Goal: Task Accomplishment & Management: Use online tool/utility

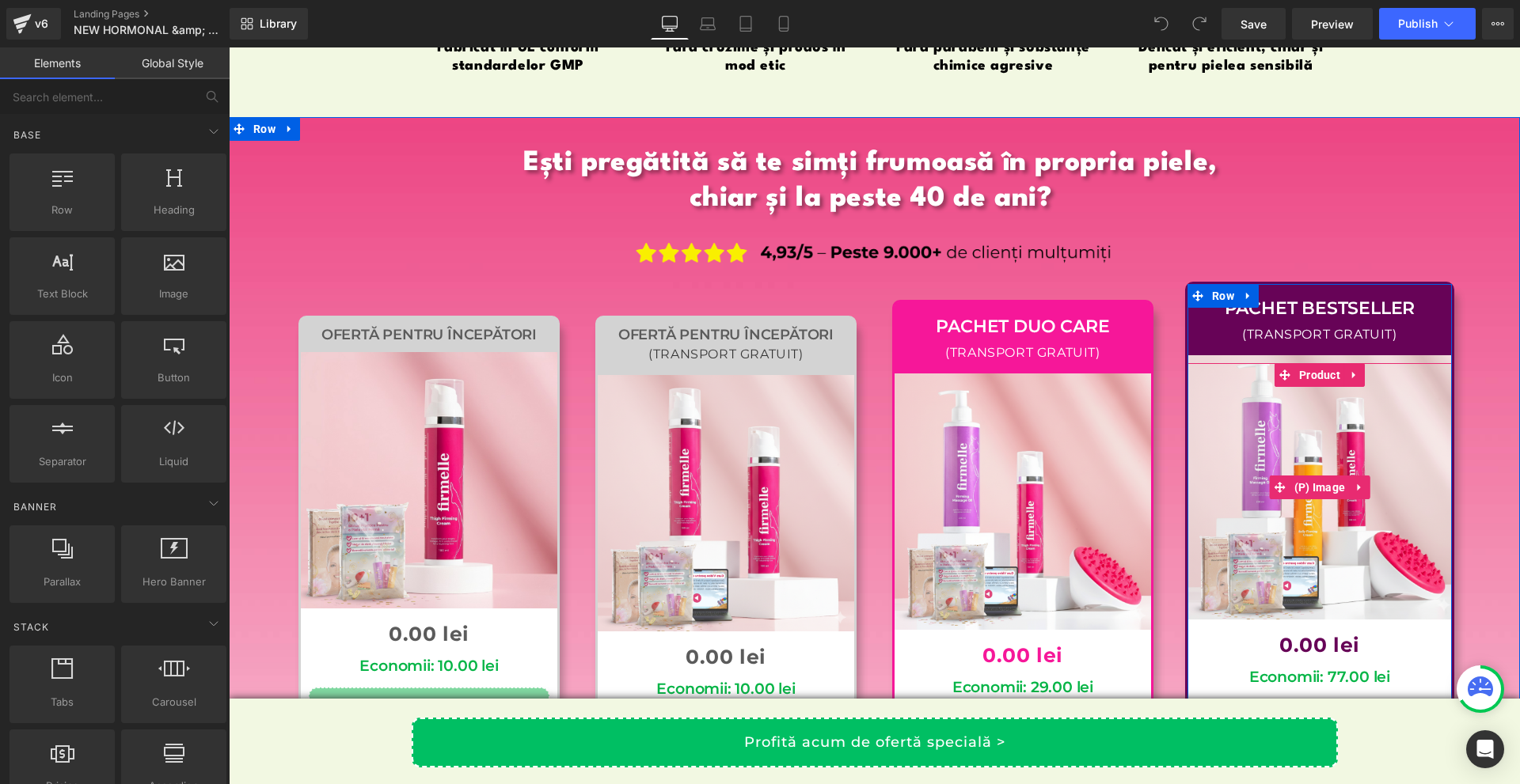
scroll to position [15350, 0]
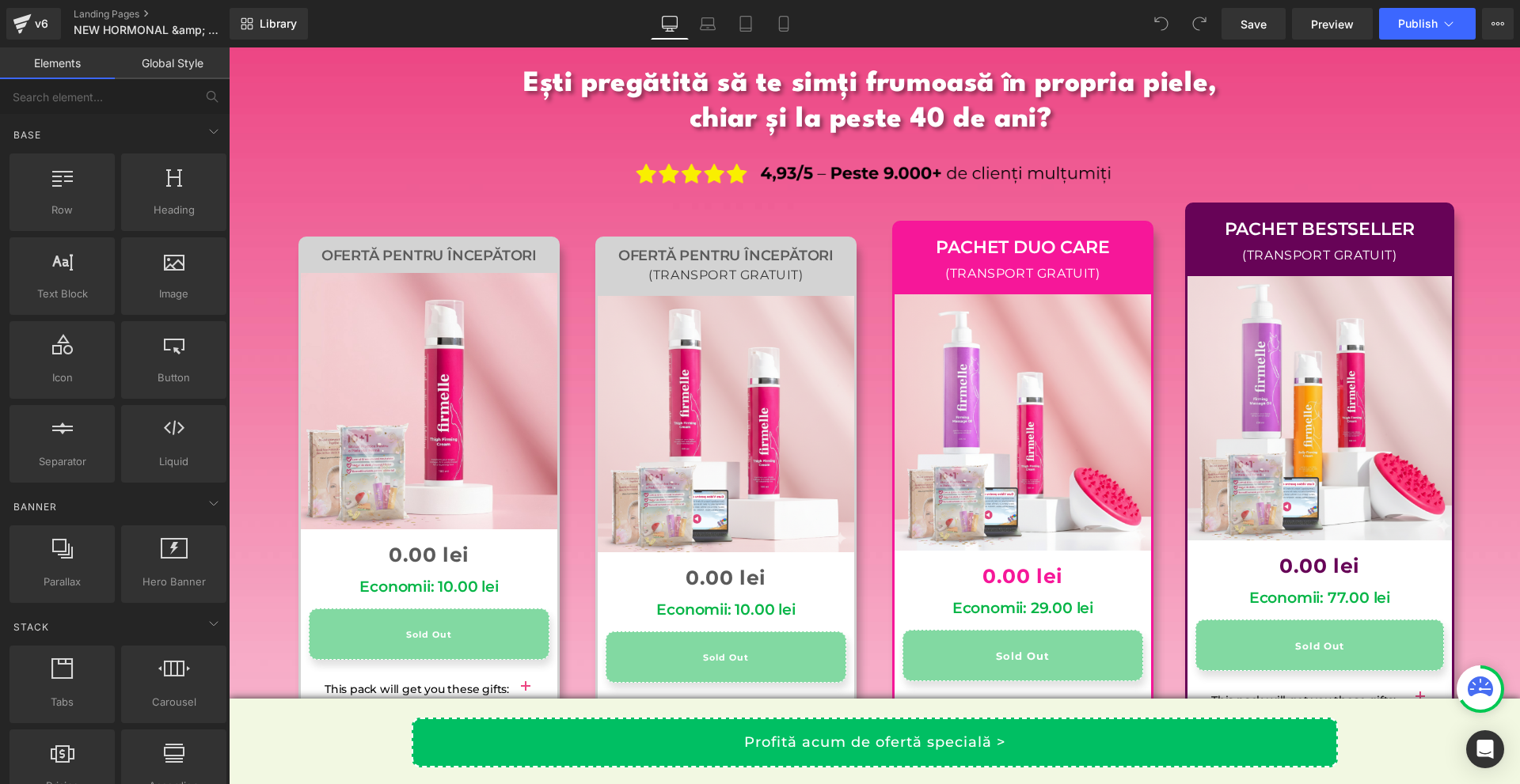
scroll to position [15350, 0]
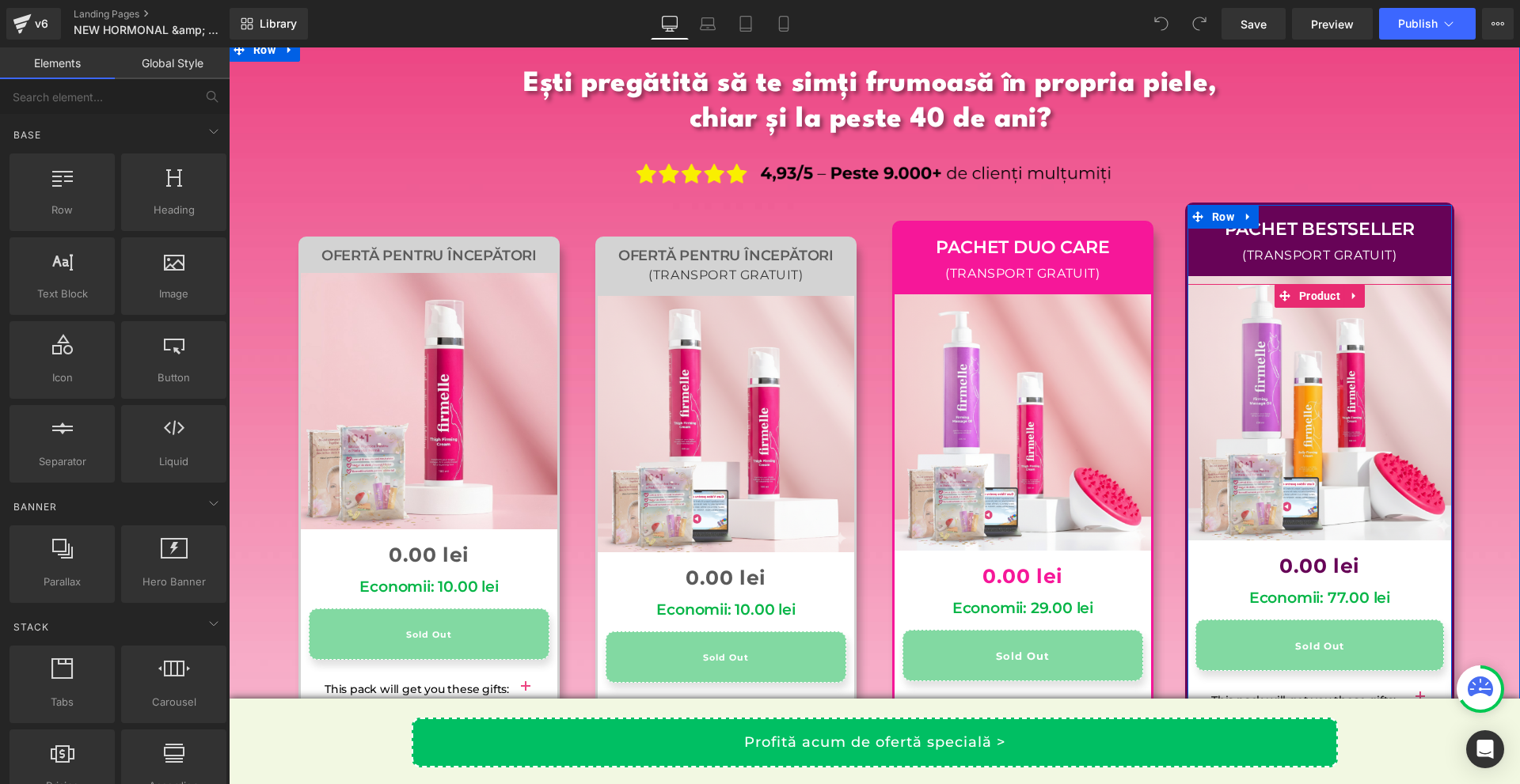
click at [1261, 244] on div "(TRANSPORT GRATUIT)" at bounding box center [1320, 255] width 265 height 23
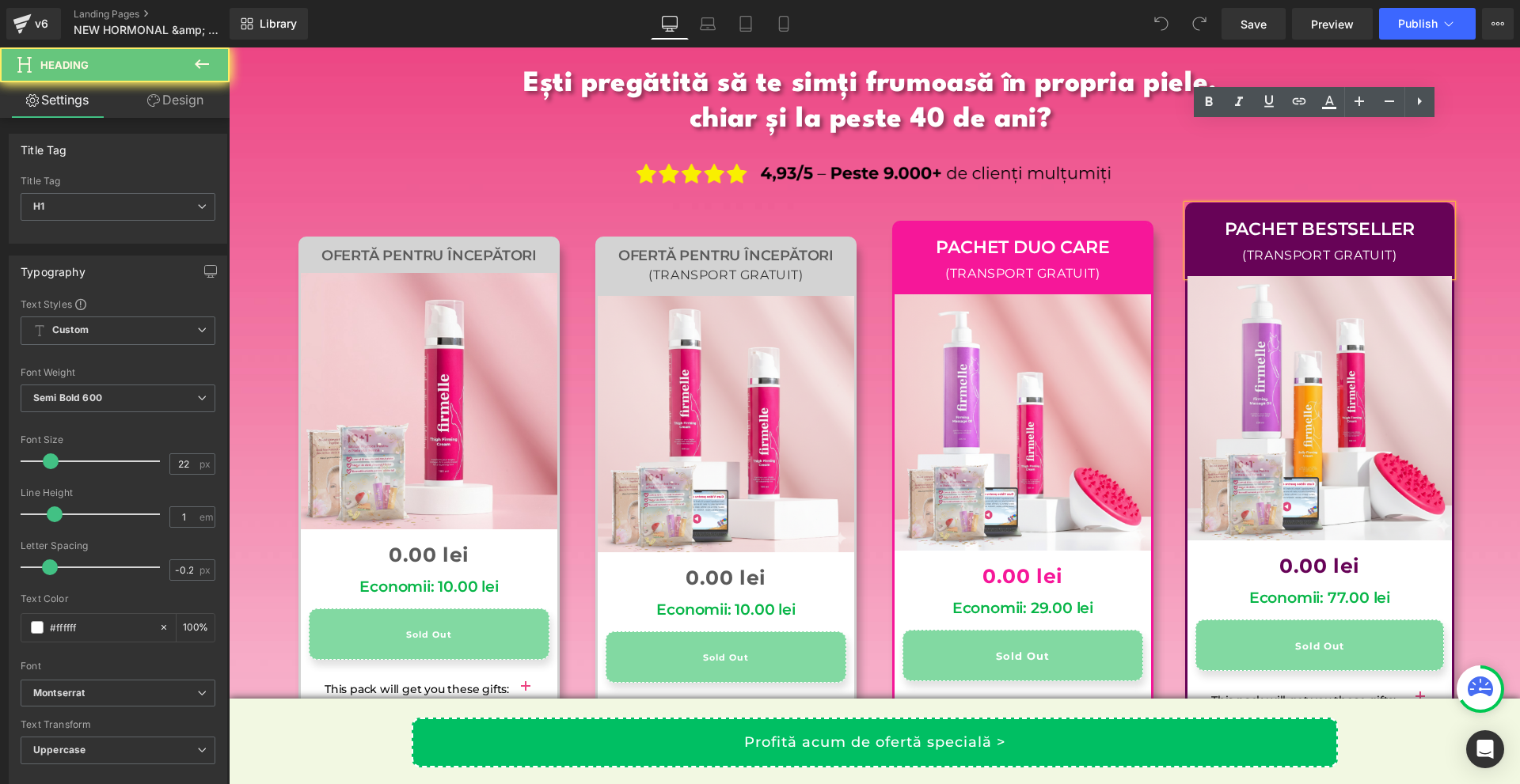
click at [1218, 214] on div "Pachet bestseller" at bounding box center [1320, 230] width 265 height 31
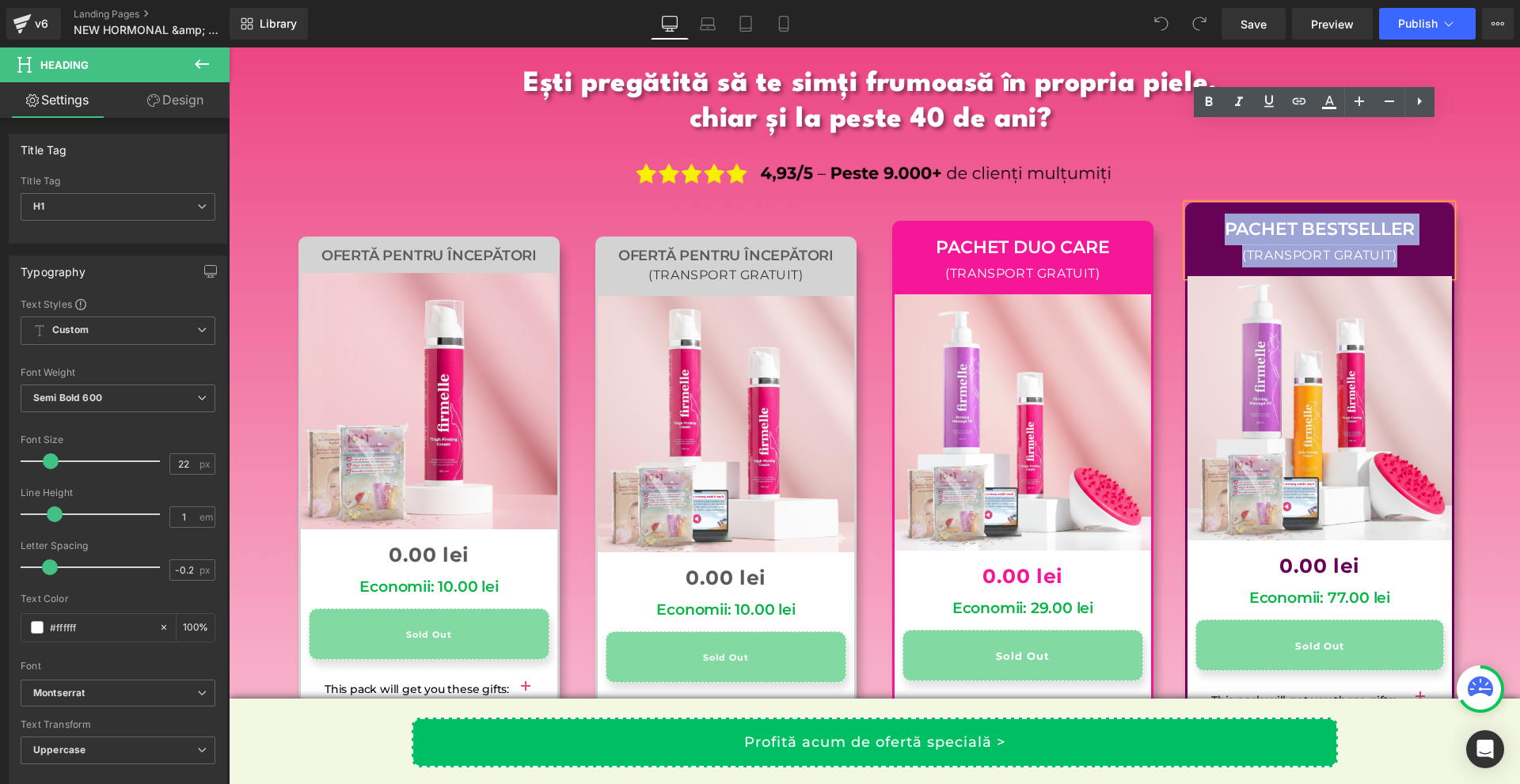
drag, startPoint x: 1215, startPoint y: 149, endPoint x: 1402, endPoint y: 175, distance: 188.8
click at [1402, 205] on div "Pachet bestseller (TRANSPORT GRATUIT)" at bounding box center [1320, 241] width 265 height 72
paste div
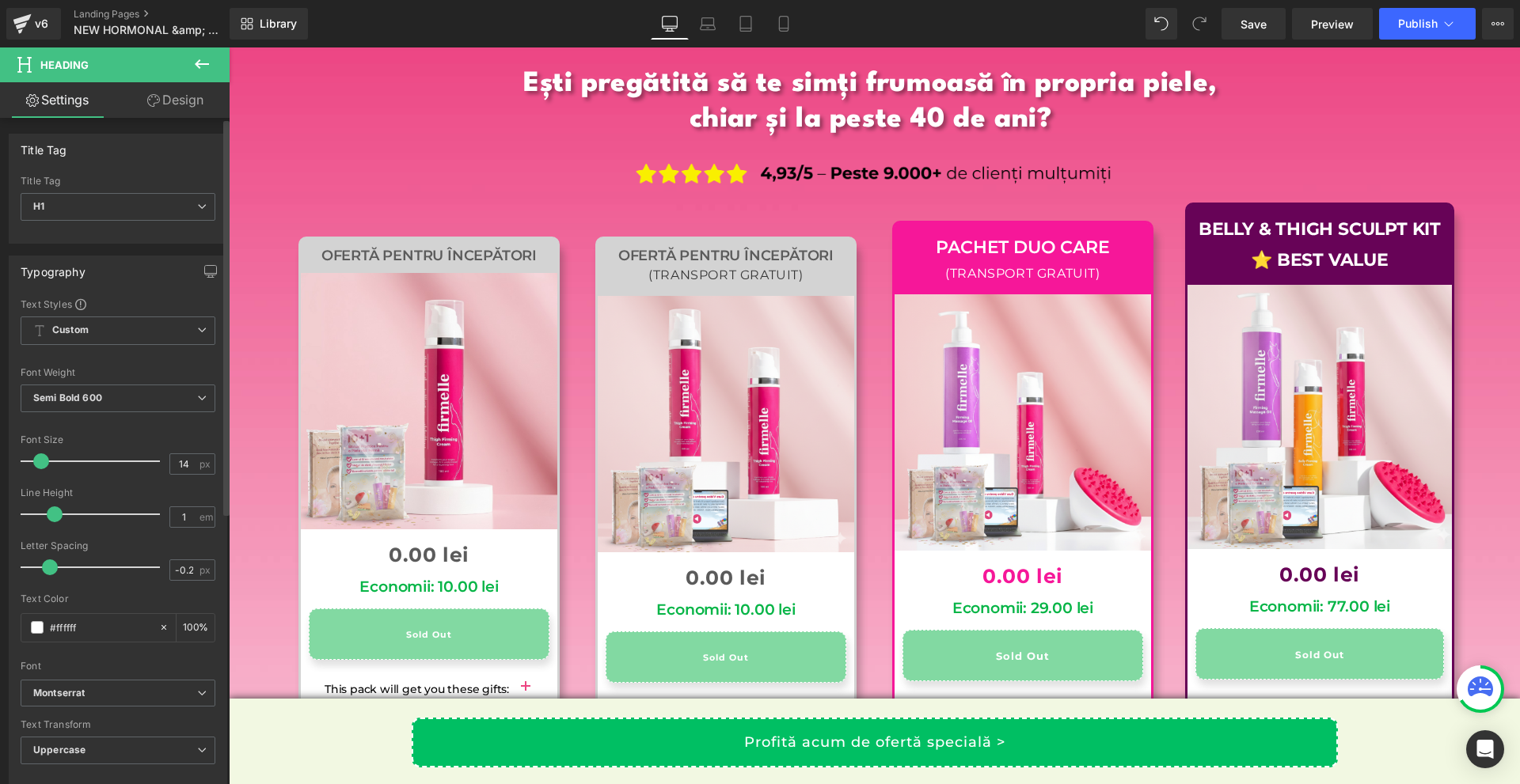
type input "15"
drag, startPoint x: 48, startPoint y: 456, endPoint x: 39, endPoint y: 458, distance: 9.2
click at [39, 458] on span at bounding box center [40, 461] width 16 height 16
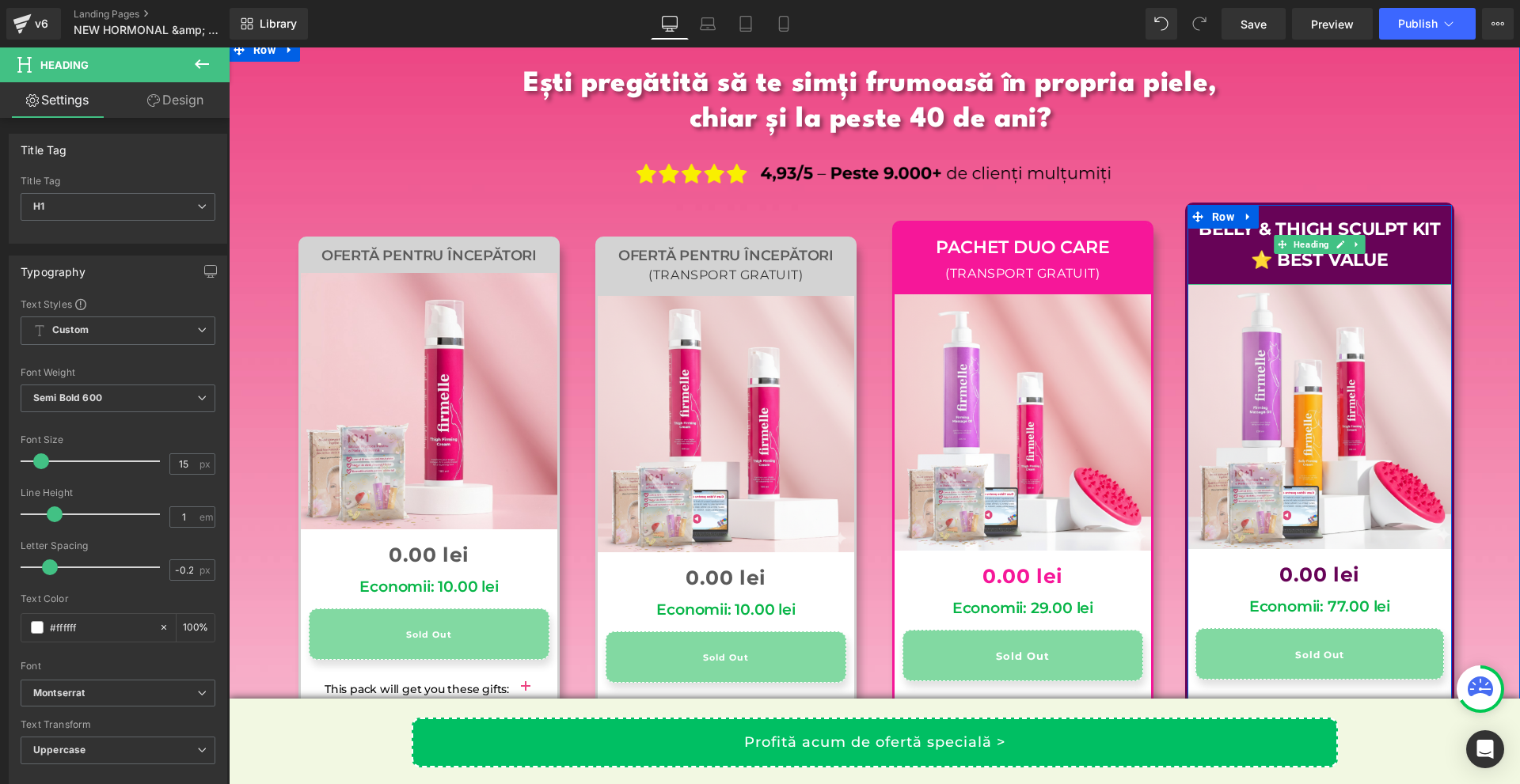
click at [1402, 214] on div "Belly & Thigh Sculpt Kit ⭐ BEST VALUE" at bounding box center [1320, 245] width 265 height 62
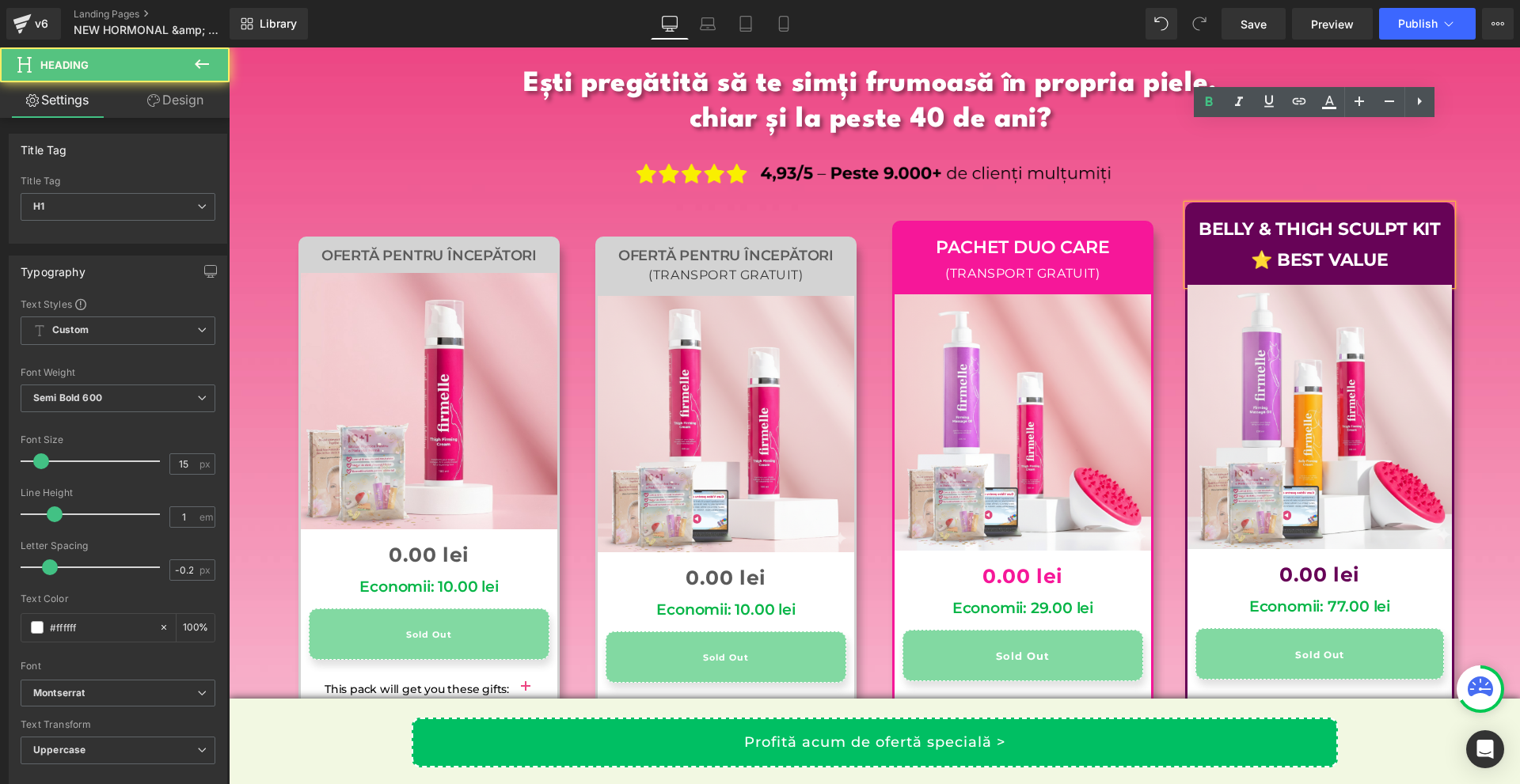
click at [1457, 213] on div "Belly & Thigh Sculpt Kit ⭐ BEST VALUE Heading Sale Off (P) Image 0 lei 0.00 lei…" at bounding box center [1320, 574] width 297 height 722
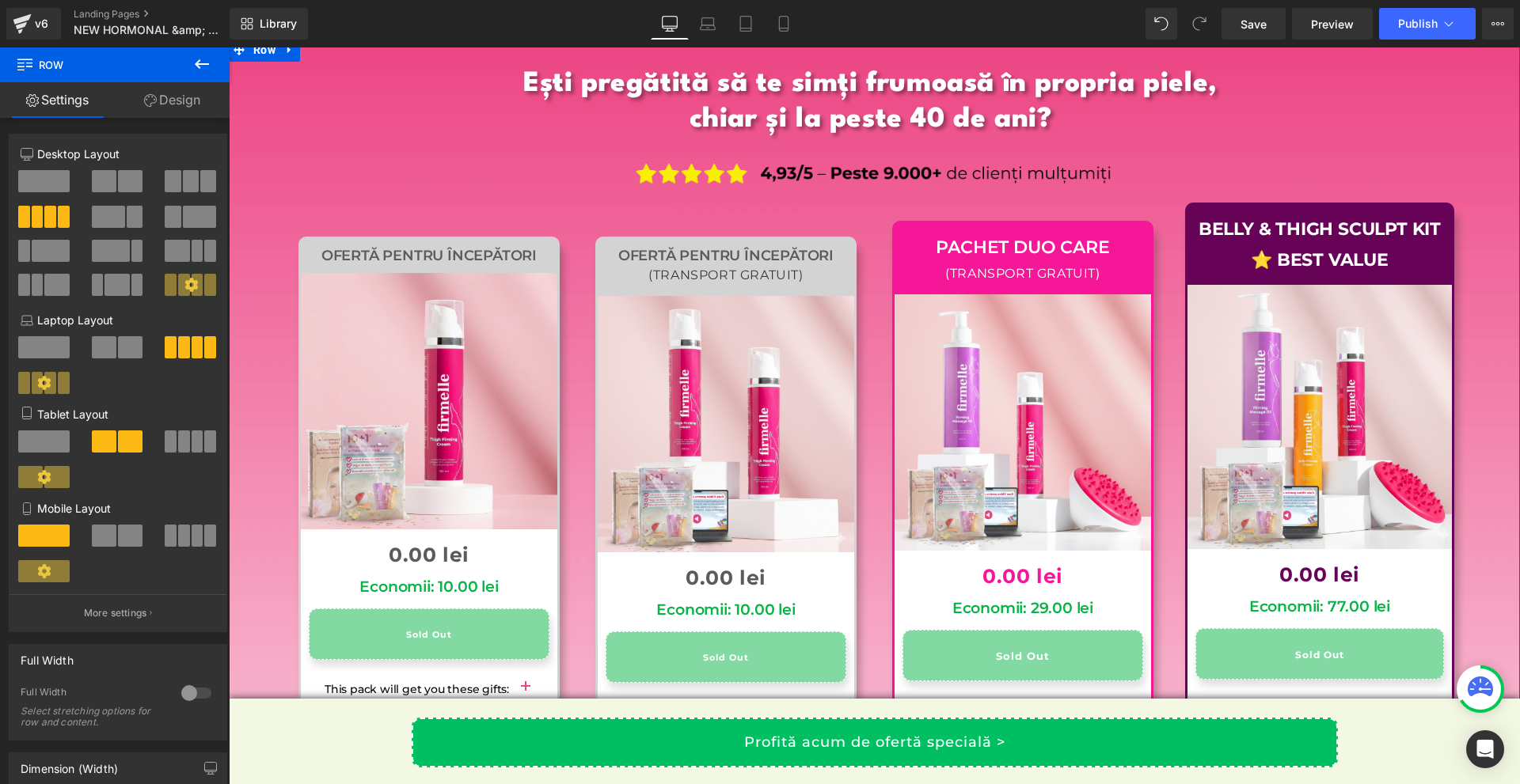
drag, startPoint x: 1459, startPoint y: 204, endPoint x: 1323, endPoint y: 175, distance: 139.1
click at [1459, 209] on div "Ofertă pentru începători Heading Sale Off (P) Image 0 lei 0.00 lei (P) Price Ec…" at bounding box center [874, 594] width 1188 height 770
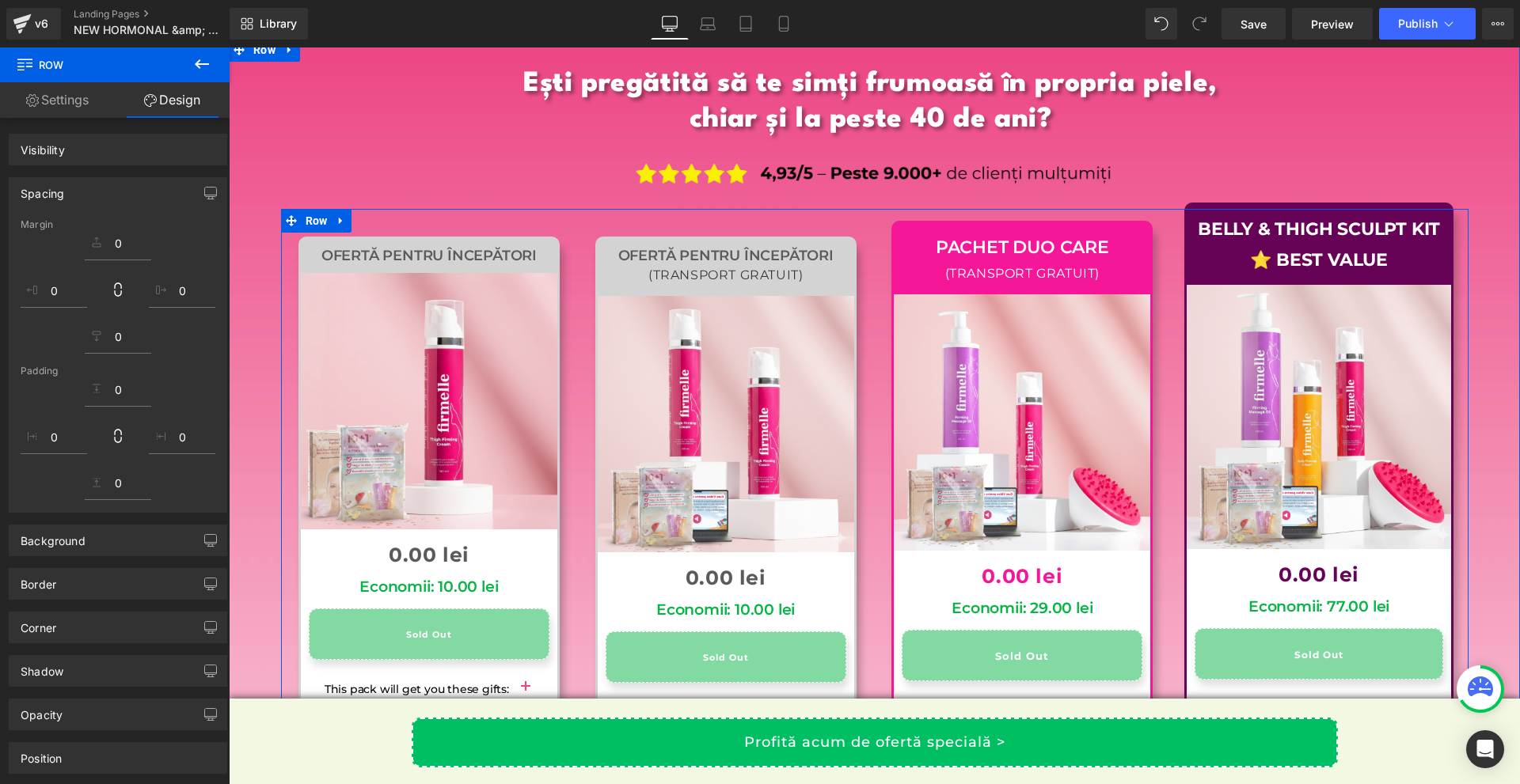
click at [1294, 205] on div "Belly & Thigh Sculpt Kit ⭐ BEST VALUE Heading" at bounding box center [1319, 244] width 265 height 80
click at [1281, 218] on b "Belly & Thigh Sculpt Kit ⭐ BEST VALUE" at bounding box center [1319, 245] width 242 height 53
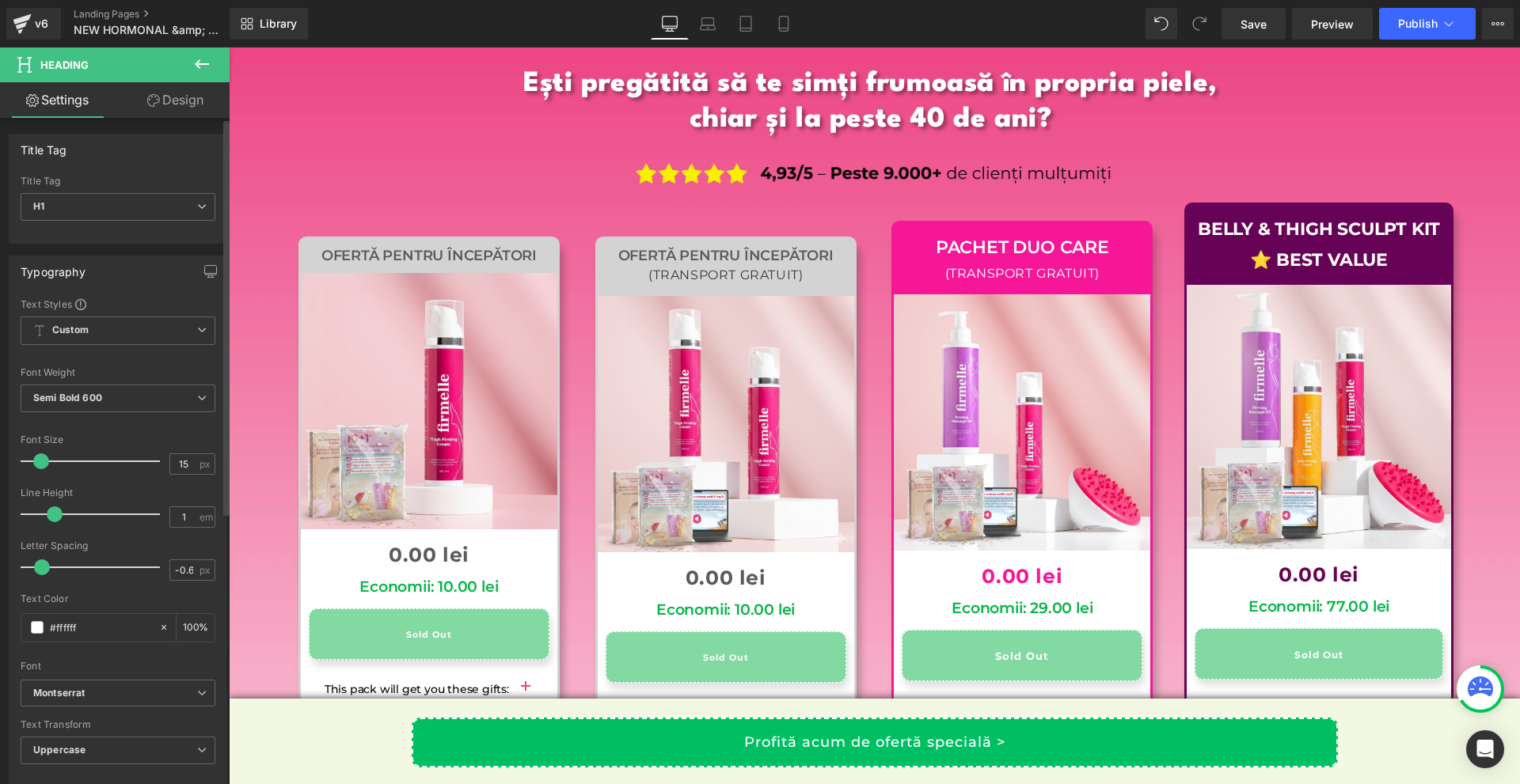
type input "-0.5"
drag, startPoint x: 49, startPoint y: 565, endPoint x: 40, endPoint y: 561, distance: 9.8
click at [40, 561] on span at bounding box center [41, 566] width 16 height 16
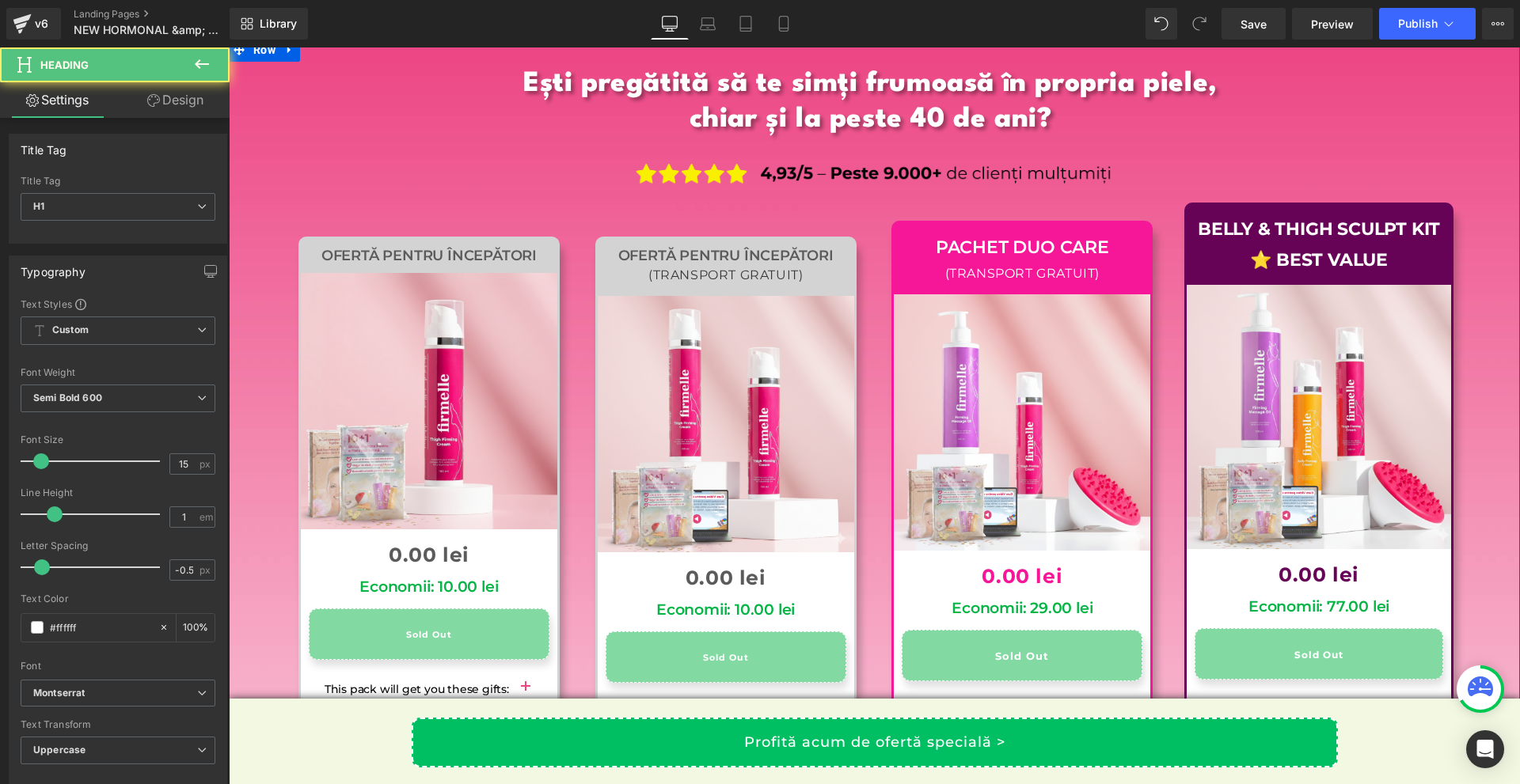
click at [1241, 214] on div "Belly & Thigh Sculpt Kit ⭐ BEST VALUE" at bounding box center [1319, 245] width 265 height 62
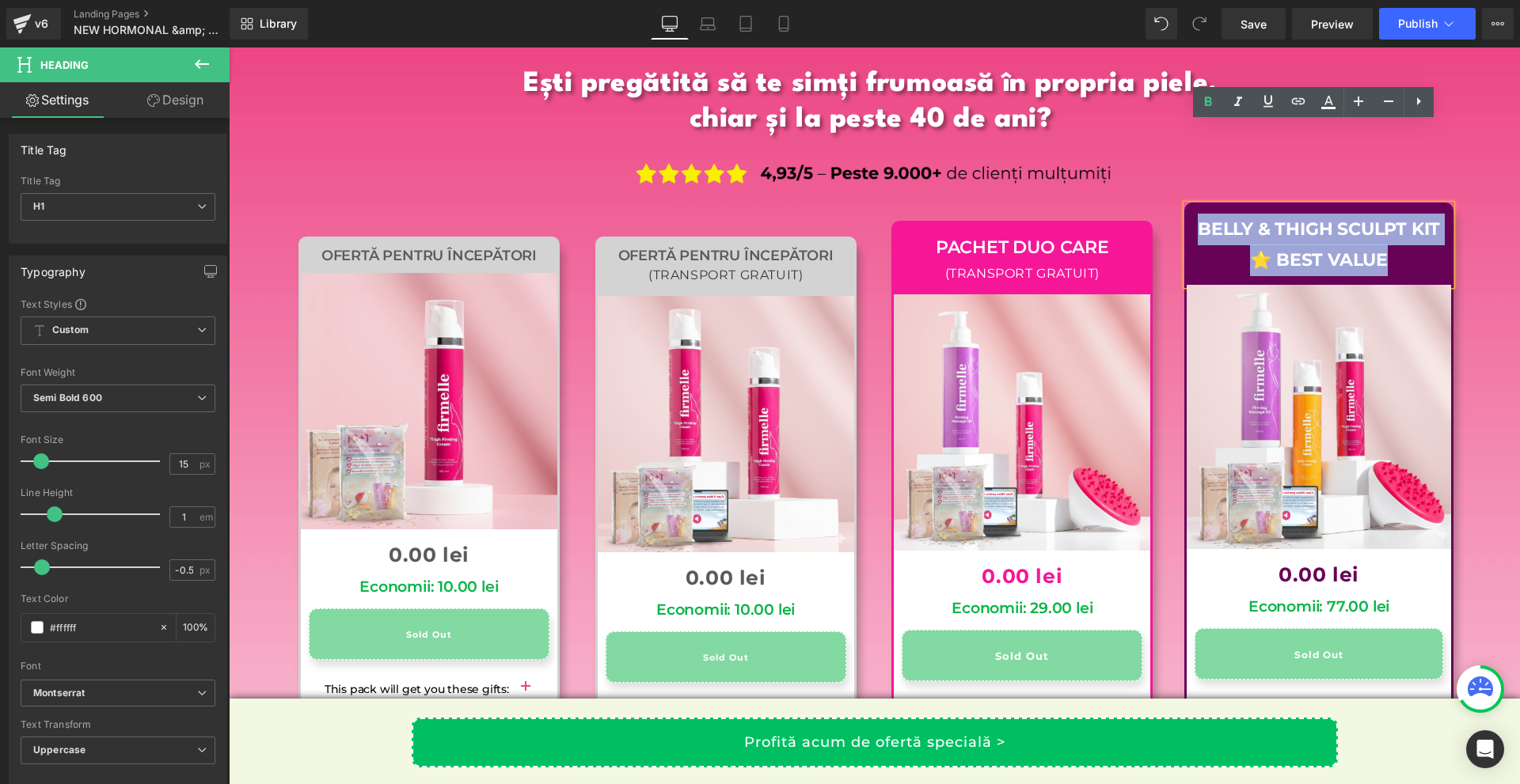
drag, startPoint x: 1197, startPoint y: 151, endPoint x: 1401, endPoint y: 187, distance: 207.2
click at [1401, 214] on div "Belly & Thigh Sculpt Kit ⭐ BEST VALUE" at bounding box center [1319, 245] width 265 height 62
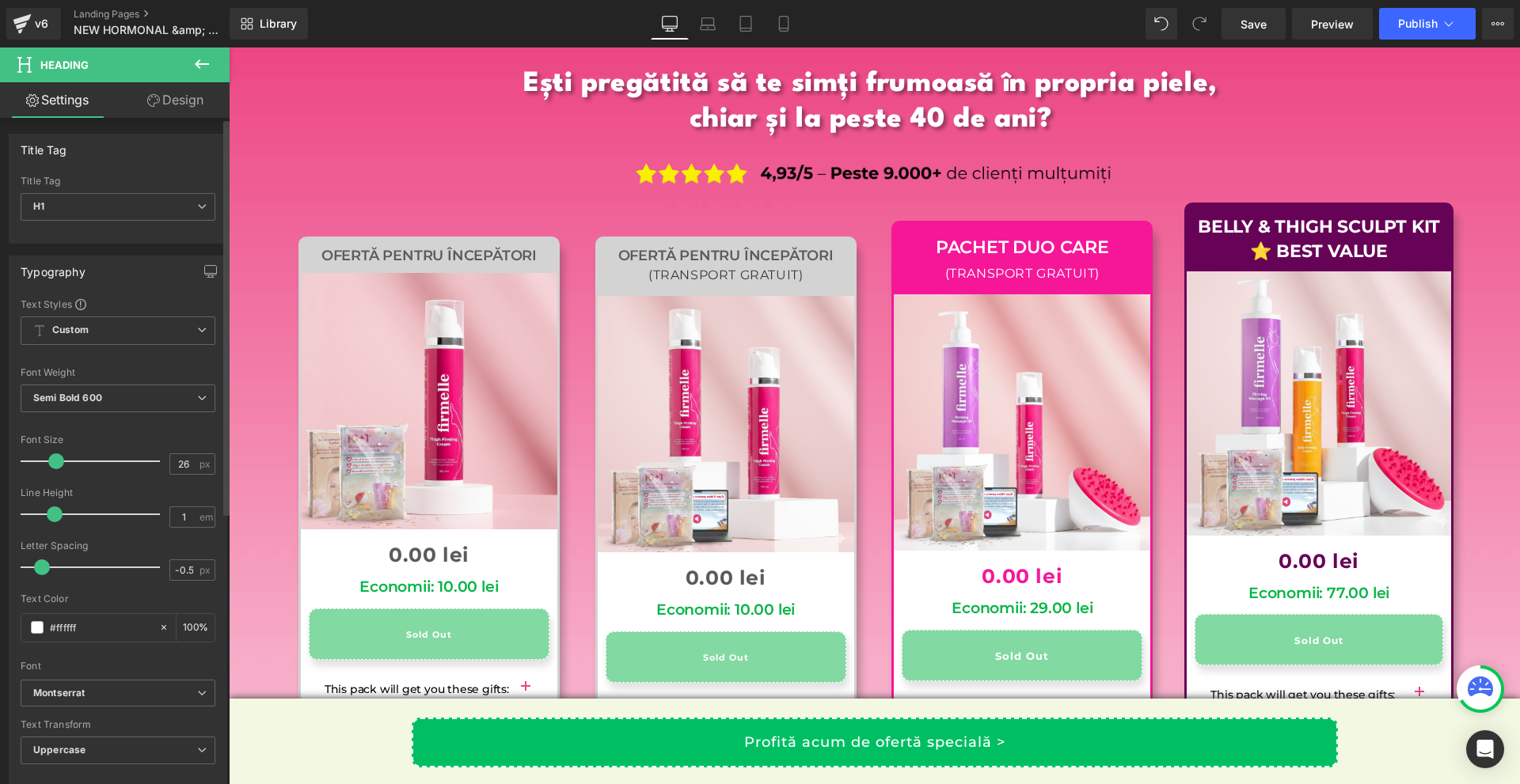
drag, startPoint x: 46, startPoint y: 456, endPoint x: 72, endPoint y: 511, distance: 60.8
click at [58, 456] on span at bounding box center [56, 461] width 16 height 16
type input "25"
type input "1.3"
drag, startPoint x: 50, startPoint y: 510, endPoint x: 62, endPoint y: 501, distance: 15.0
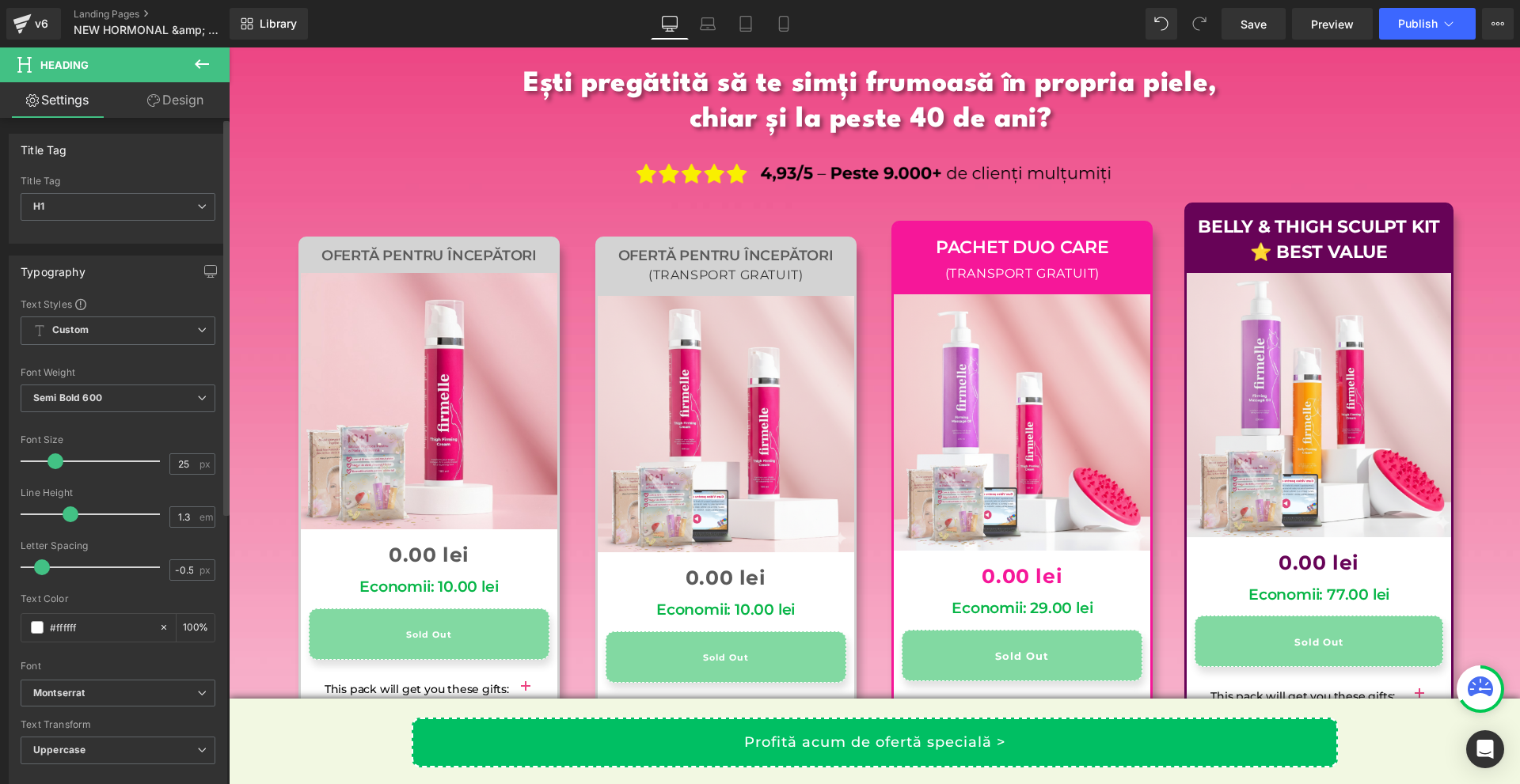
click at [62, 501] on div at bounding box center [94, 514] width 131 height 31
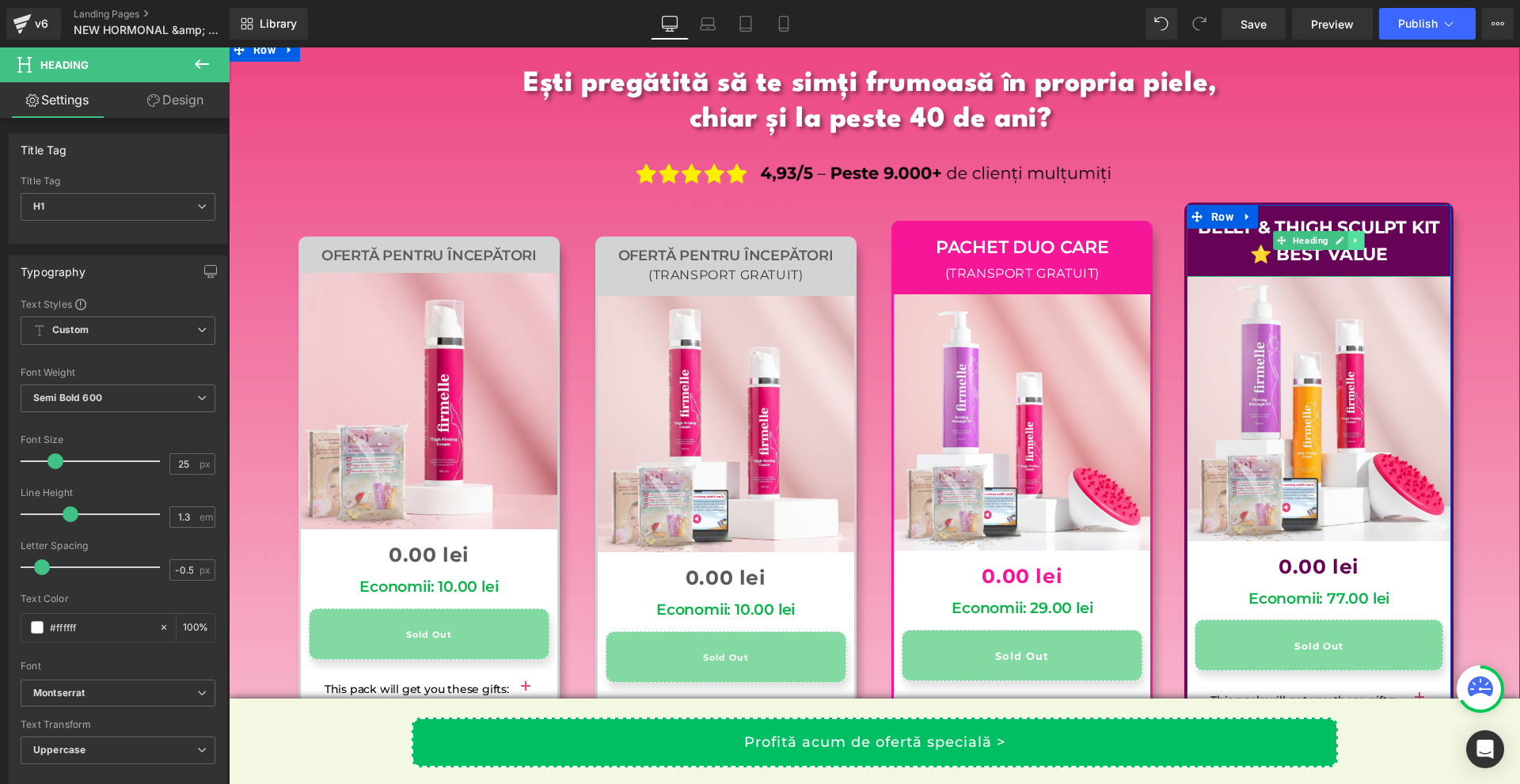
click at [1348, 231] on link at bounding box center [1357, 241] width 17 height 19
click at [1356, 231] on link at bounding box center [1364, 241] width 17 height 19
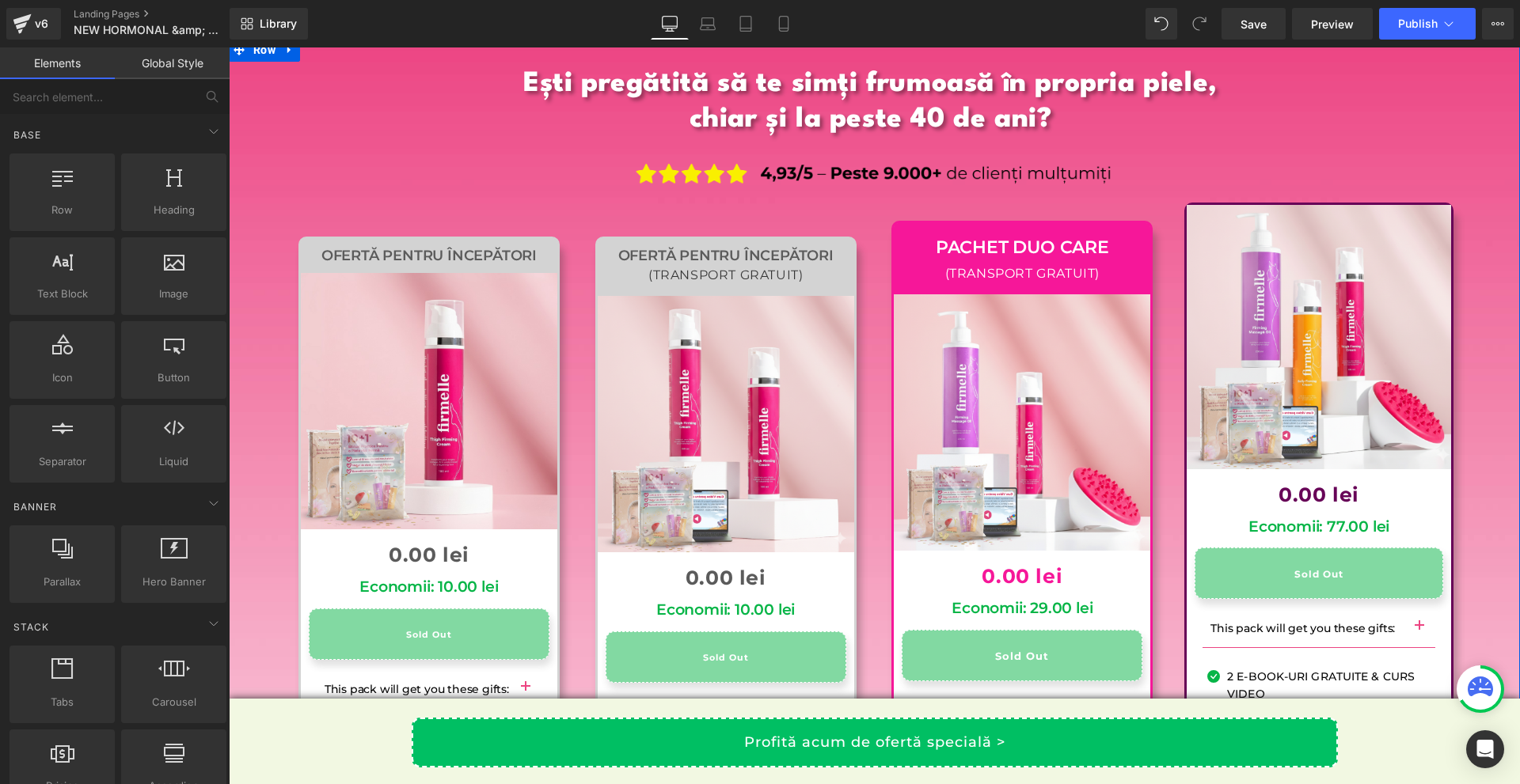
scroll to position [15262, 0]
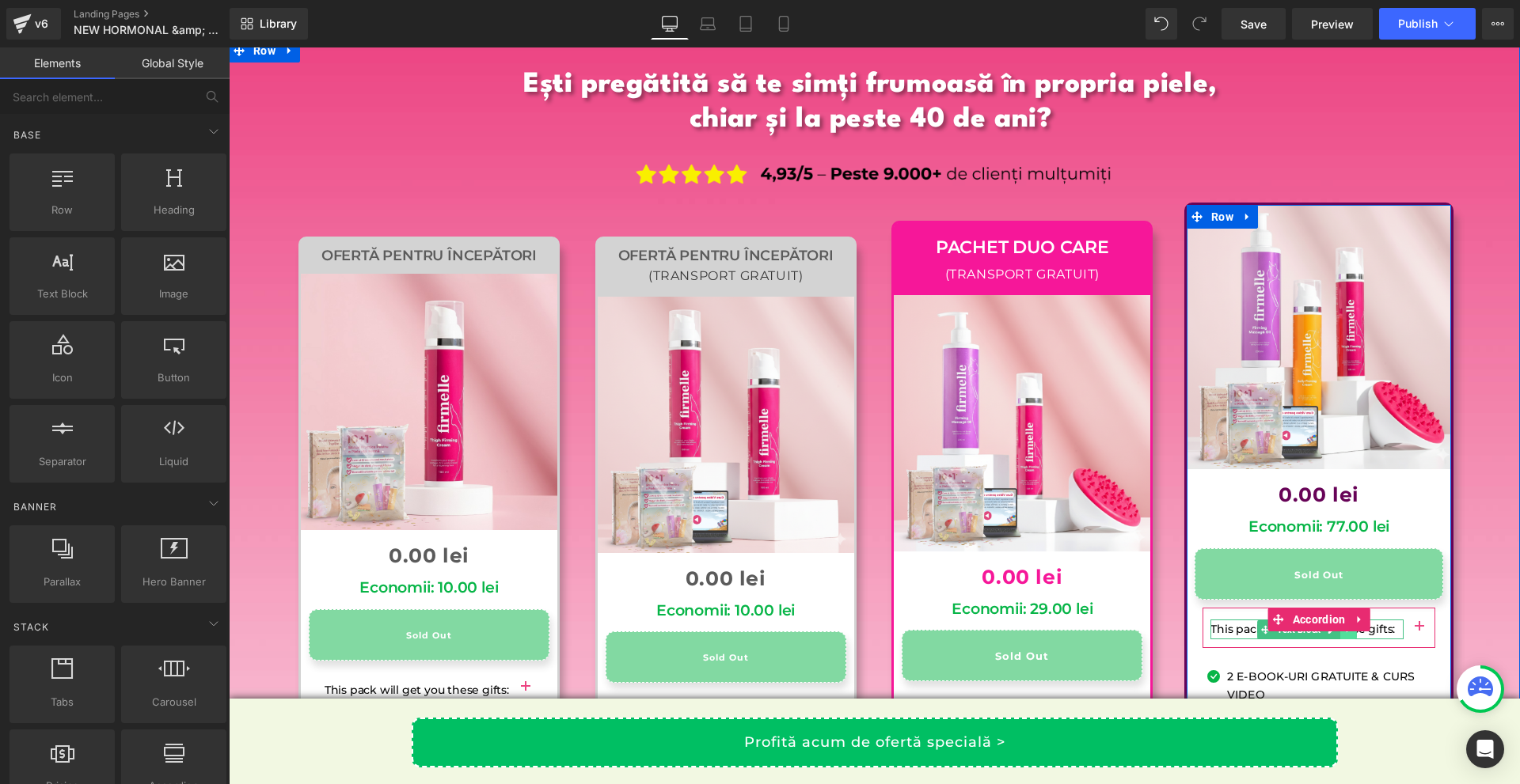
click at [1345, 621] on link at bounding box center [1348, 630] width 17 height 19
click at [1337, 621] on link at bounding box center [1341, 630] width 17 height 19
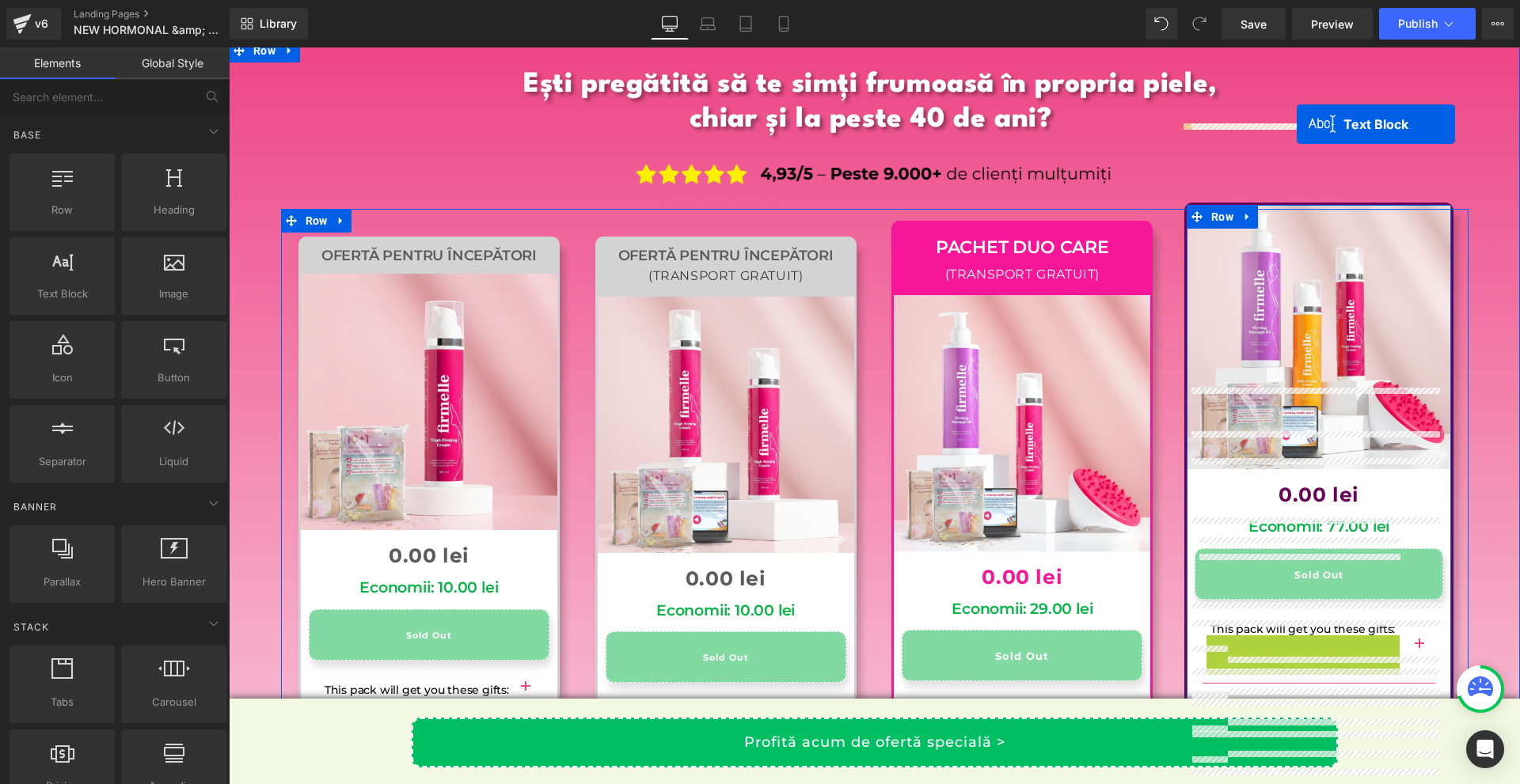
drag, startPoint x: 1311, startPoint y: 565, endPoint x: 1297, endPoint y: 124, distance: 441.2
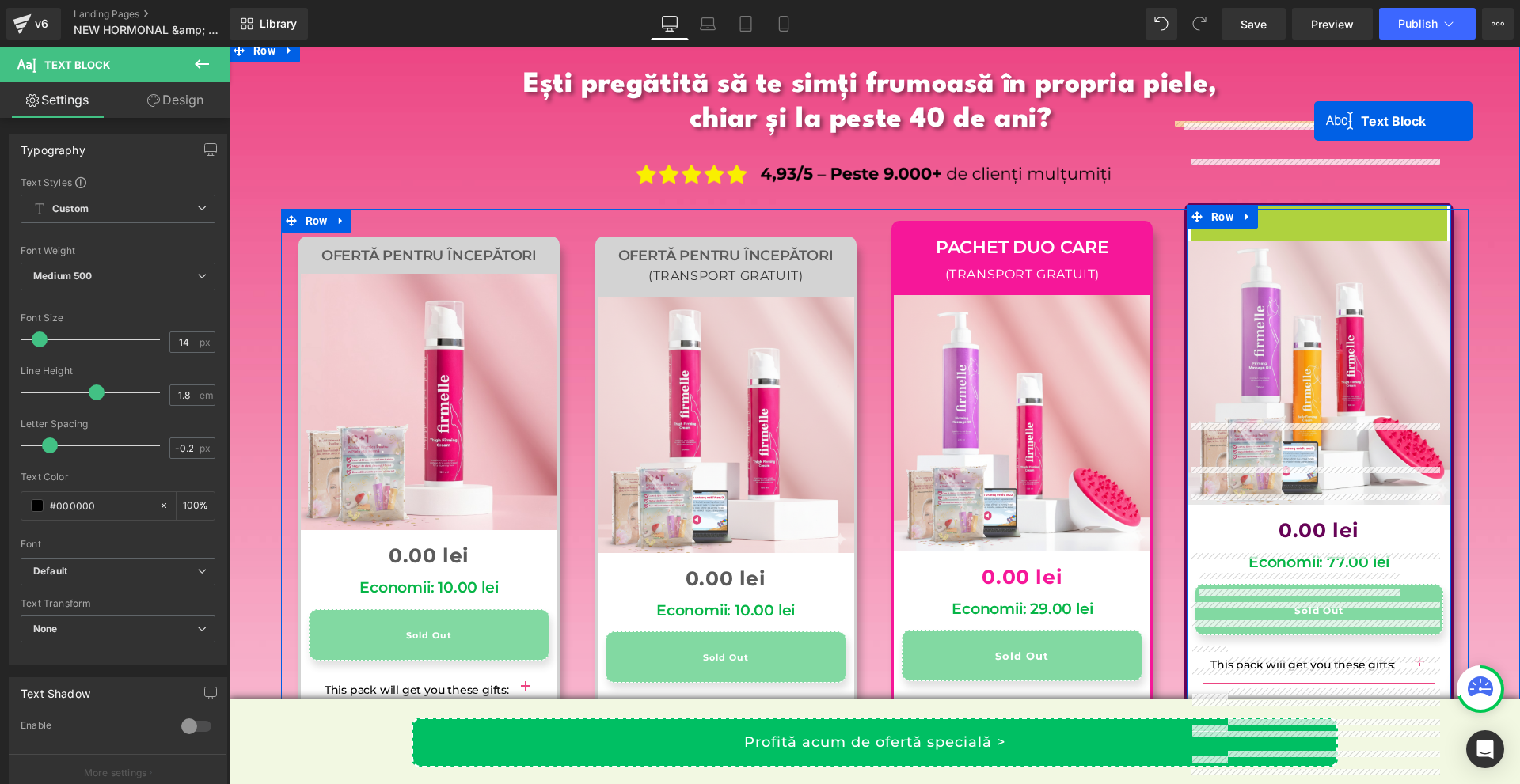
drag, startPoint x: 1307, startPoint y: 133, endPoint x: 1314, endPoint y: 121, distance: 13.9
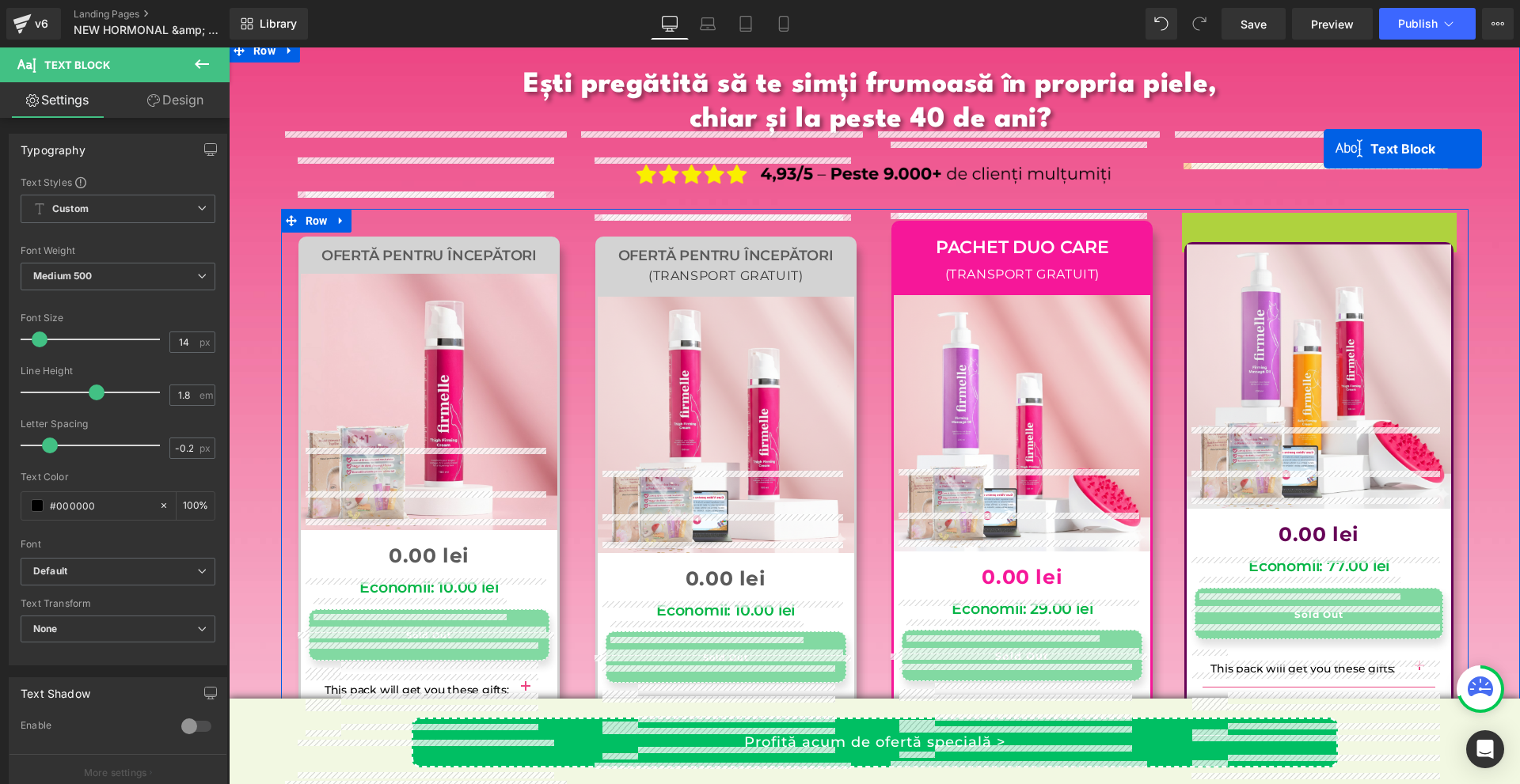
drag, startPoint x: 1306, startPoint y: 135, endPoint x: 1323, endPoint y: 149, distance: 22.0
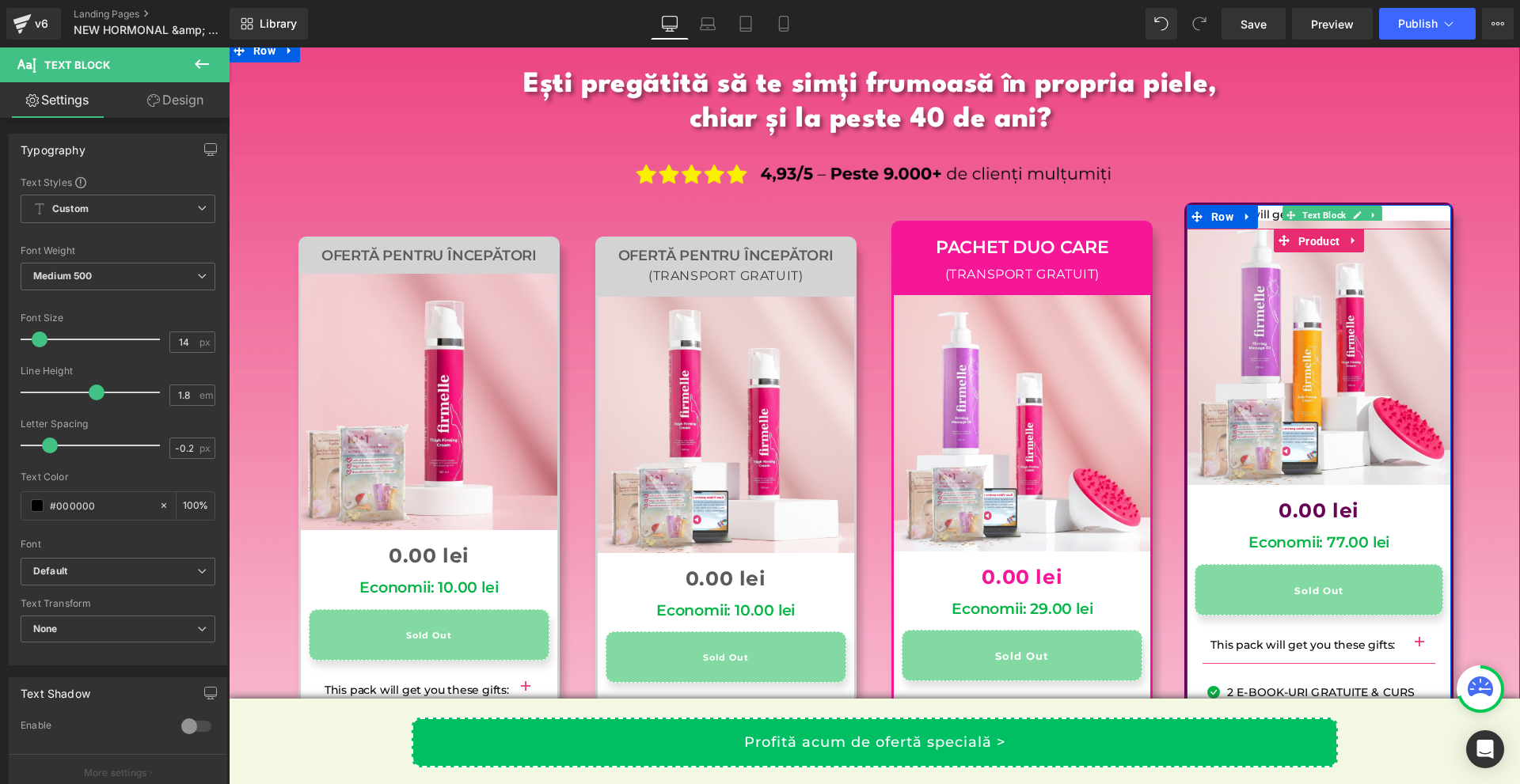
drag, startPoint x: 1319, startPoint y: 158, endPoint x: 1168, endPoint y: 214, distance: 161.0
click at [1318, 230] on span "Product" at bounding box center [1318, 241] width 49 height 24
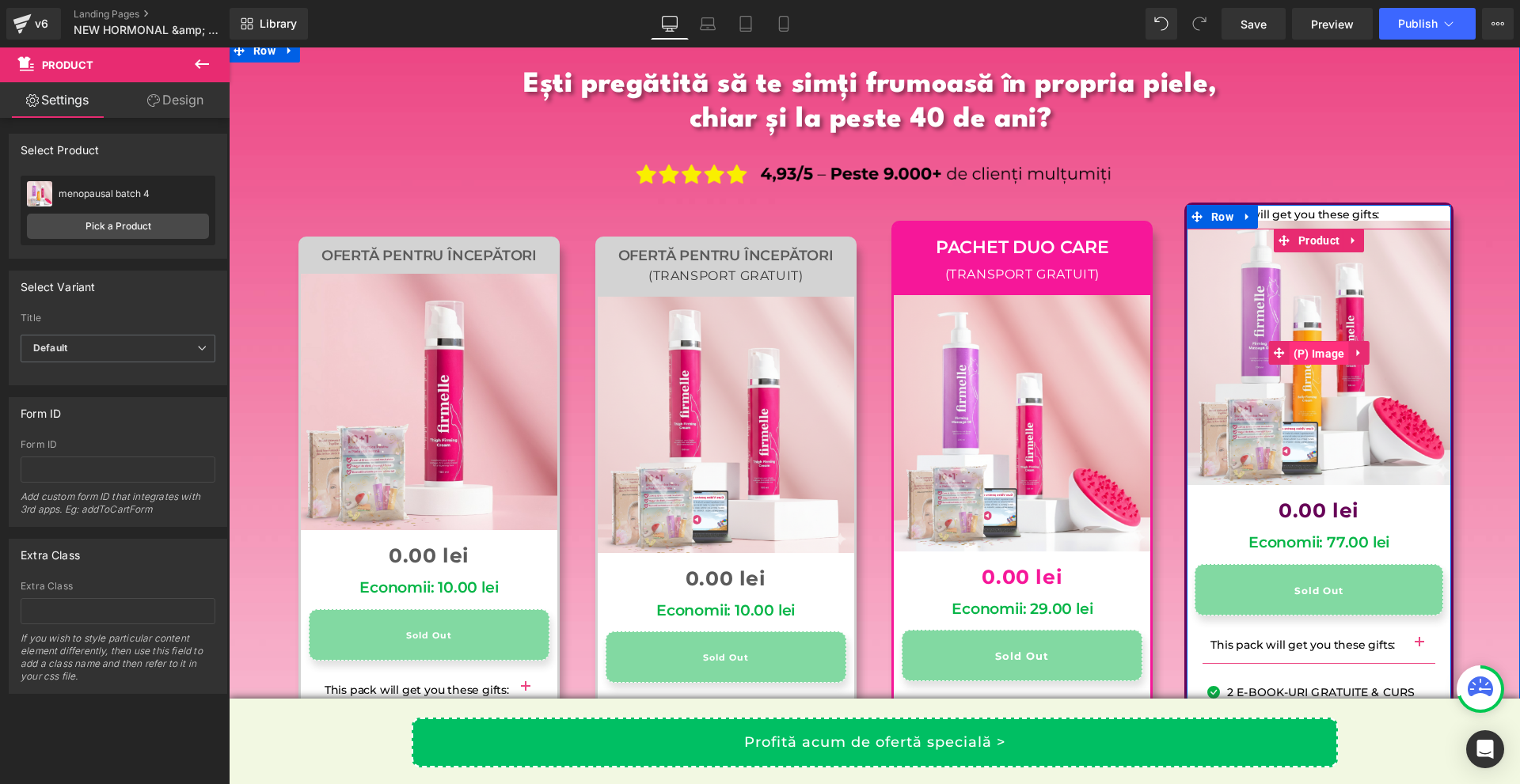
drag, startPoint x: 1307, startPoint y: 266, endPoint x: 362, endPoint y: 97, distance: 960.0
click at [1307, 342] on span "(P) Image" at bounding box center [1319, 353] width 60 height 24
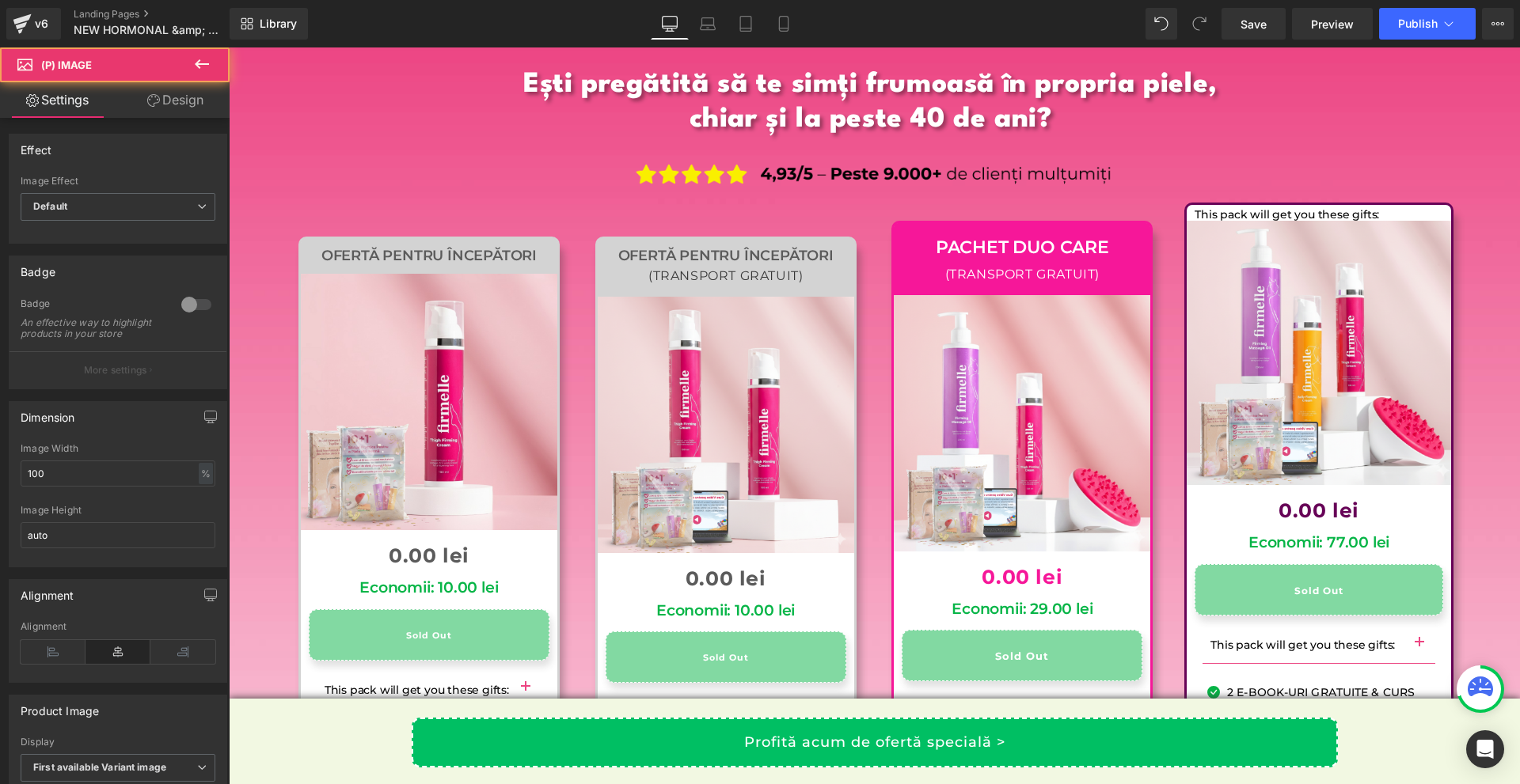
click at [111, 95] on link "Settings" at bounding box center [57, 100] width 115 height 36
click at [147, 106] on icon at bounding box center [153, 101] width 13 height 13
click at [0, 0] on div "Spacing" at bounding box center [0, 0] width 0 height 0
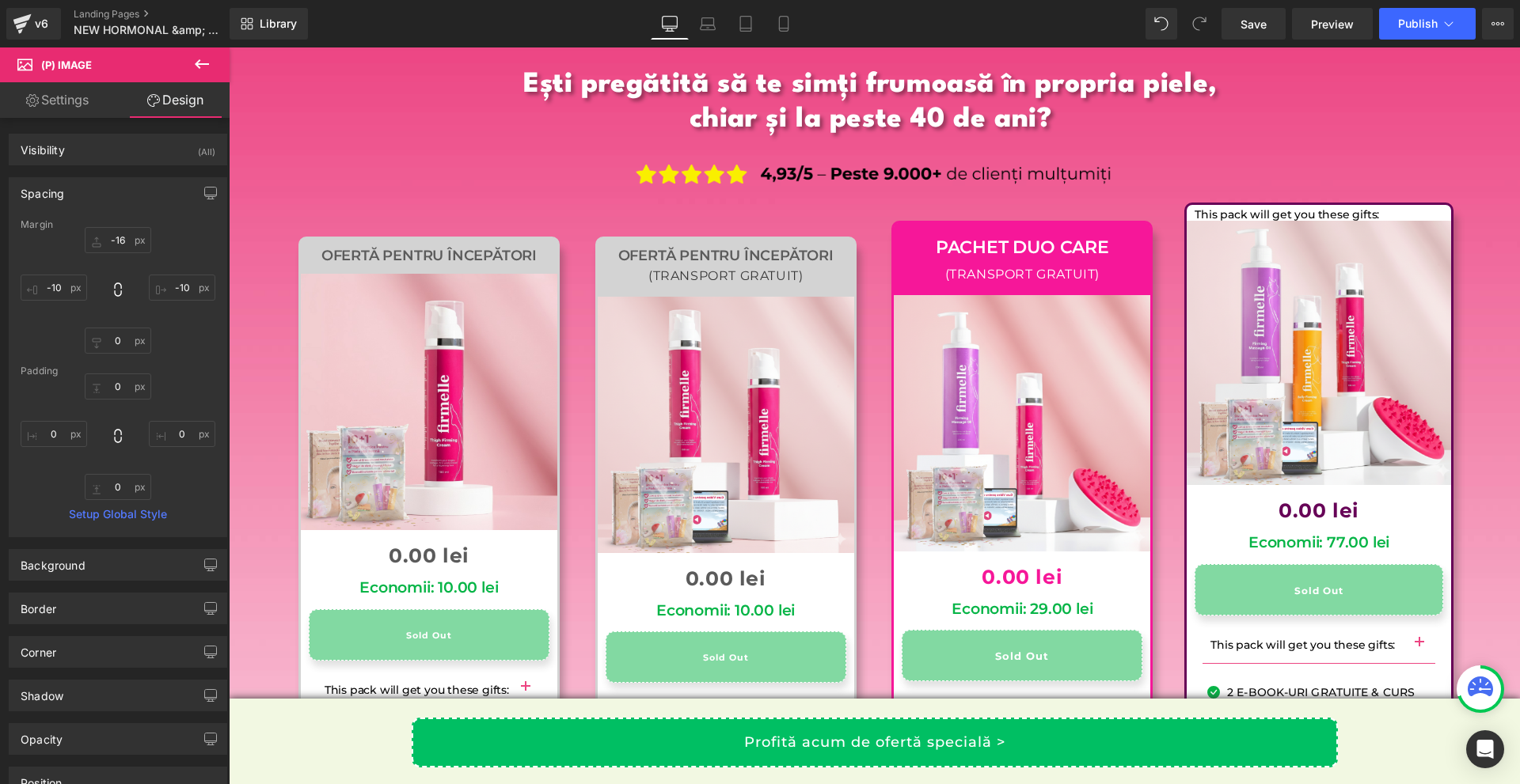
type input "-16"
type input "-10"
type input "0"
type input "-10"
type input "0"
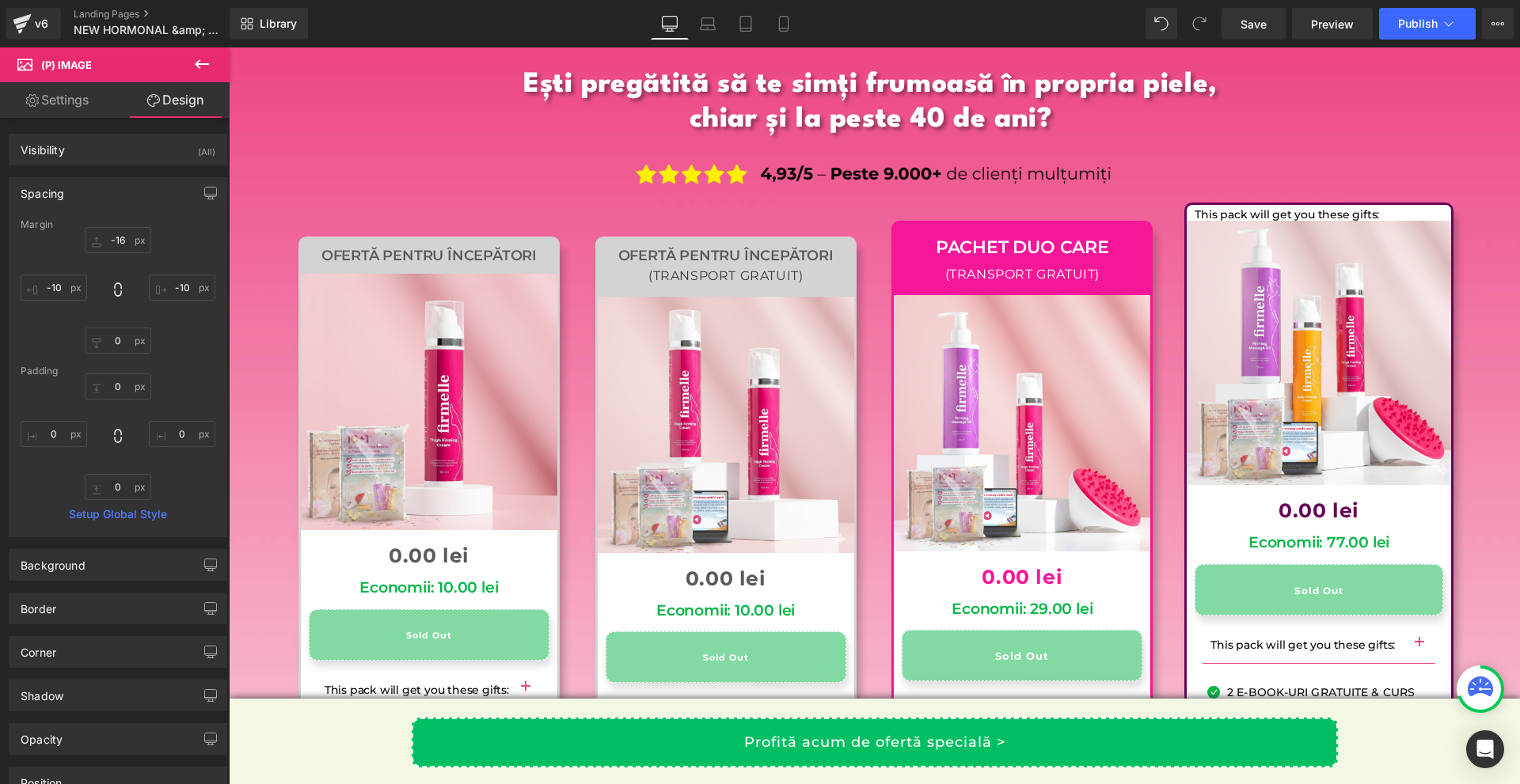
type input "0"
click at [123, 241] on input "-16" at bounding box center [118, 240] width 66 height 26
type input "0"
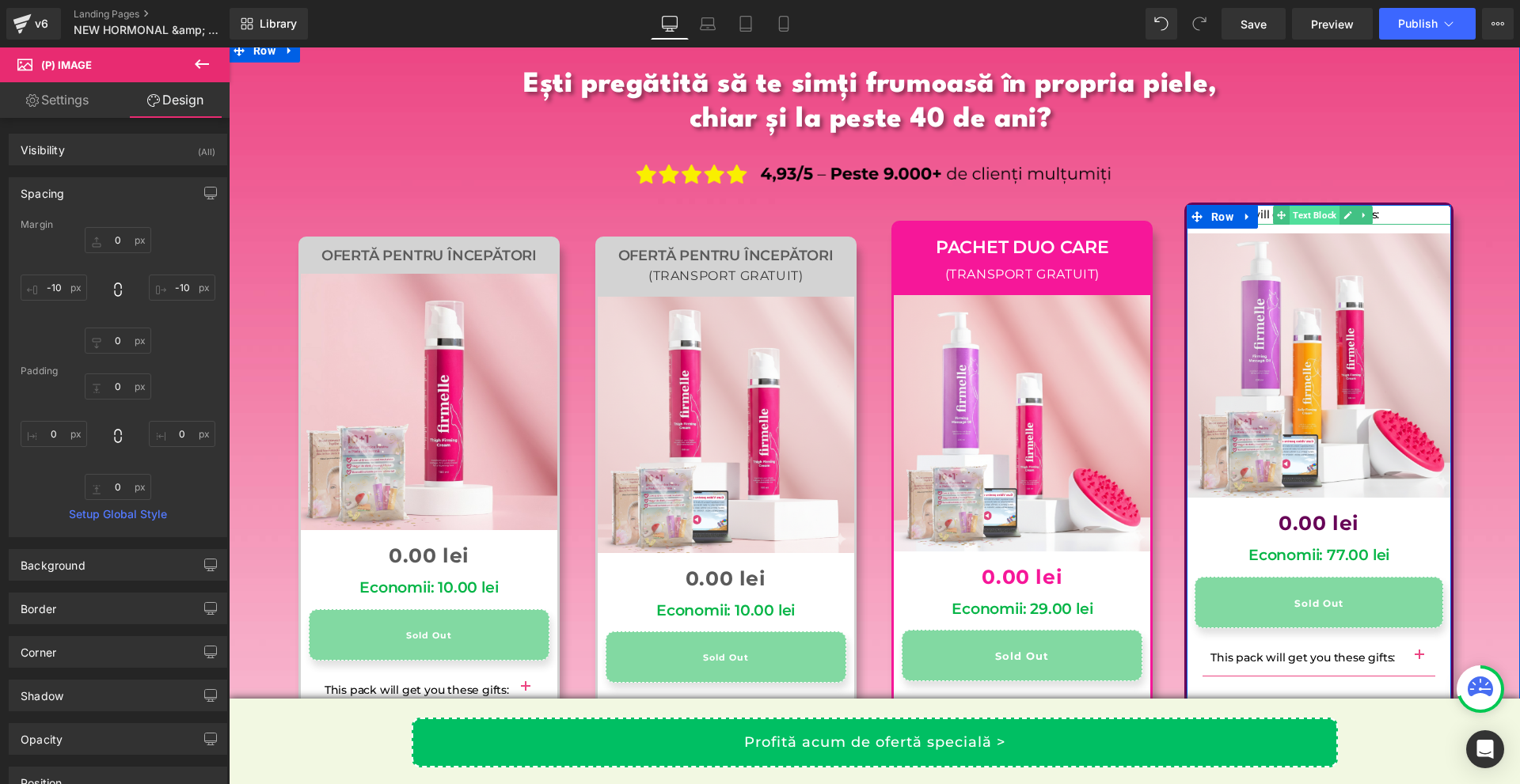
click at [1292, 206] on span "Text Block" at bounding box center [1314, 215] width 50 height 19
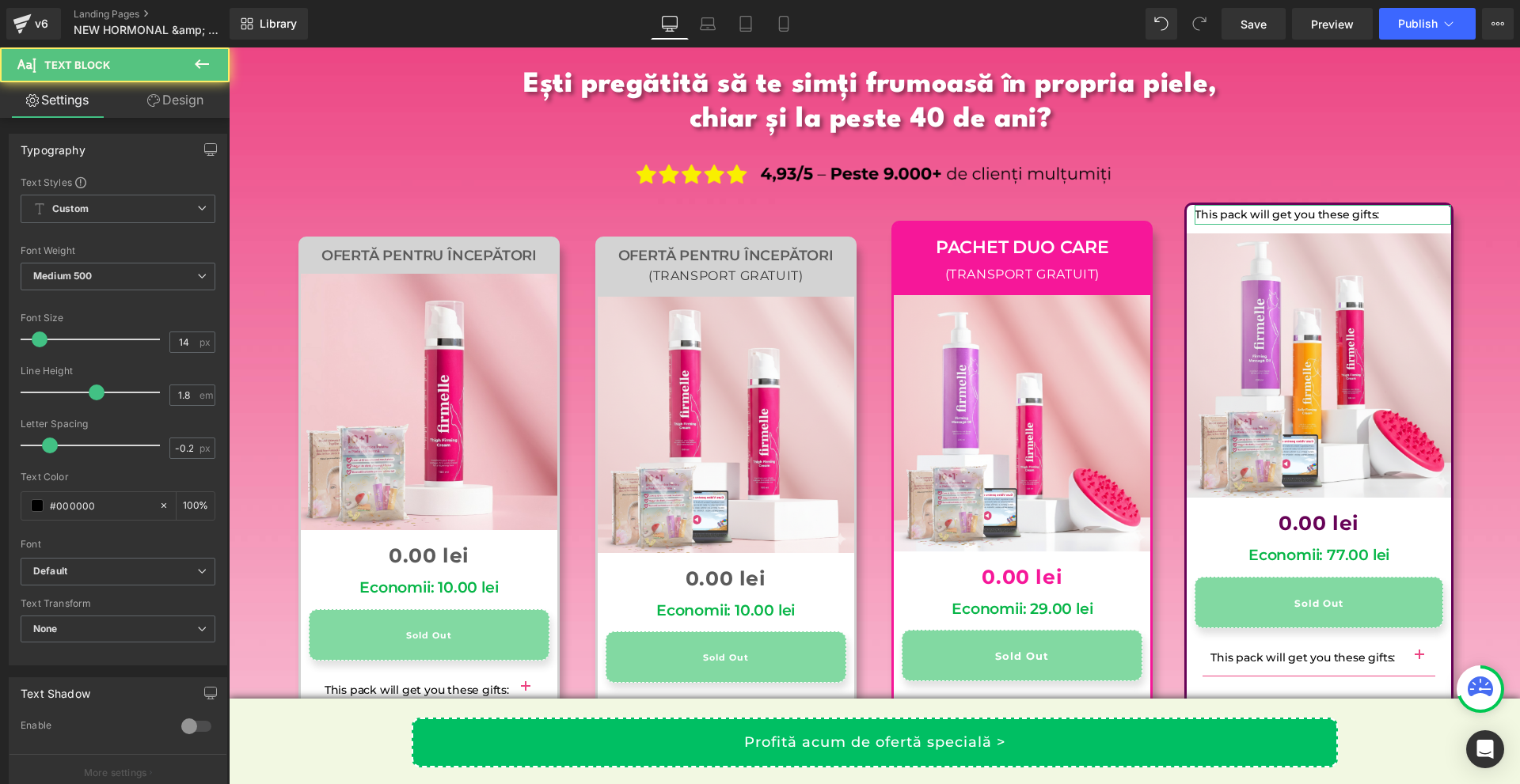
drag, startPoint x: 129, startPoint y: 97, endPoint x: 94, endPoint y: 202, distance: 110.7
click at [130, 98] on link "Design" at bounding box center [175, 100] width 115 height 36
click at [0, 0] on div "Background" at bounding box center [0, 0] width 0 height 0
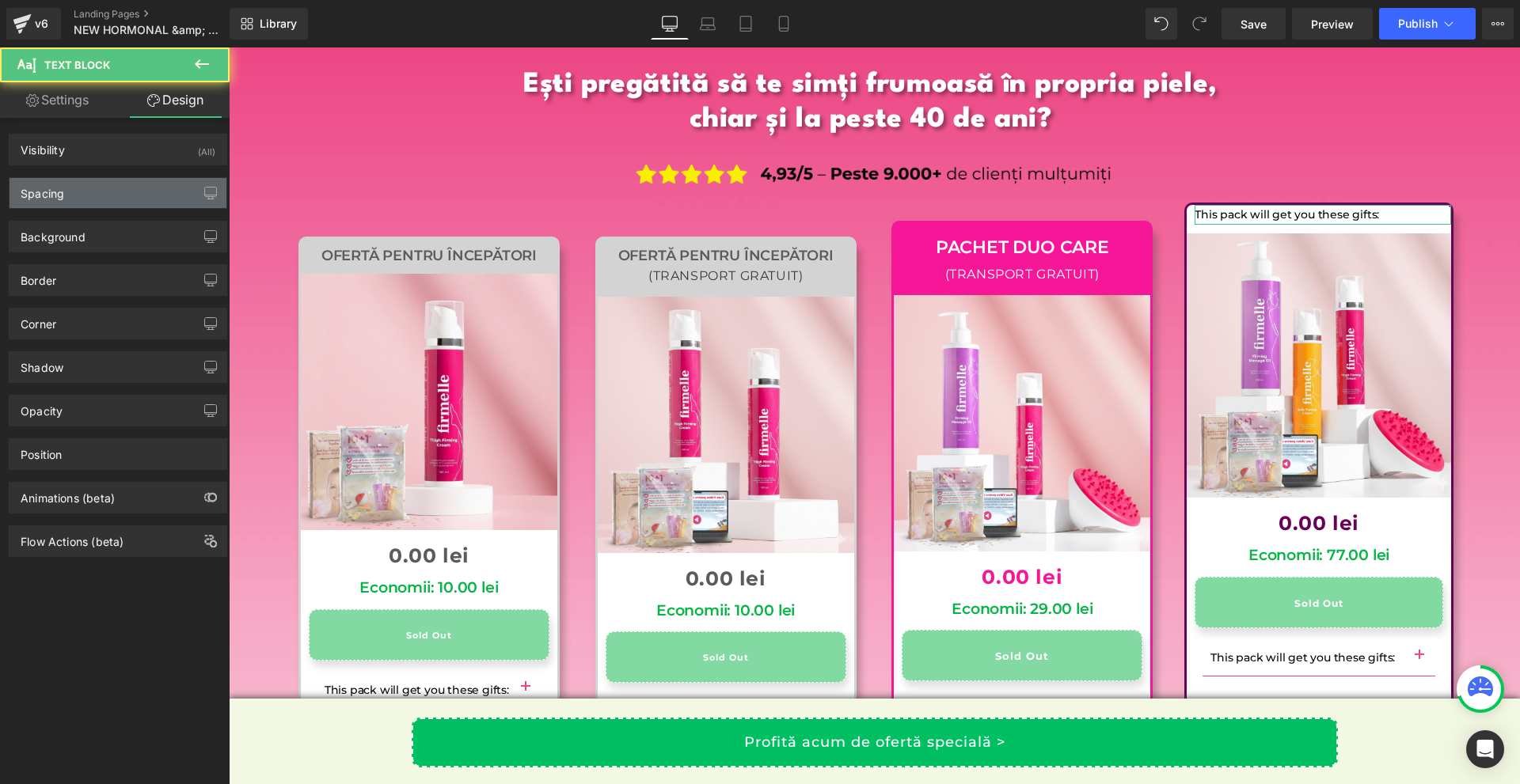
click at [95, 197] on div "Spacing" at bounding box center [118, 193] width 217 height 30
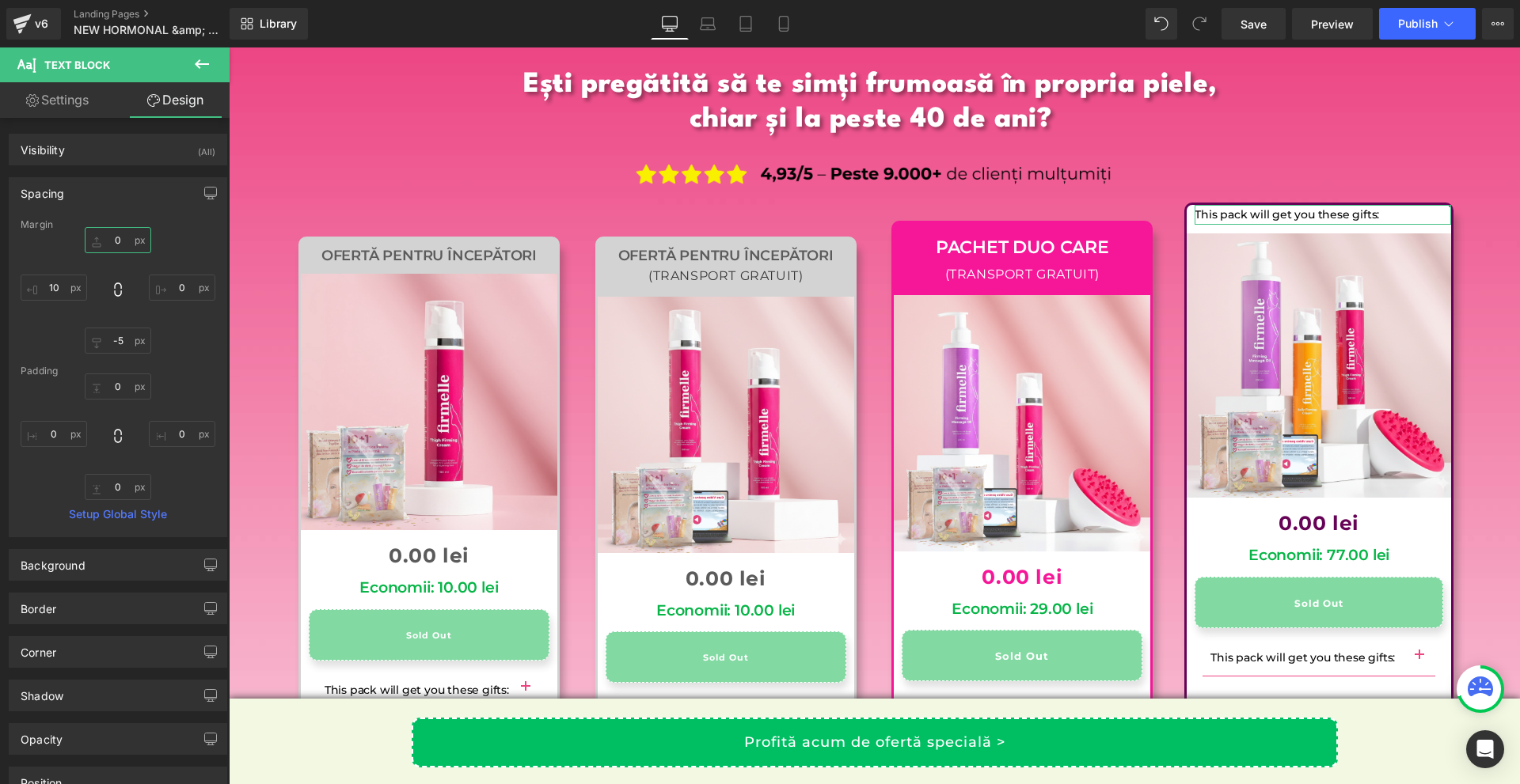
click at [129, 240] on input "0" at bounding box center [118, 240] width 66 height 26
type input "10"
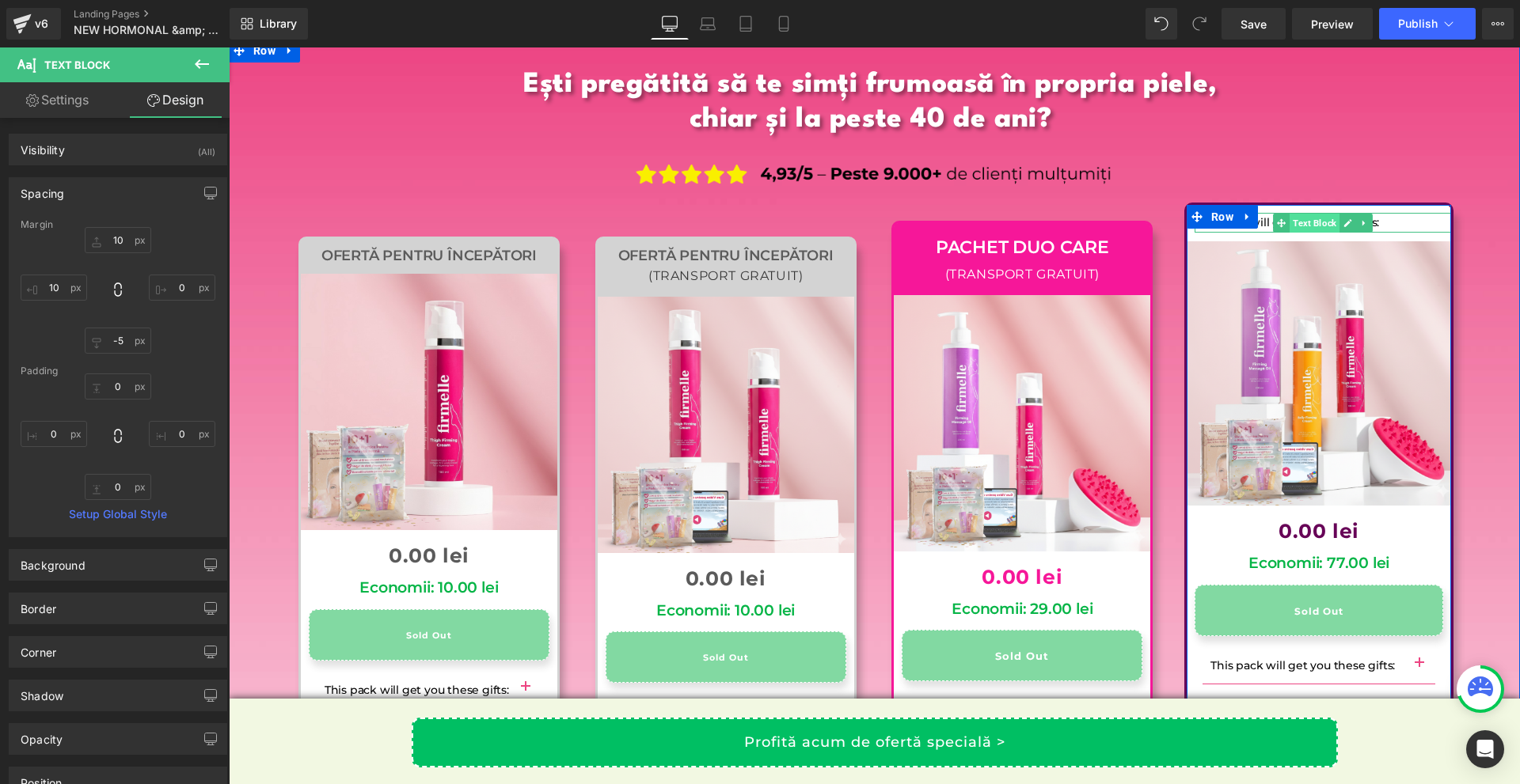
click at [1289, 214] on span "Text Block" at bounding box center [1314, 223] width 50 height 19
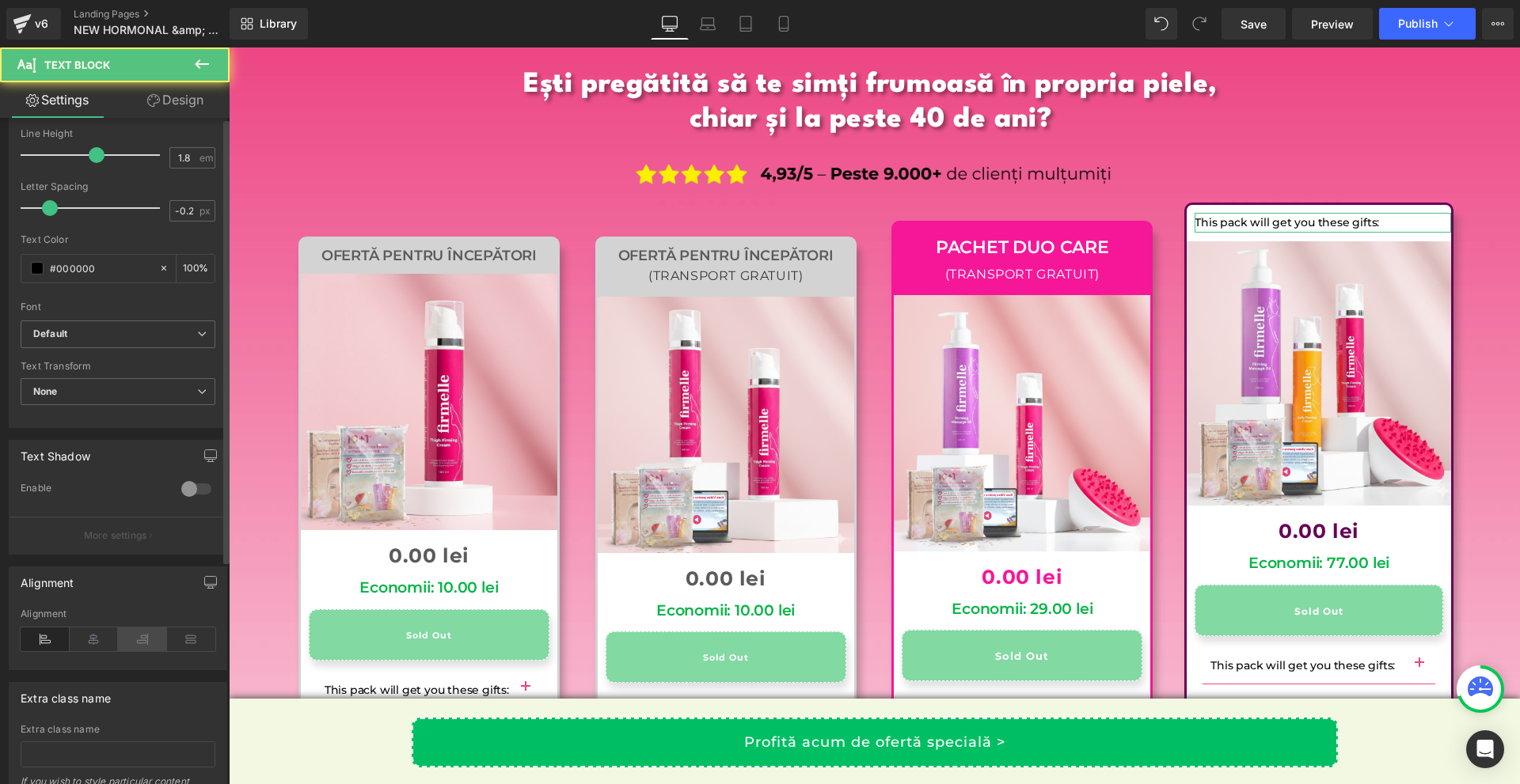
scroll to position [317, 0]
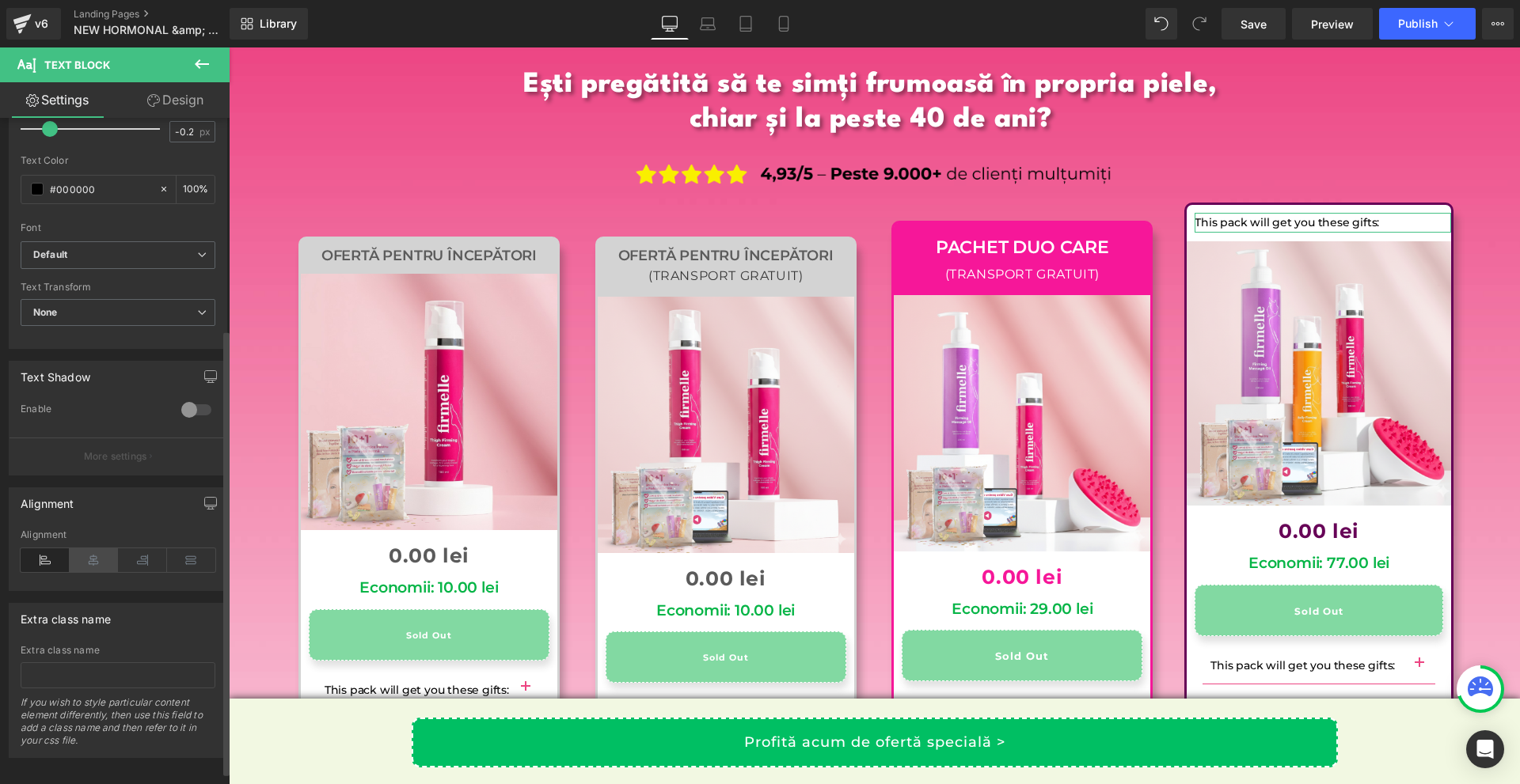
drag, startPoint x: 109, startPoint y: 562, endPoint x: 459, endPoint y: 440, distance: 370.7
click at [109, 562] on icon at bounding box center [94, 560] width 49 height 24
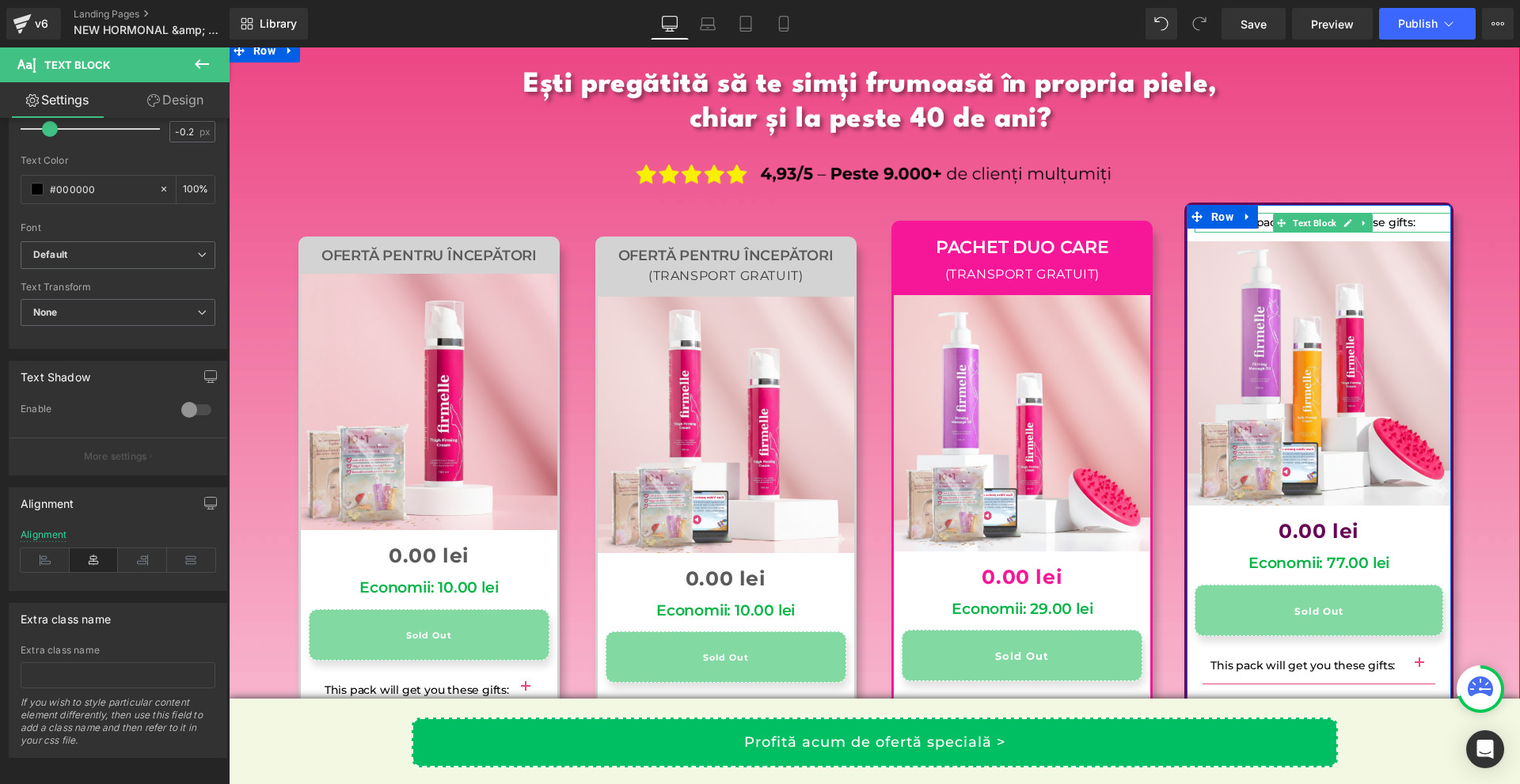
click at [1402, 213] on p "This pack will get you these gifts:" at bounding box center [1323, 223] width 256 height 20
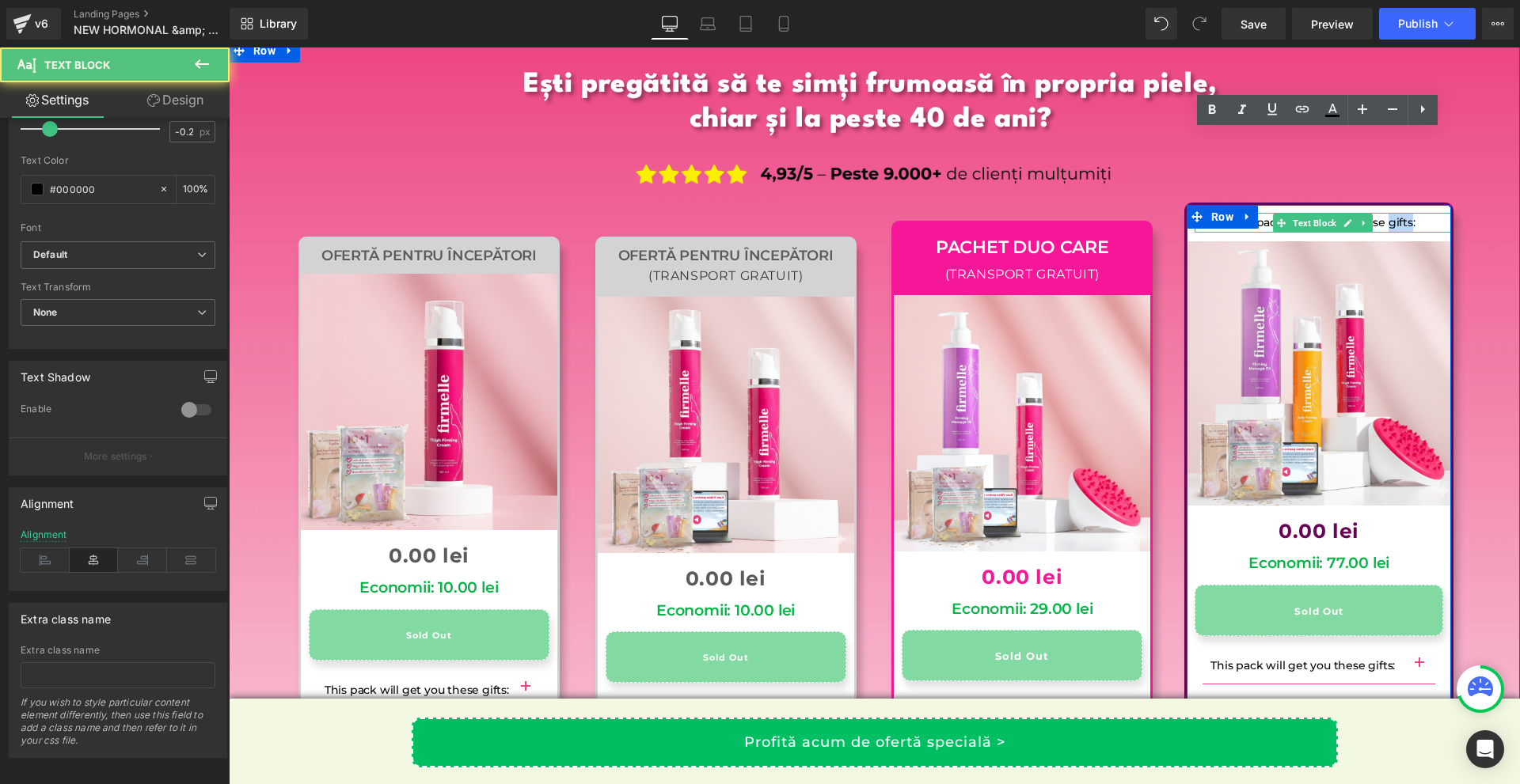
click at [1402, 213] on p "This pack will get you these gifts:" at bounding box center [1323, 223] width 256 height 20
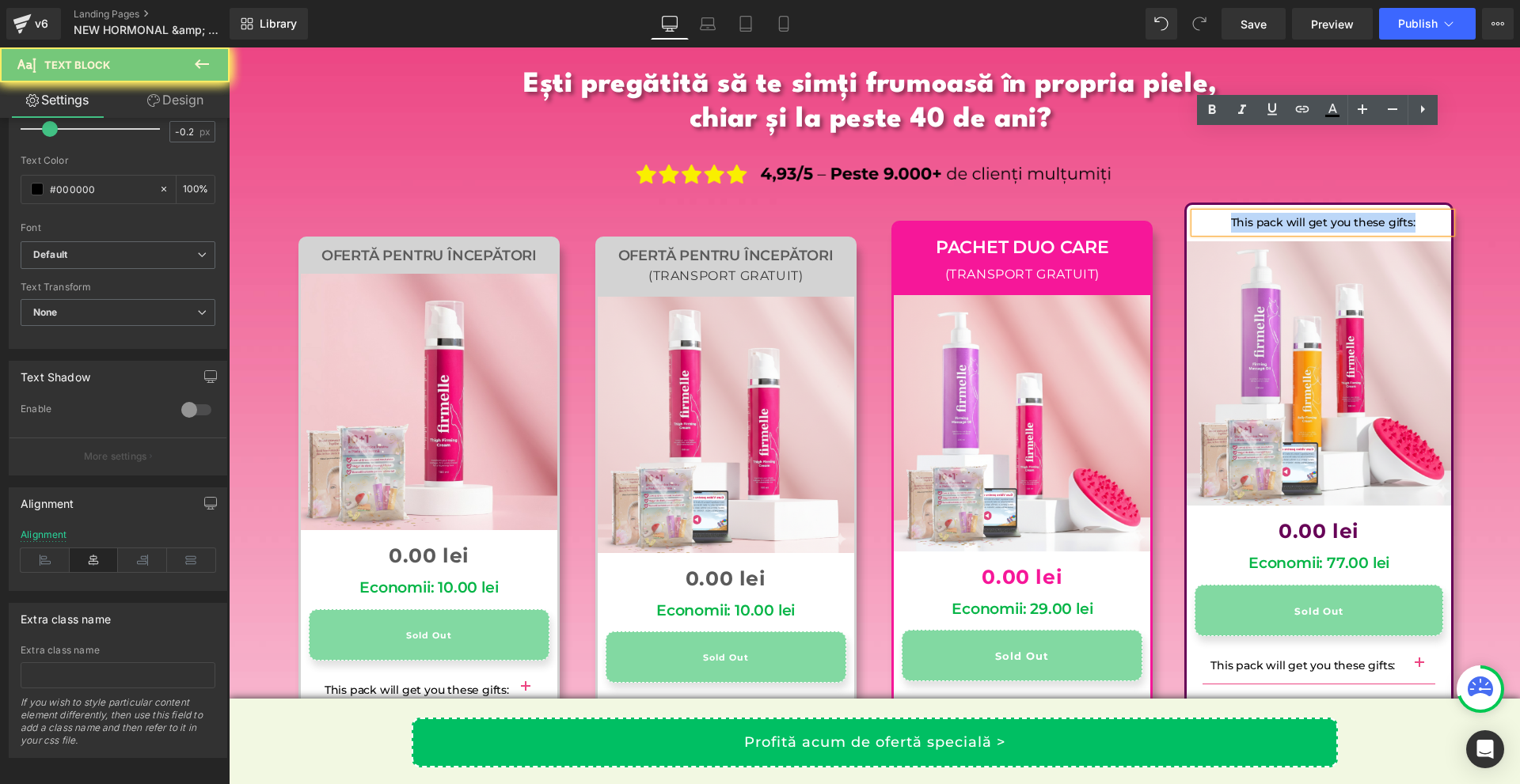
click at [1402, 213] on p "This pack will get you these gifts:" at bounding box center [1323, 223] width 256 height 20
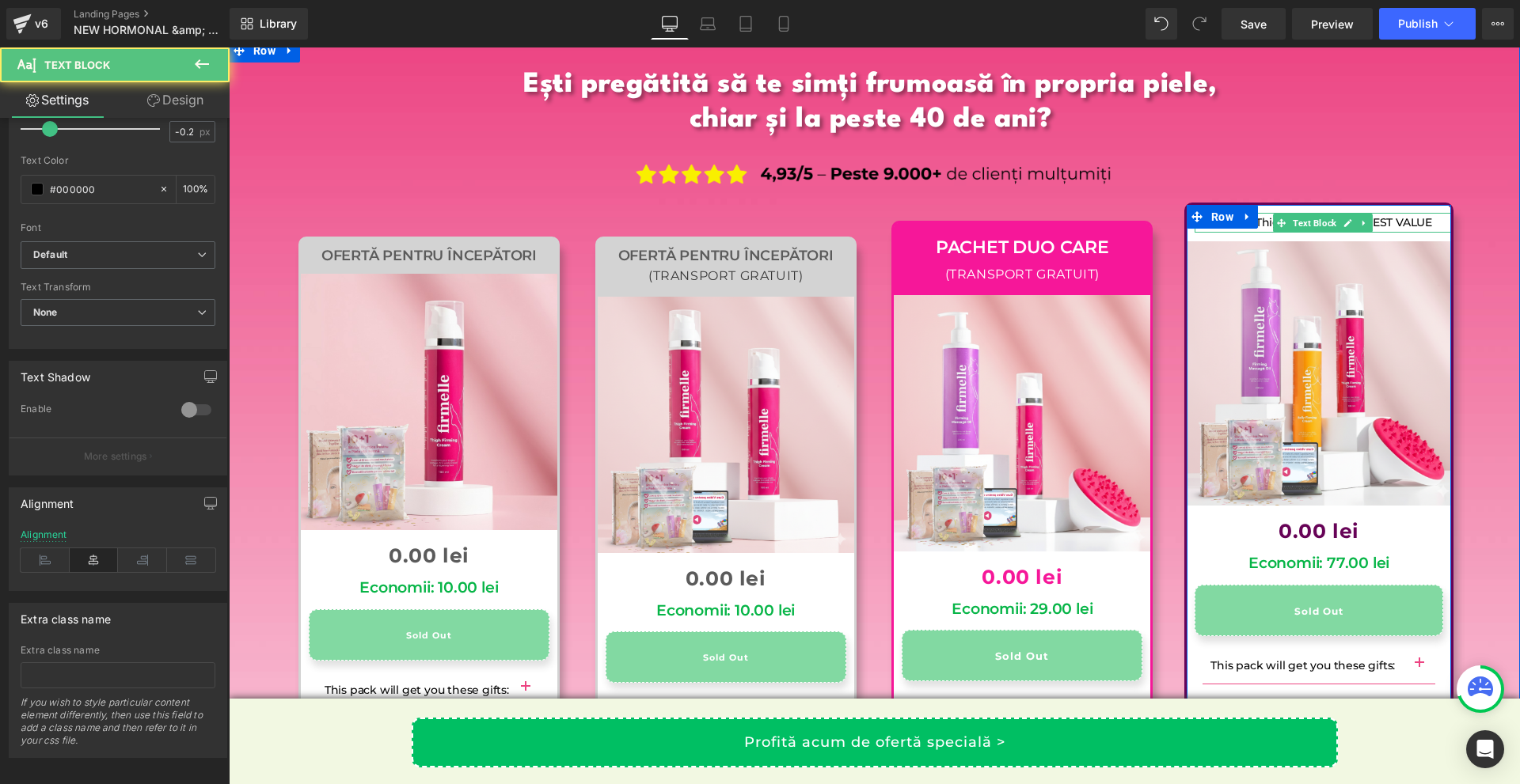
click at [1413, 213] on p "Belly & Thigh Sculpt Kit ⭐ BEST VALUE" at bounding box center [1323, 223] width 256 height 20
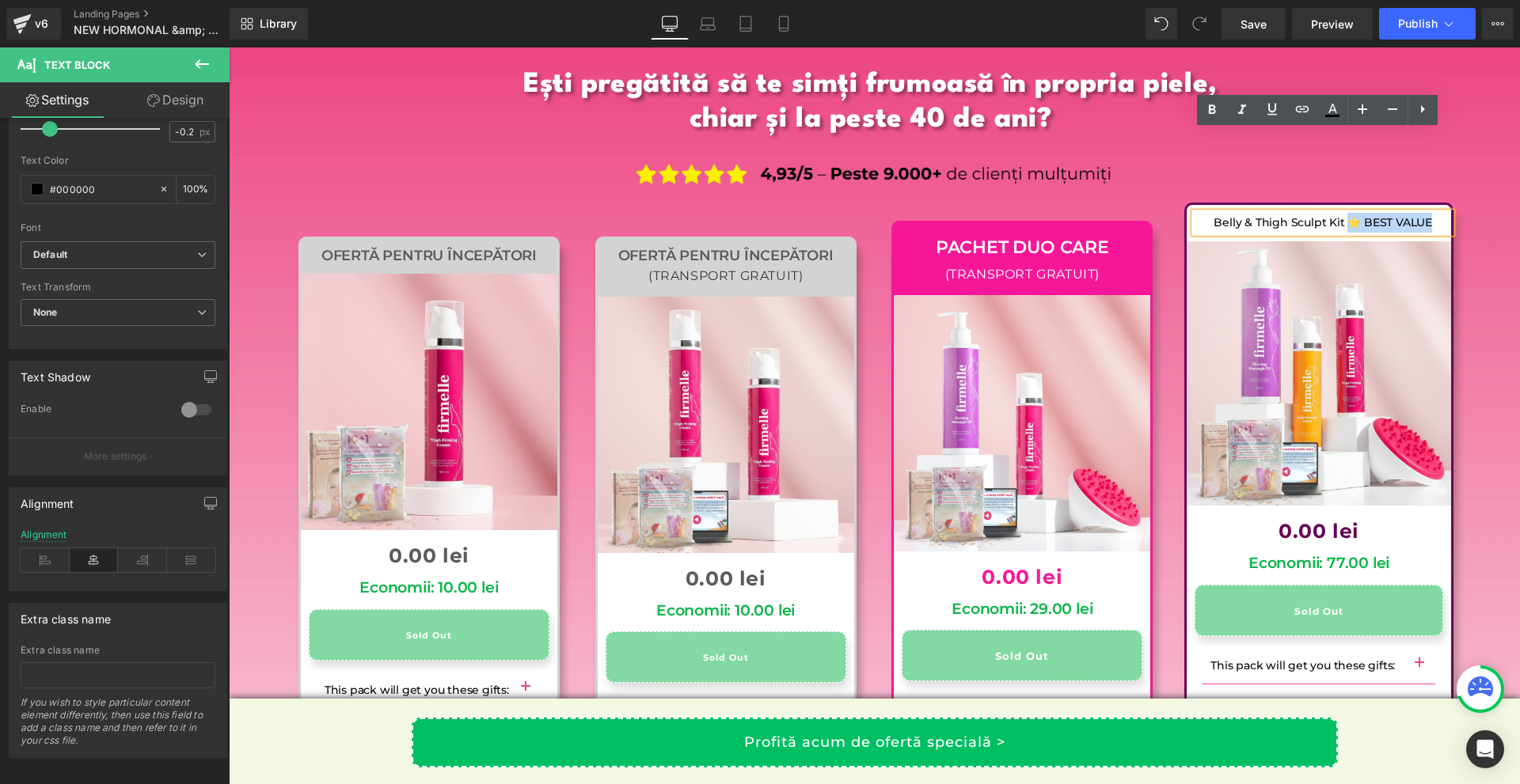
drag, startPoint x: 1430, startPoint y: 147, endPoint x: 1345, endPoint y: 139, distance: 85.4
click at [1345, 213] on p "Belly & Thigh Sculpt Kit ⭐ BEST VALUE" at bounding box center [1323, 223] width 256 height 20
click at [0, 0] on link at bounding box center [0, 0] width 0 height 0
click at [1477, 181] on div "Ești pregătită să te simți frumoasă în propria piele, chiar și la peste 40 de a…" at bounding box center [874, 578] width 1291 height 1043
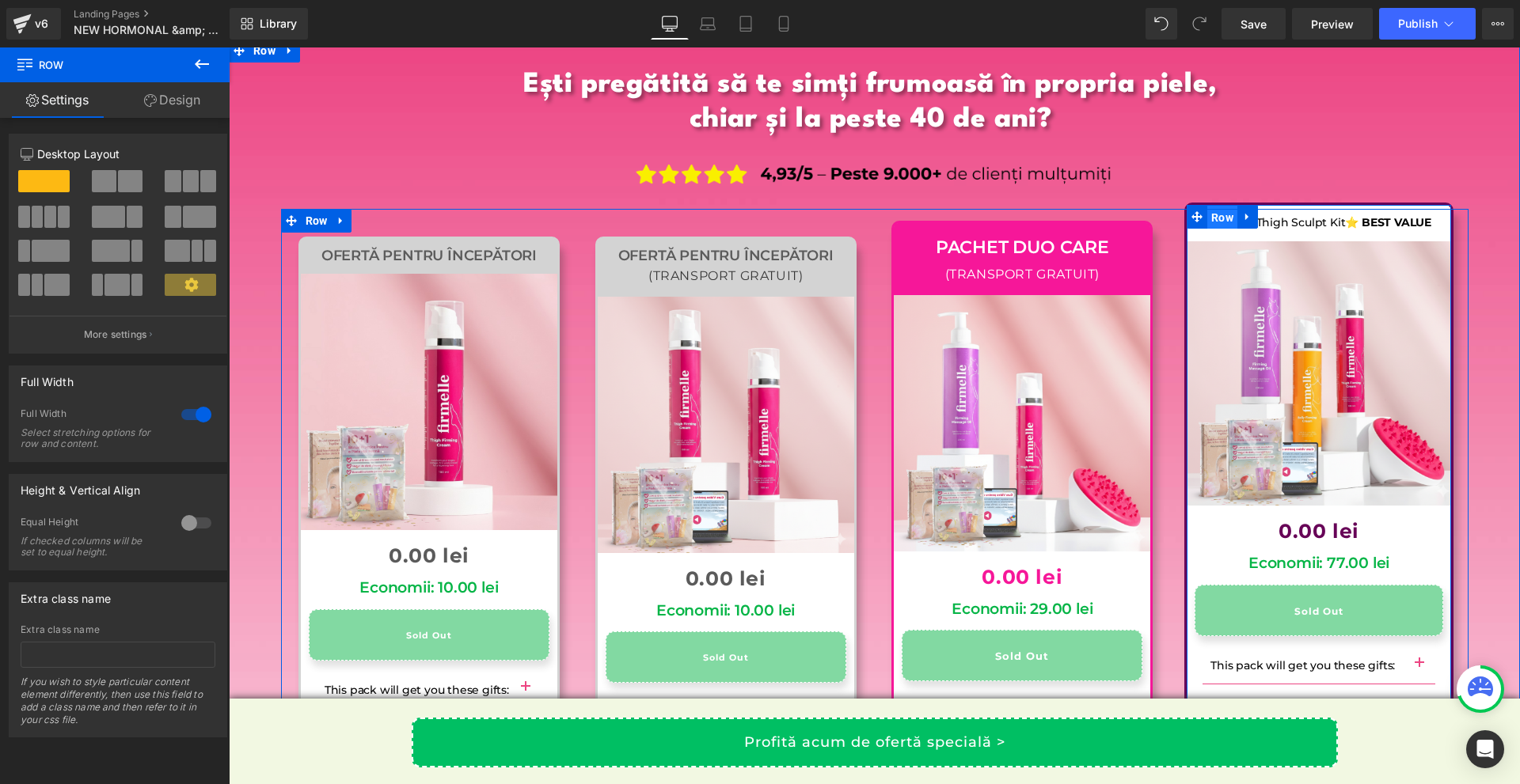
click at [1208, 206] on span "Row" at bounding box center [1222, 218] width 30 height 24
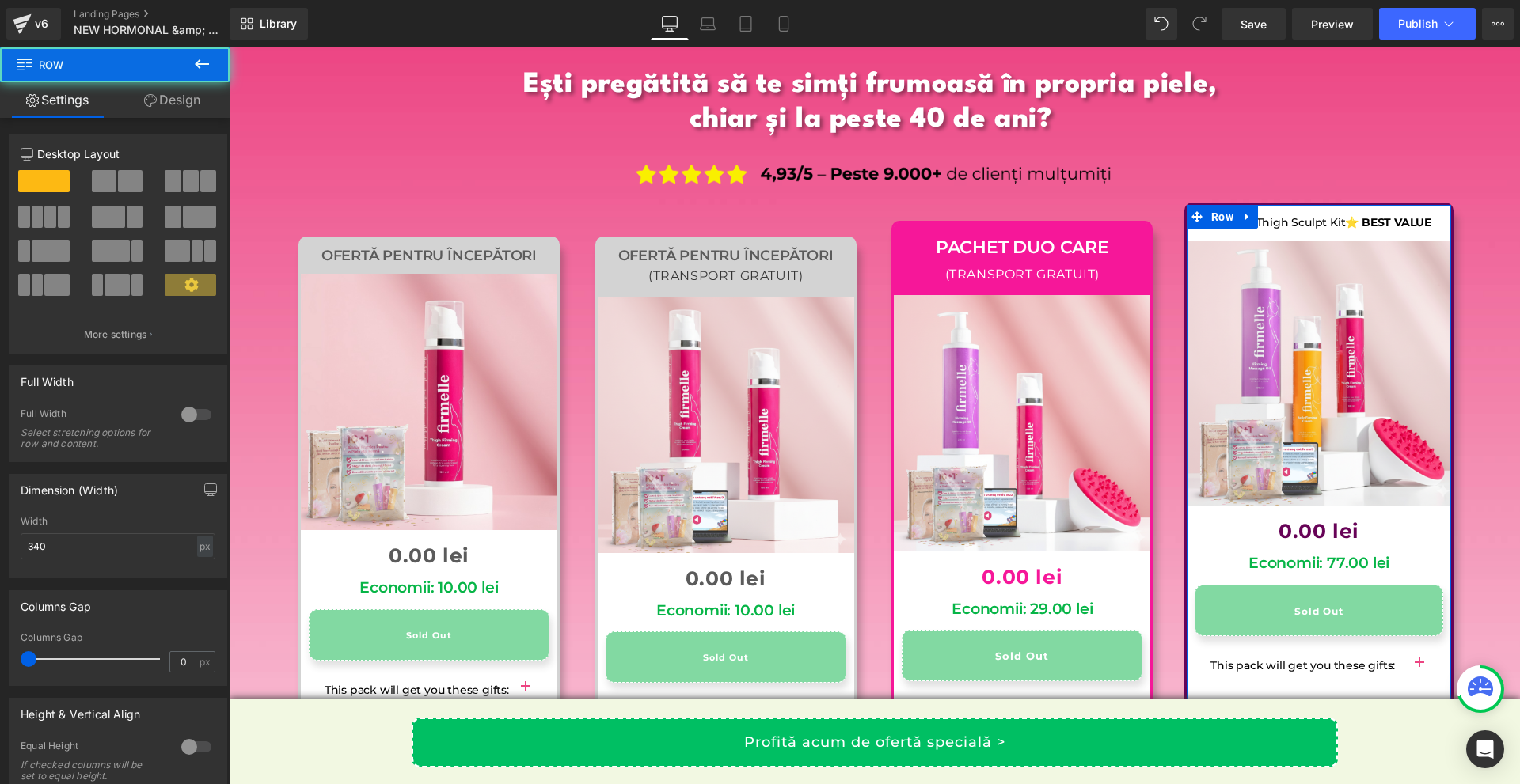
click at [135, 91] on link "Design" at bounding box center [172, 100] width 115 height 36
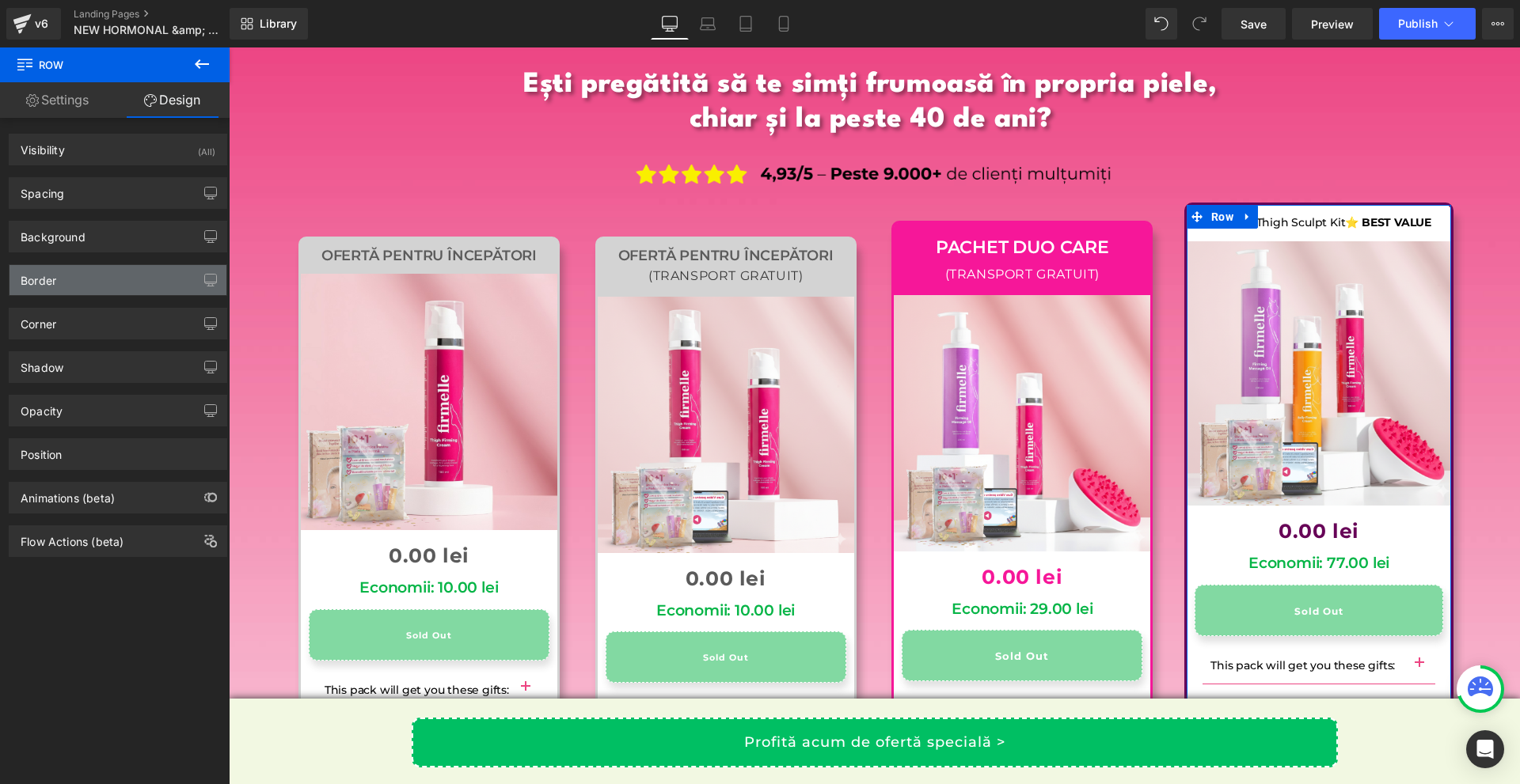
click at [84, 286] on div "Border" at bounding box center [118, 280] width 217 height 30
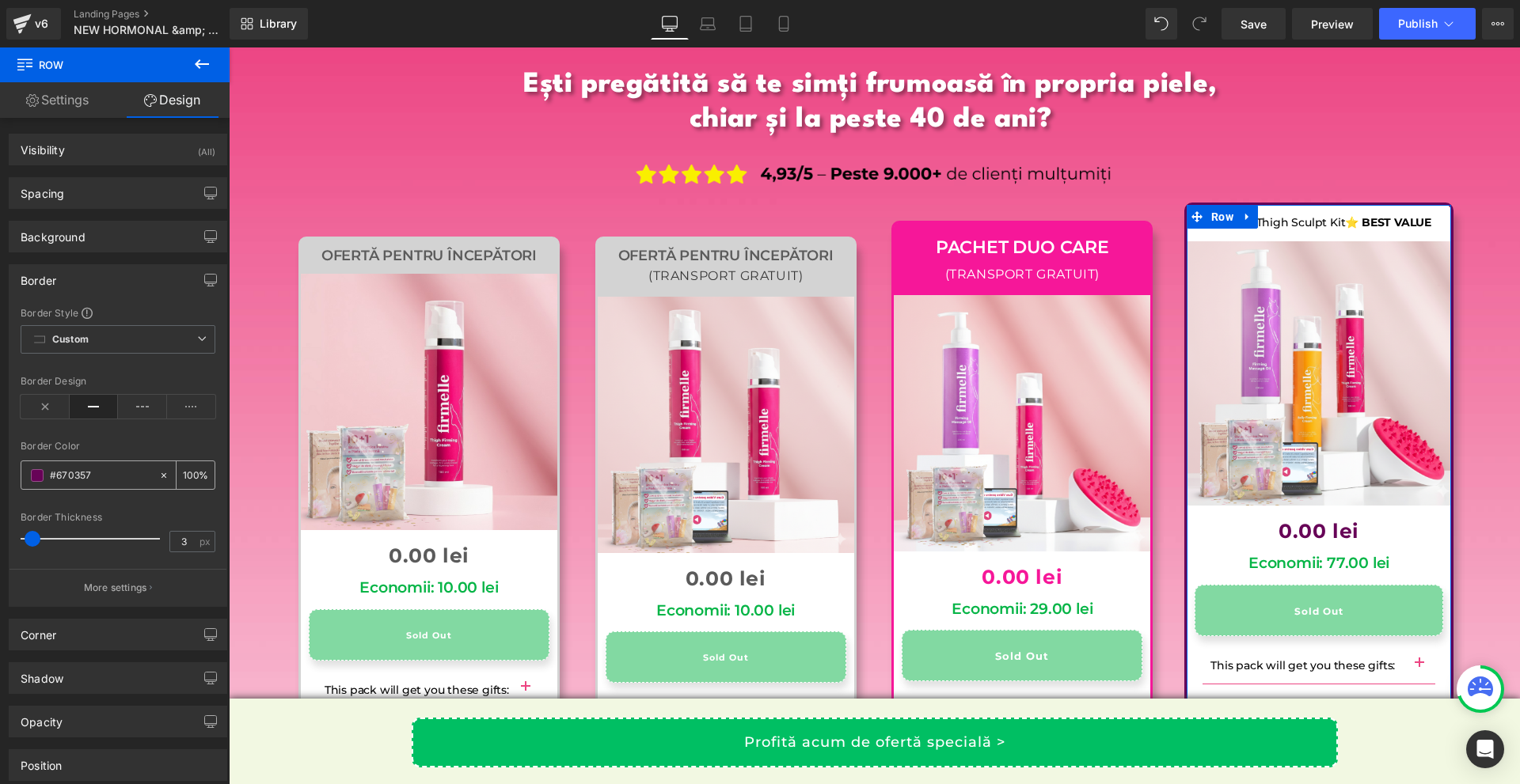
click at [106, 476] on input "#670357" at bounding box center [100, 476] width 101 height 17
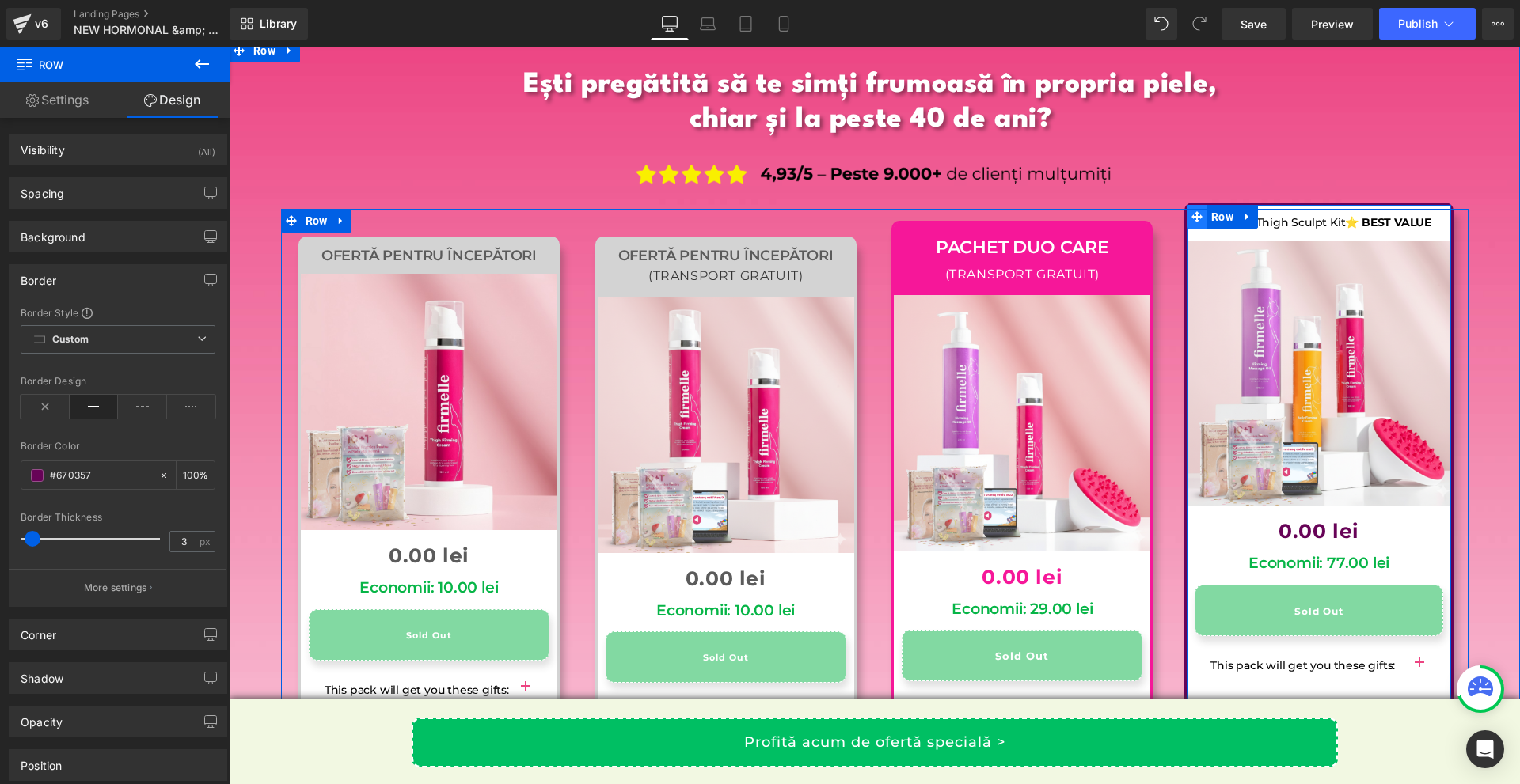
click at [1191, 211] on icon at bounding box center [1197, 217] width 11 height 11
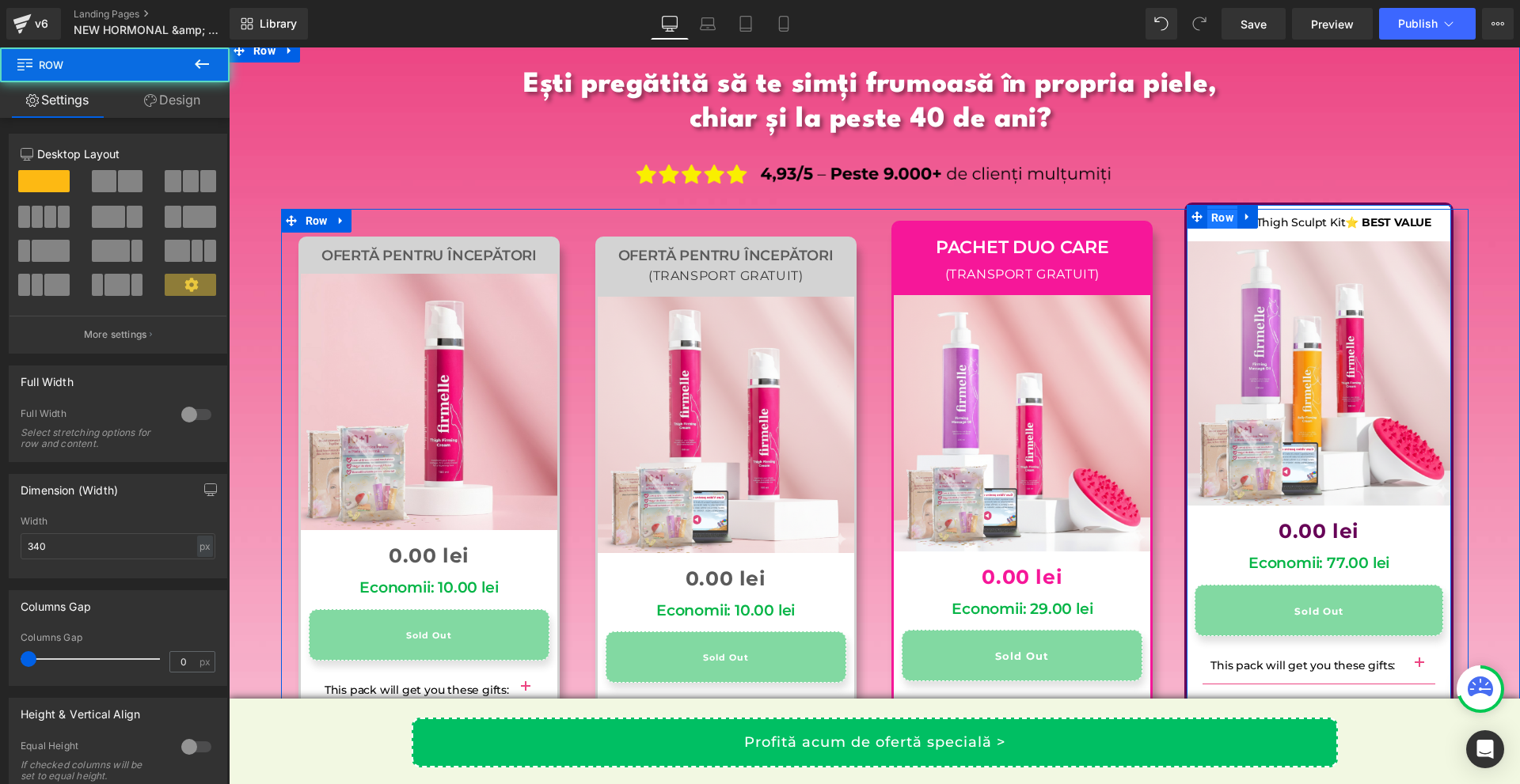
click at [1209, 206] on span "Row" at bounding box center [1222, 218] width 30 height 24
click at [1218, 206] on span "Row" at bounding box center [1222, 218] width 30 height 24
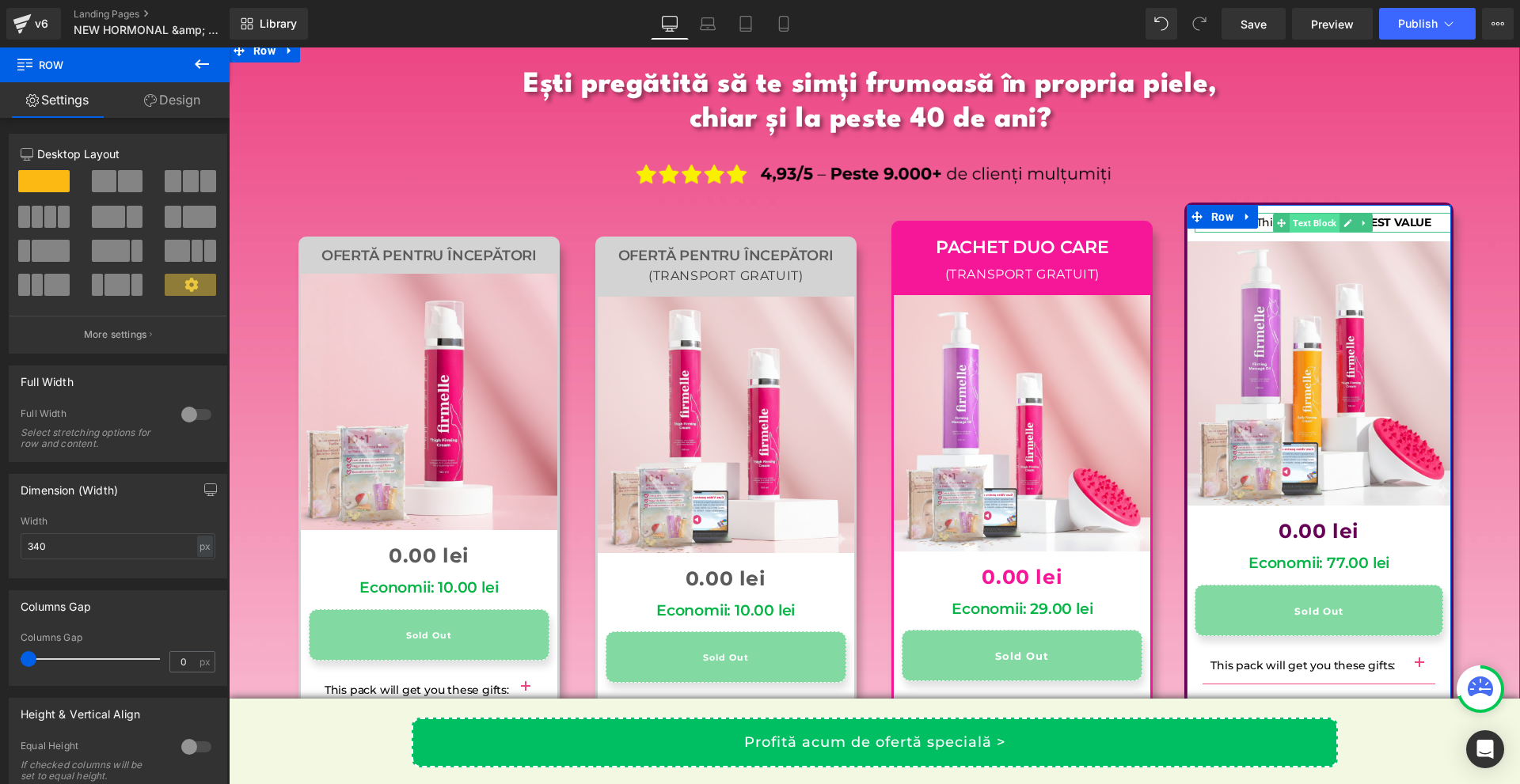
click at [1317, 214] on span "Text Block" at bounding box center [1314, 223] width 50 height 19
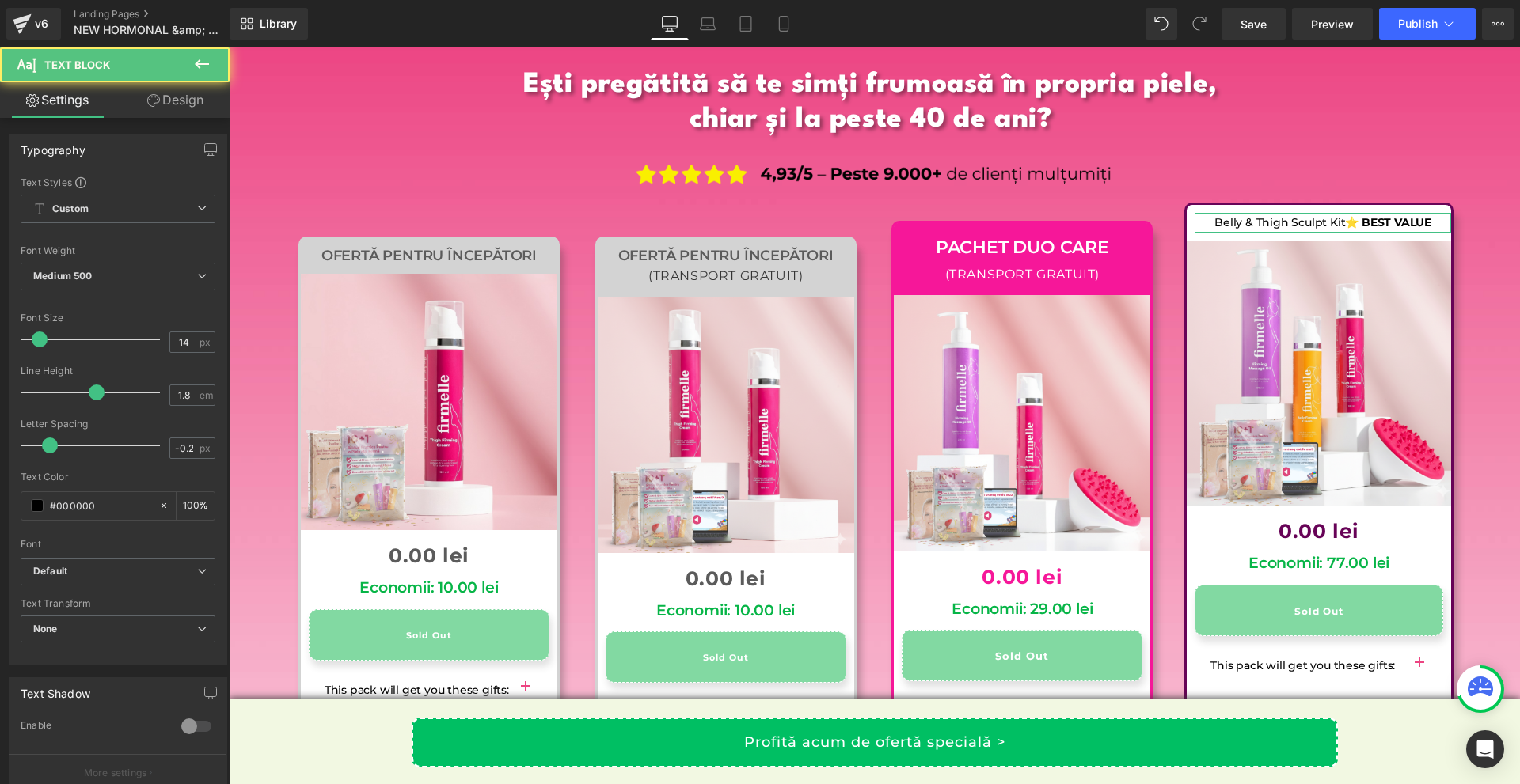
click at [157, 106] on icon at bounding box center [153, 101] width 13 height 13
click at [0, 0] on div "Spacing" at bounding box center [0, 0] width 0 height 0
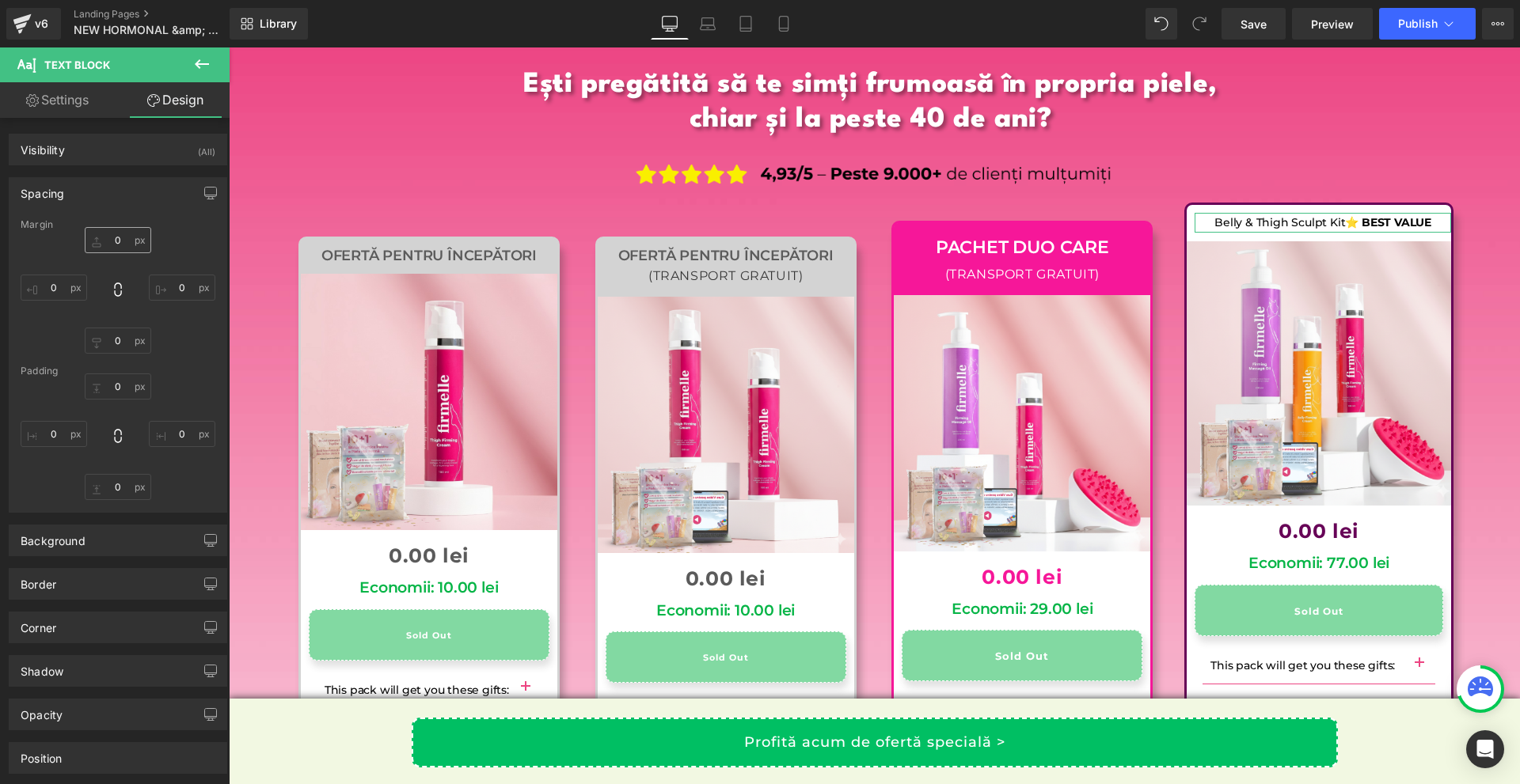
type input "10"
type input "0"
type input "-5"
type input "10"
type input "0"
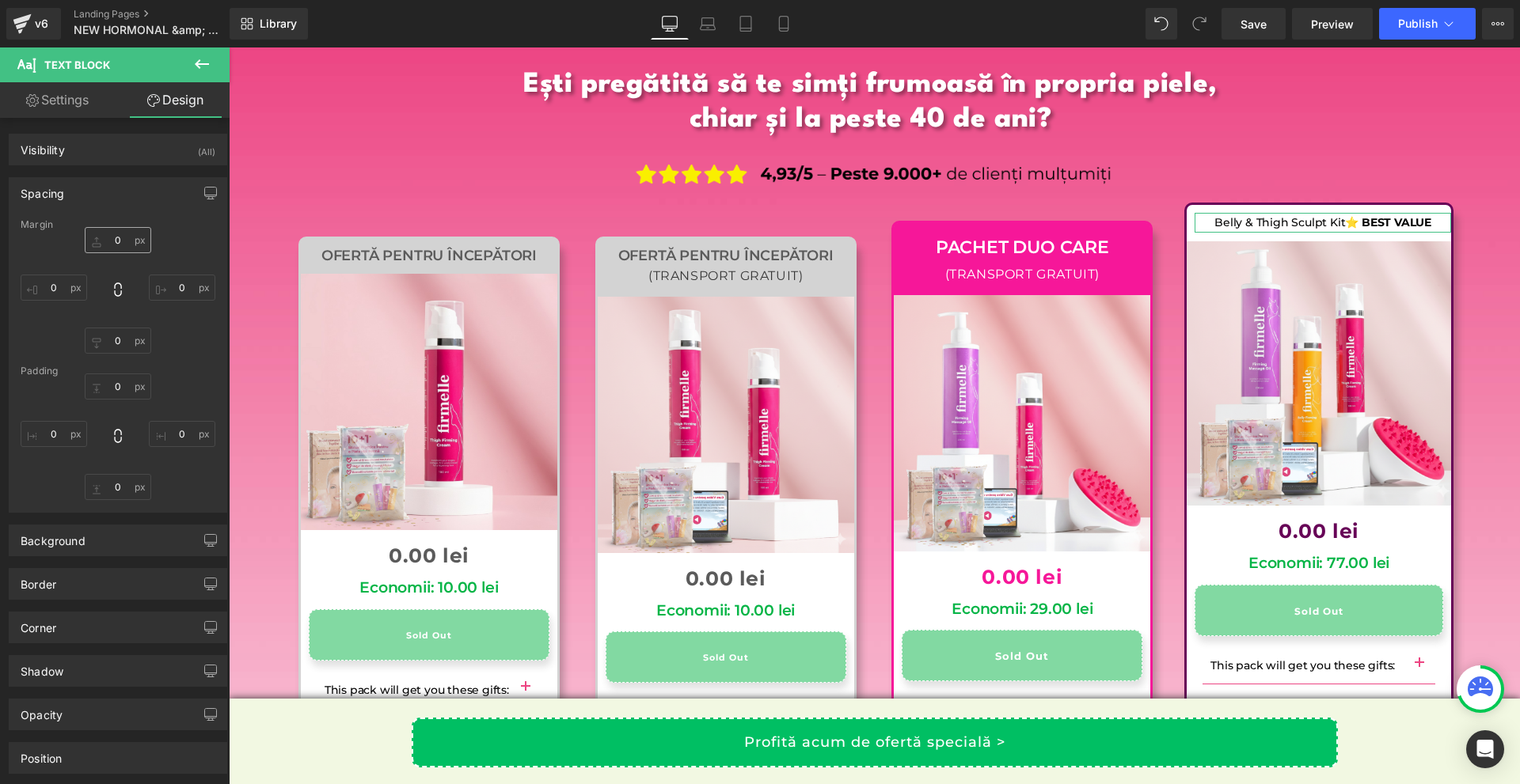
type input "0"
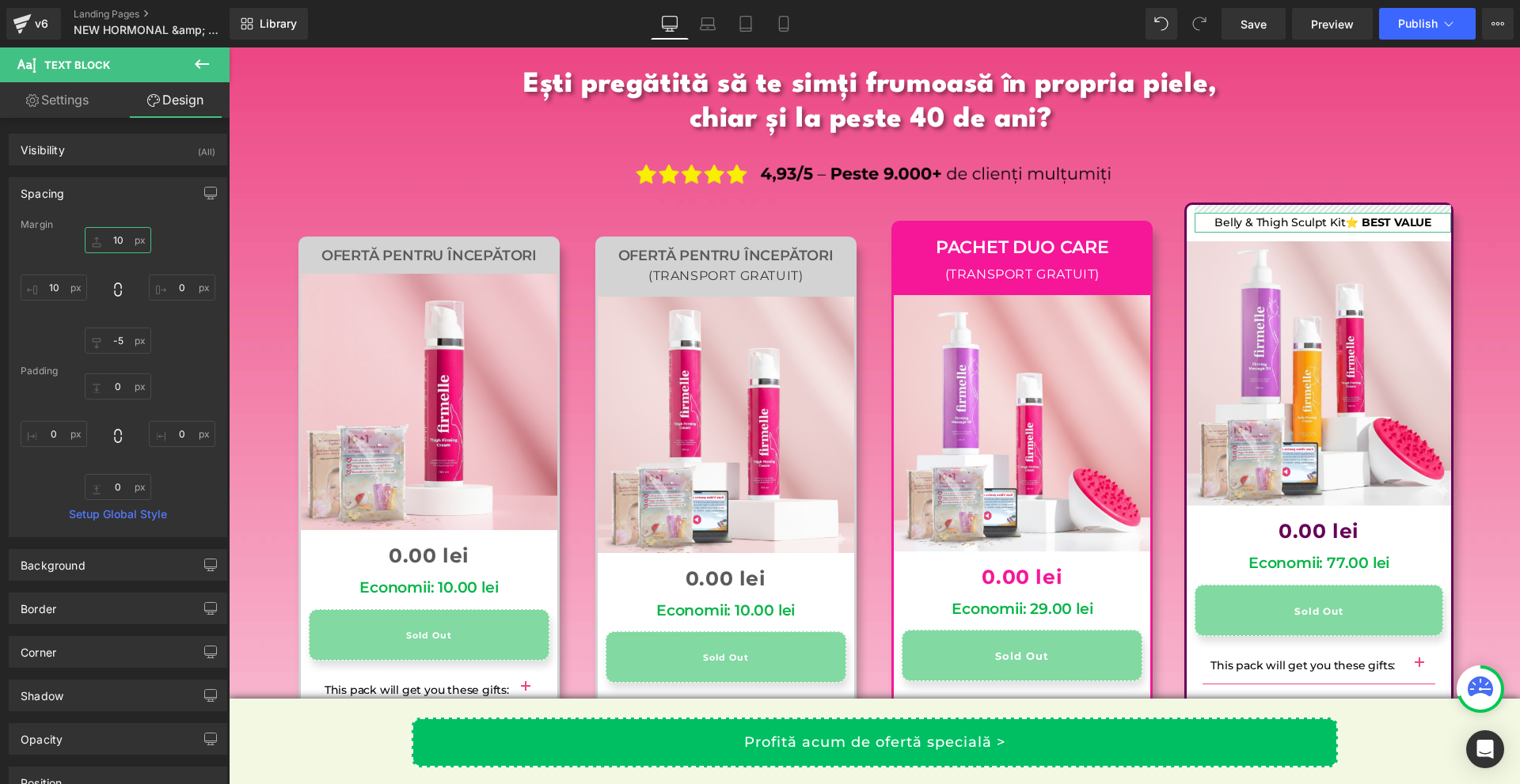
click at [124, 244] on input "10" at bounding box center [118, 240] width 66 height 26
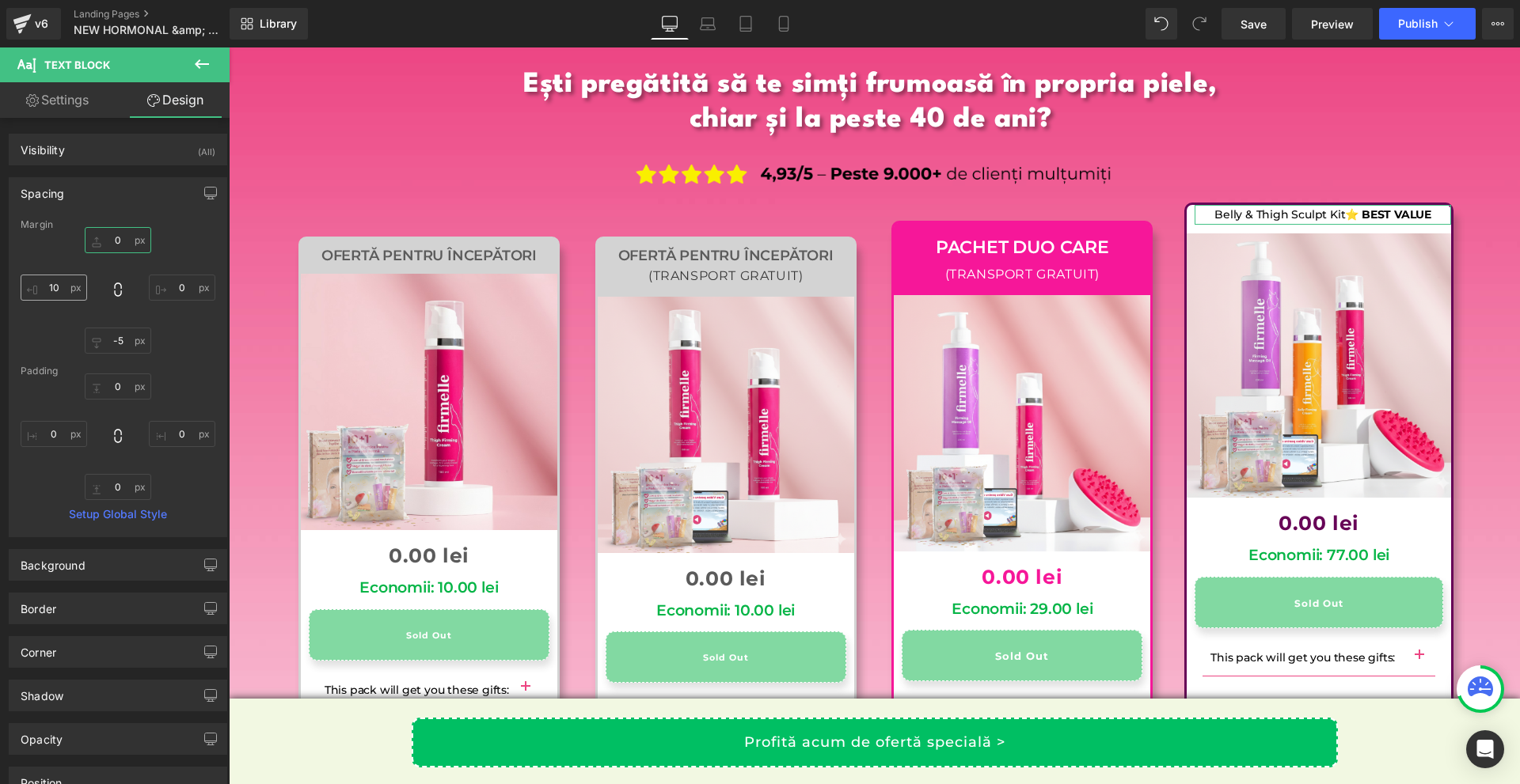
type input "0"
click at [66, 291] on input "10" at bounding box center [53, 287] width 66 height 26
type input "0"
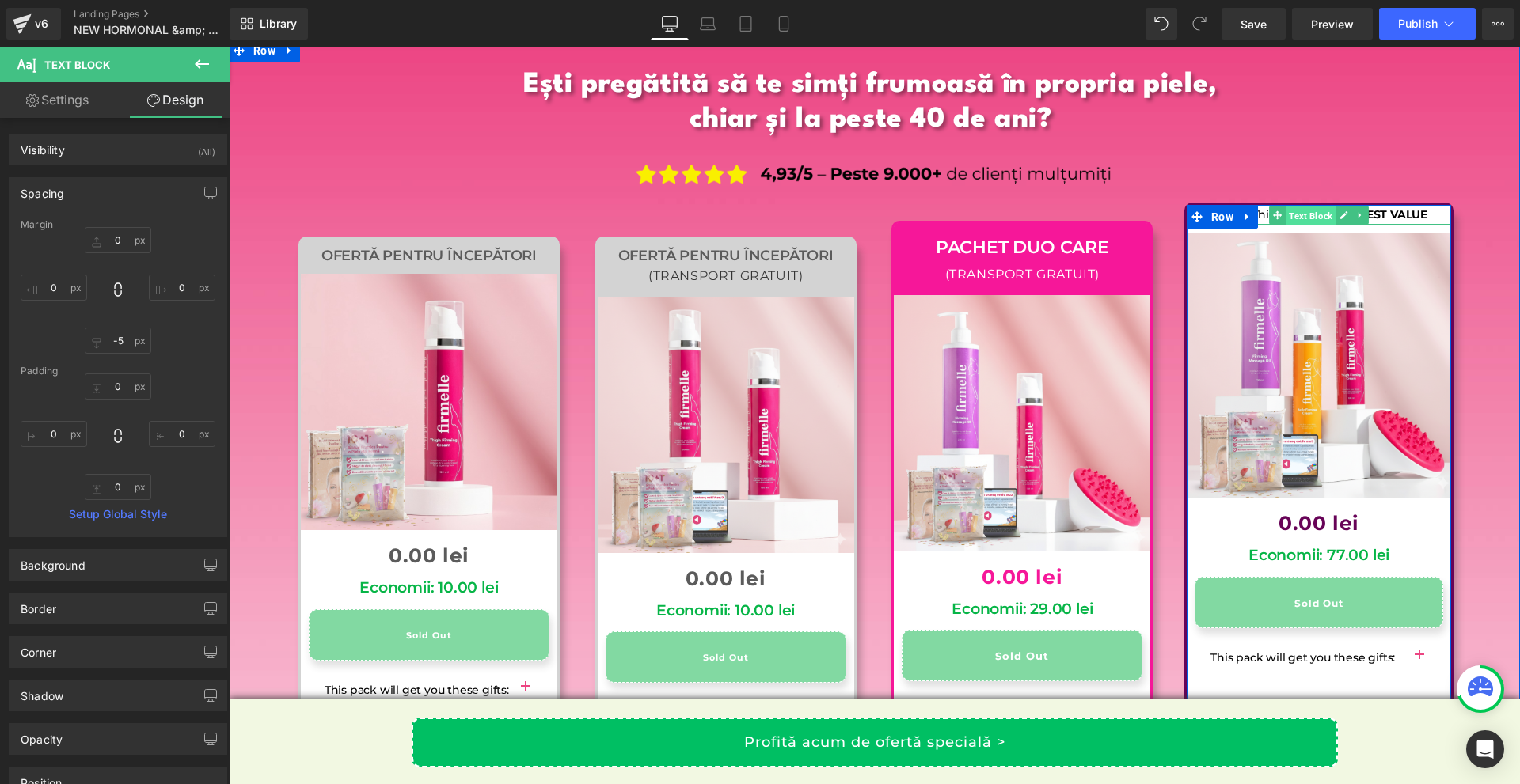
click at [1312, 207] on span "Text Block" at bounding box center [1311, 216] width 50 height 19
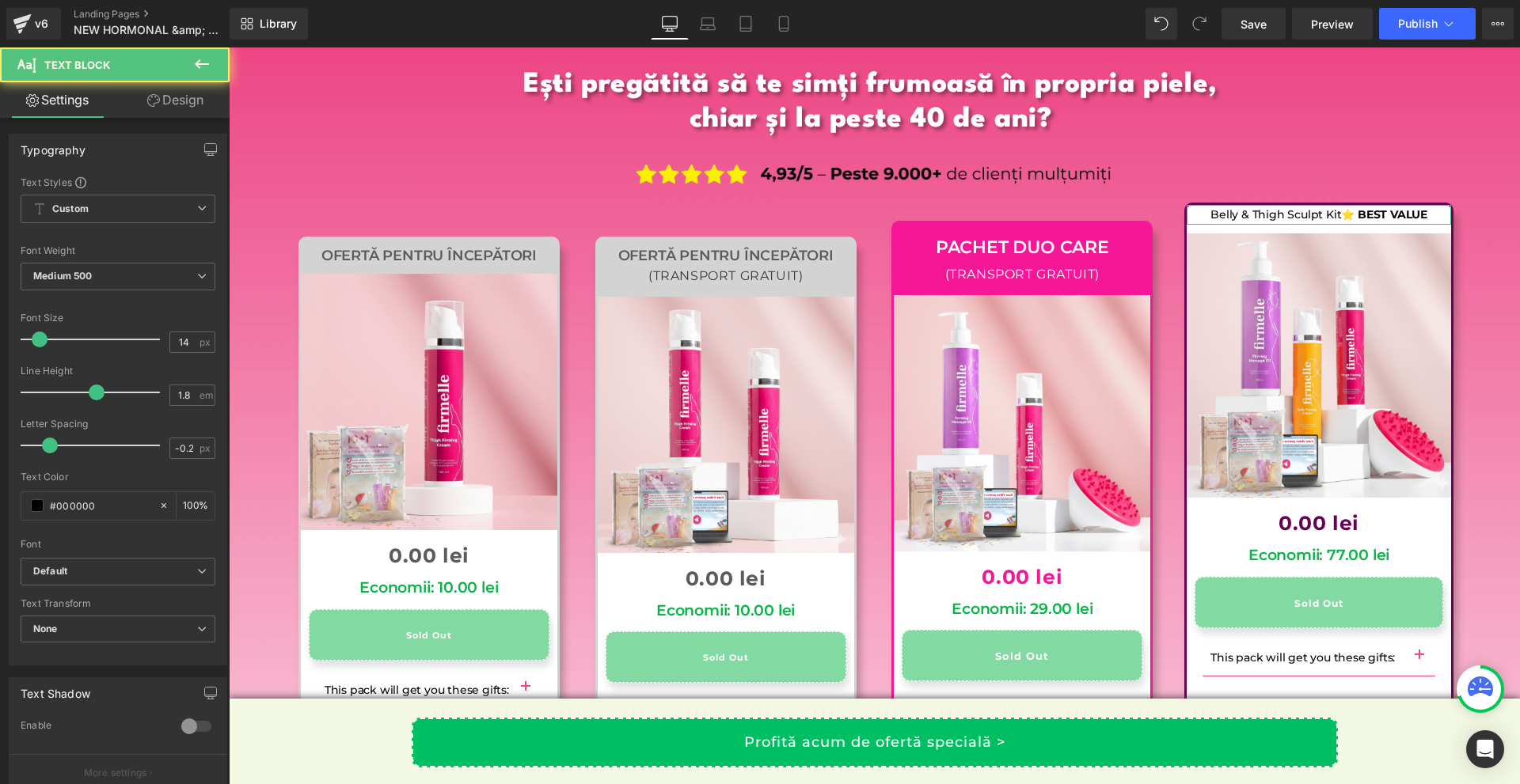
click at [197, 96] on link "Design" at bounding box center [175, 100] width 115 height 36
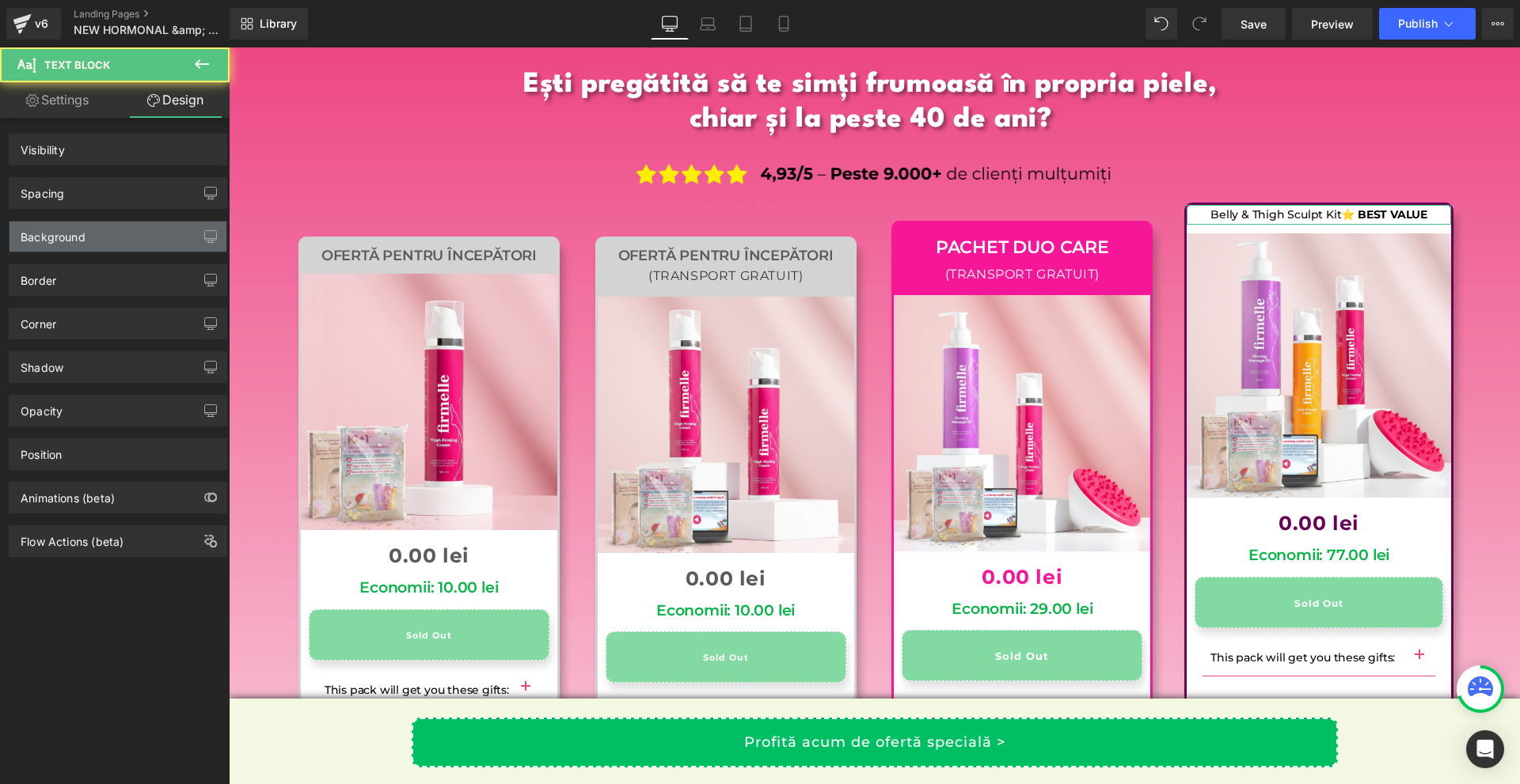
click at [69, 250] on div "Background" at bounding box center [118, 236] width 217 height 30
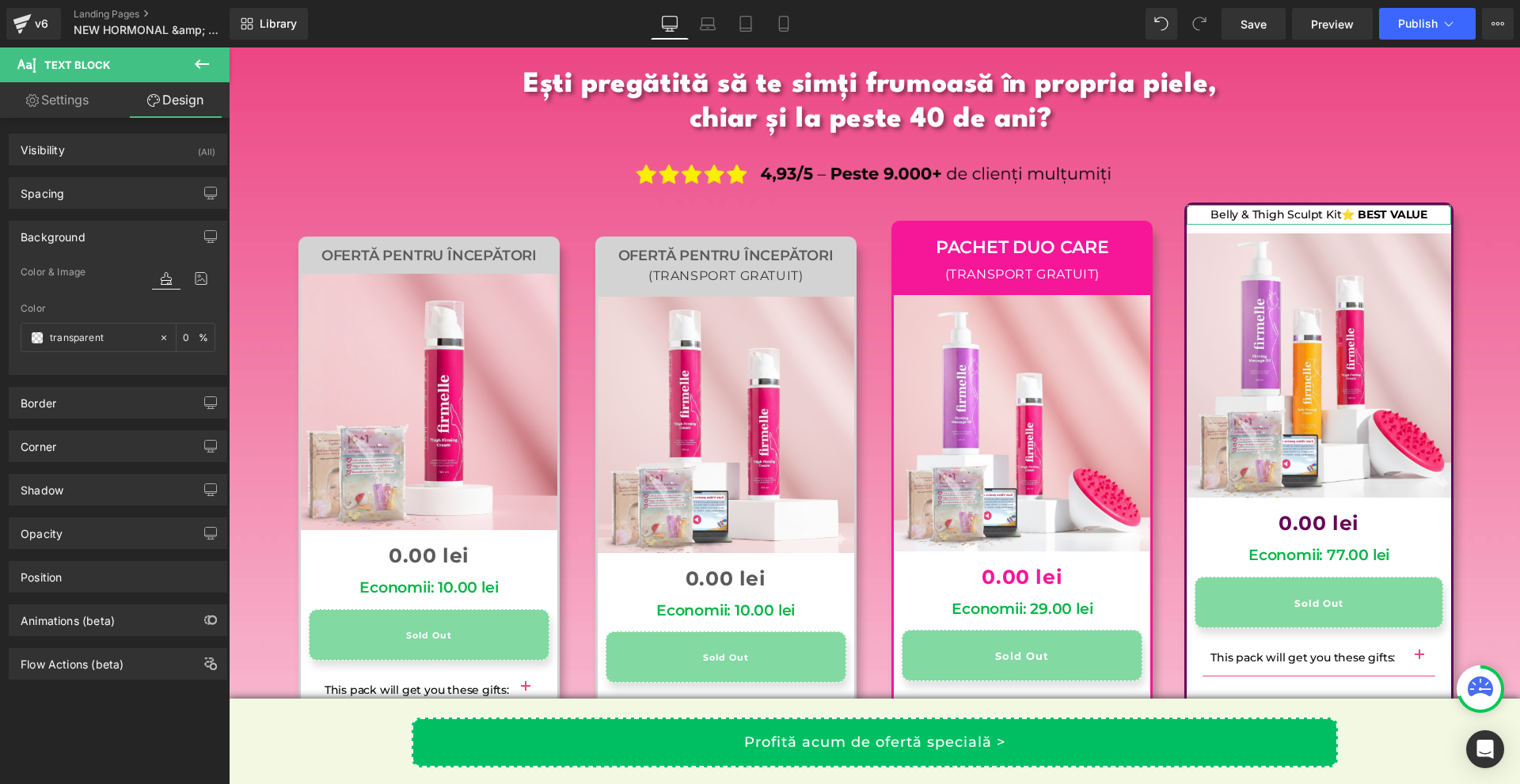
type input "transparent"
type input "0"
click at [104, 335] on input "transparent" at bounding box center [100, 338] width 101 height 17
paste input "#670357"
type input "#670357"
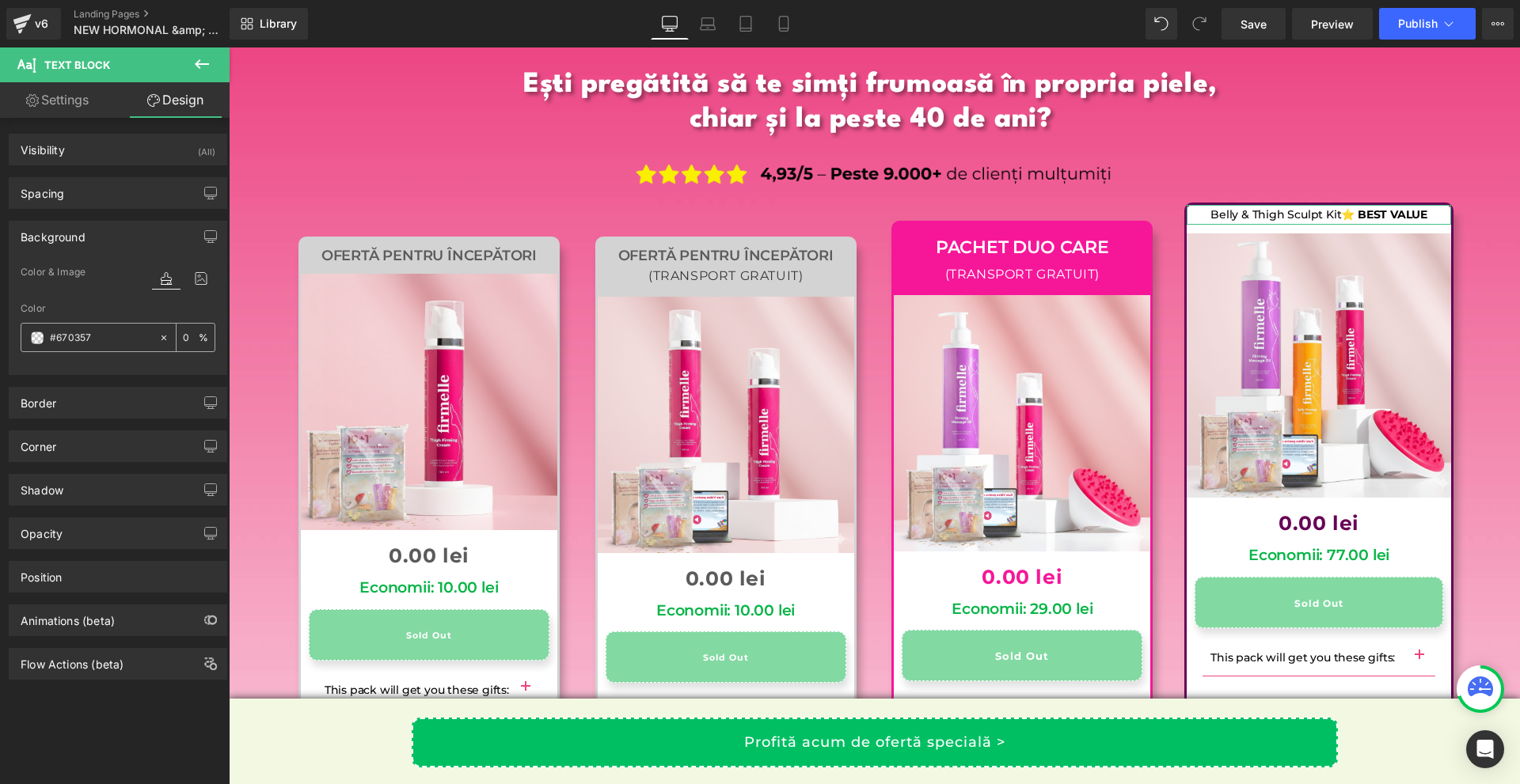
type input "100"
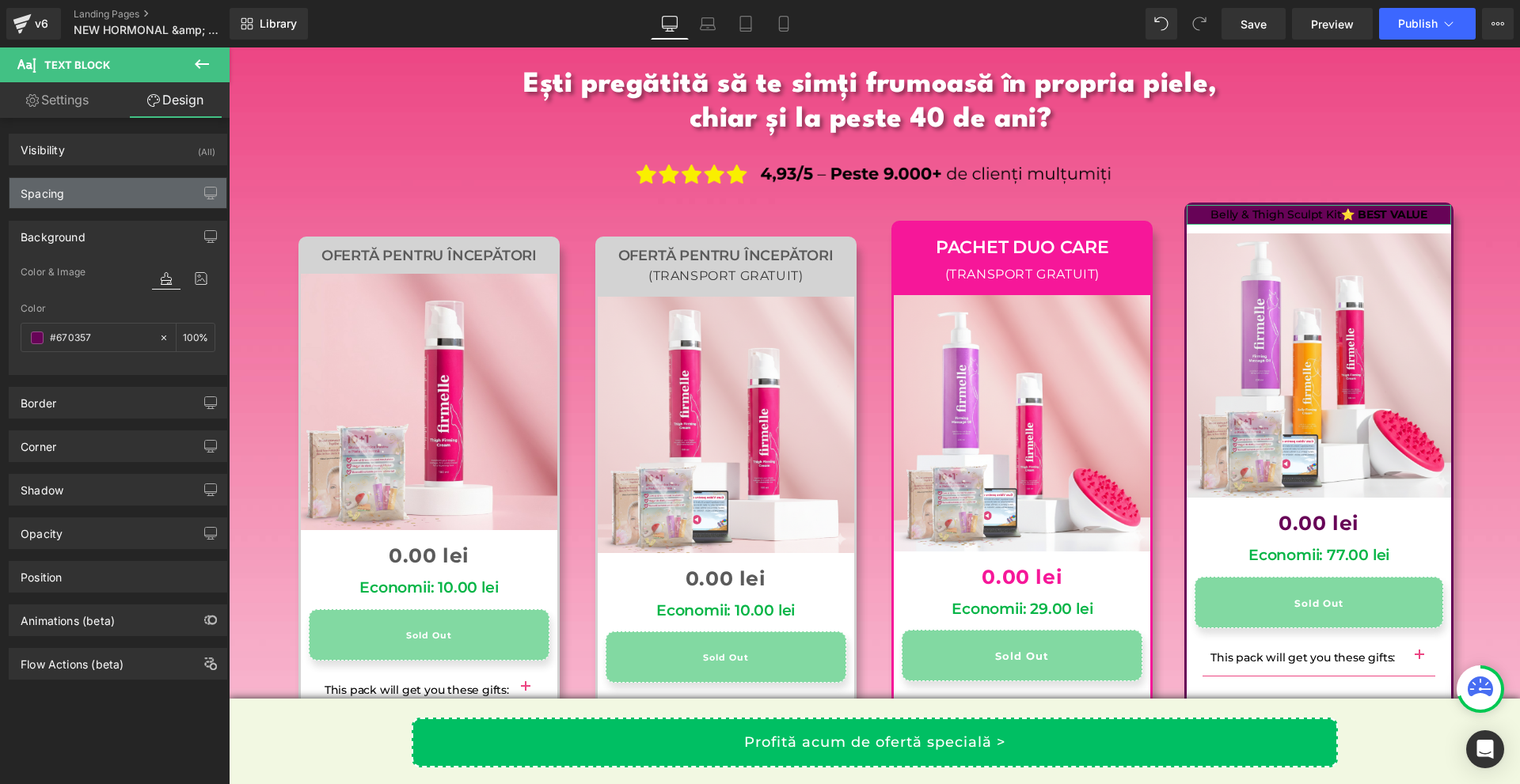
type input "#670357"
click at [92, 192] on div "Spacing" at bounding box center [118, 193] width 217 height 30
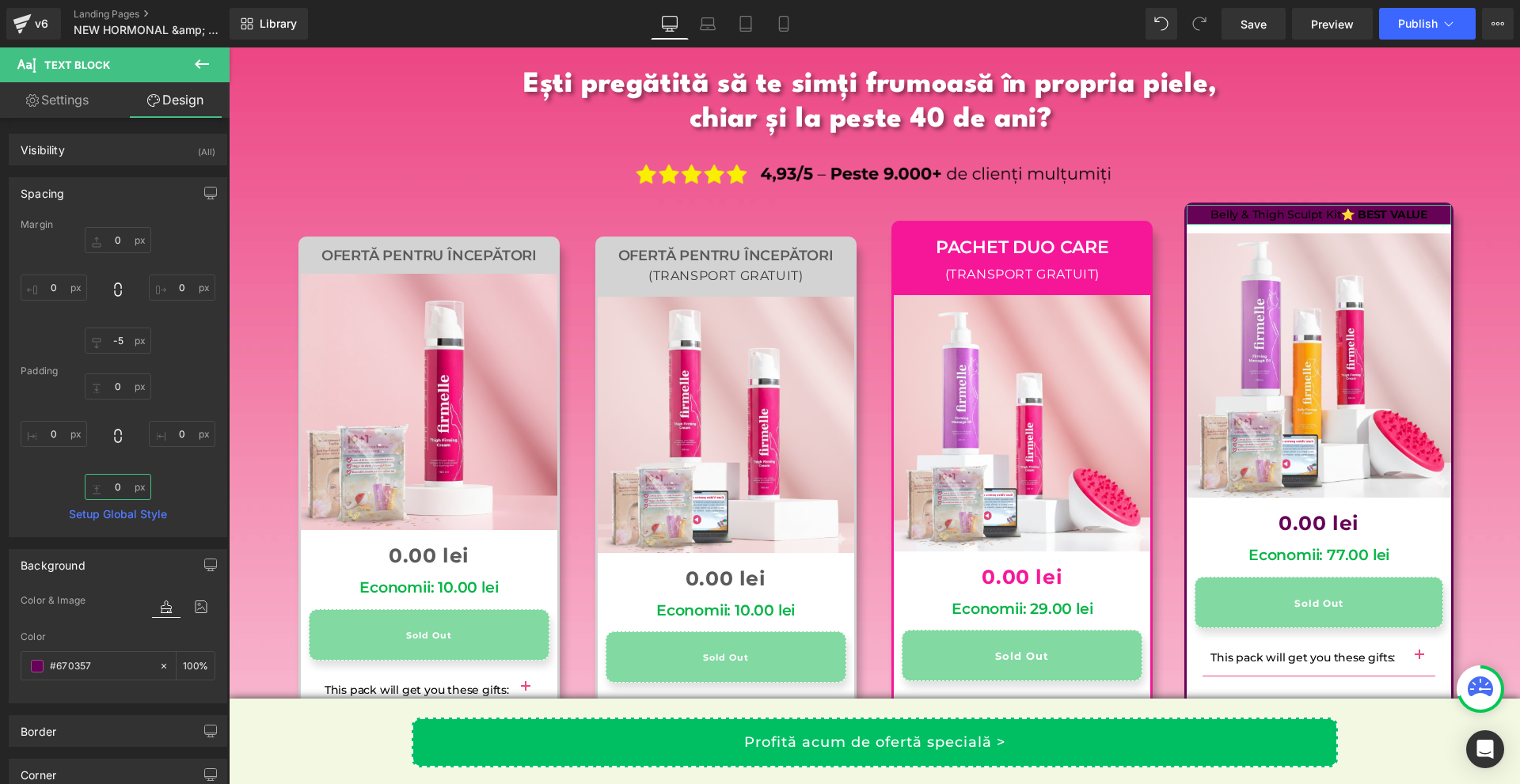
click at [116, 487] on input "0" at bounding box center [118, 487] width 66 height 26
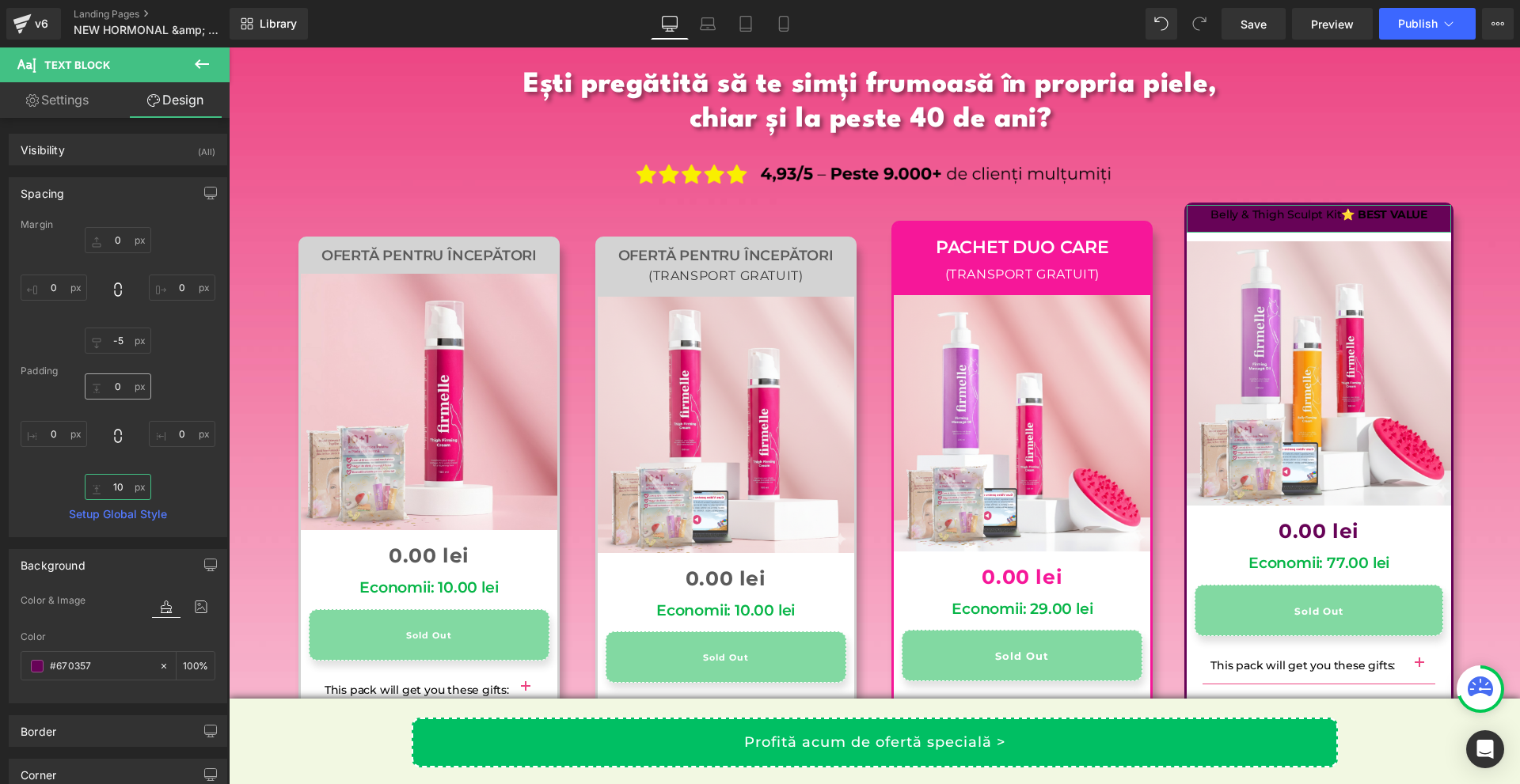
type input "10"
click at [113, 390] on input "1" at bounding box center [118, 386] width 66 height 26
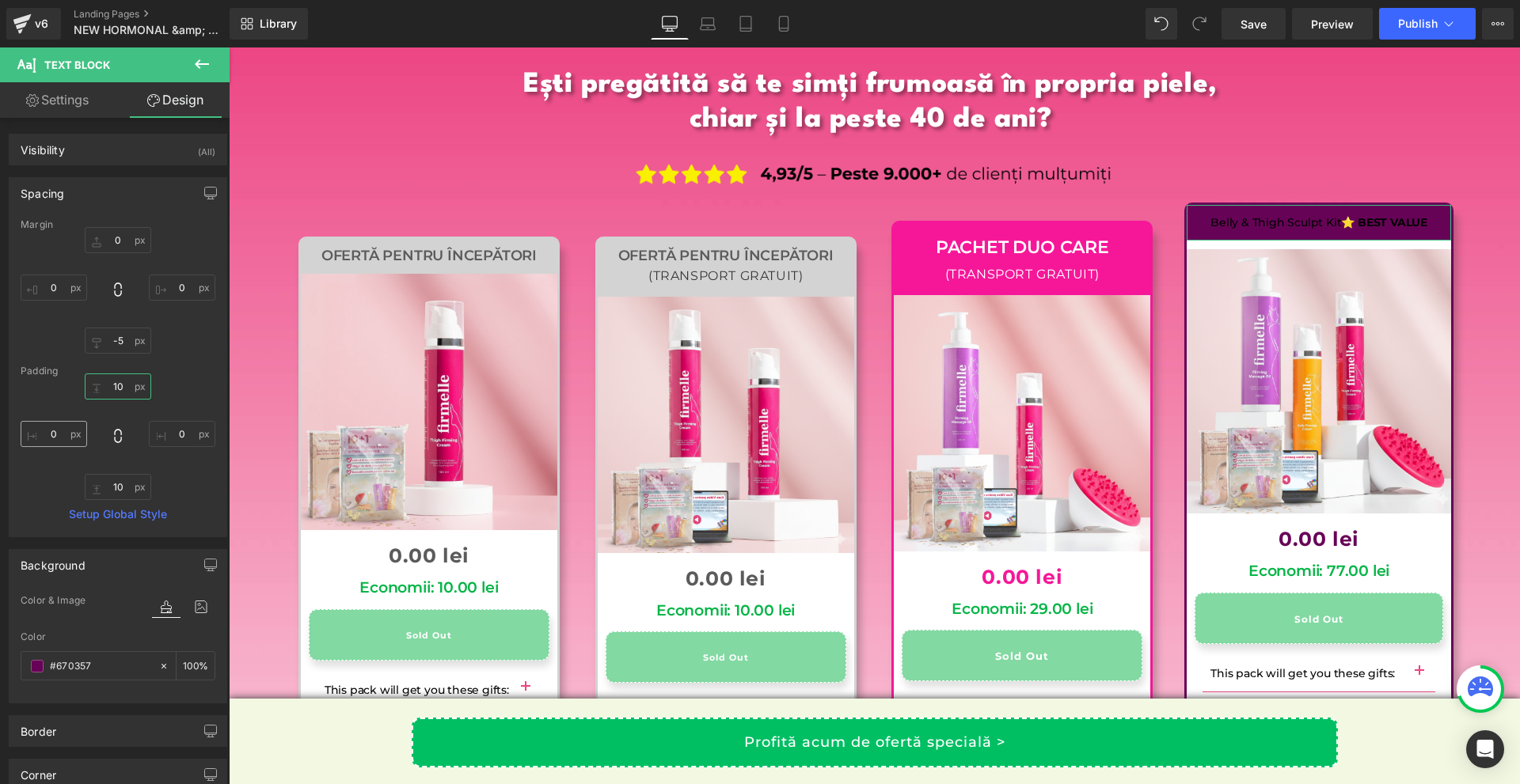
type input "10"
click at [66, 427] on input "0" at bounding box center [53, 434] width 66 height 26
type input "10"
click at [175, 426] on input "0" at bounding box center [182, 434] width 66 height 26
type input "10"
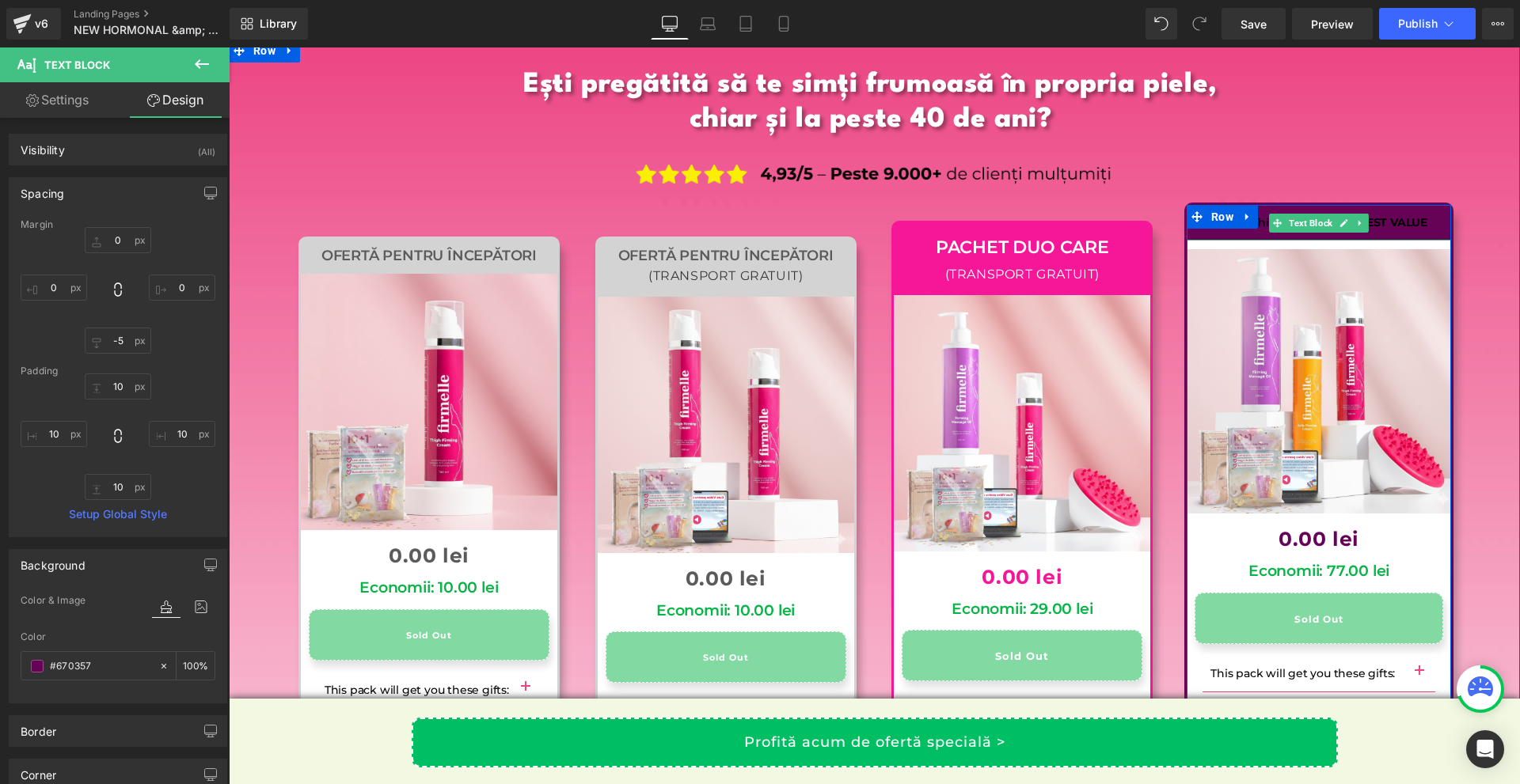
click at [1310, 214] on span "Text Block" at bounding box center [1311, 223] width 50 height 19
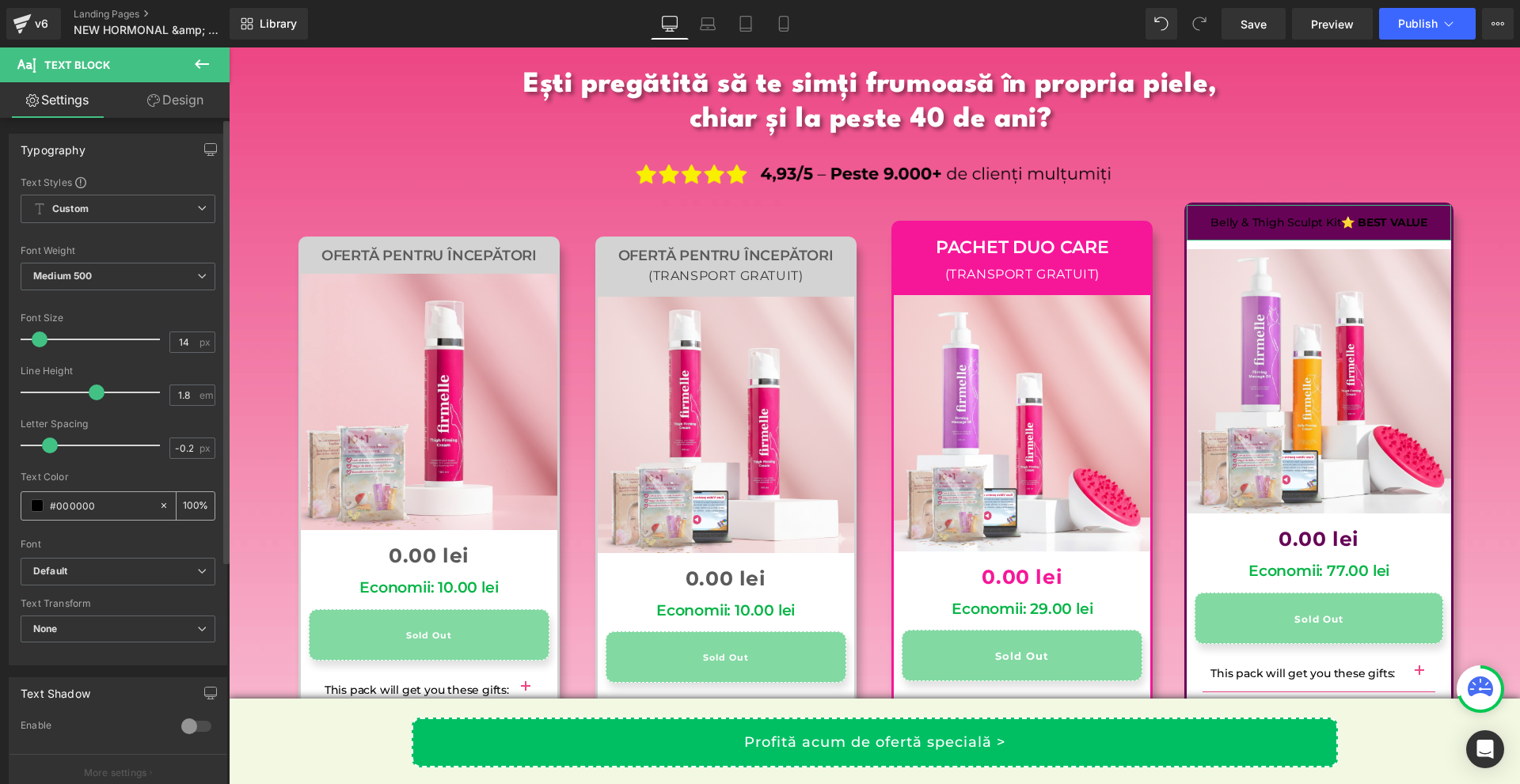
click at [31, 500] on span at bounding box center [38, 506] width 13 height 13
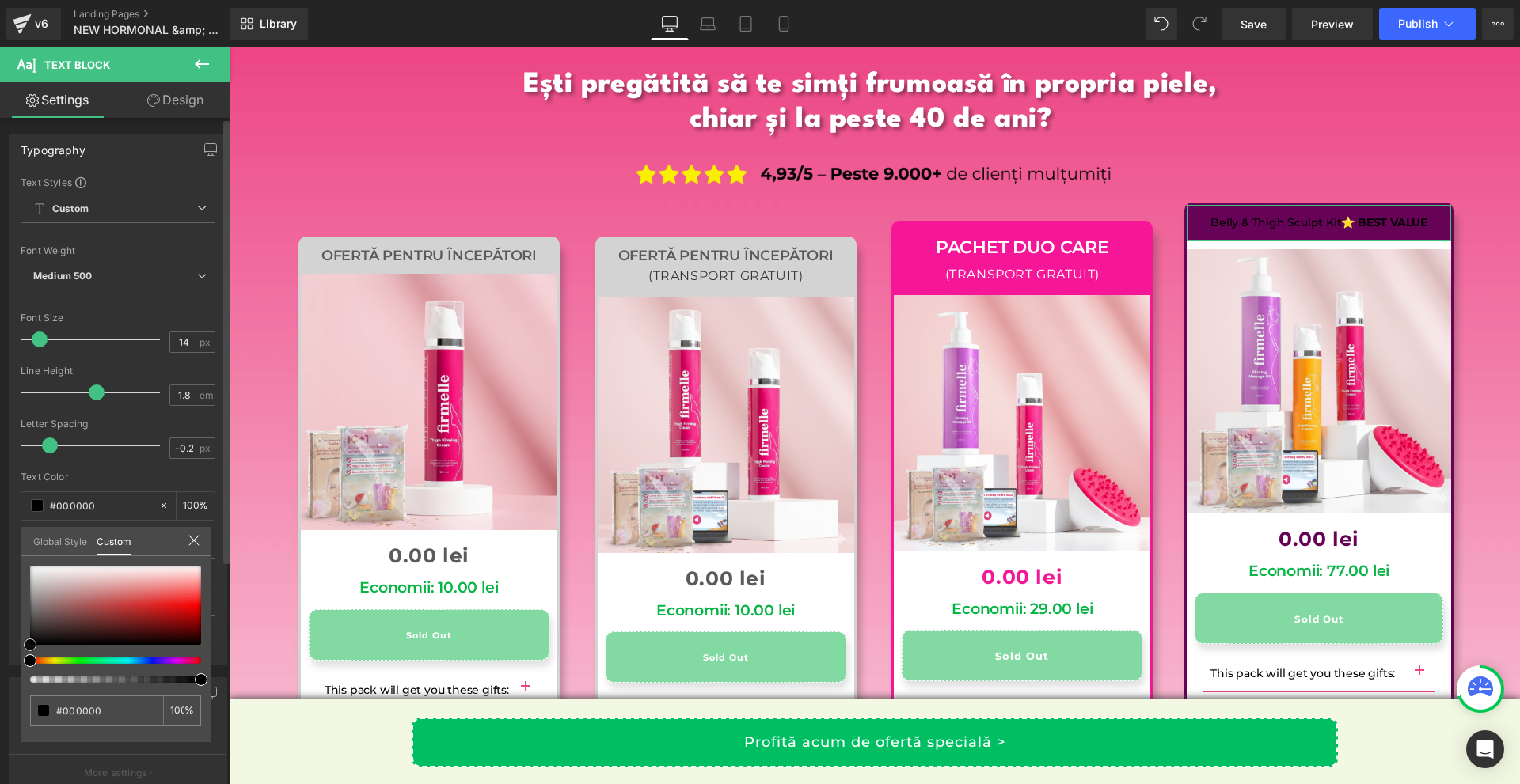
type input "#a48888"
type input "#ab9595"
type input "#ffffff"
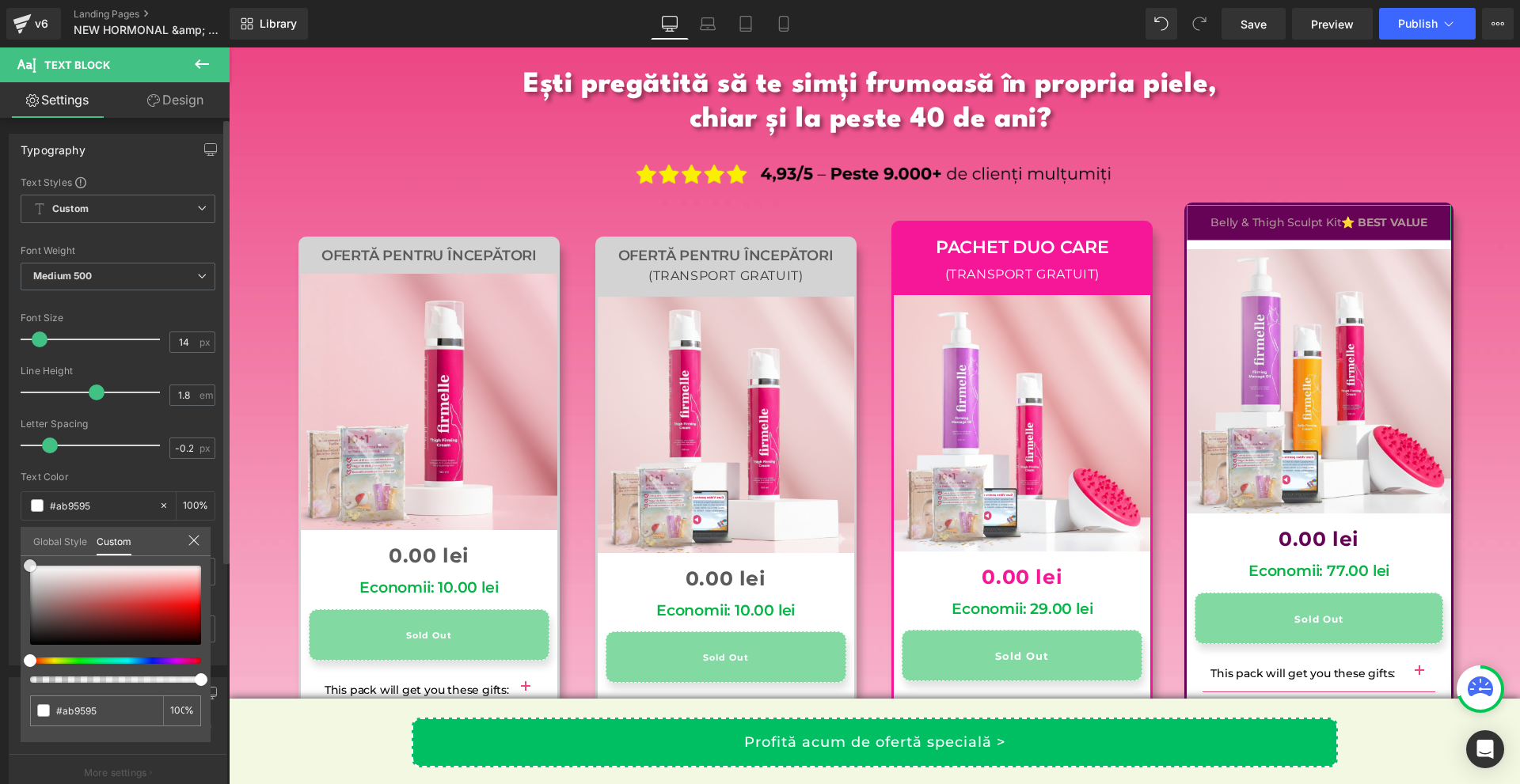
type input "#ffffff"
drag, startPoint x: 36, startPoint y: 577, endPoint x: 173, endPoint y: 414, distance: 212.9
click at [0, 444] on div "Typography Text Styles Custom Custom Setup Global Style Custom Setup Global Sty…" at bounding box center [118, 394] width 237 height 543
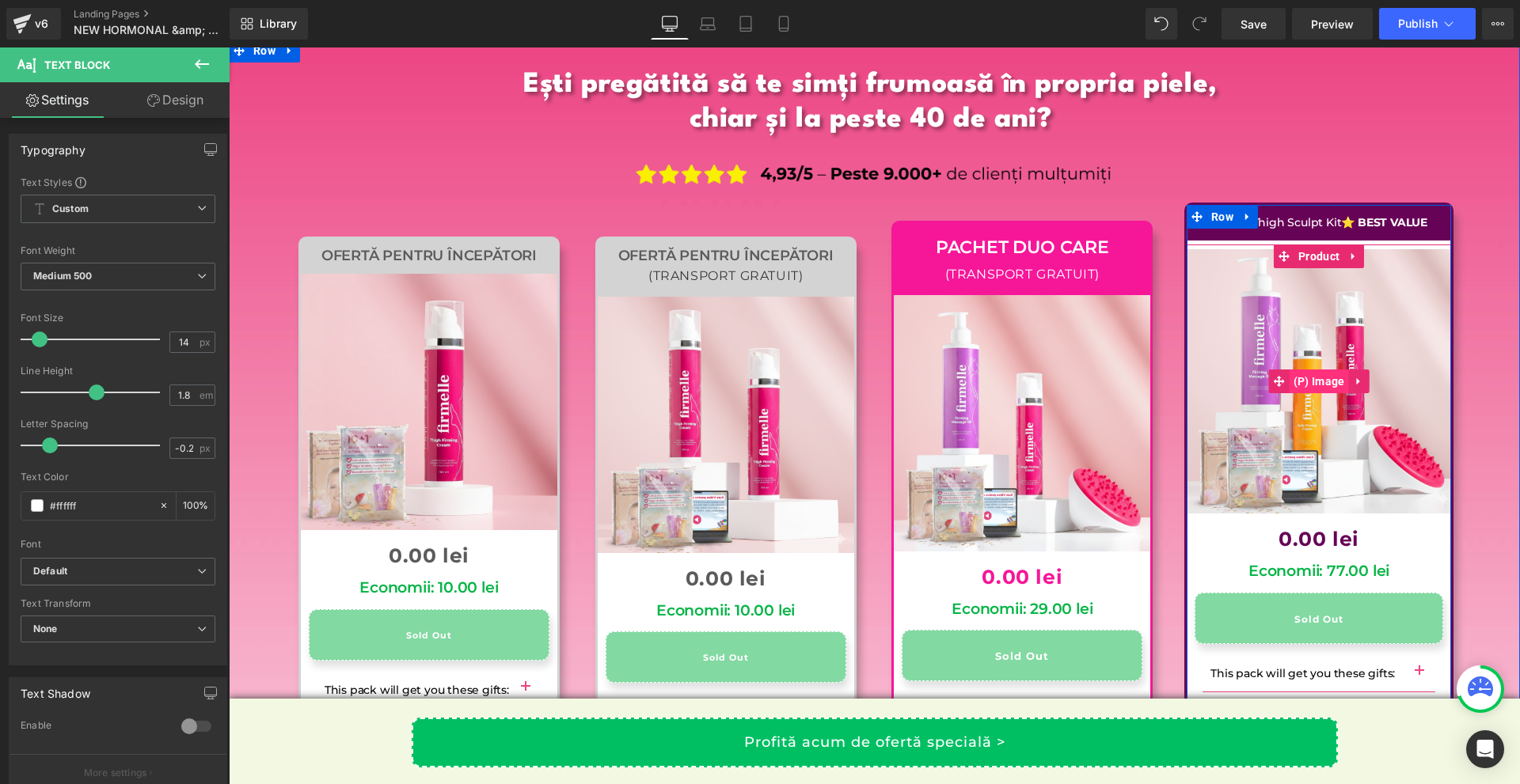
click at [1314, 370] on span "(P) Image" at bounding box center [1319, 382] width 60 height 24
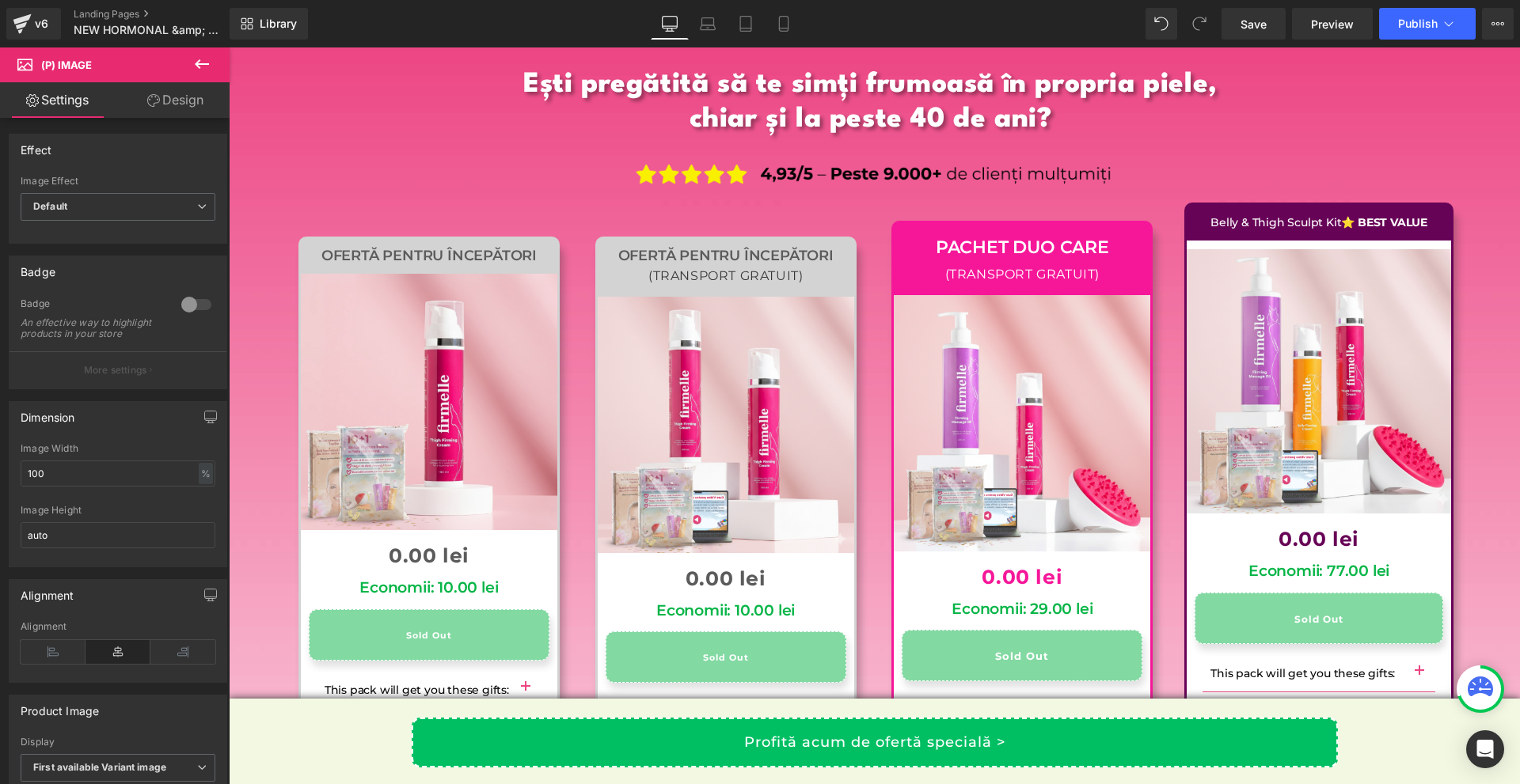
drag, startPoint x: 2, startPoint y: 46, endPoint x: 136, endPoint y: 116, distance: 151.2
click at [129, 123] on div "Effect Default Zoom Hover Image Effect Default Default Zoom Hover last Image Ho…" at bounding box center [118, 183] width 237 height 122
click at [145, 111] on link "Design" at bounding box center [175, 100] width 115 height 36
click at [0, 0] on div "Spacing" at bounding box center [0, 0] width 0 height 0
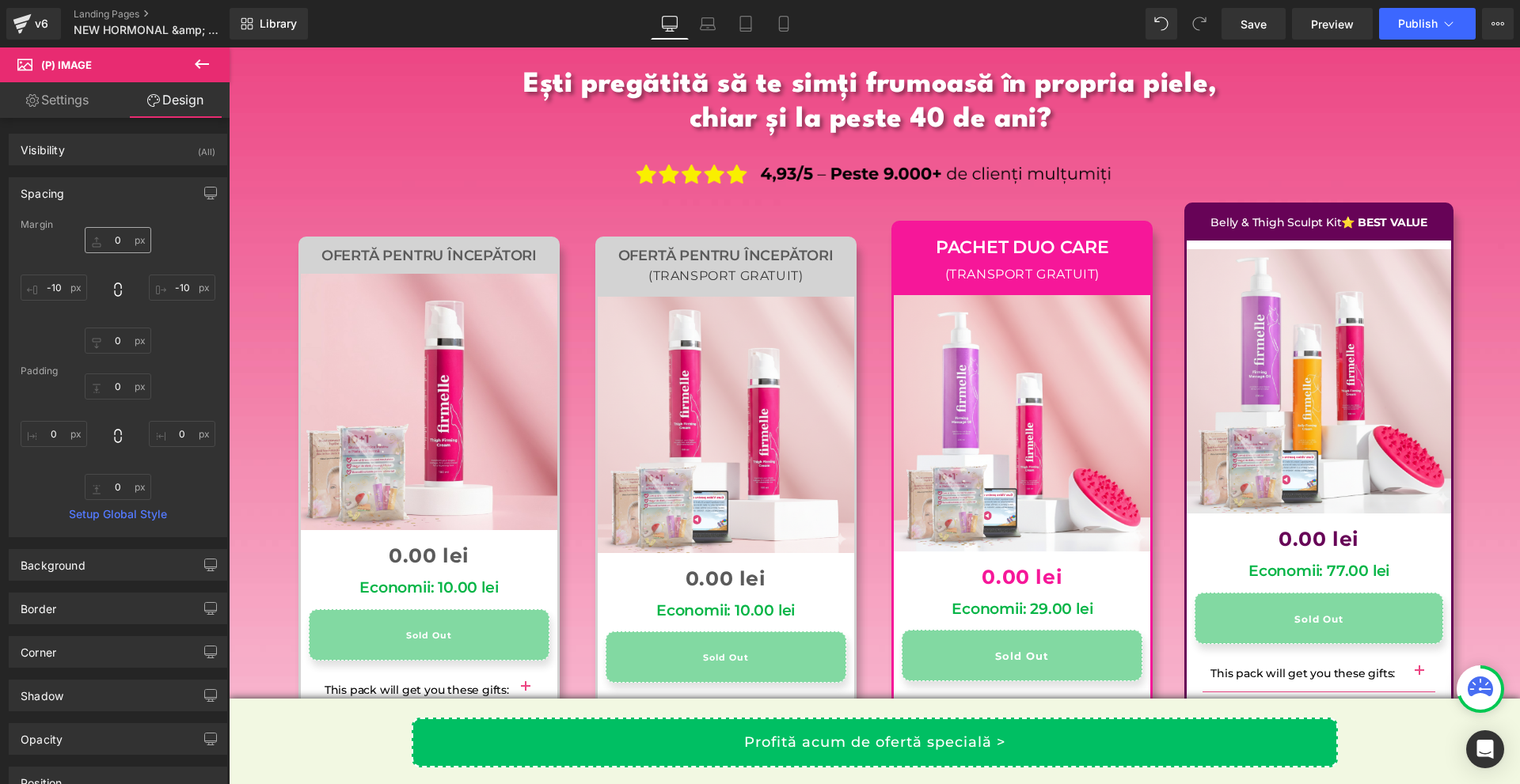
type input "0"
type input "-10"
type input "0"
type input "-10"
type input "0"
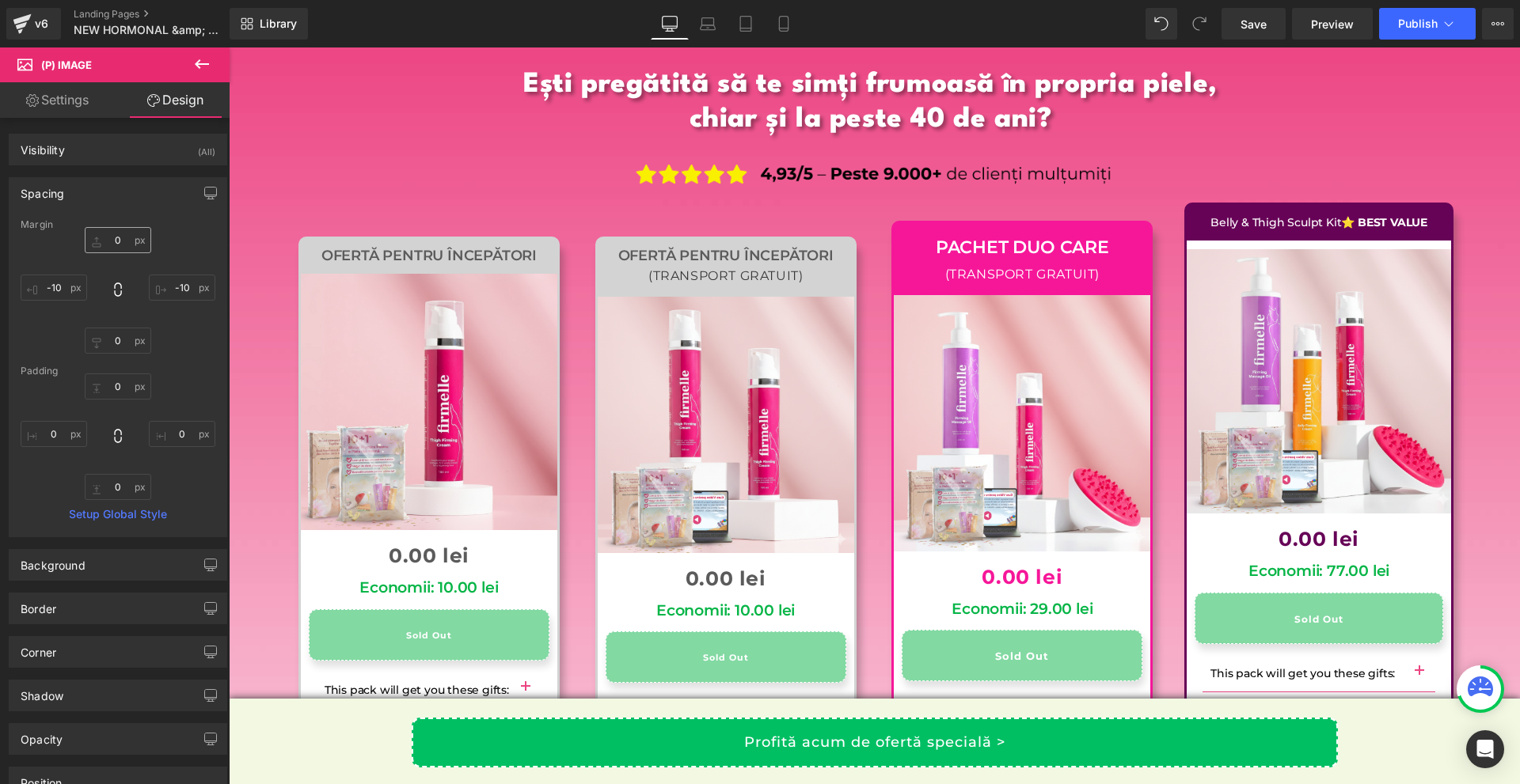
type input "0"
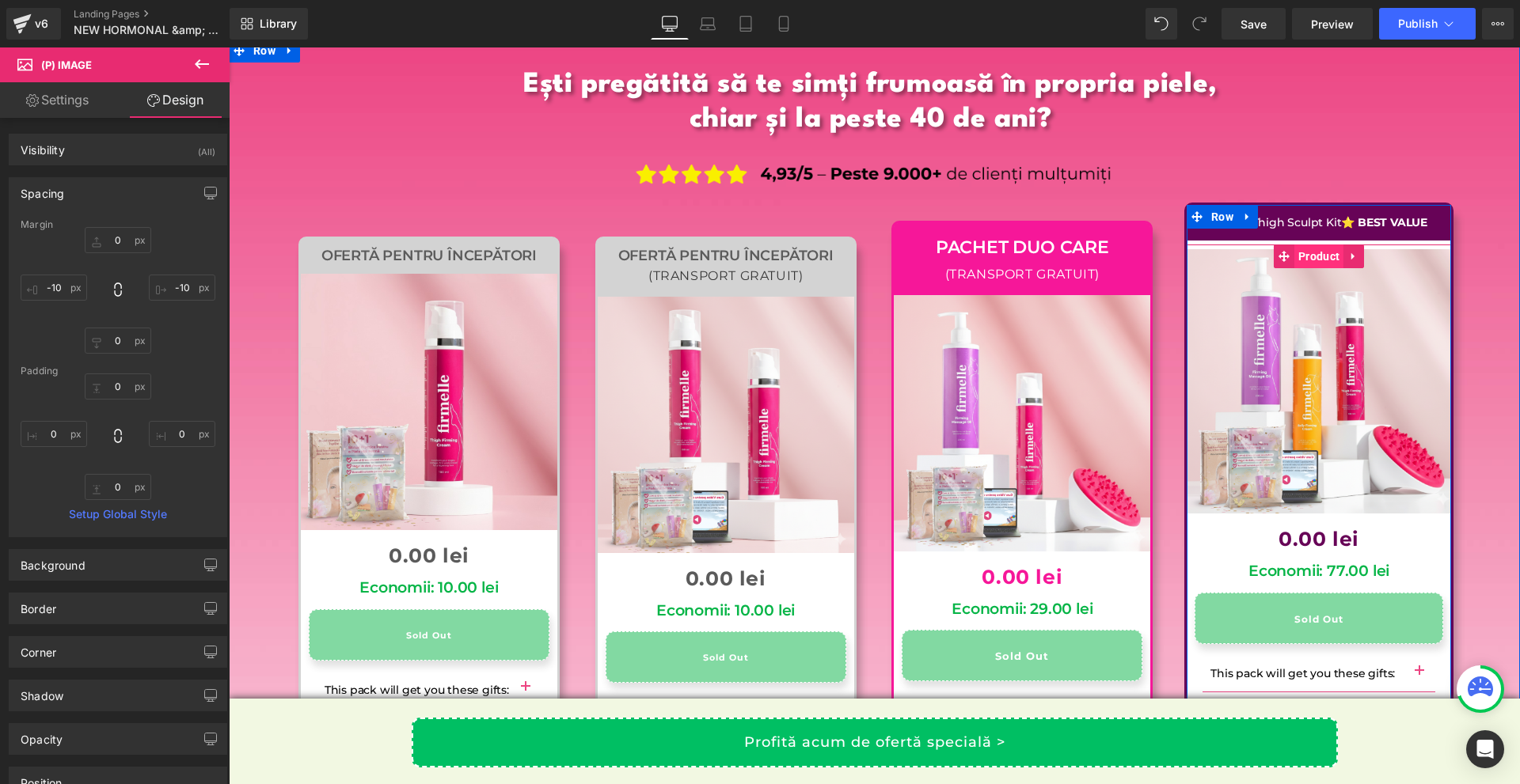
click at [1316, 244] on span "Product" at bounding box center [1318, 256] width 49 height 24
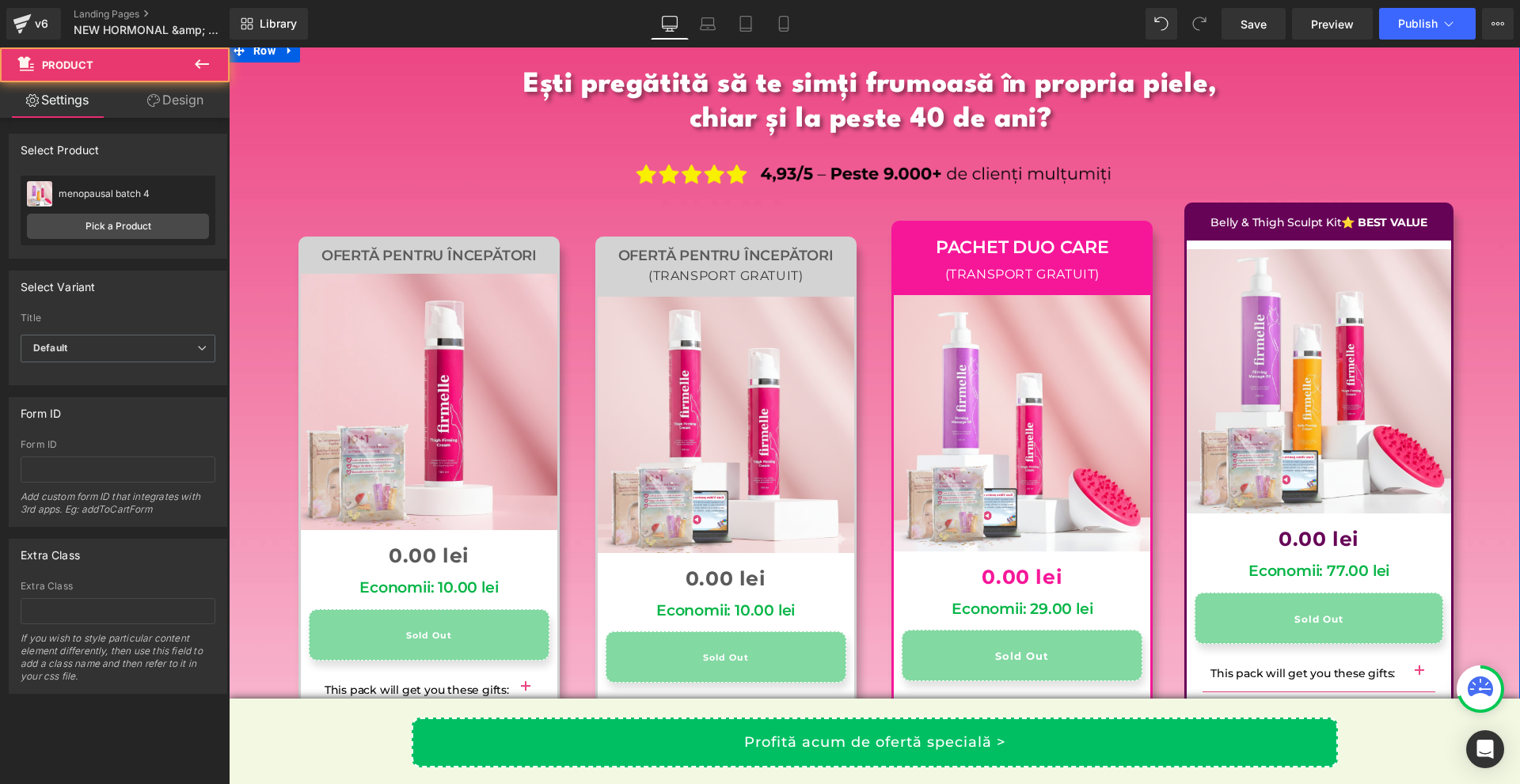
click at [173, 88] on link "Design" at bounding box center [175, 100] width 115 height 36
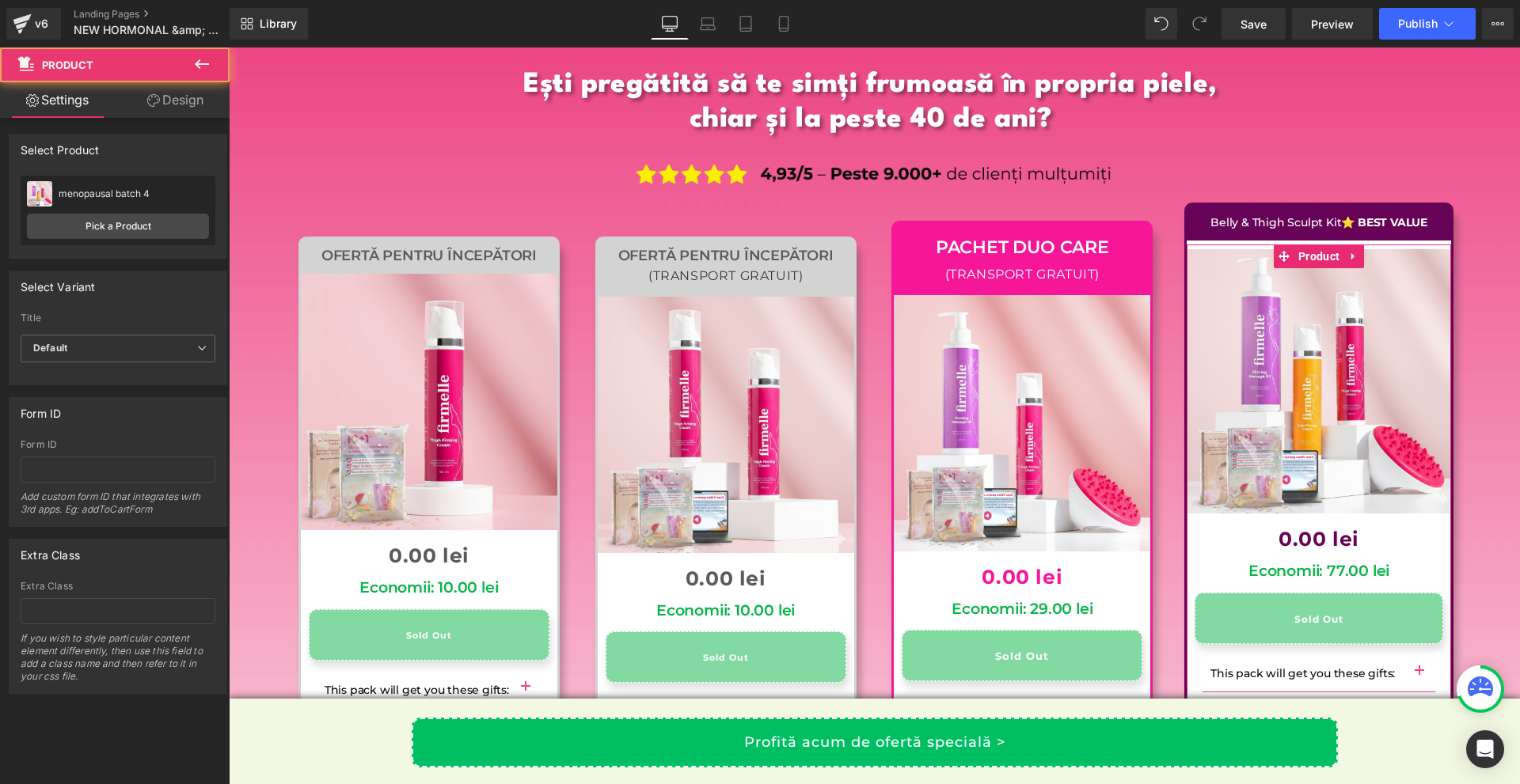
click at [0, 0] on div "Spacing [GEOGRAPHIC_DATA] [GEOGRAPHIC_DATA]" at bounding box center [0, 0] width 0 height 0
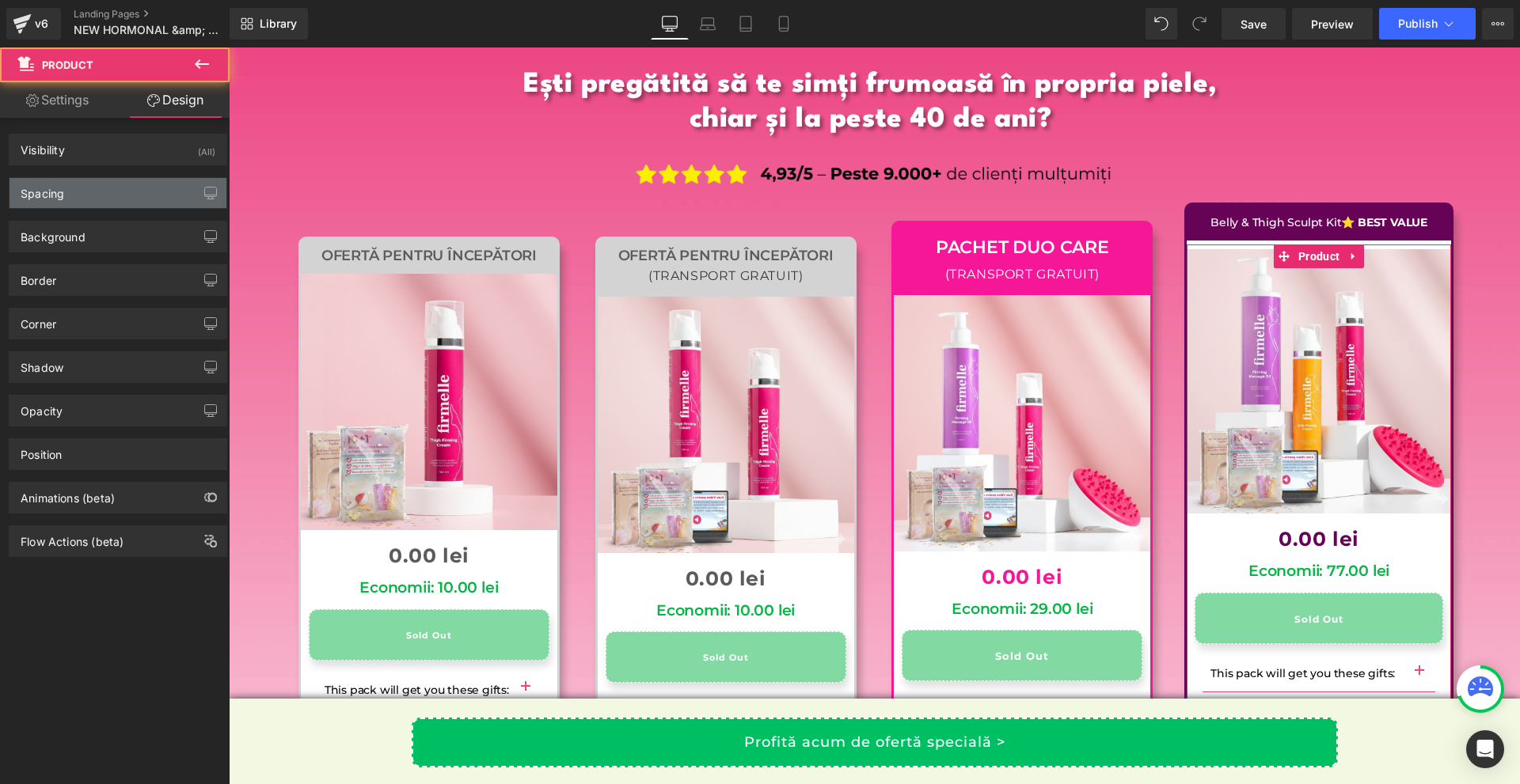
type input "10"
type input "0"
type input "6"
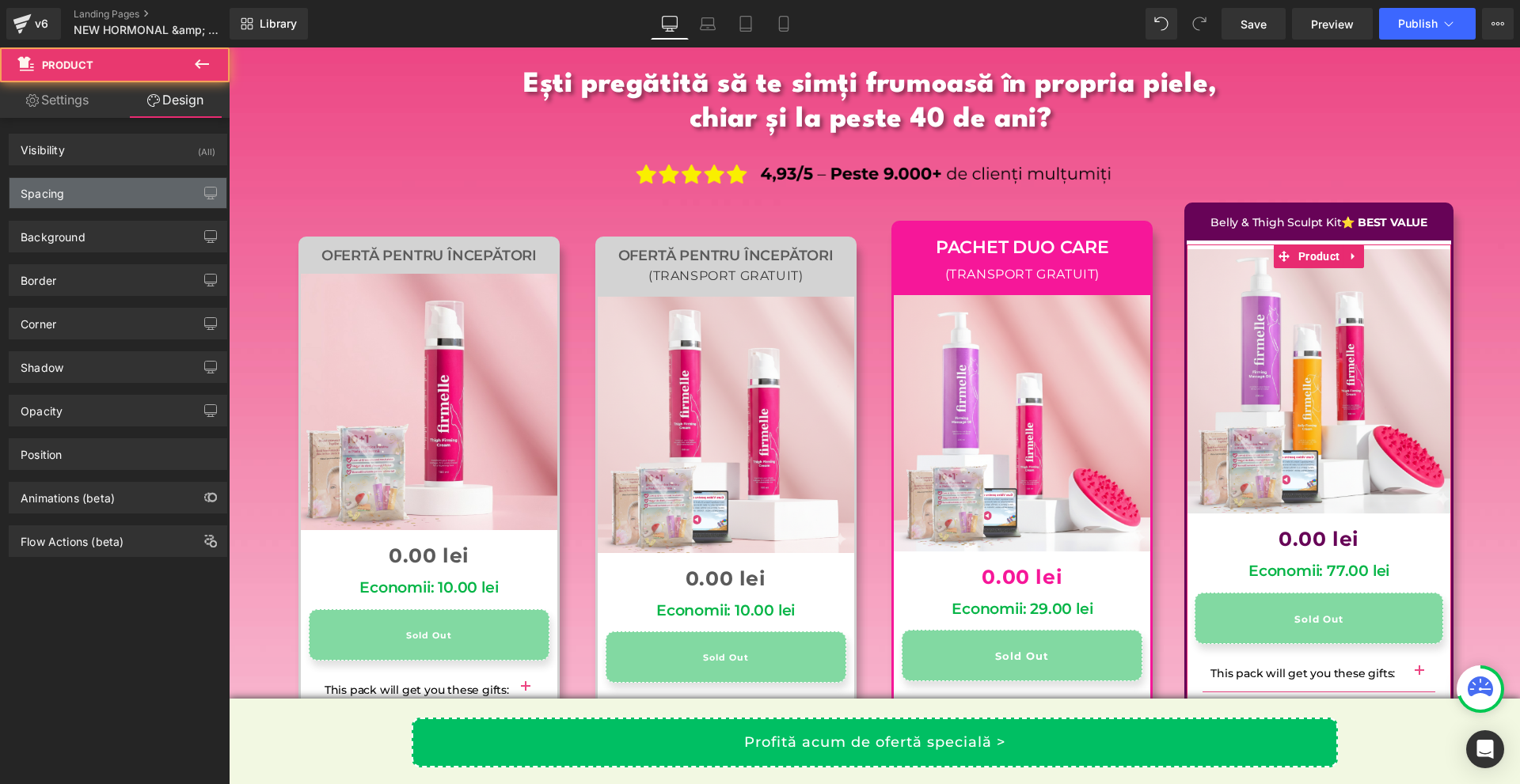
type input "10"
type input "8"
type input "10"
click at [71, 197] on div "Spacing" at bounding box center [118, 193] width 217 height 30
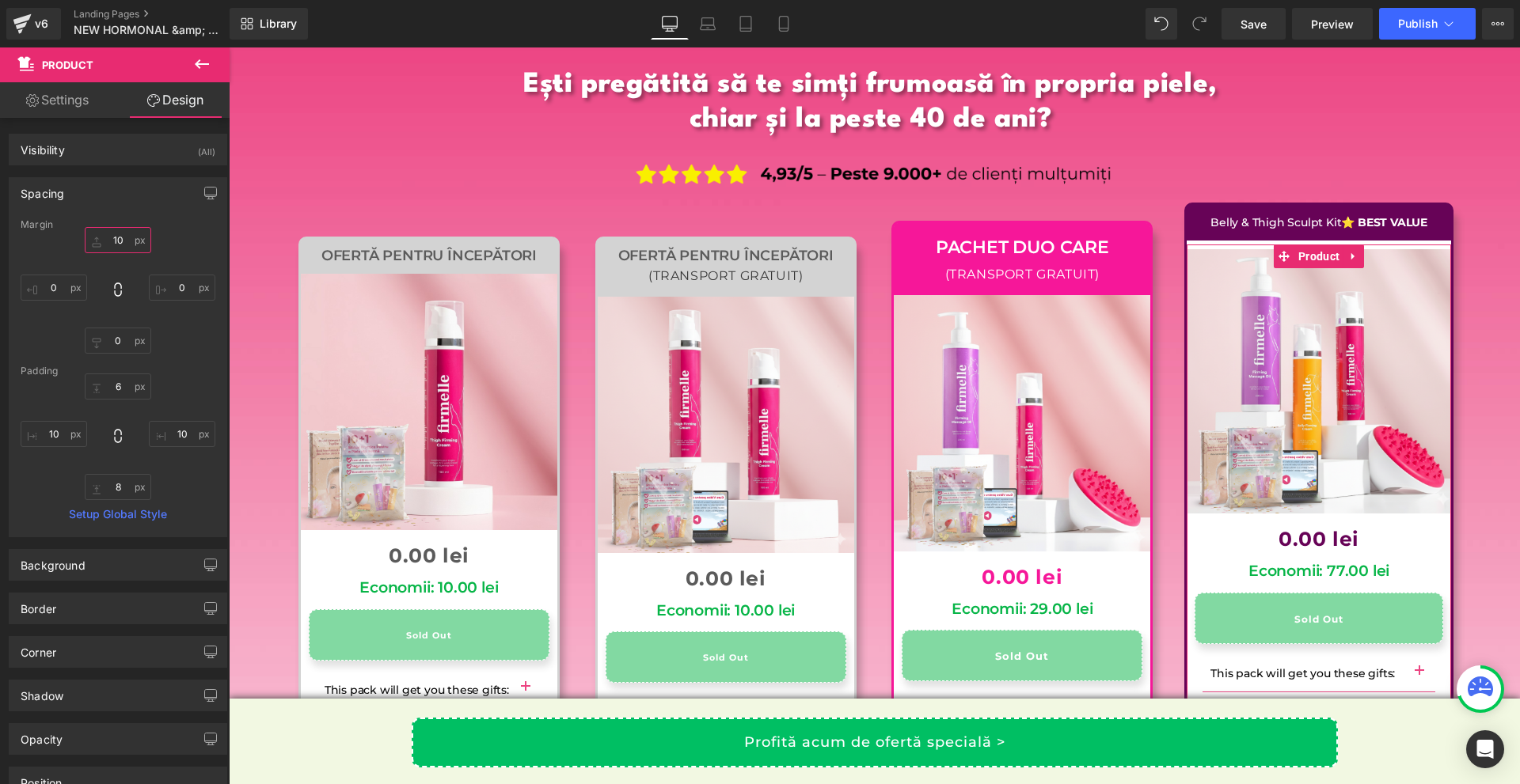
click at [115, 240] on input "10" at bounding box center [118, 240] width 66 height 26
type input "0"
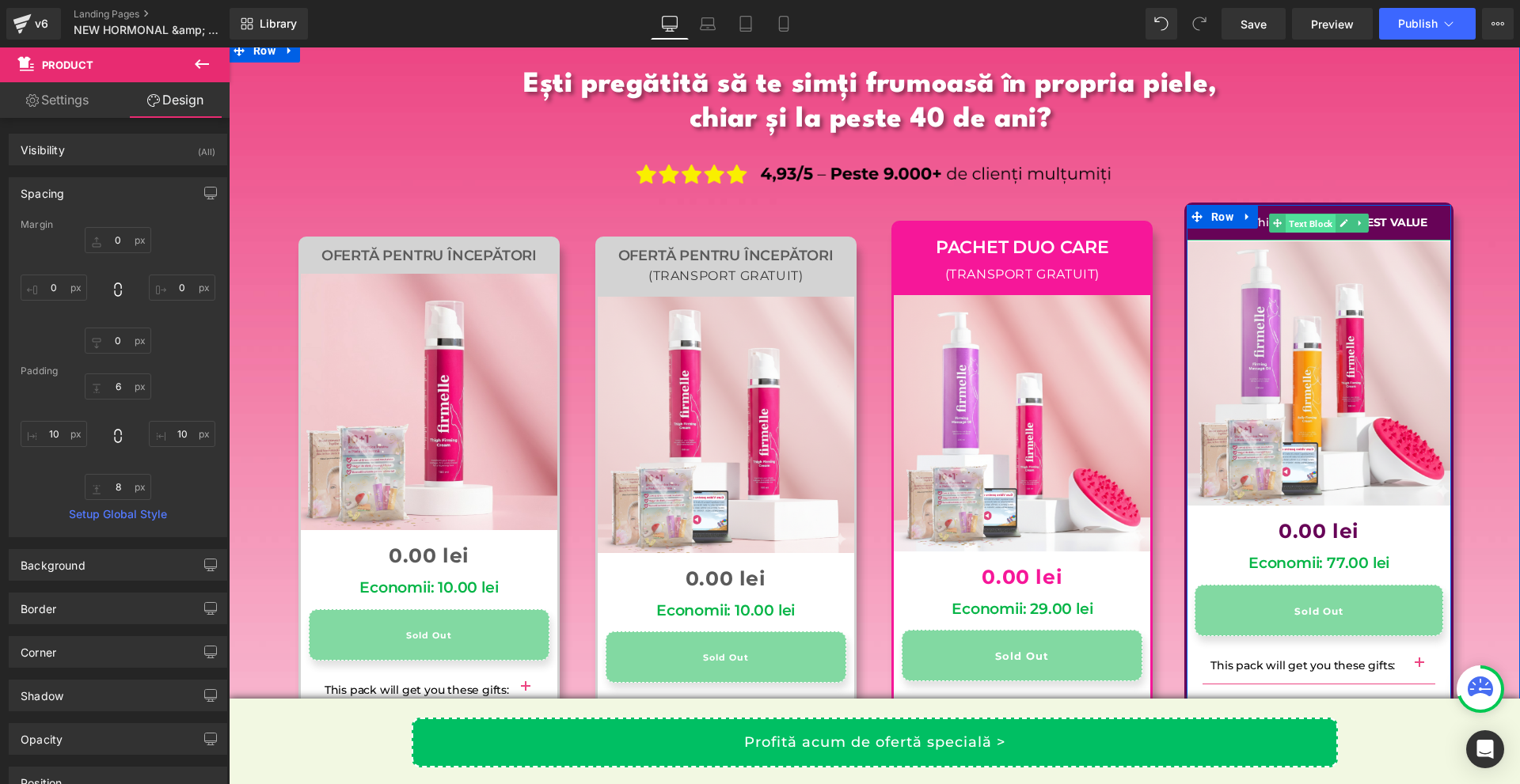
click at [1299, 215] on span "Text Block" at bounding box center [1311, 224] width 50 height 19
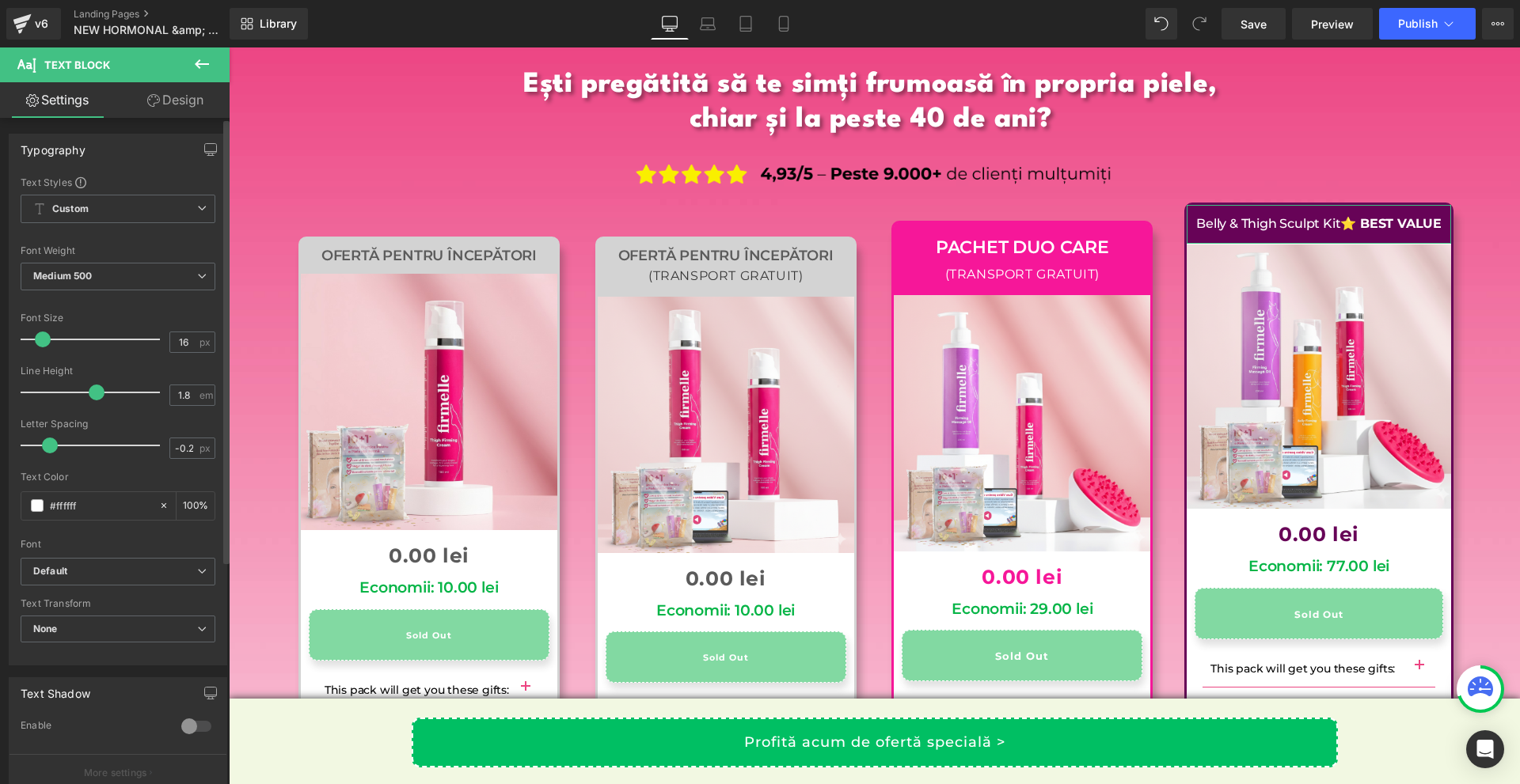
type input "17"
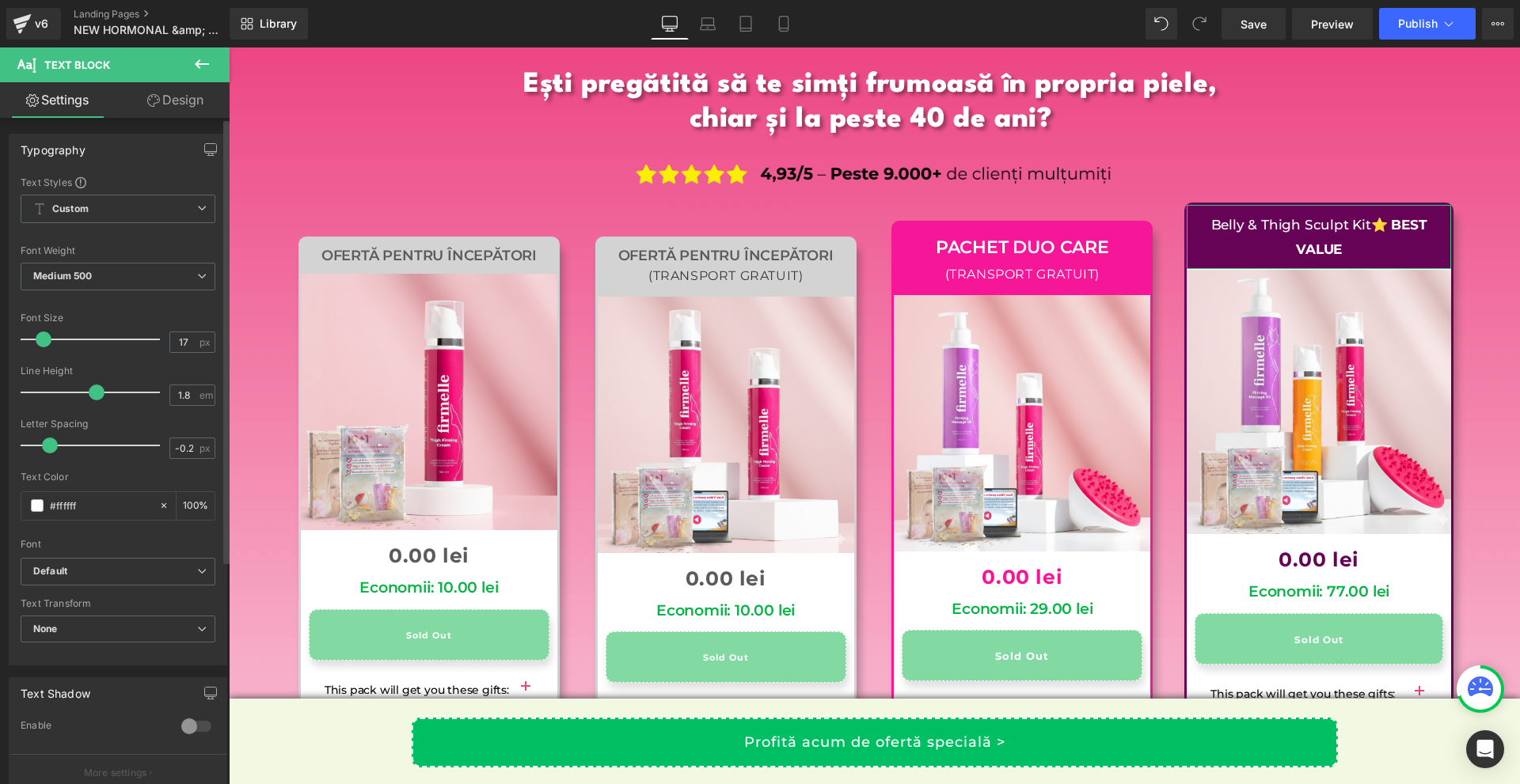
click at [43, 341] on span at bounding box center [43, 339] width 16 height 16
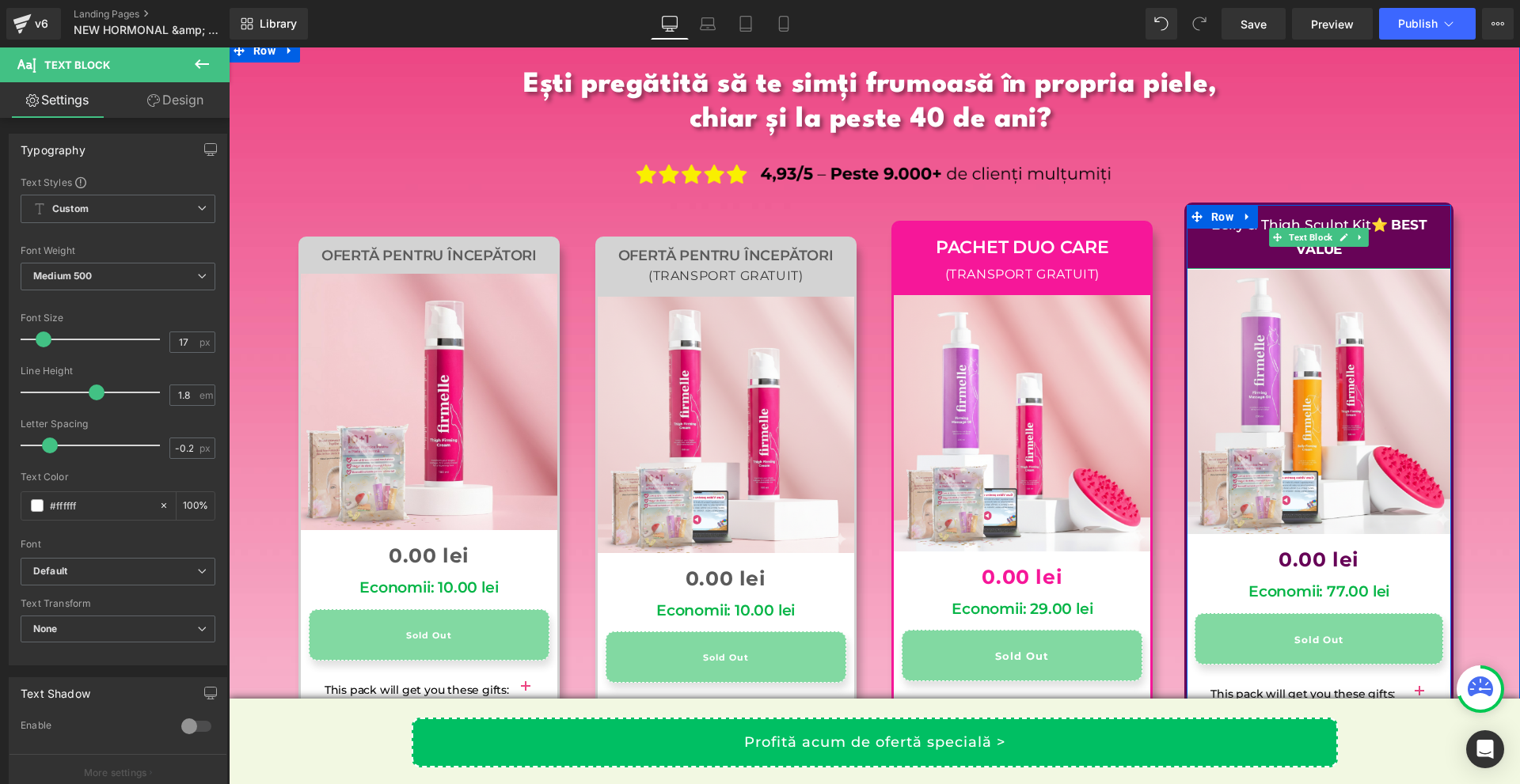
click at [1402, 213] on p "Belly & Thigh Sculpt Kit ⭐ BEST VALUE" at bounding box center [1319, 237] width 249 height 49
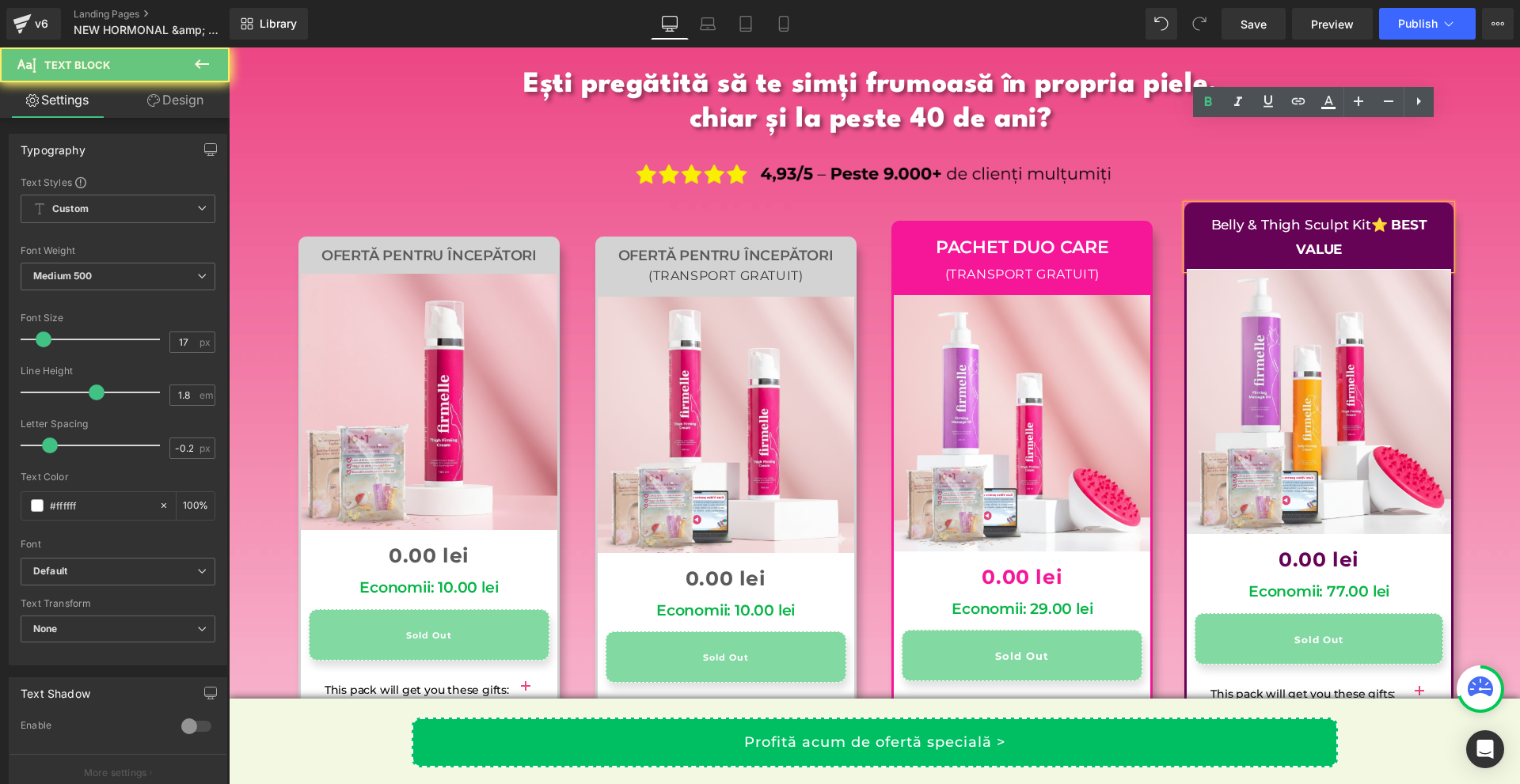
click at [1386, 217] on strong "⭐ BEST VALUE" at bounding box center [1361, 237] width 131 height 40
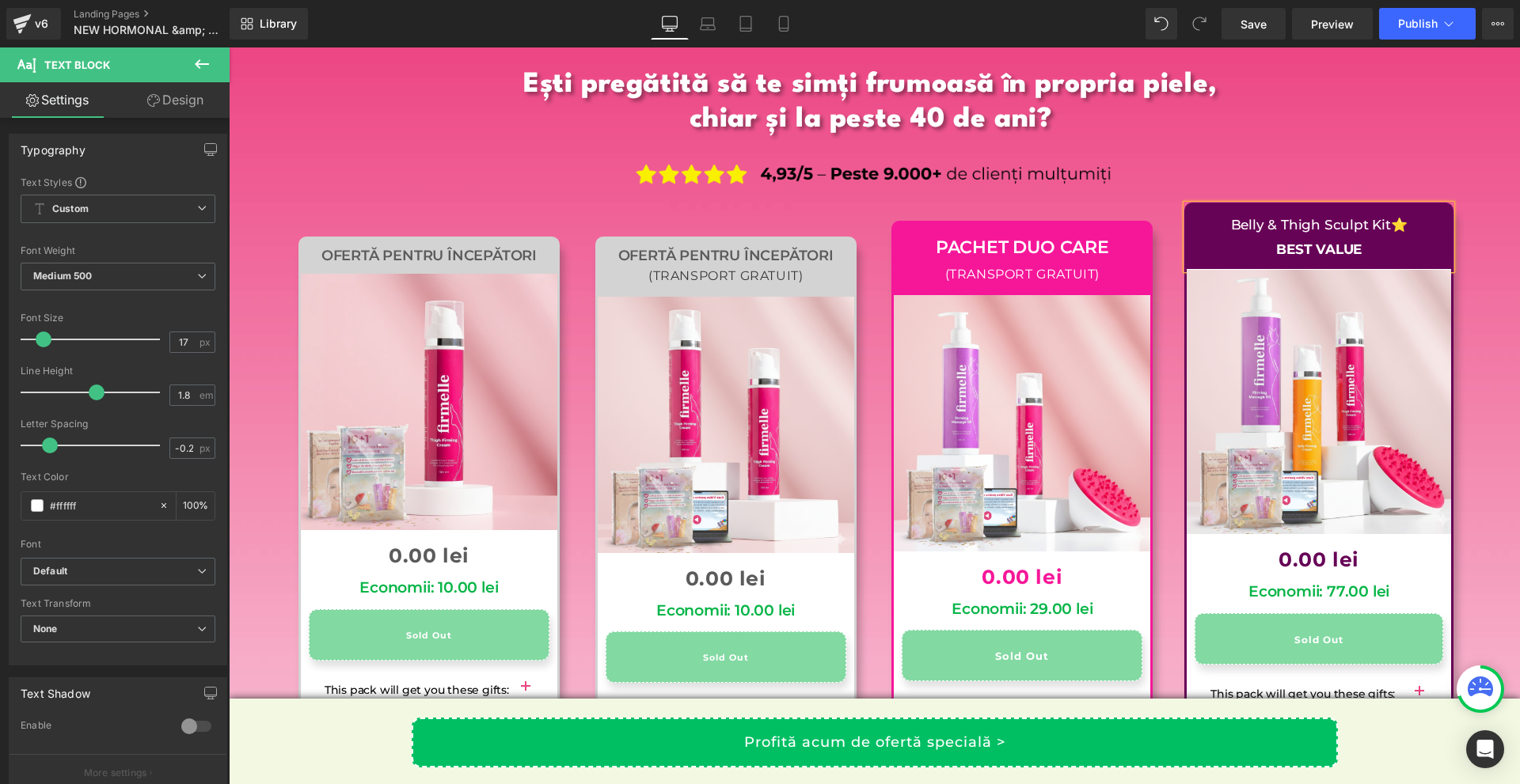
click at [1464, 225] on div "Ești pregătită să te simți frumoasă în propria piele, chiar și la peste 40 de a…" at bounding box center [874, 592] width 1291 height 1071
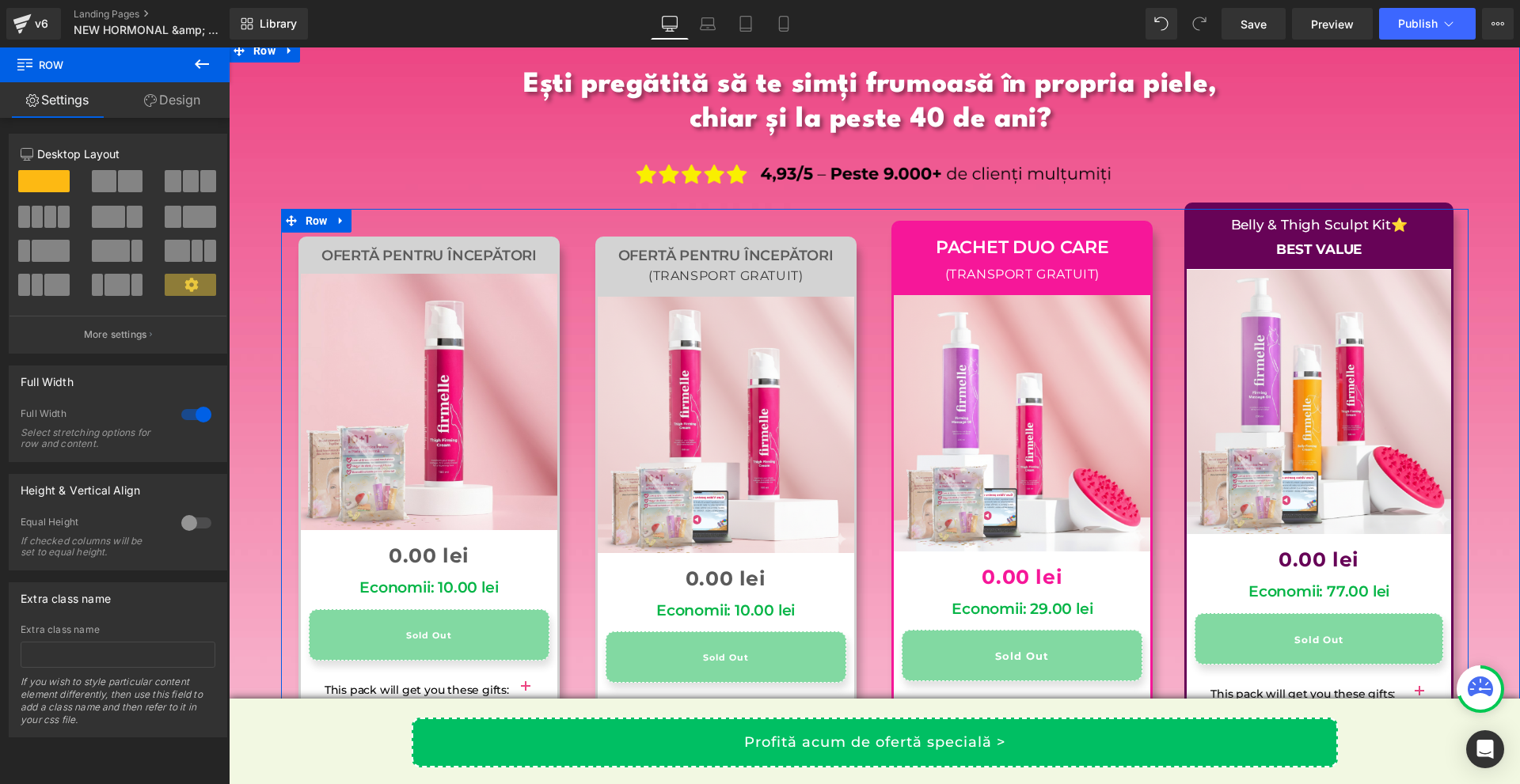
scroll to position [15499, 0]
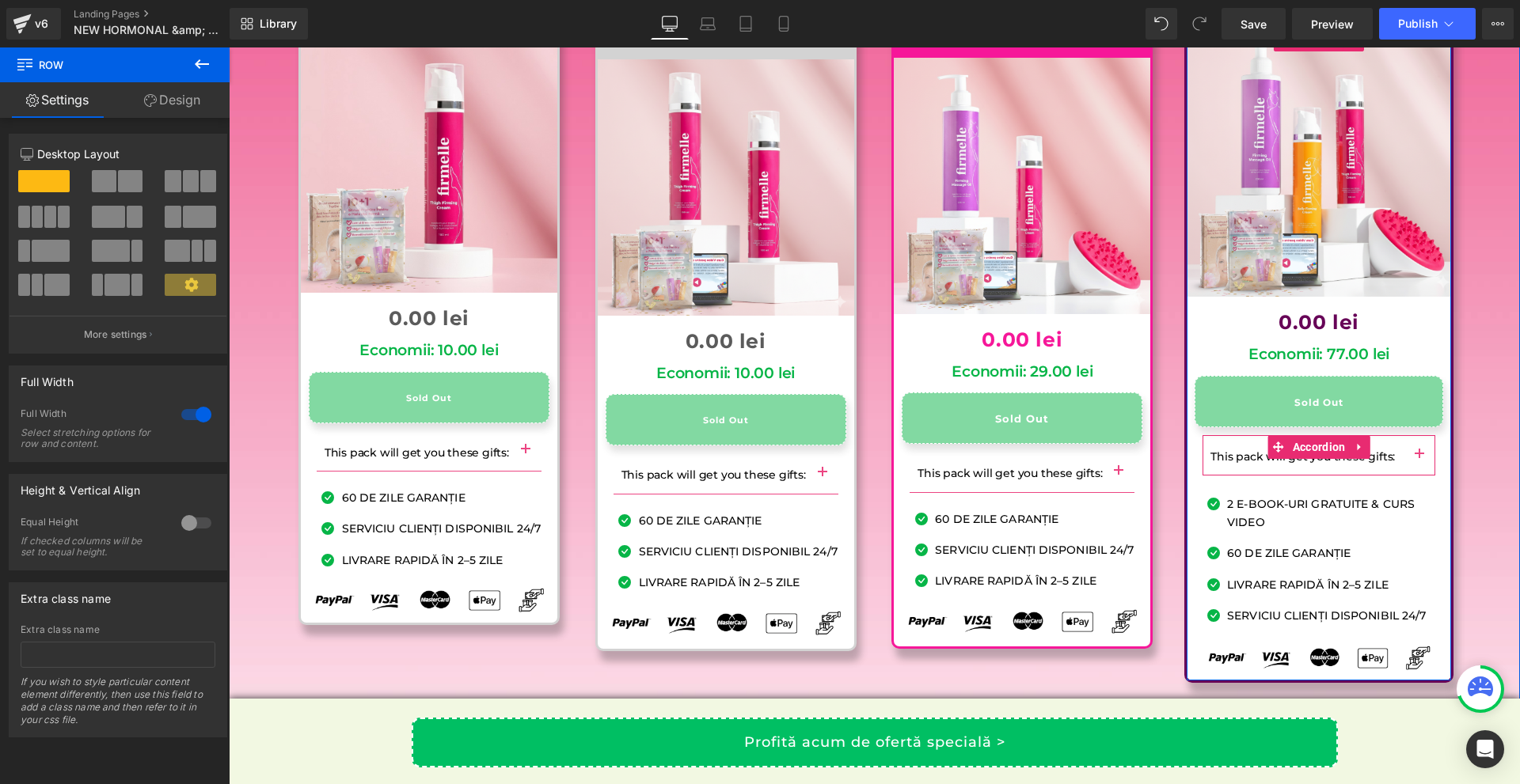
click at [1380, 447] on p "This pack will get you these gifts:" at bounding box center [1307, 457] width 193 height 20
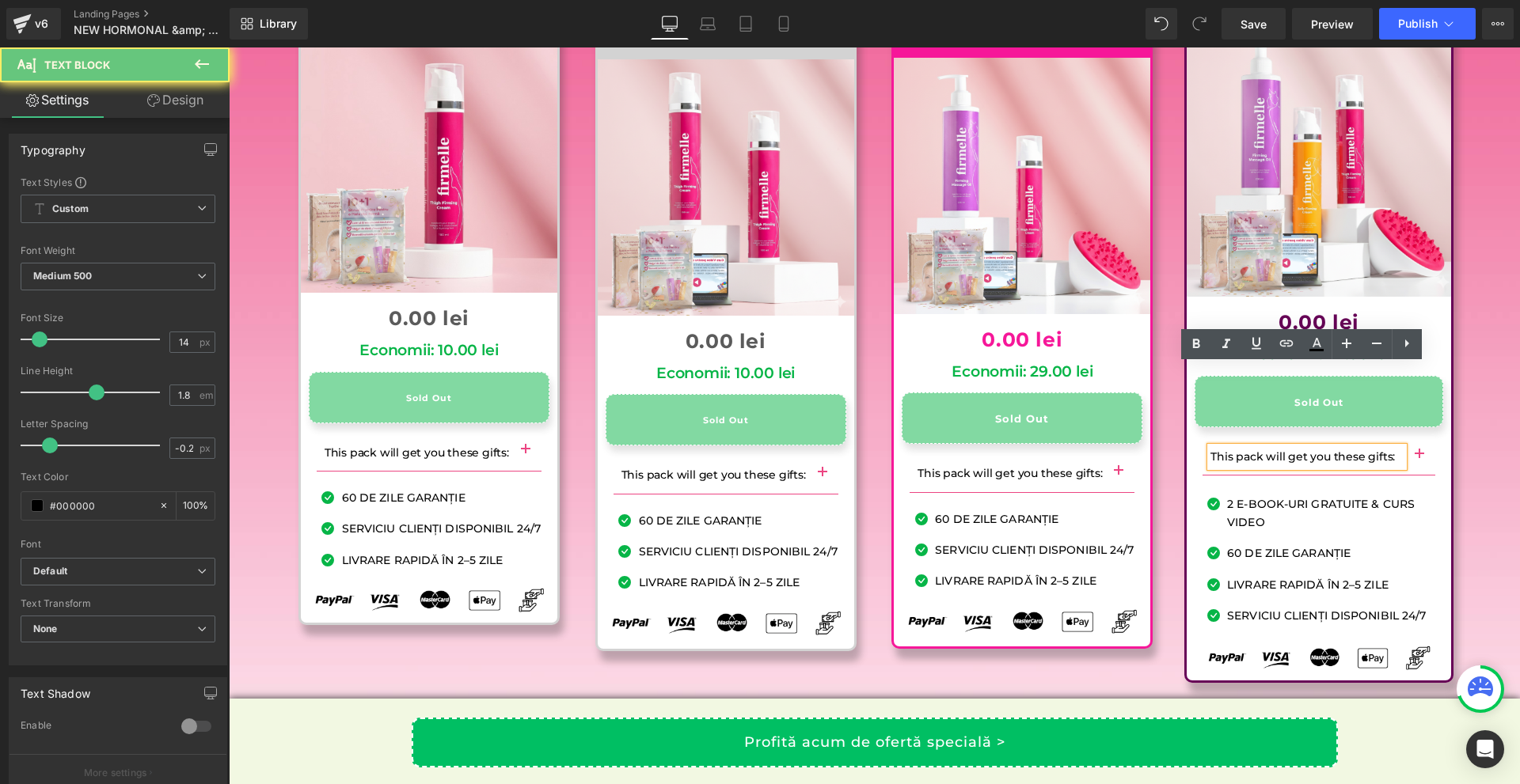
click at [1391, 447] on p "This pack will get you these gifts:" at bounding box center [1307, 457] width 193 height 20
click at [1389, 447] on p "This pack will get you these gifts:" at bounding box center [1307, 457] width 193 height 20
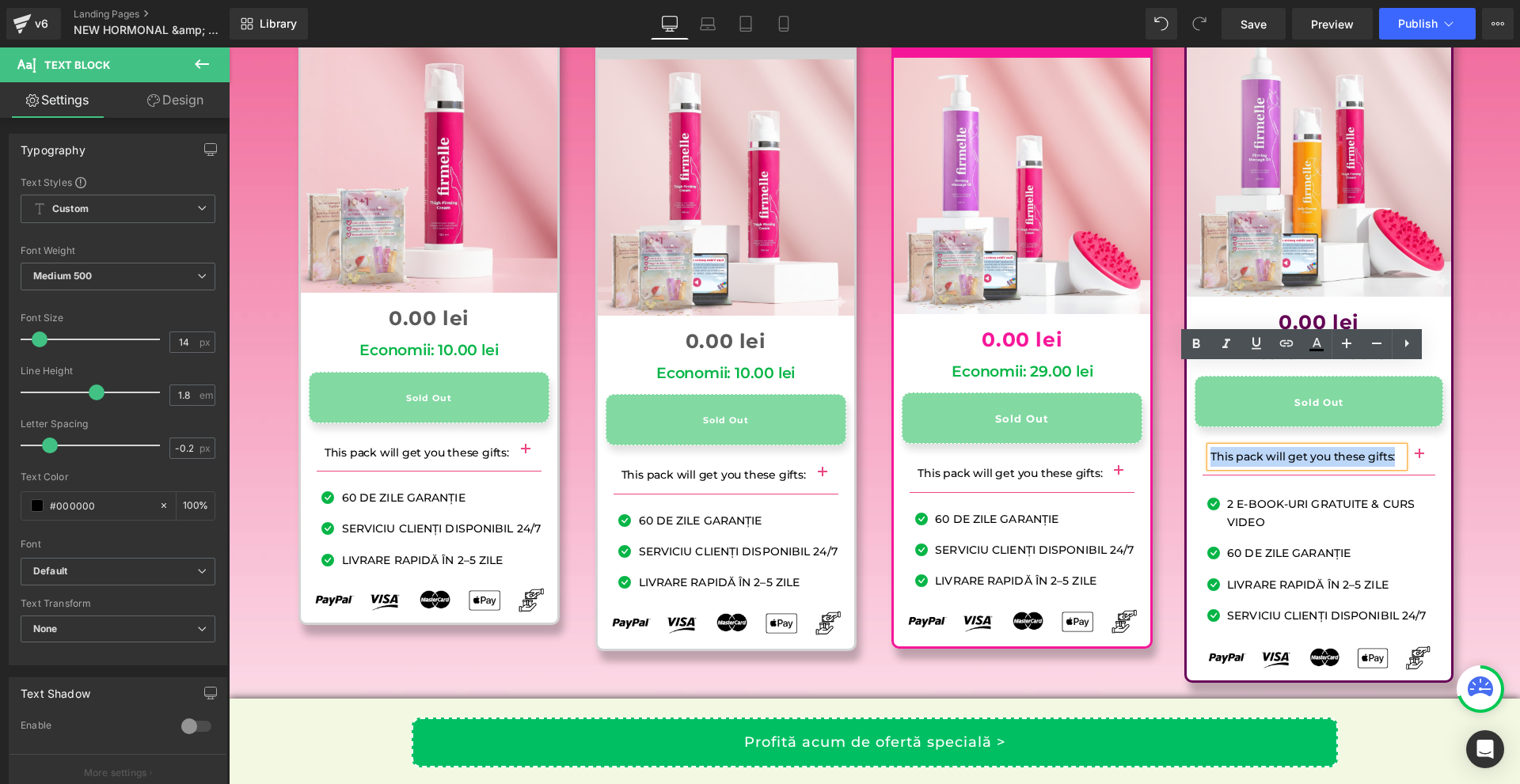
click at [1389, 447] on p "This pack will get you these gifts:" at bounding box center [1307, 457] width 193 height 20
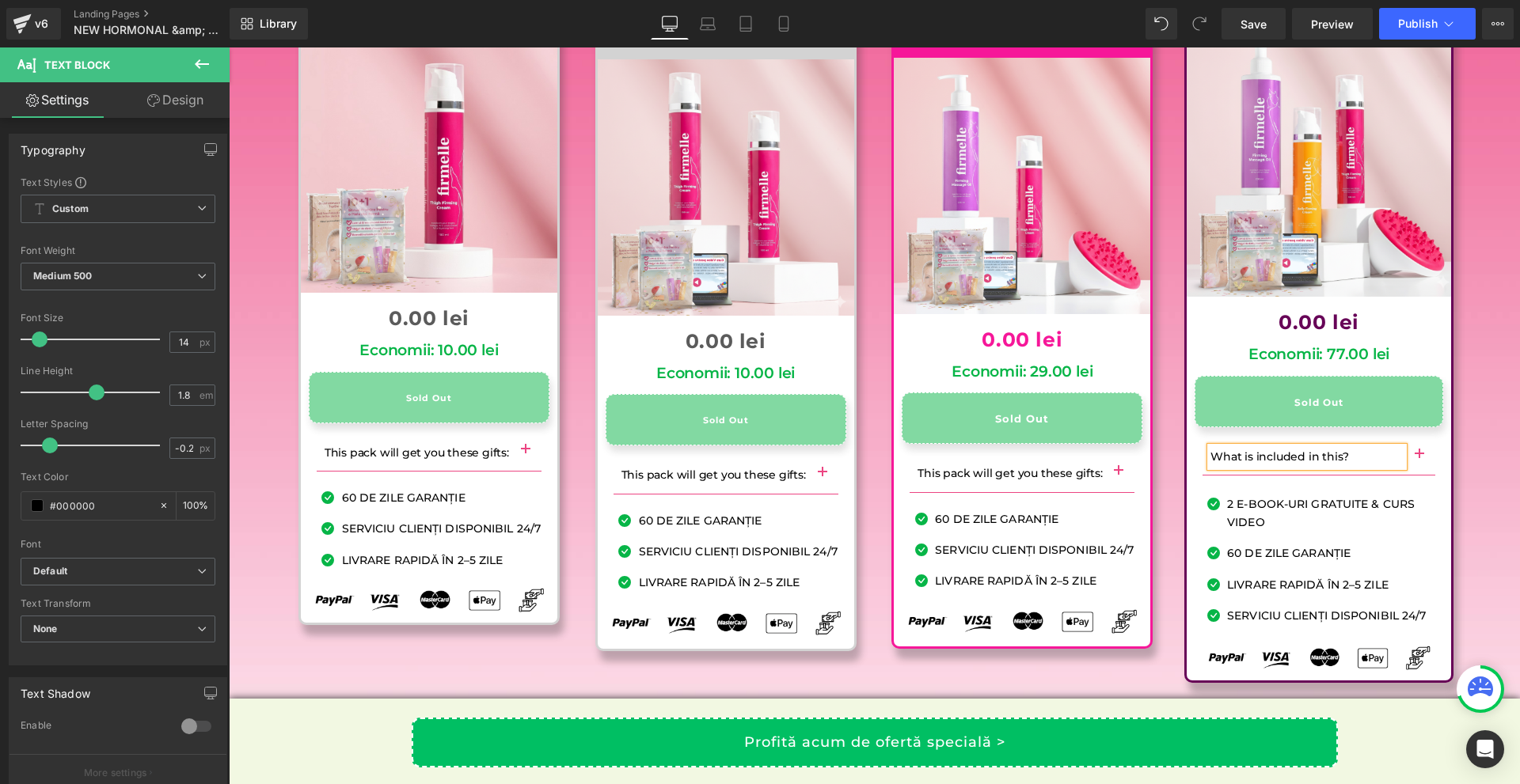
click at [229, 48] on div at bounding box center [229, 48] width 0 height 0
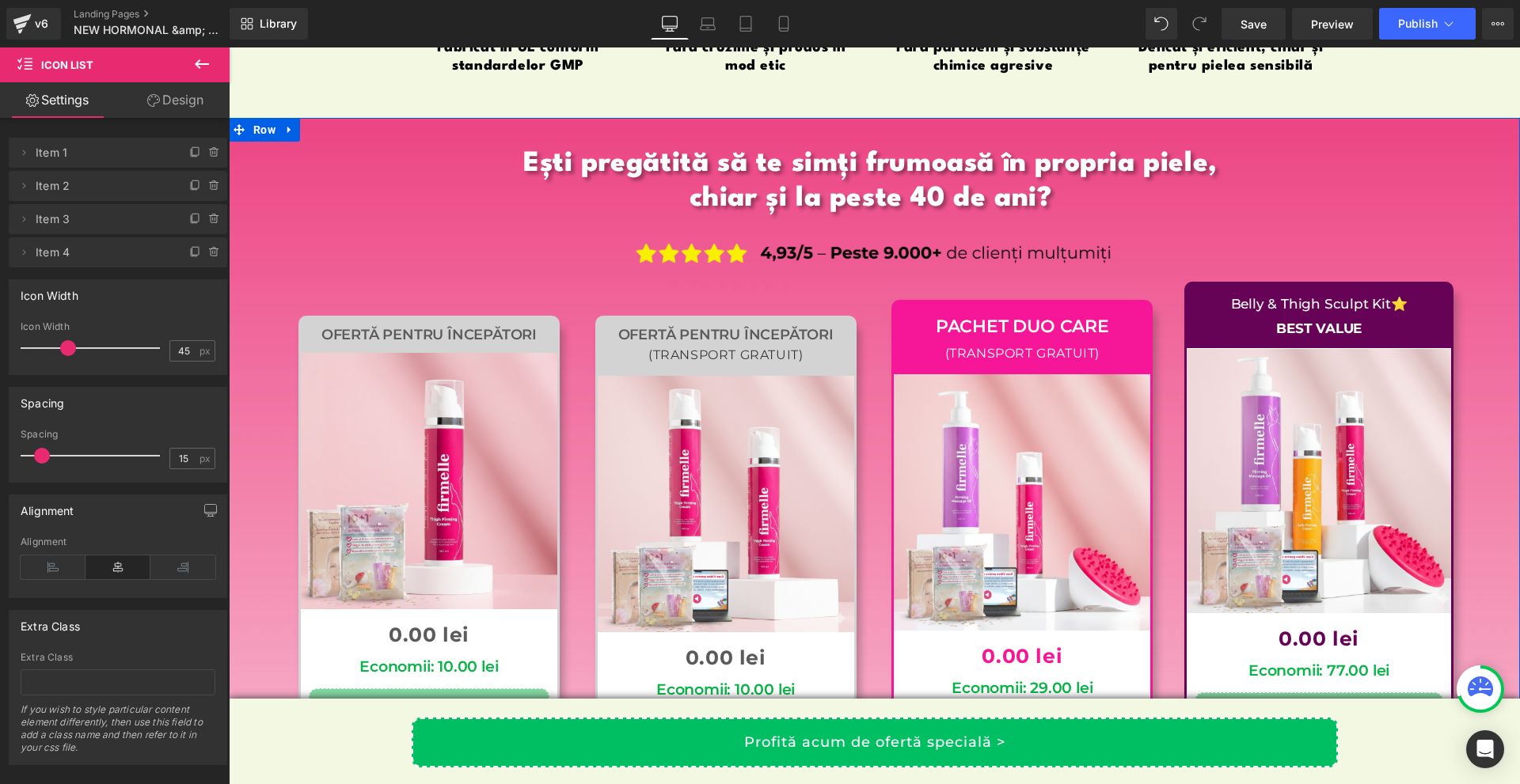
scroll to position [15658, 0]
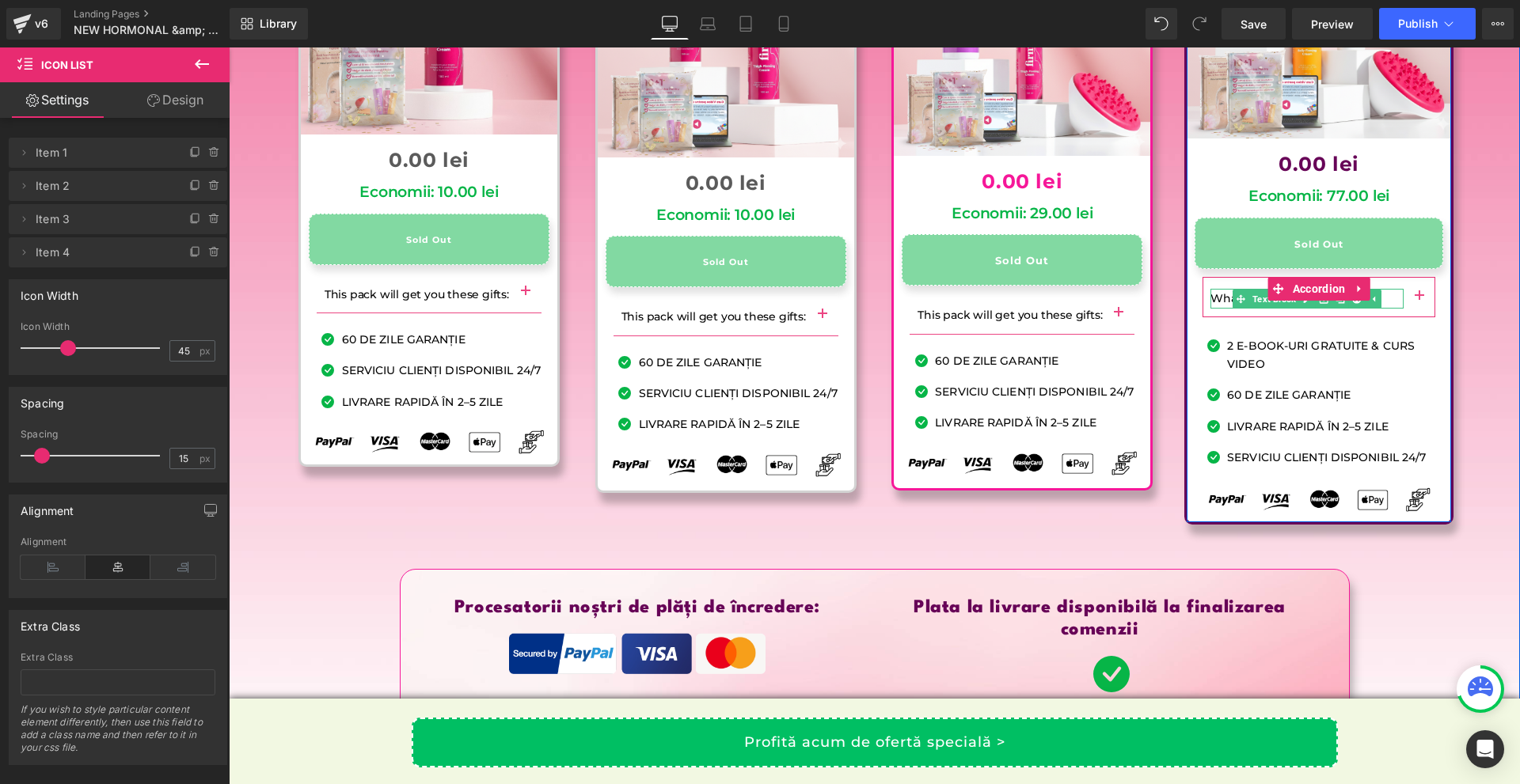
click at [1380, 289] on p "What is included in this?" at bounding box center [1307, 299] width 193 height 20
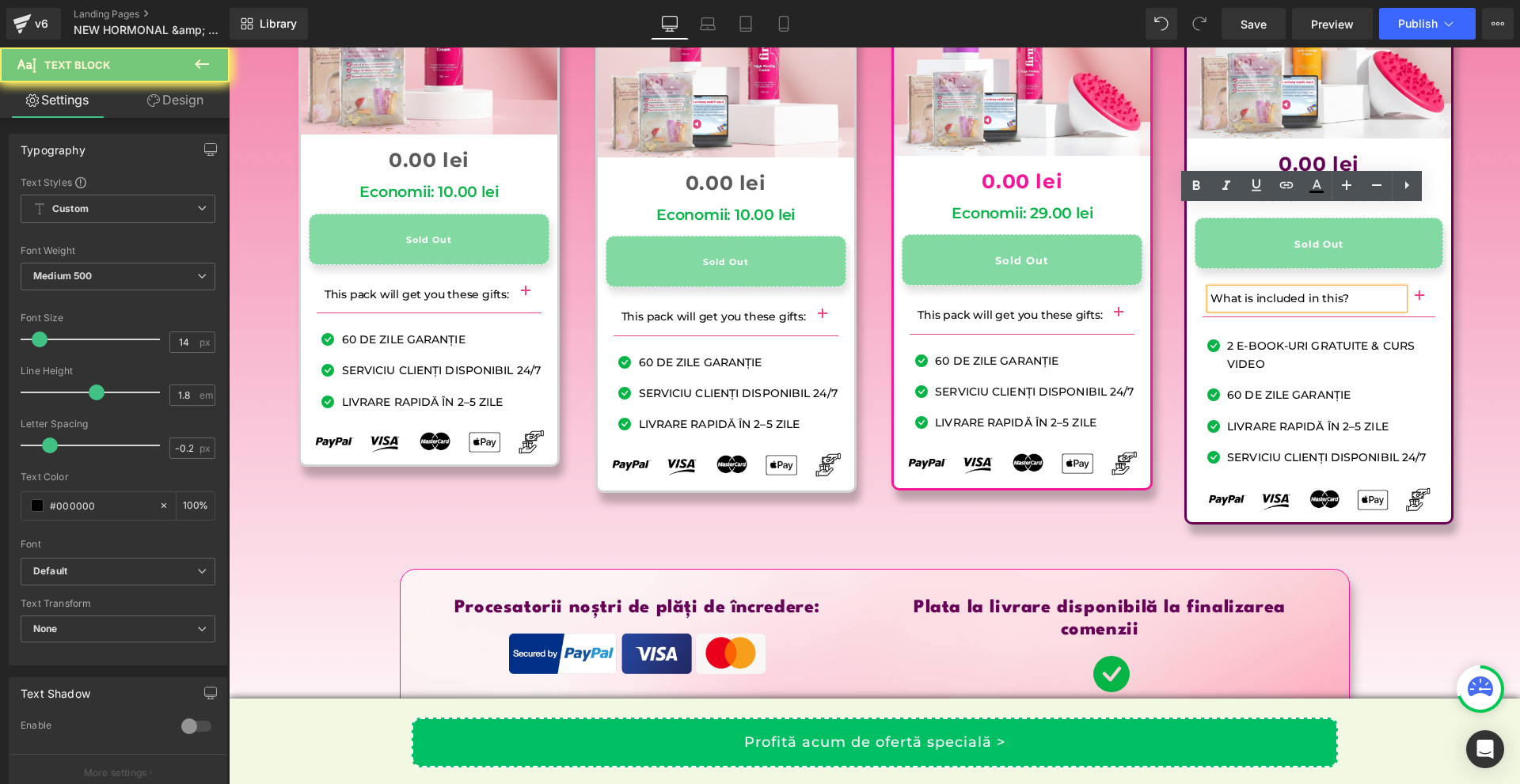
click at [1380, 289] on p "What is included in this?" at bounding box center [1307, 299] width 193 height 20
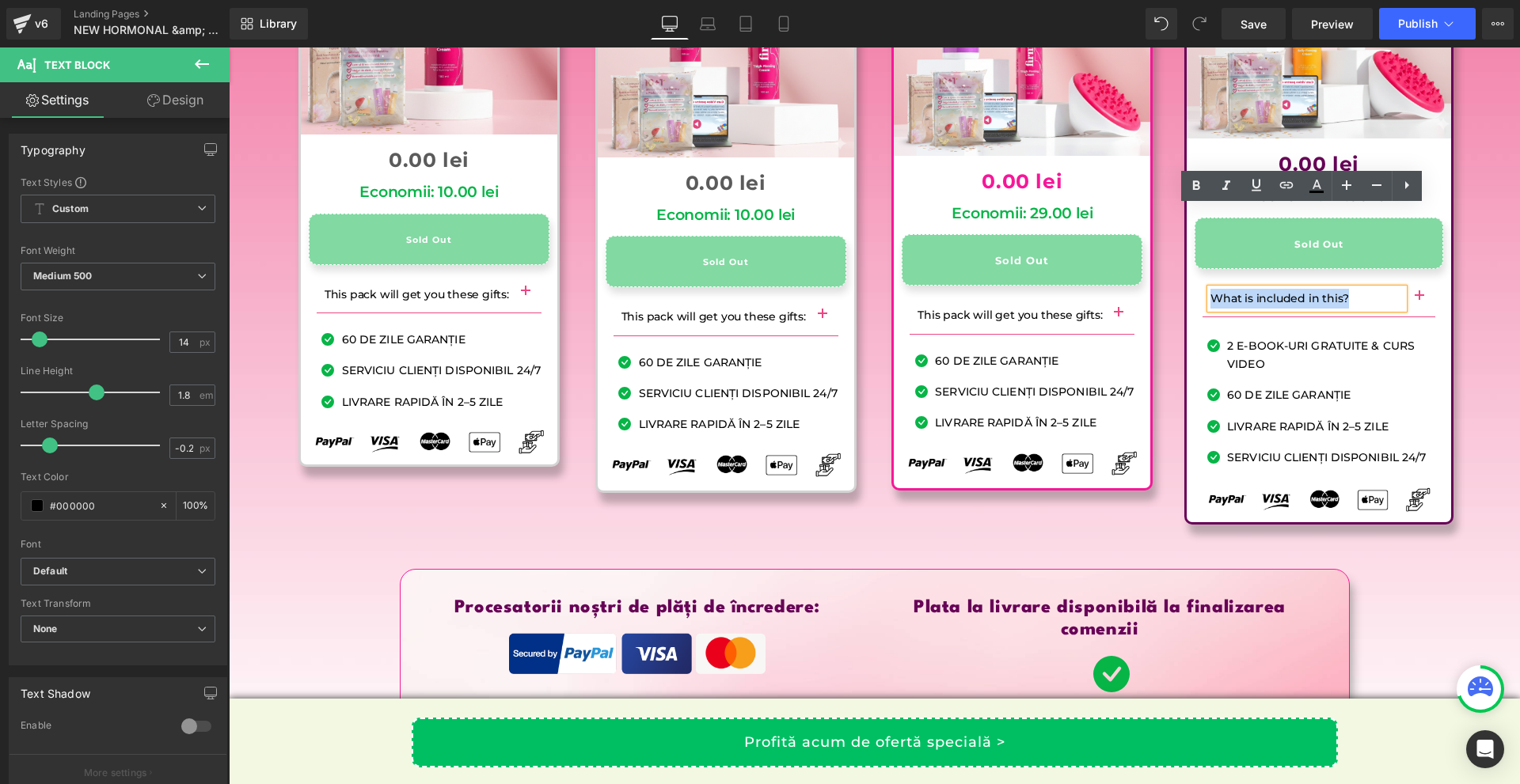
copy p "What is included in this?"
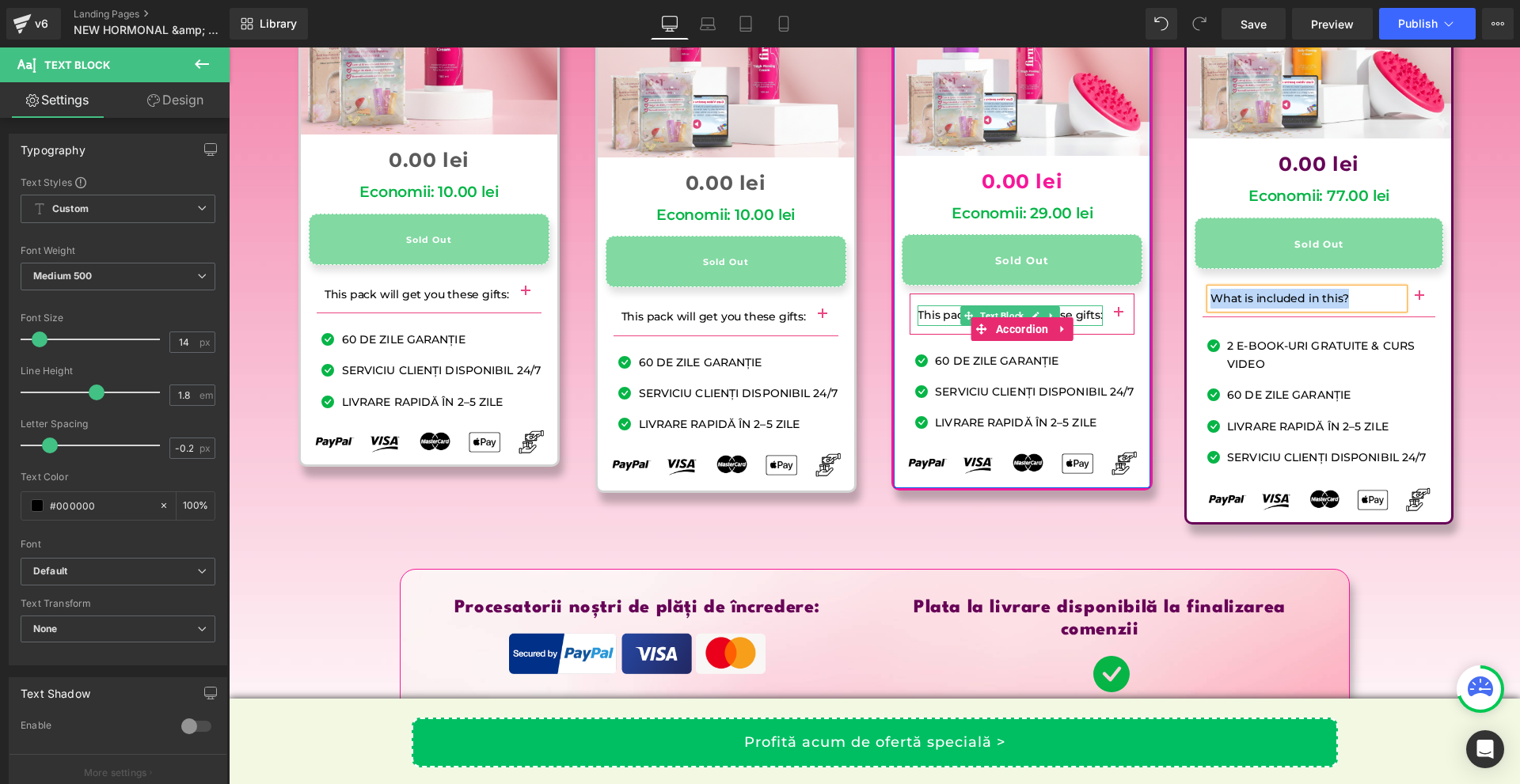
click at [1082, 306] on p "This pack will get you these gifts:" at bounding box center [1010, 316] width 186 height 20
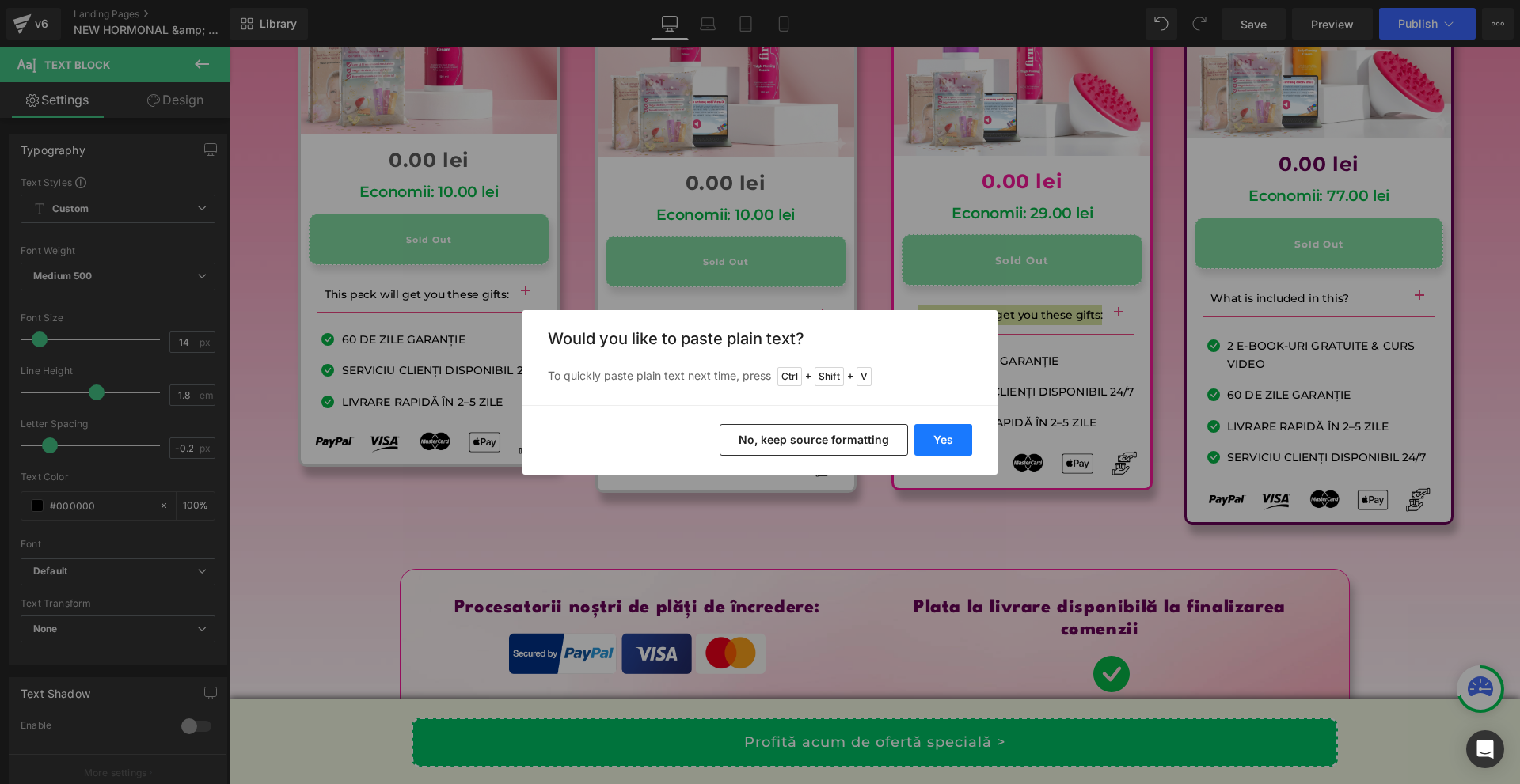
click at [0, 0] on button "Yes" at bounding box center [0, 0] width 0 height 0
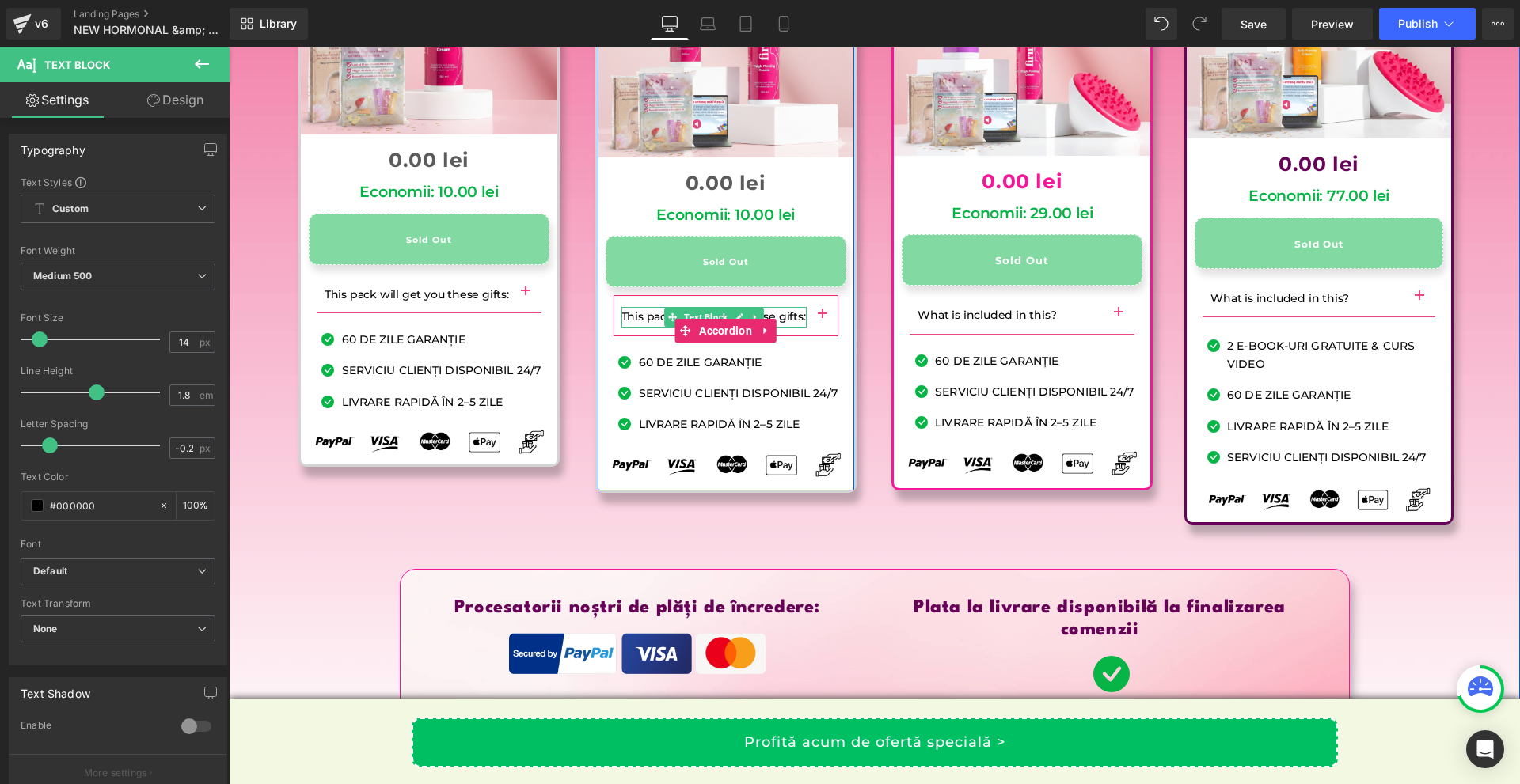
click at [774, 307] on p "This pack will get you these gifts:" at bounding box center [715, 317] width 186 height 20
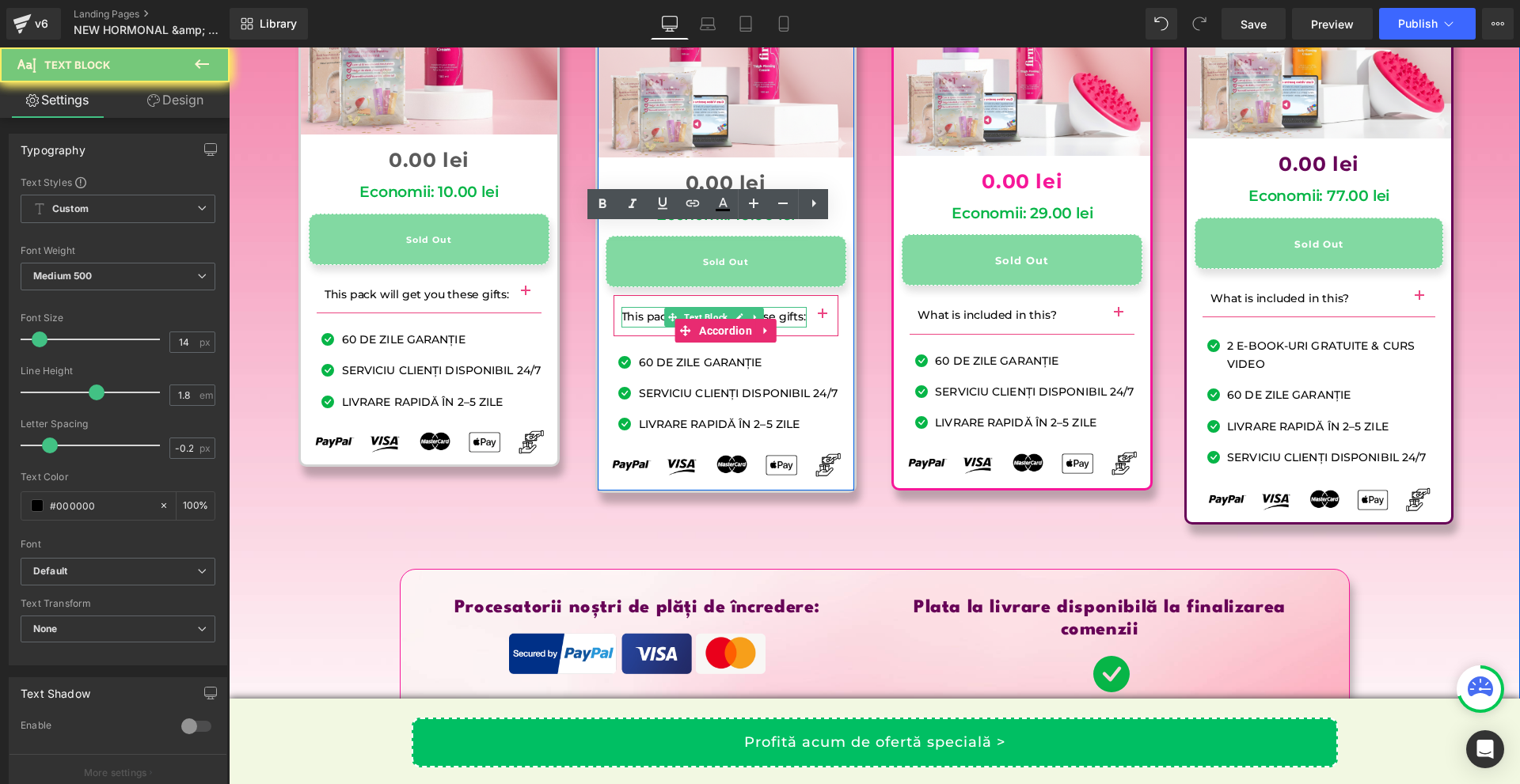
click at [774, 307] on p "This pack will get you these gifts:" at bounding box center [715, 317] width 186 height 20
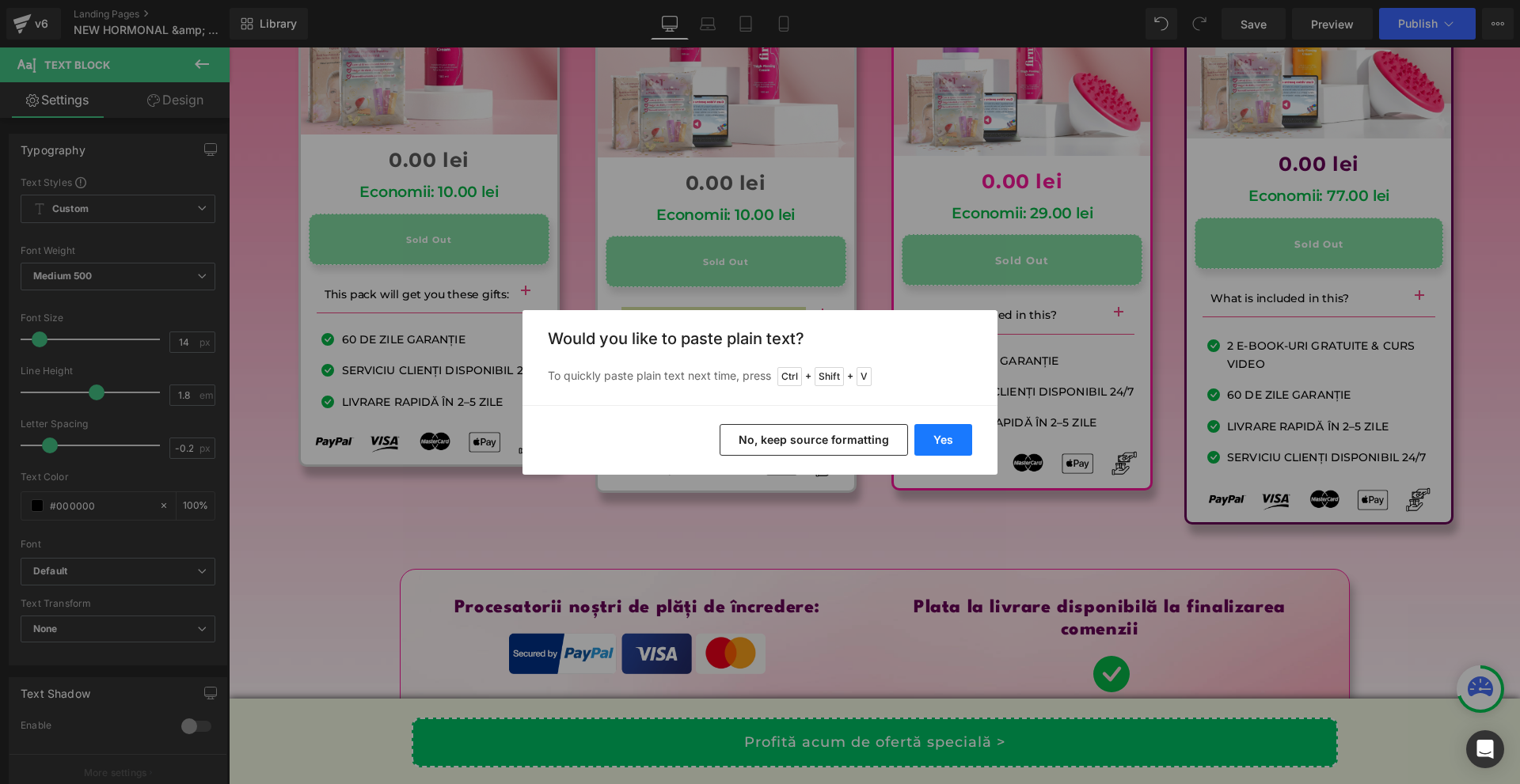
click at [0, 0] on button "Yes" at bounding box center [0, 0] width 0 height 0
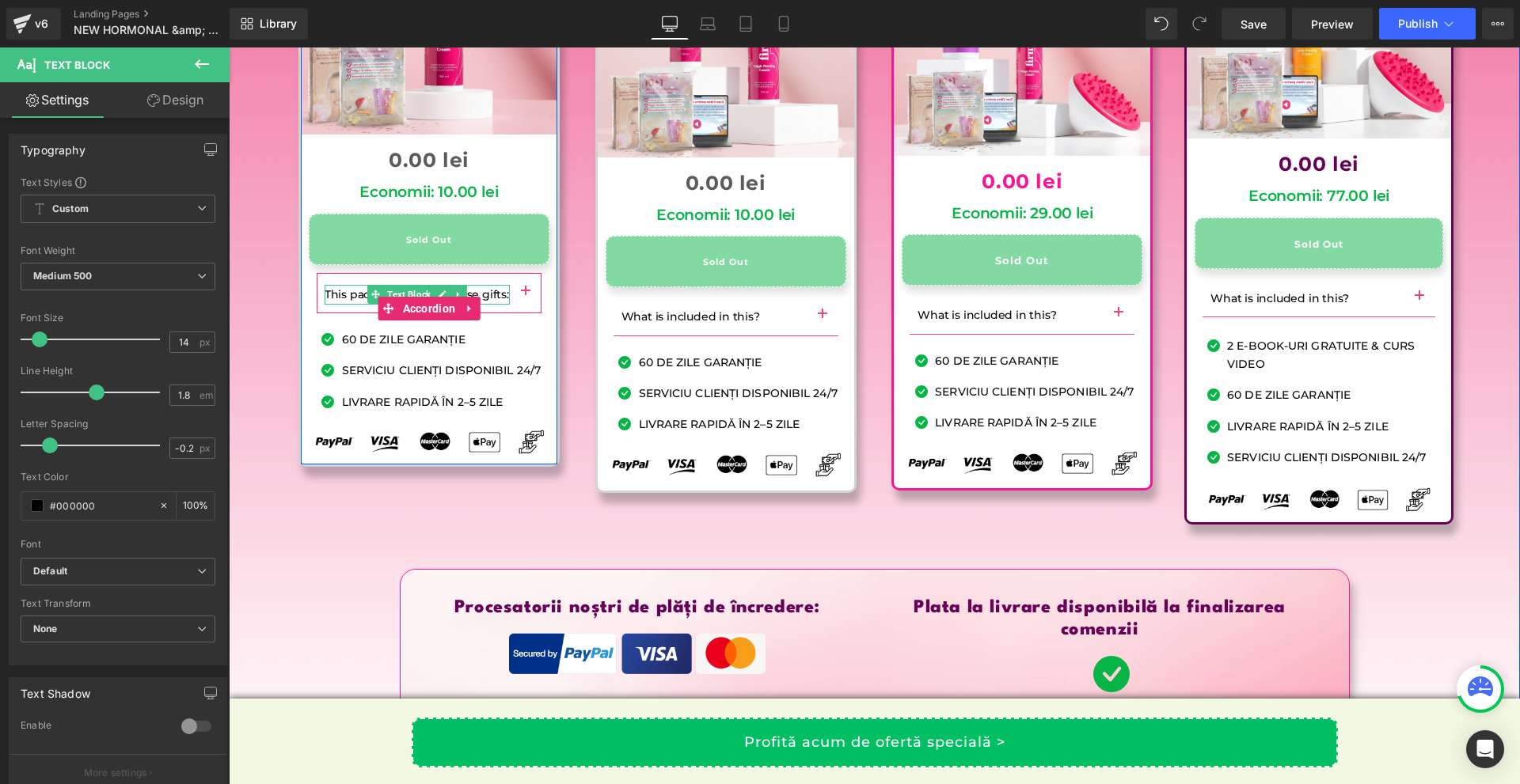
click at [485, 285] on p "This pack will get you these gifts:" at bounding box center [417, 295] width 186 height 20
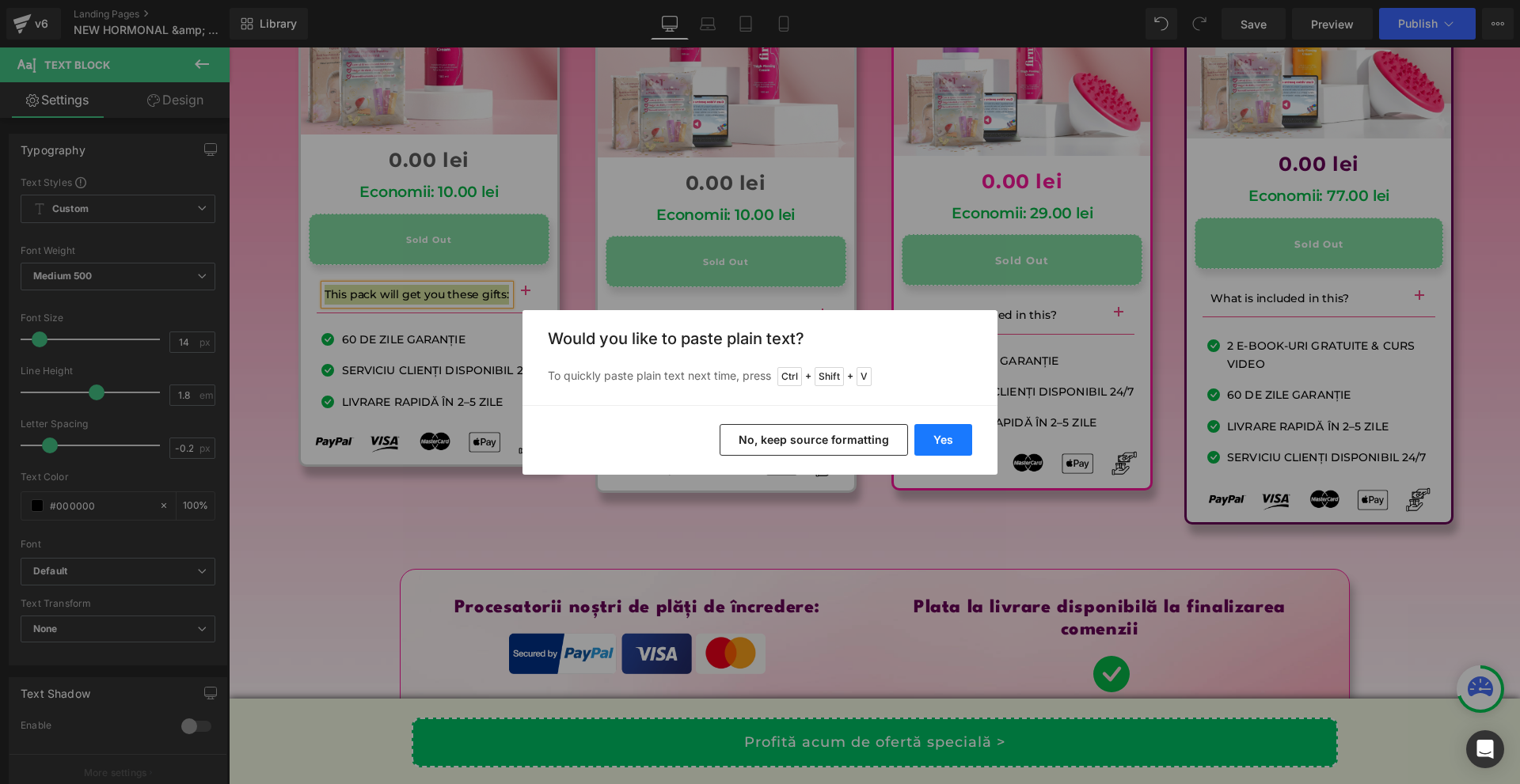
click at [0, 0] on button "Yes" at bounding box center [0, 0] width 0 height 0
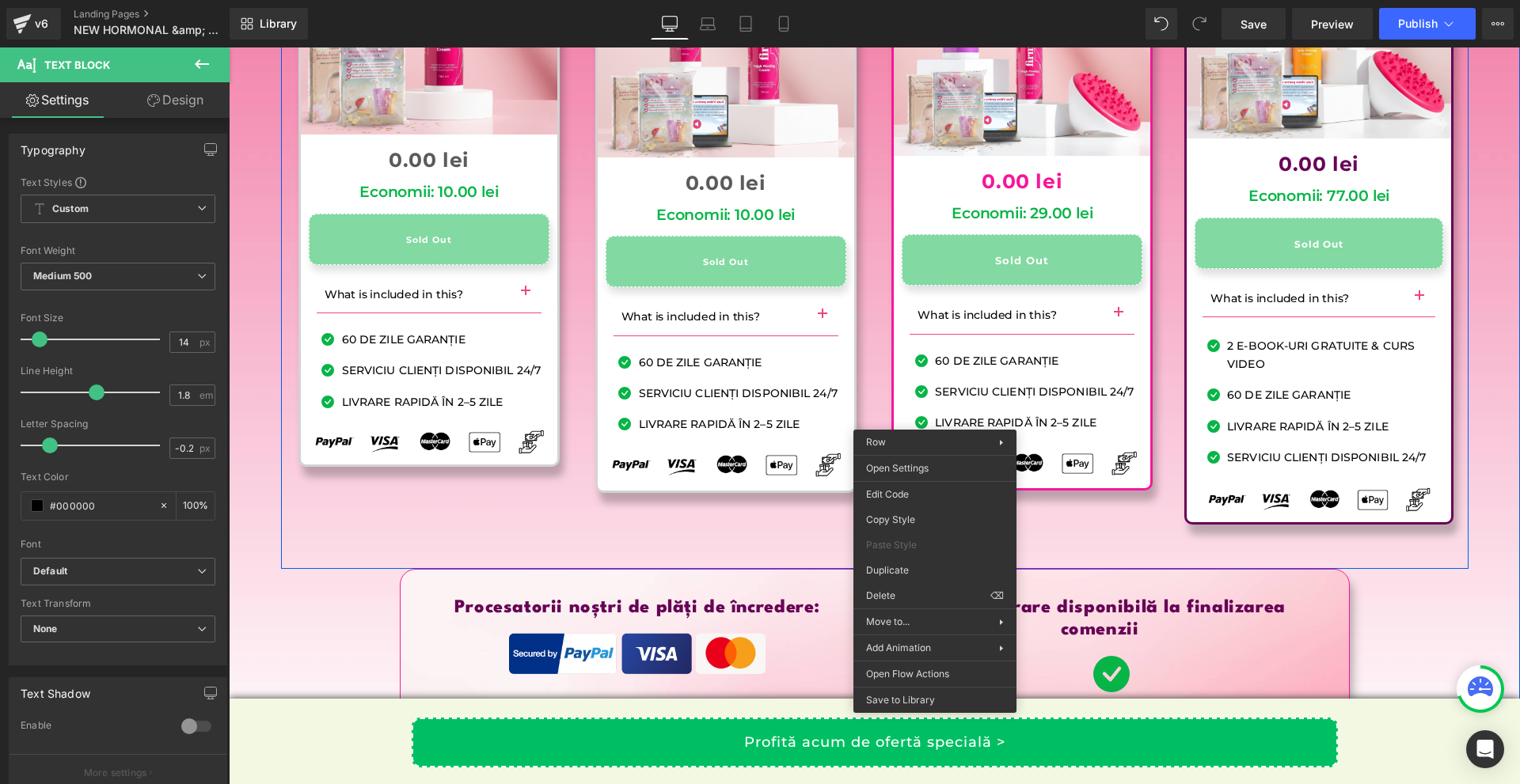
click at [1089, 439] on div "Ofertă pentru începători Heading Sale Off (P) Image 0 lei 0.00 lei (P) Price Ec…" at bounding box center [874, 191] width 1188 height 755
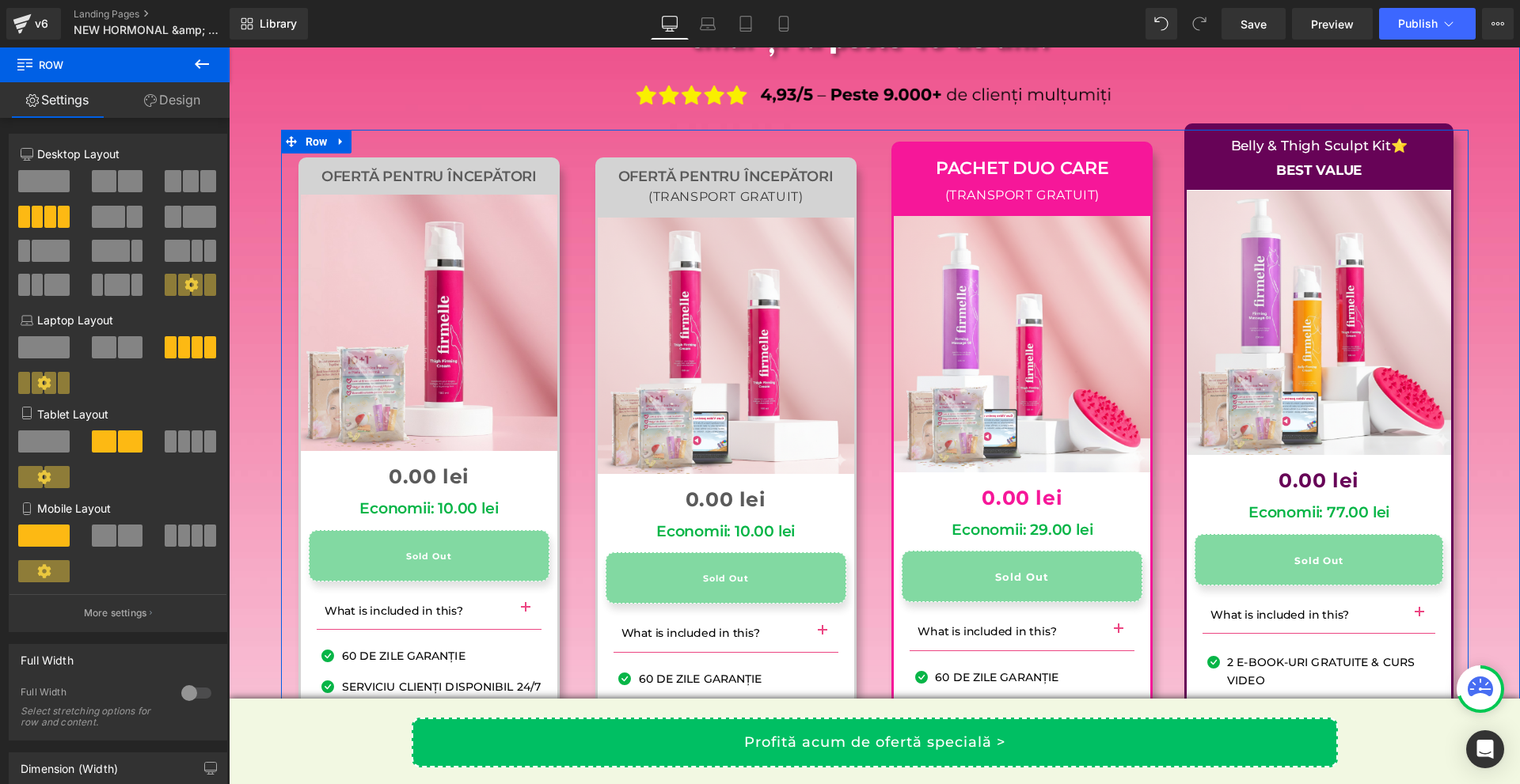
scroll to position [15183, 0]
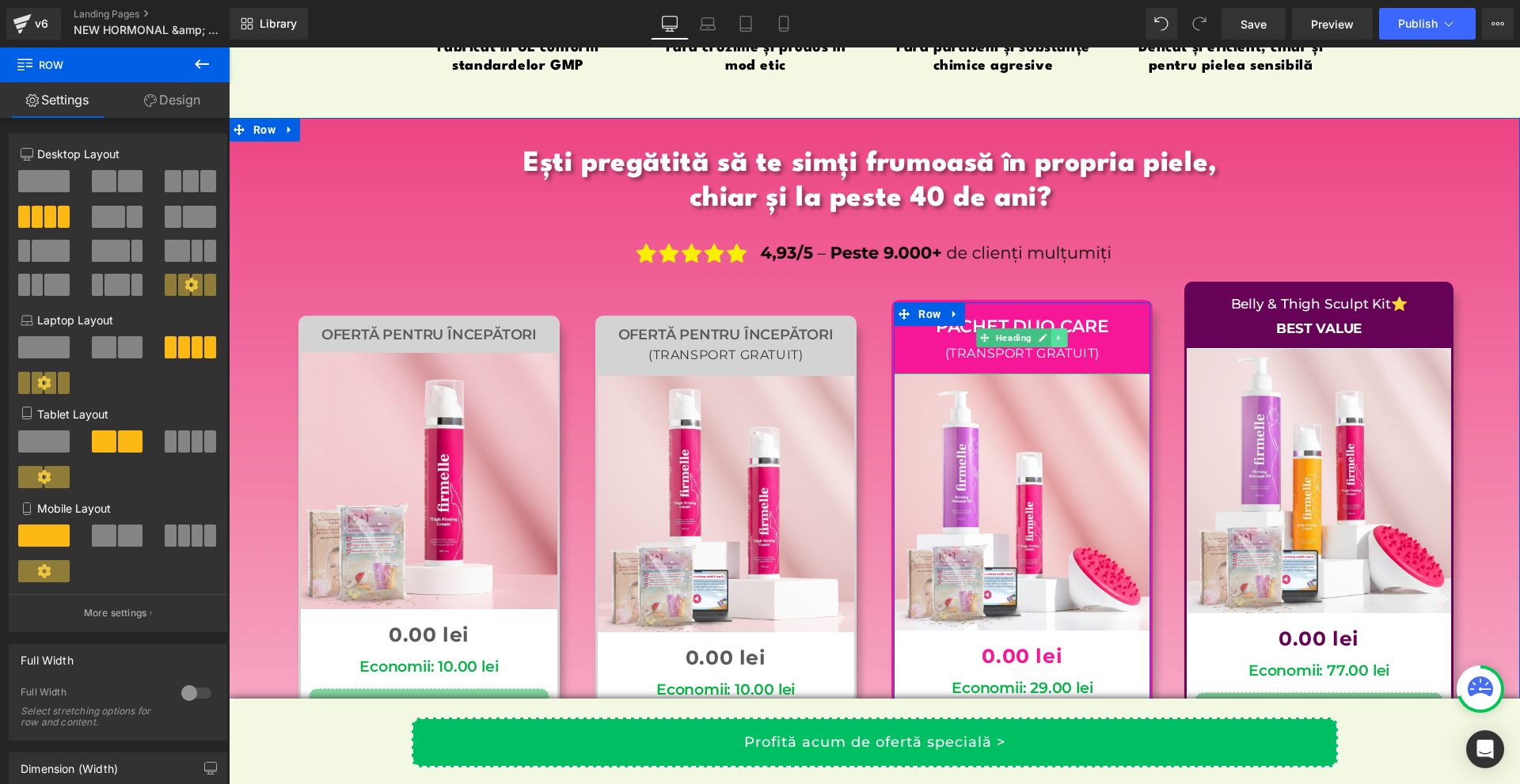
click at [1052, 329] on link at bounding box center [1060, 338] width 17 height 19
click at [1060, 329] on link at bounding box center [1068, 338] width 17 height 19
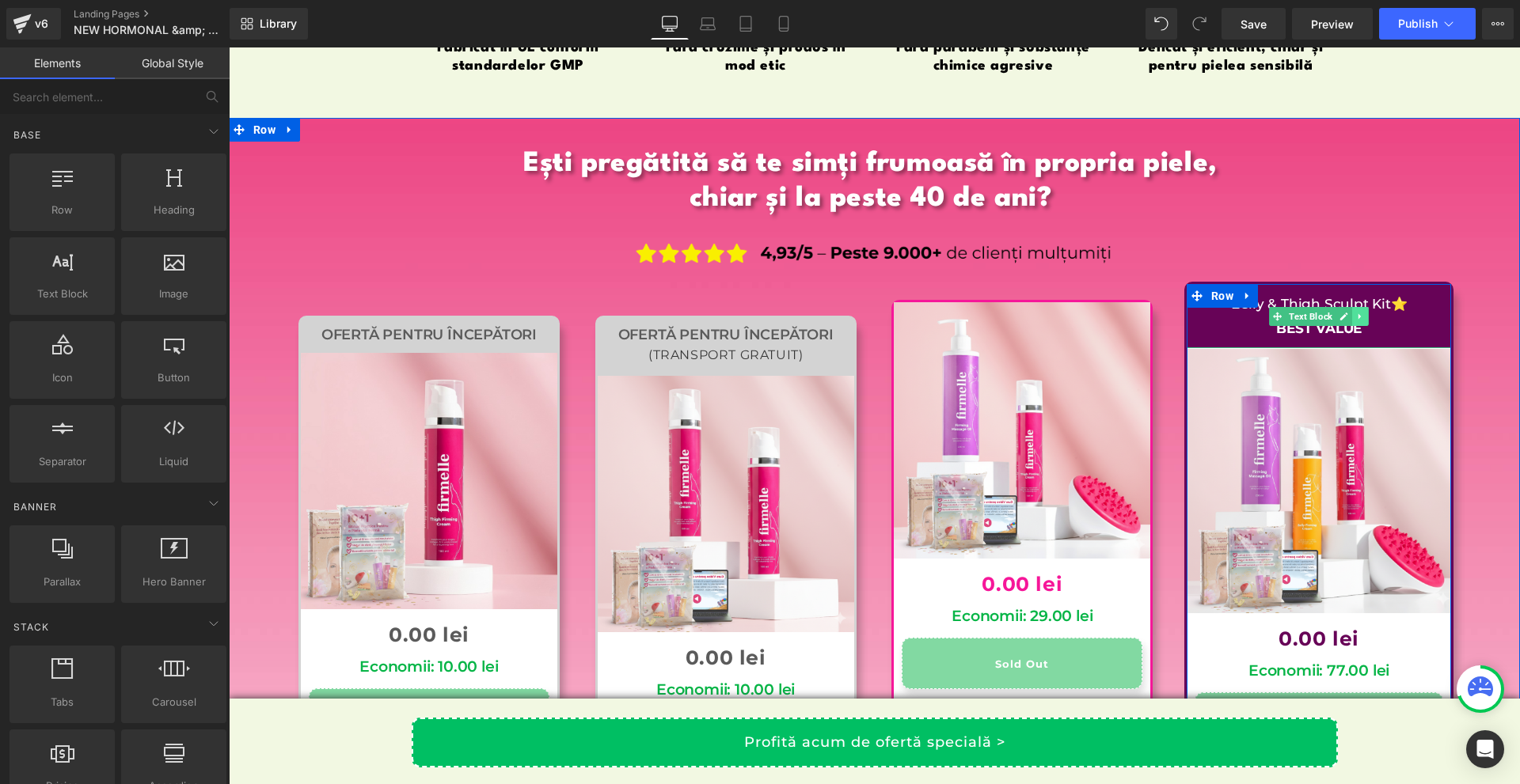
click at [1358, 313] on icon at bounding box center [1359, 316] width 3 height 6
click at [1350, 312] on icon at bounding box center [1352, 316] width 8 height 8
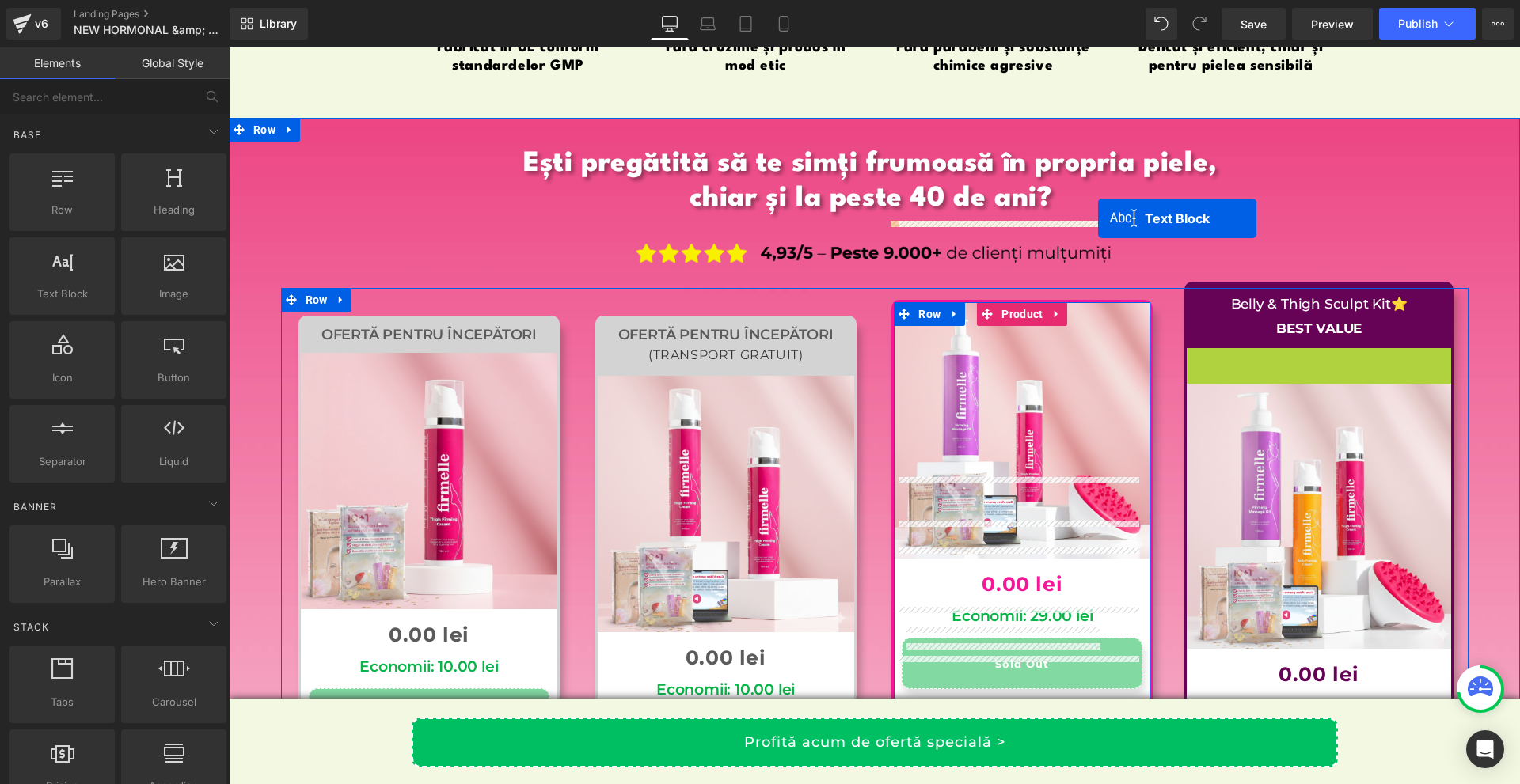
drag, startPoint x: 1296, startPoint y: 289, endPoint x: 1098, endPoint y: 218, distance: 210.3
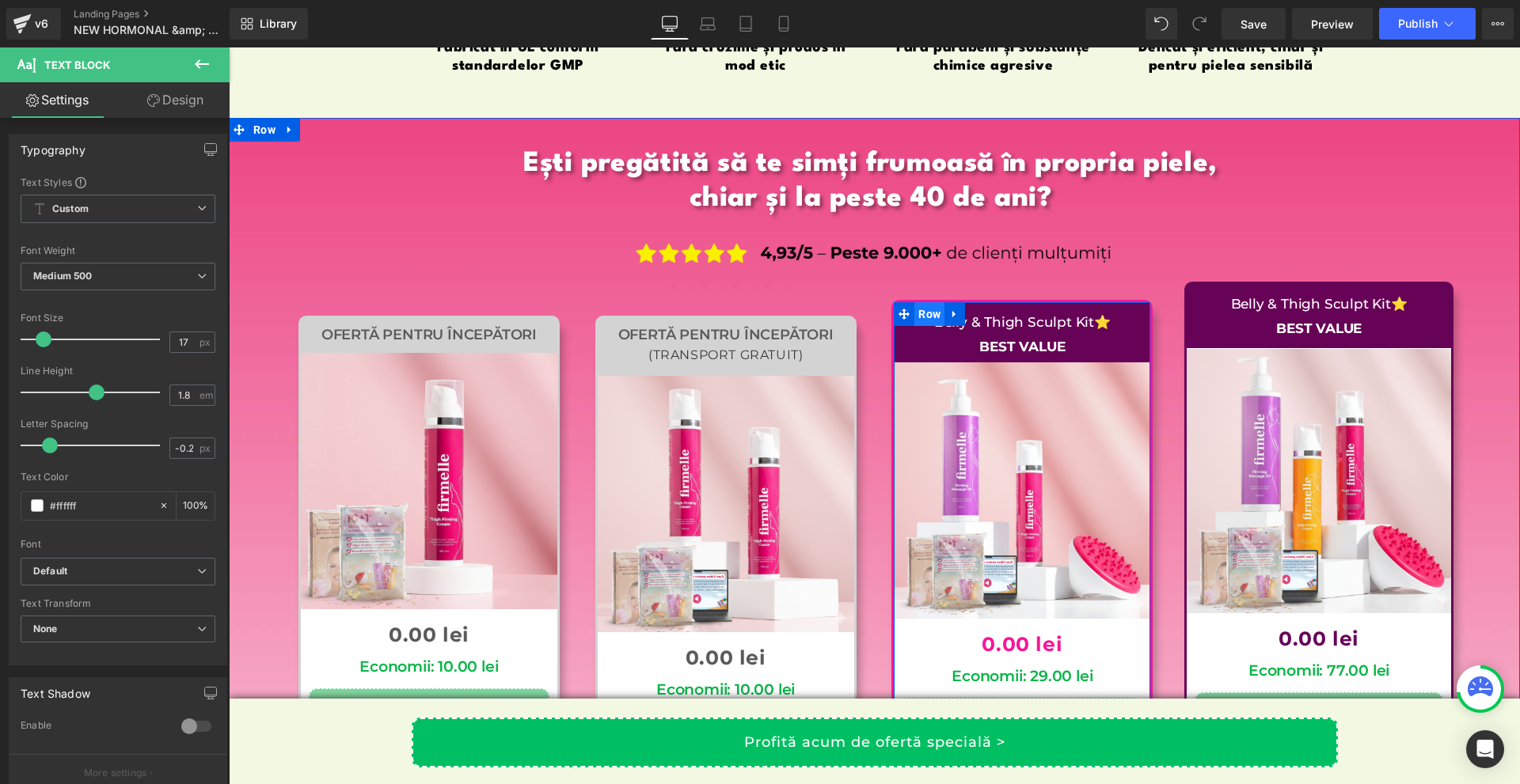
click at [917, 302] on span "Row" at bounding box center [929, 314] width 30 height 24
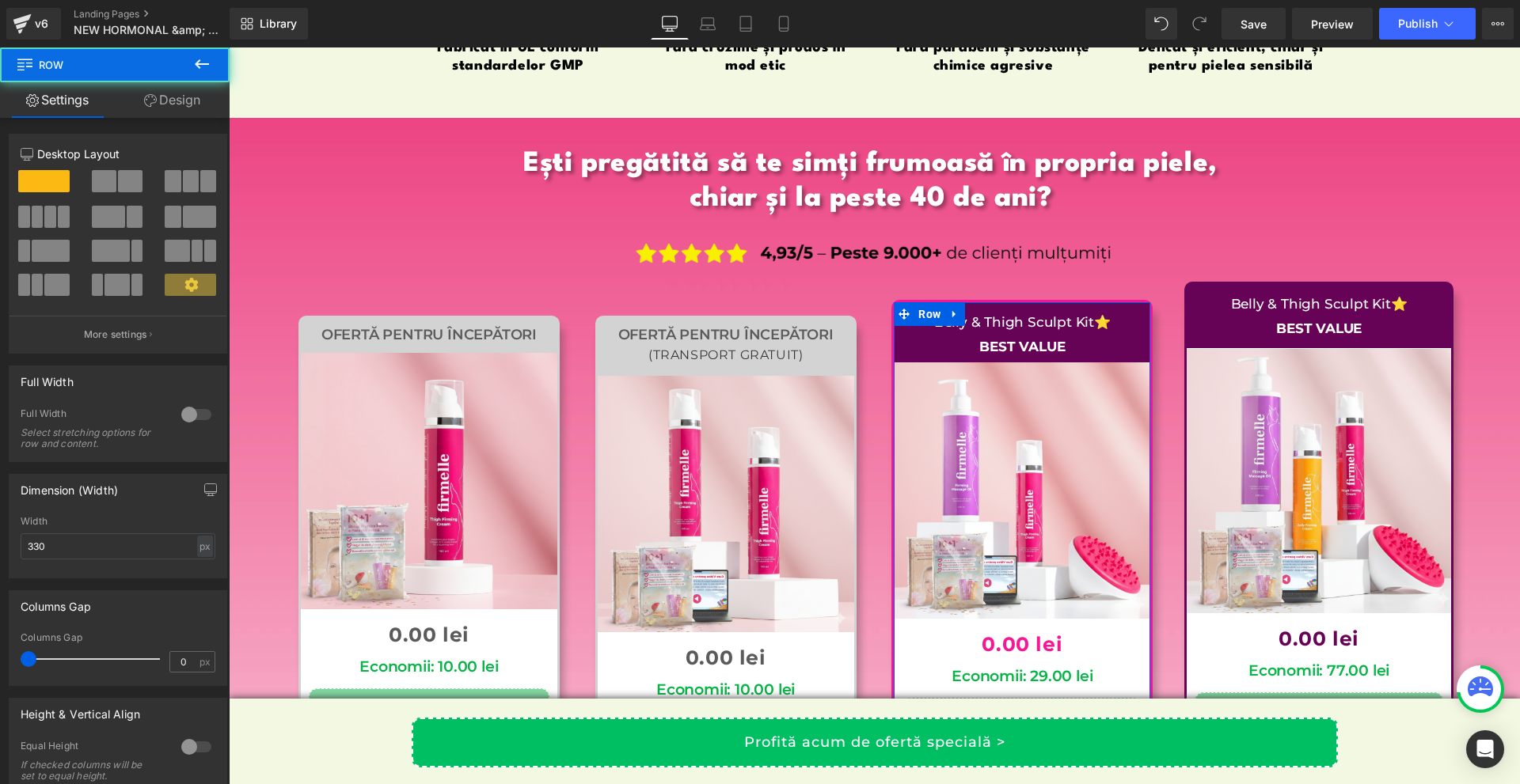
click at [185, 99] on link "Design" at bounding box center [172, 100] width 115 height 36
click at [0, 0] on div "Background" at bounding box center [0, 0] width 0 height 0
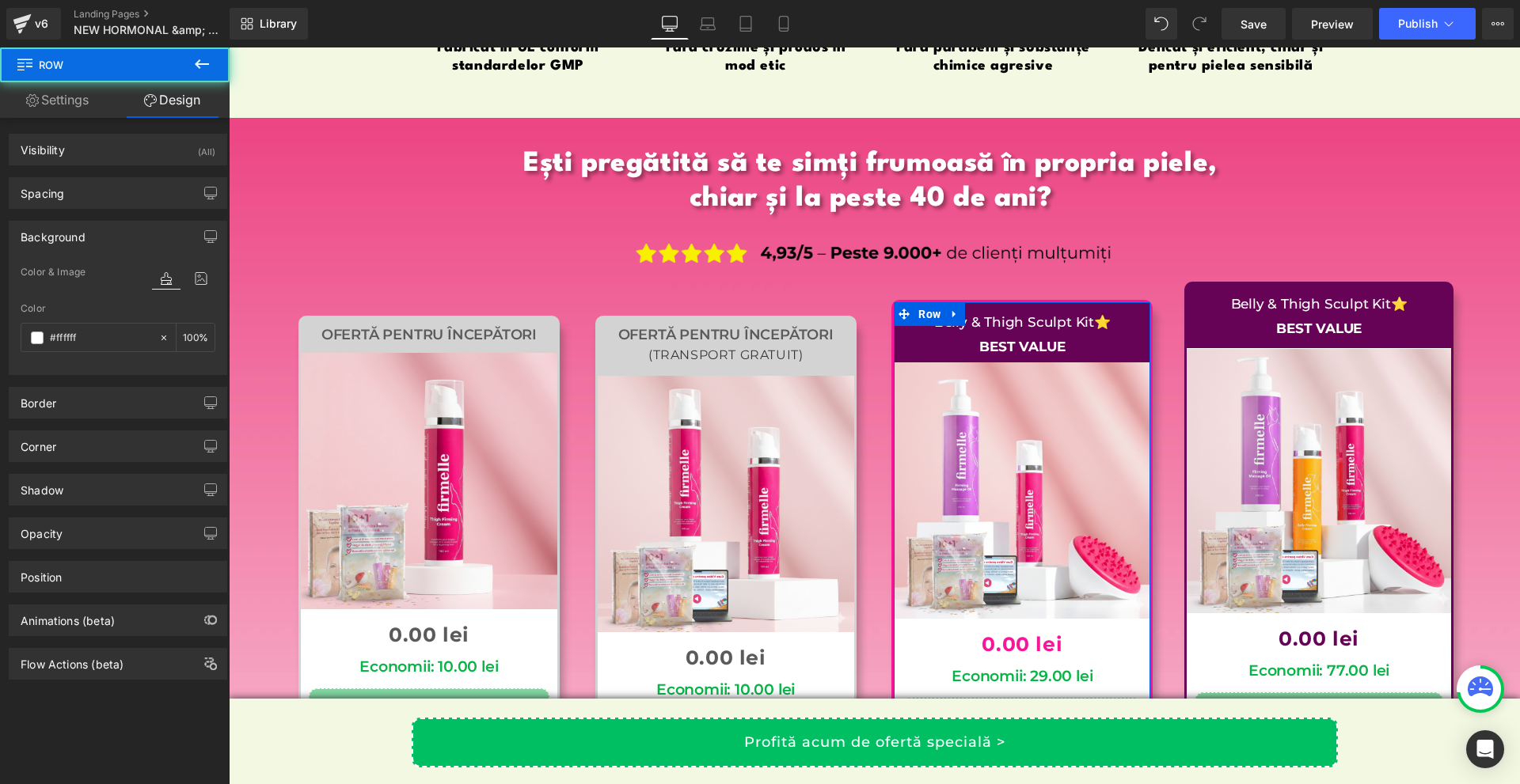
type input "#ffffff"
type input "100"
click at [70, 234] on div "Background" at bounding box center [52, 232] width 65 height 22
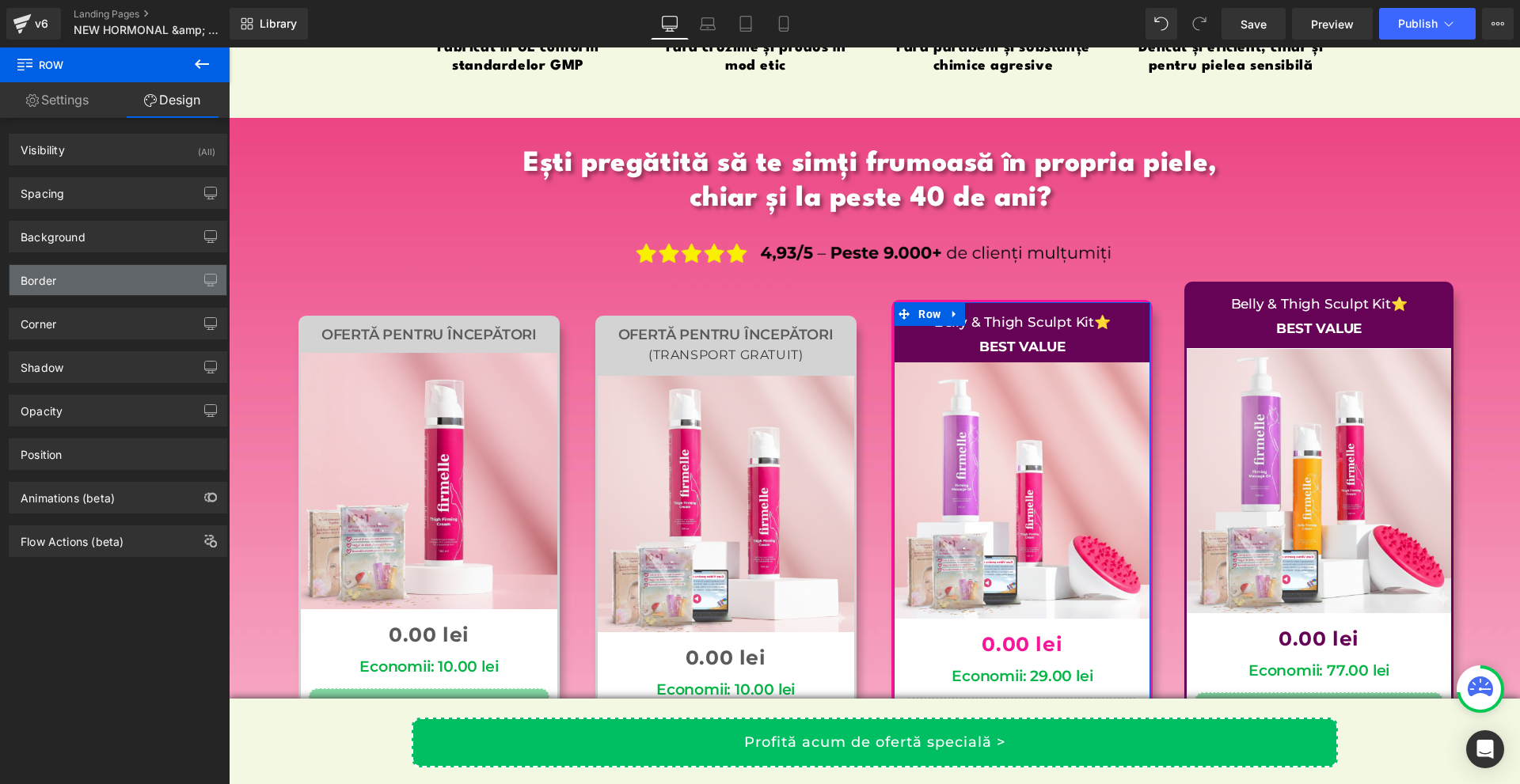
click at [67, 286] on div "Border" at bounding box center [118, 280] width 217 height 30
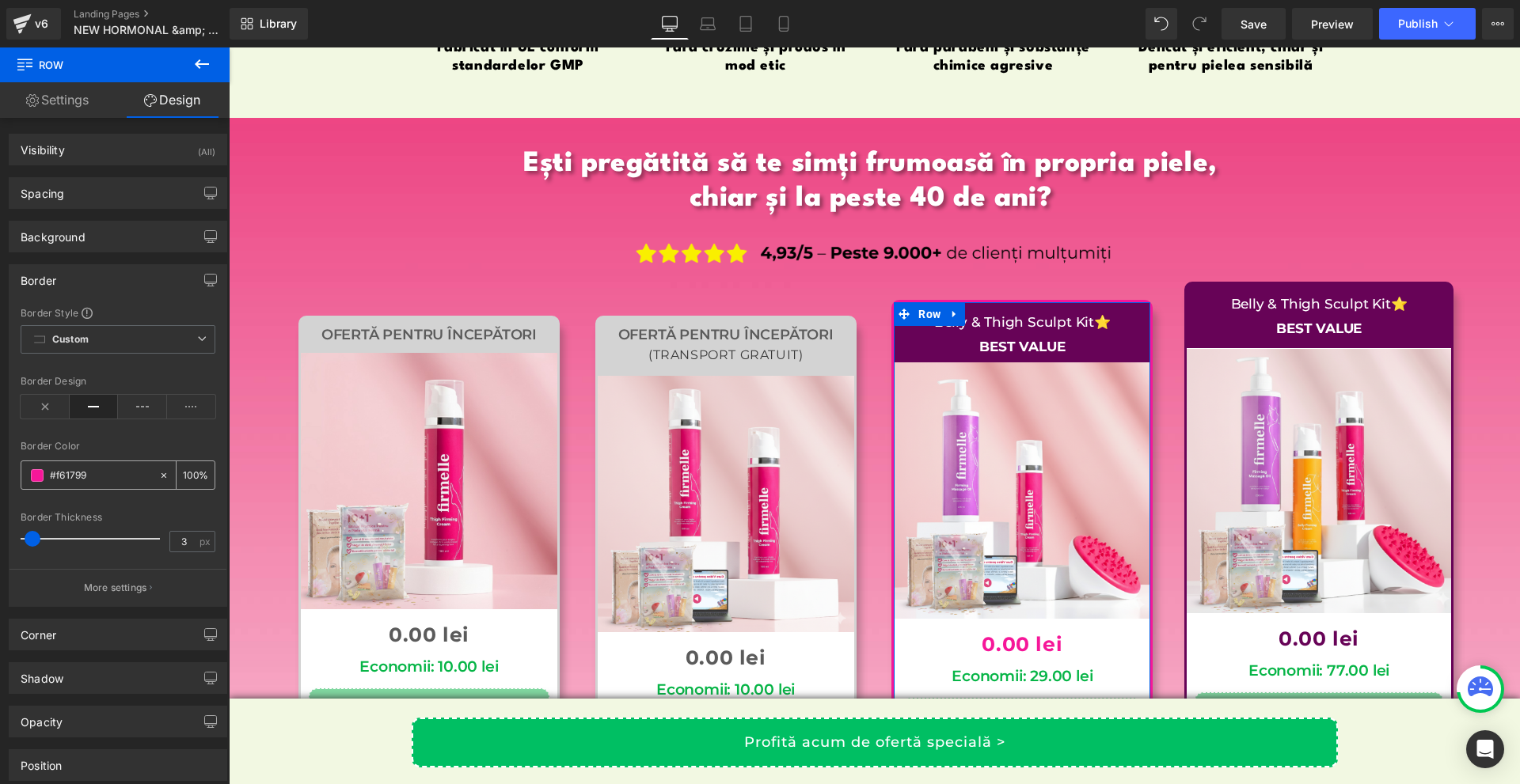
click at [108, 476] on input "#f61799" at bounding box center [100, 476] width 101 height 17
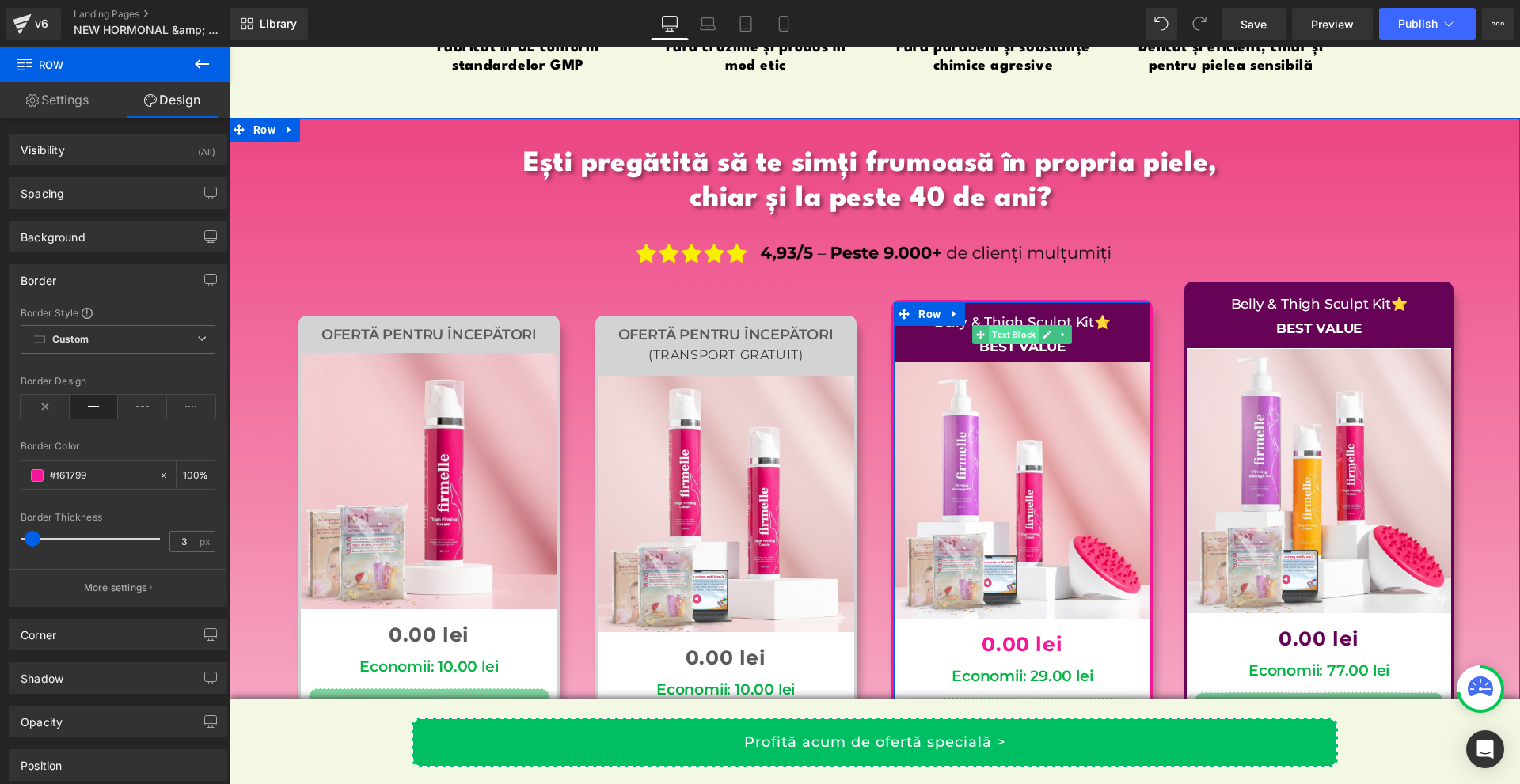
click at [1007, 325] on span "Text Block" at bounding box center [1014, 334] width 50 height 19
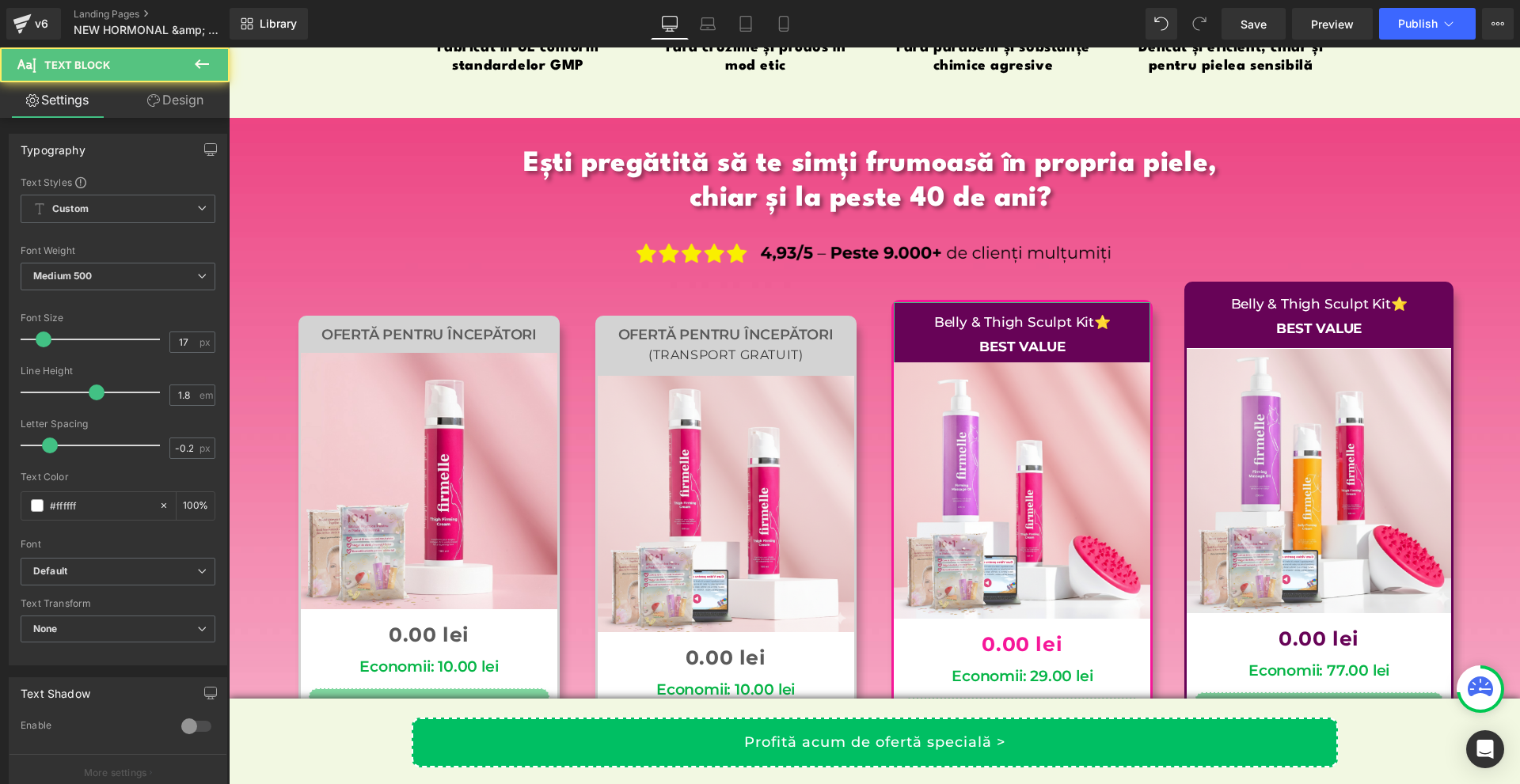
click at [152, 107] on link "Design" at bounding box center [175, 100] width 115 height 36
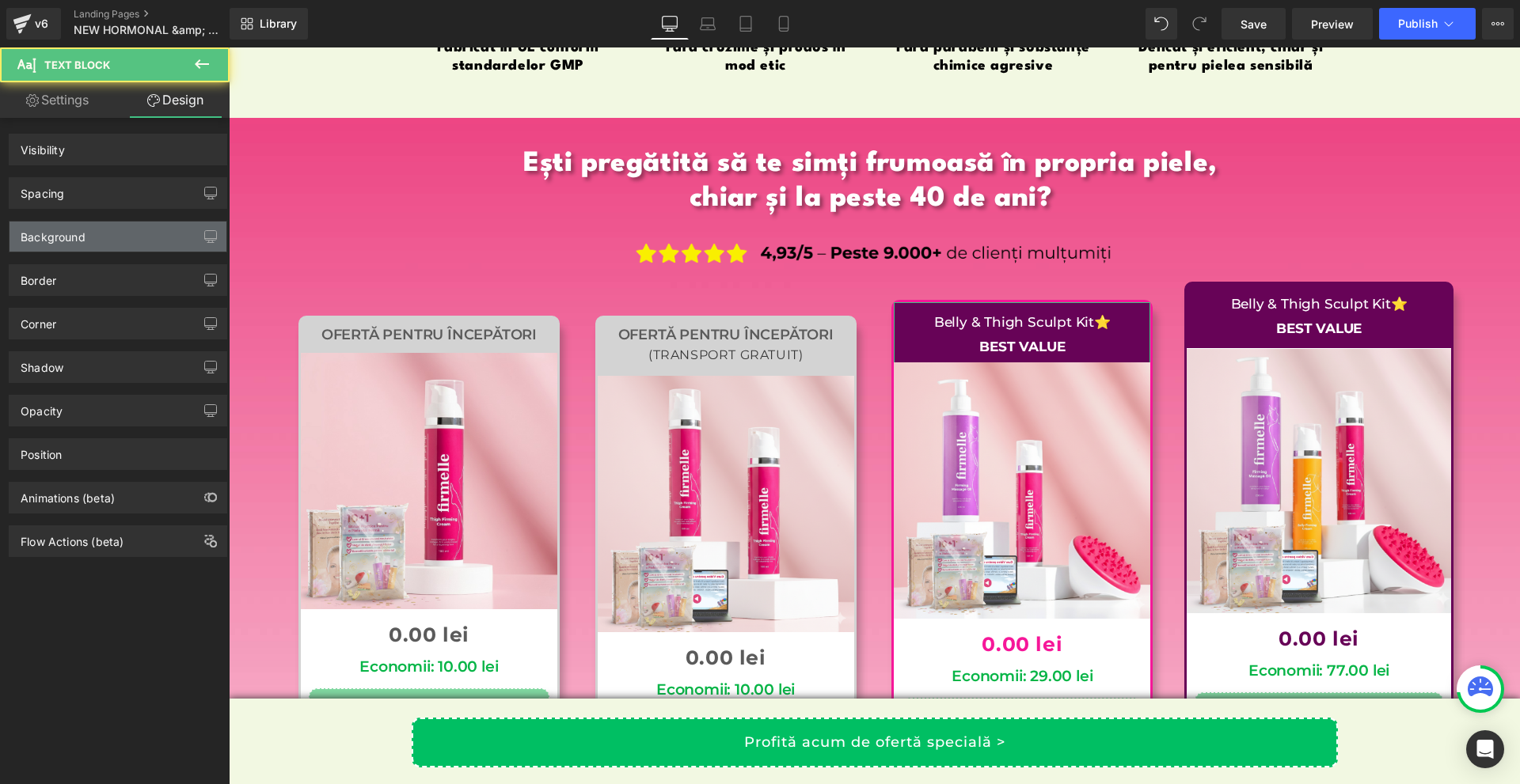
click at [96, 232] on div "Background" at bounding box center [118, 236] width 217 height 30
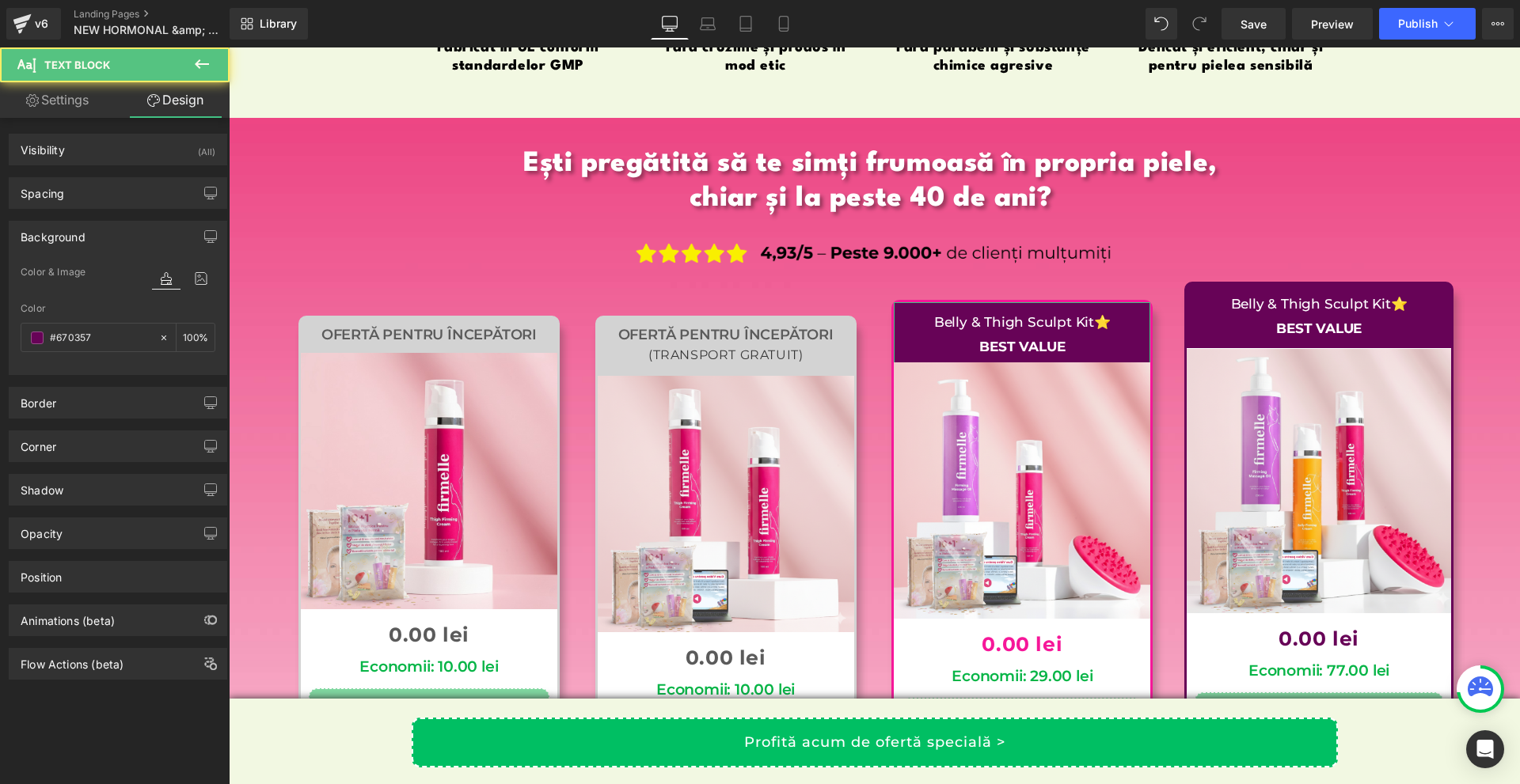
type input "#670357"
type input "100"
click at [98, 342] on input "#670357" at bounding box center [100, 338] width 101 height 17
paste input "f61799"
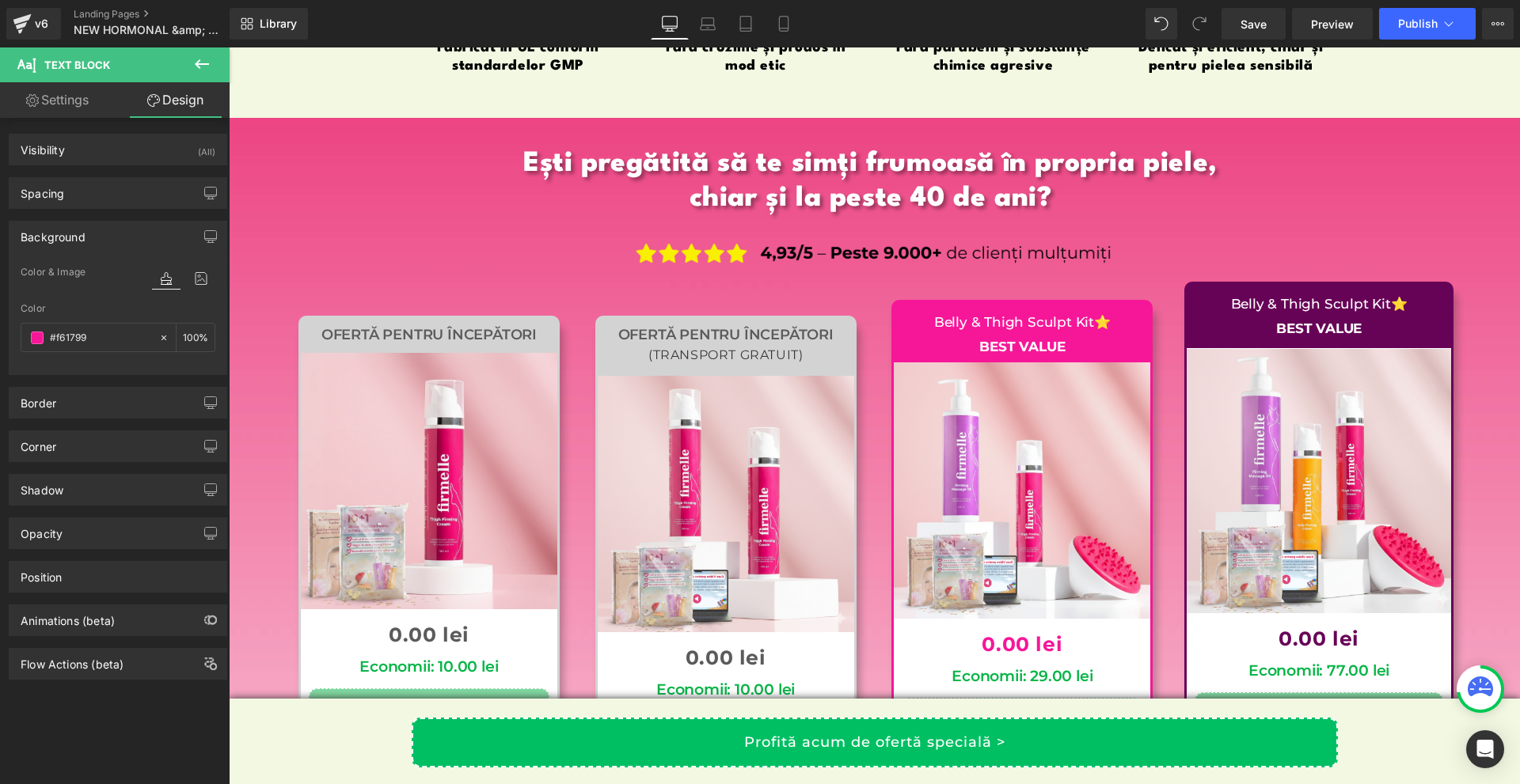
type input "#f61799"
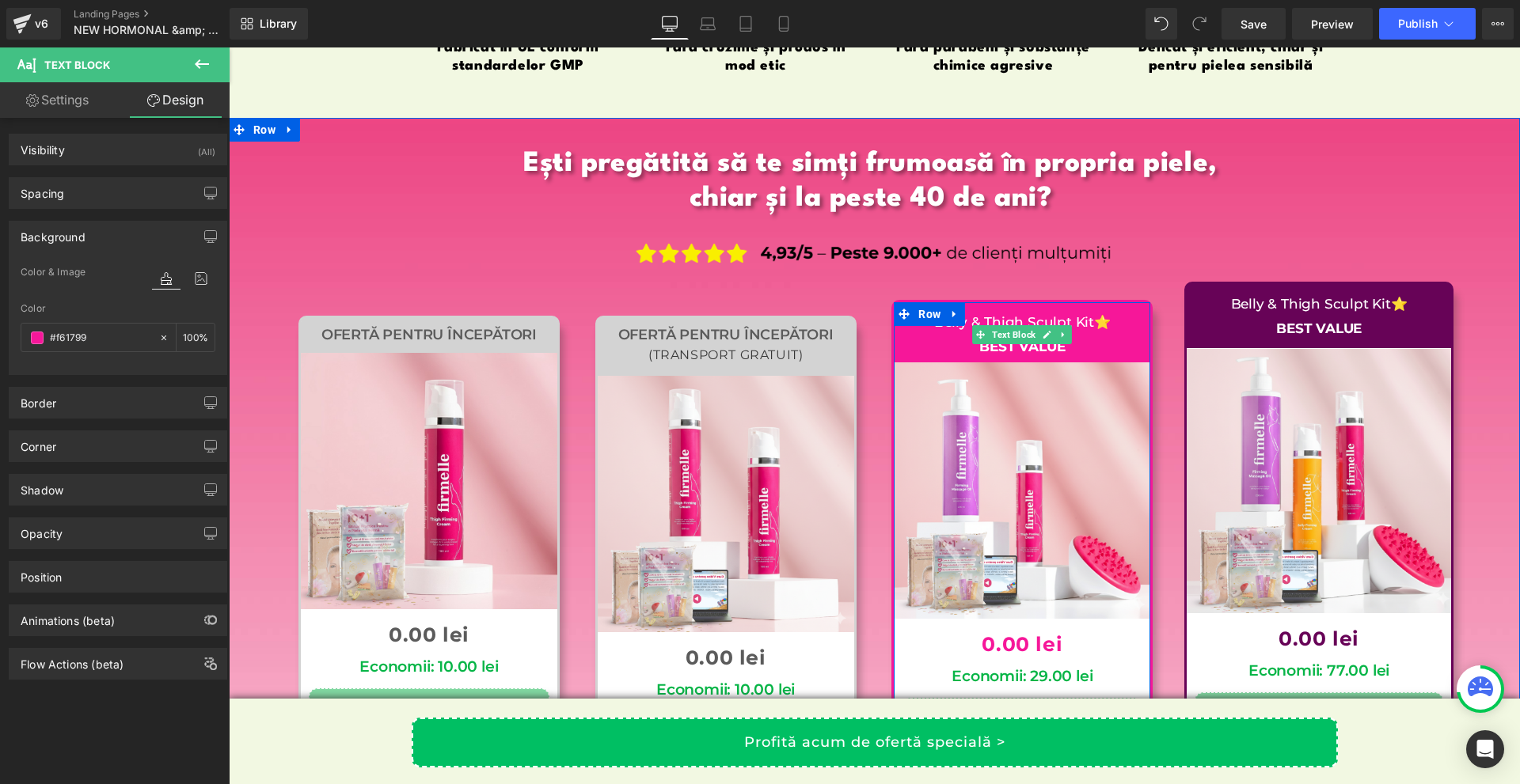
click at [1096, 335] on p "BEST VALUE" at bounding box center [1022, 347] width 241 height 25
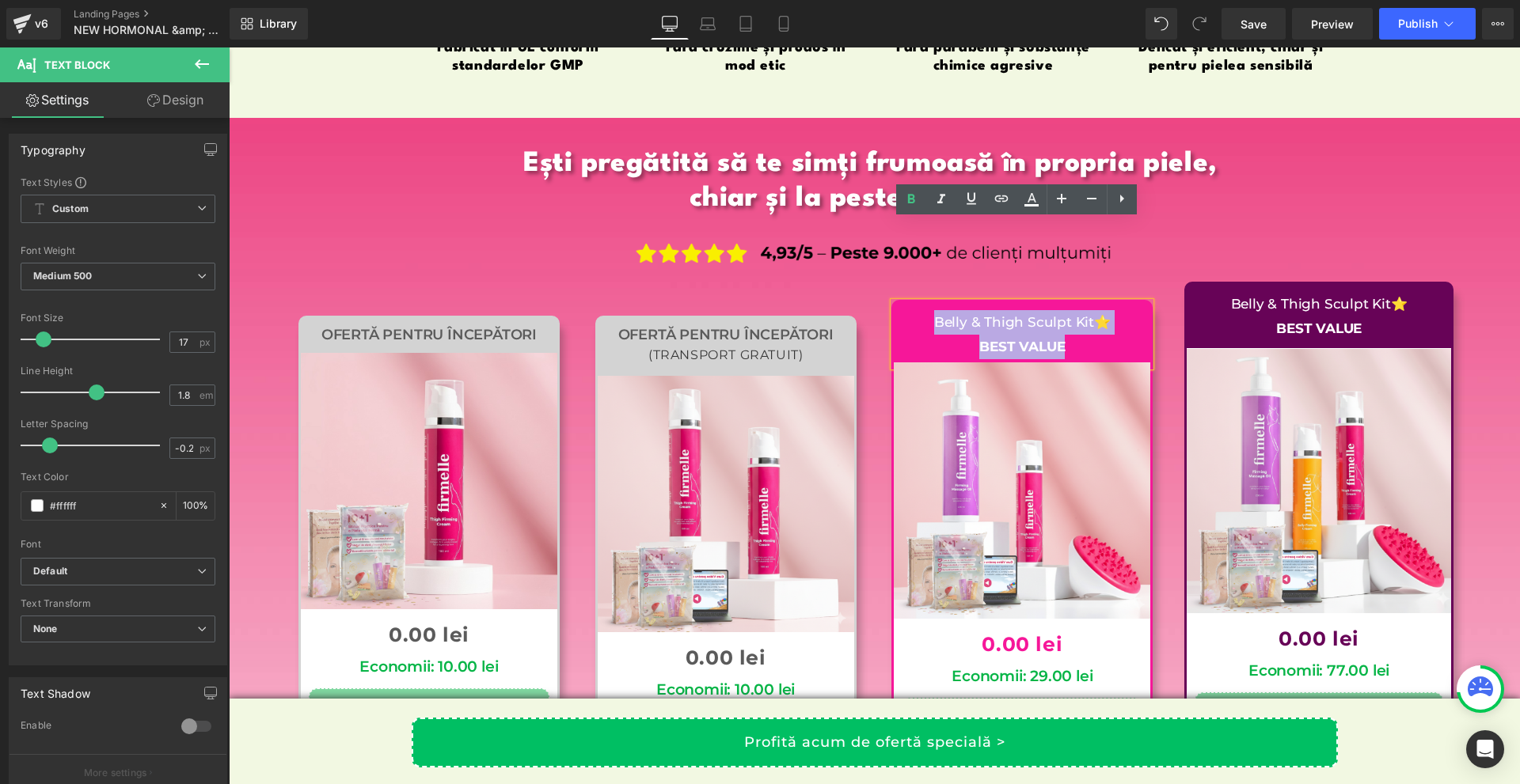
drag, startPoint x: 1082, startPoint y: 265, endPoint x: 915, endPoint y: 239, distance: 169.0
click at [915, 302] on div "Belly & Thigh Sculpt Kit ⭐ BEST VALUE" at bounding box center [1021, 334] width 256 height 64
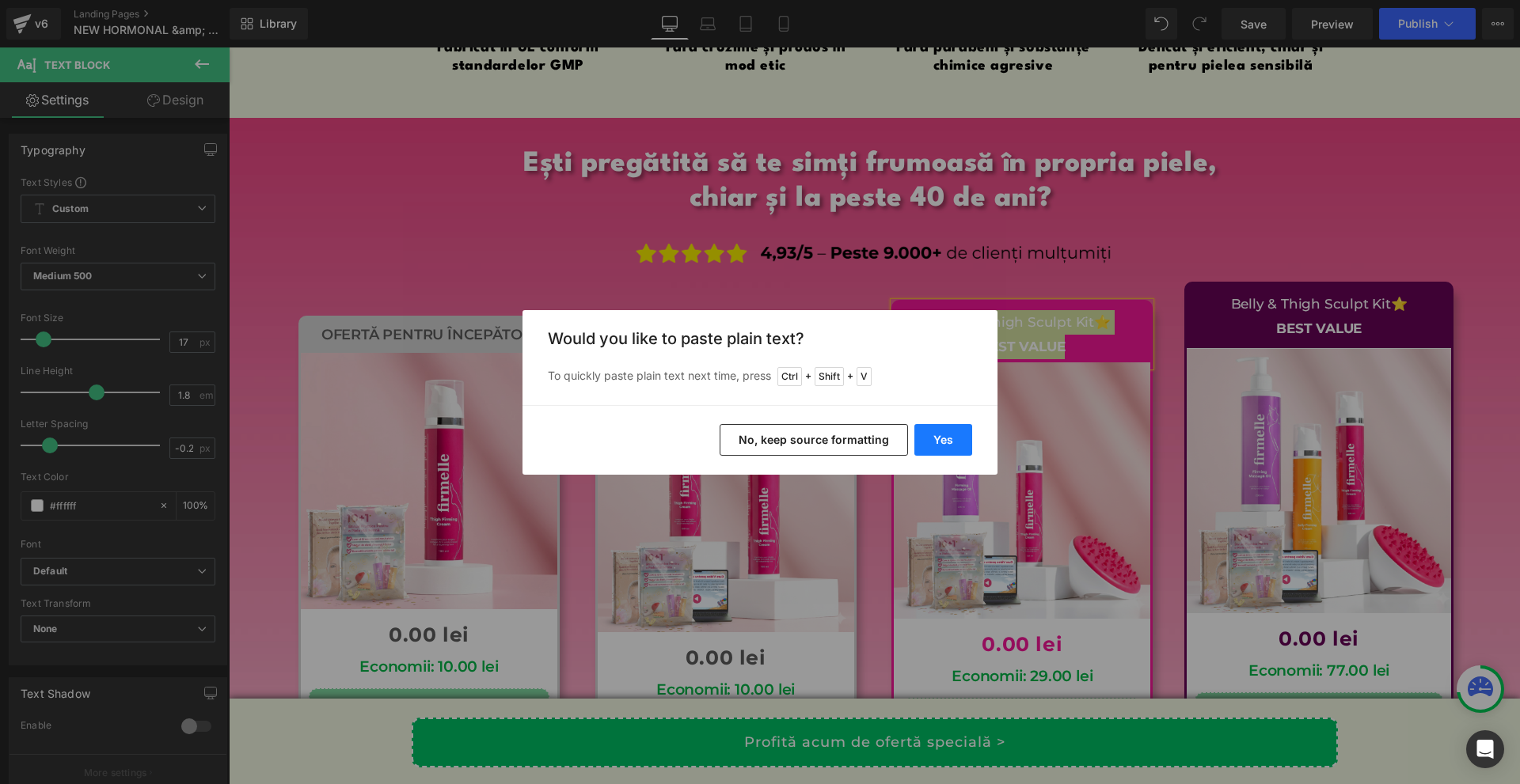
click at [0, 0] on button "Yes" at bounding box center [0, 0] width 0 height 0
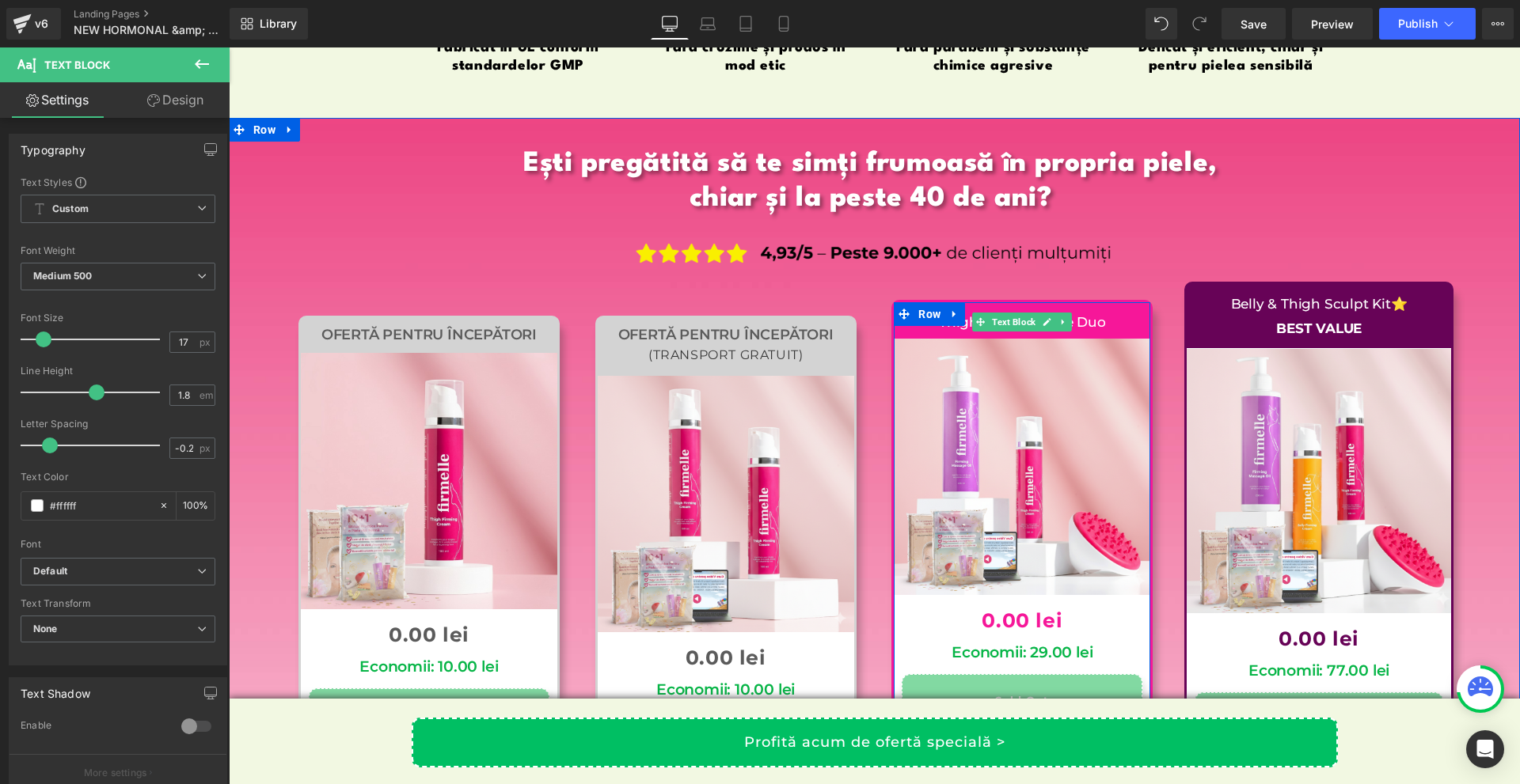
click at [1109, 310] on p "Thigh & Confidence Duo" at bounding box center [1022, 322] width 241 height 25
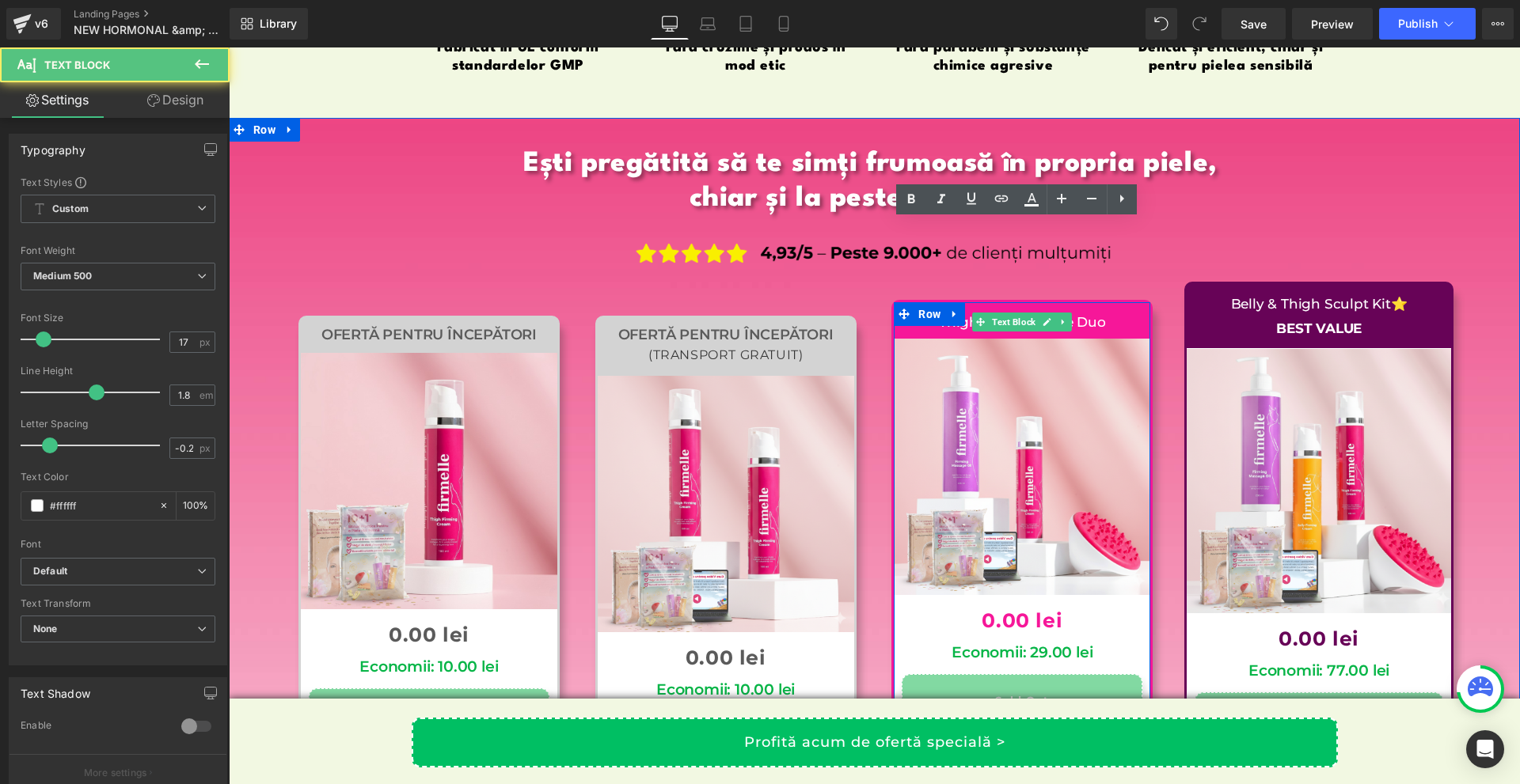
click at [1109, 310] on p "Thigh & Confidence Duo" at bounding box center [1022, 322] width 241 height 25
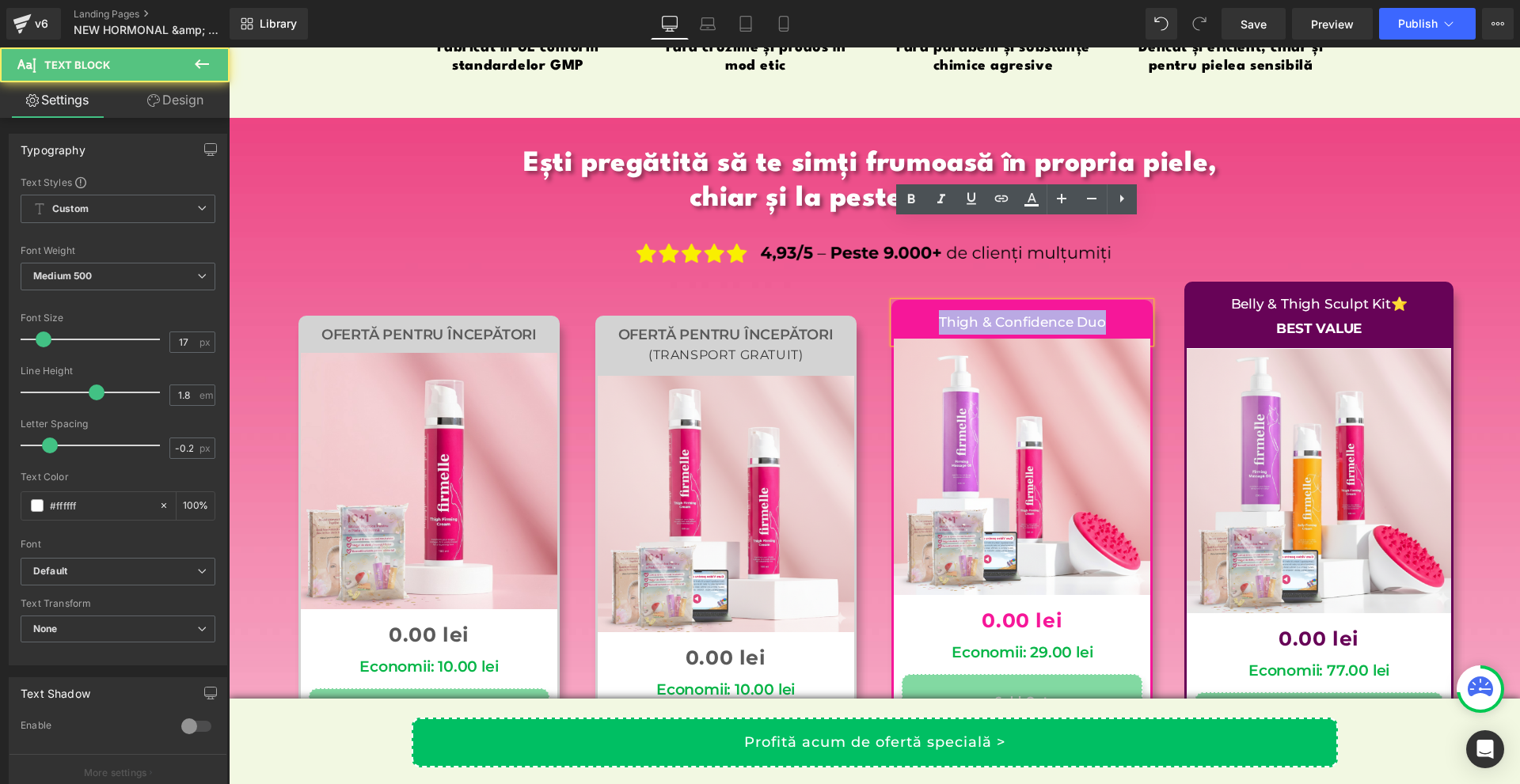
click at [1109, 310] on p "Thigh & Confidence Duo" at bounding box center [1022, 322] width 241 height 25
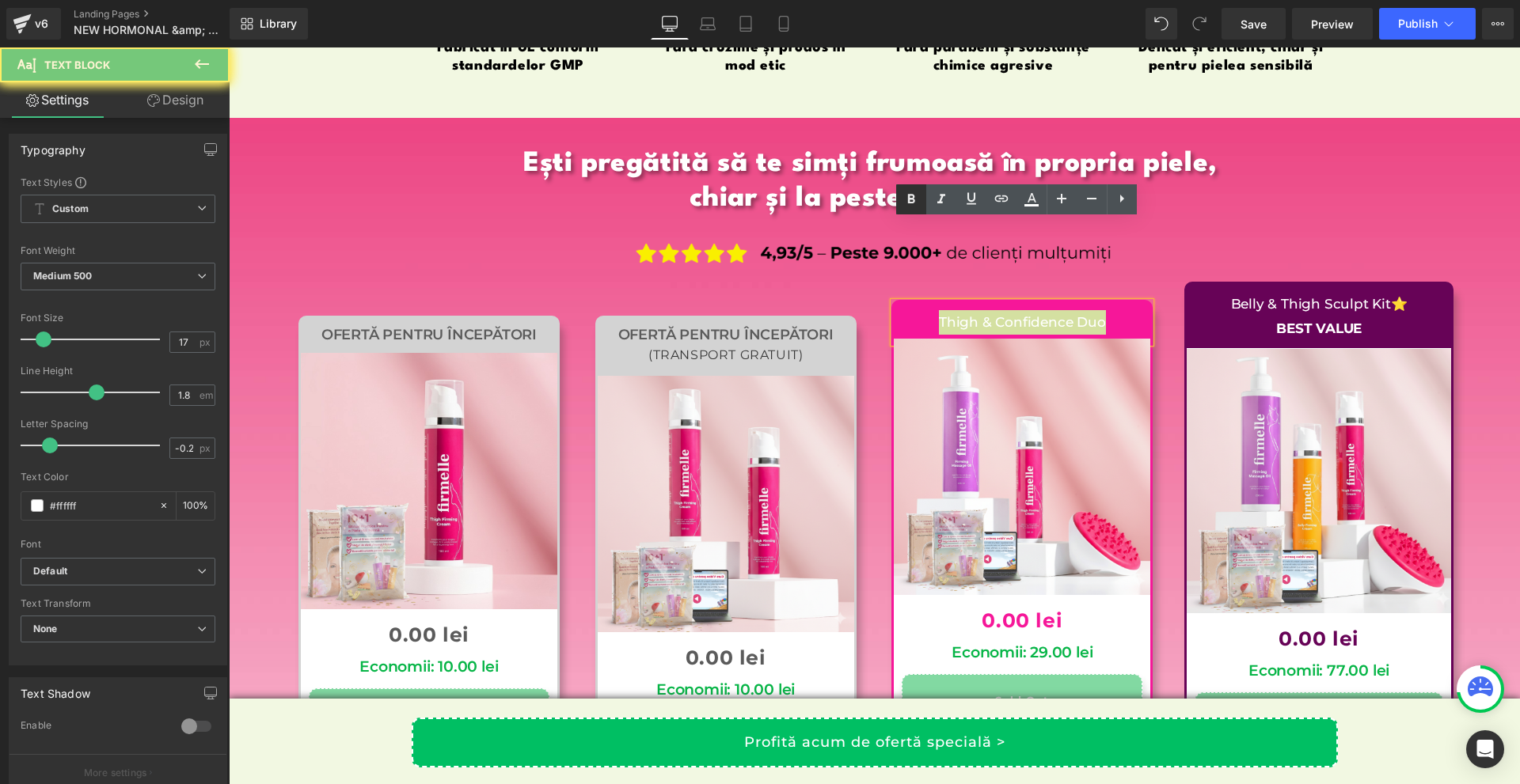
click at [0, 0] on icon at bounding box center [0, 0] width 0 height 0
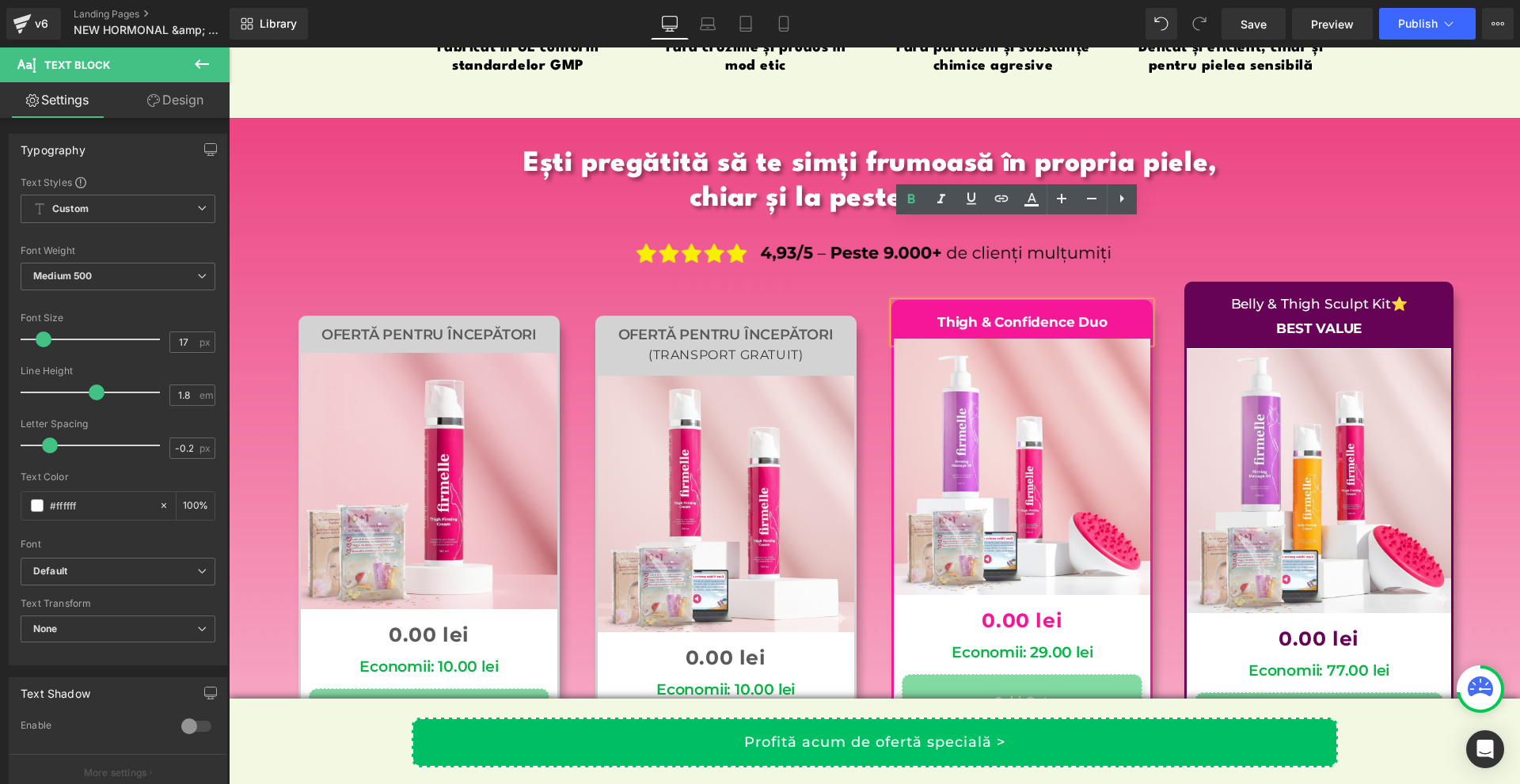
click at [1160, 332] on div "Thigh & Confidence Duo Text Block Sale Off (P) Image 0 lei 0.00 lei (P) Price E…" at bounding box center [1022, 610] width 297 height 638
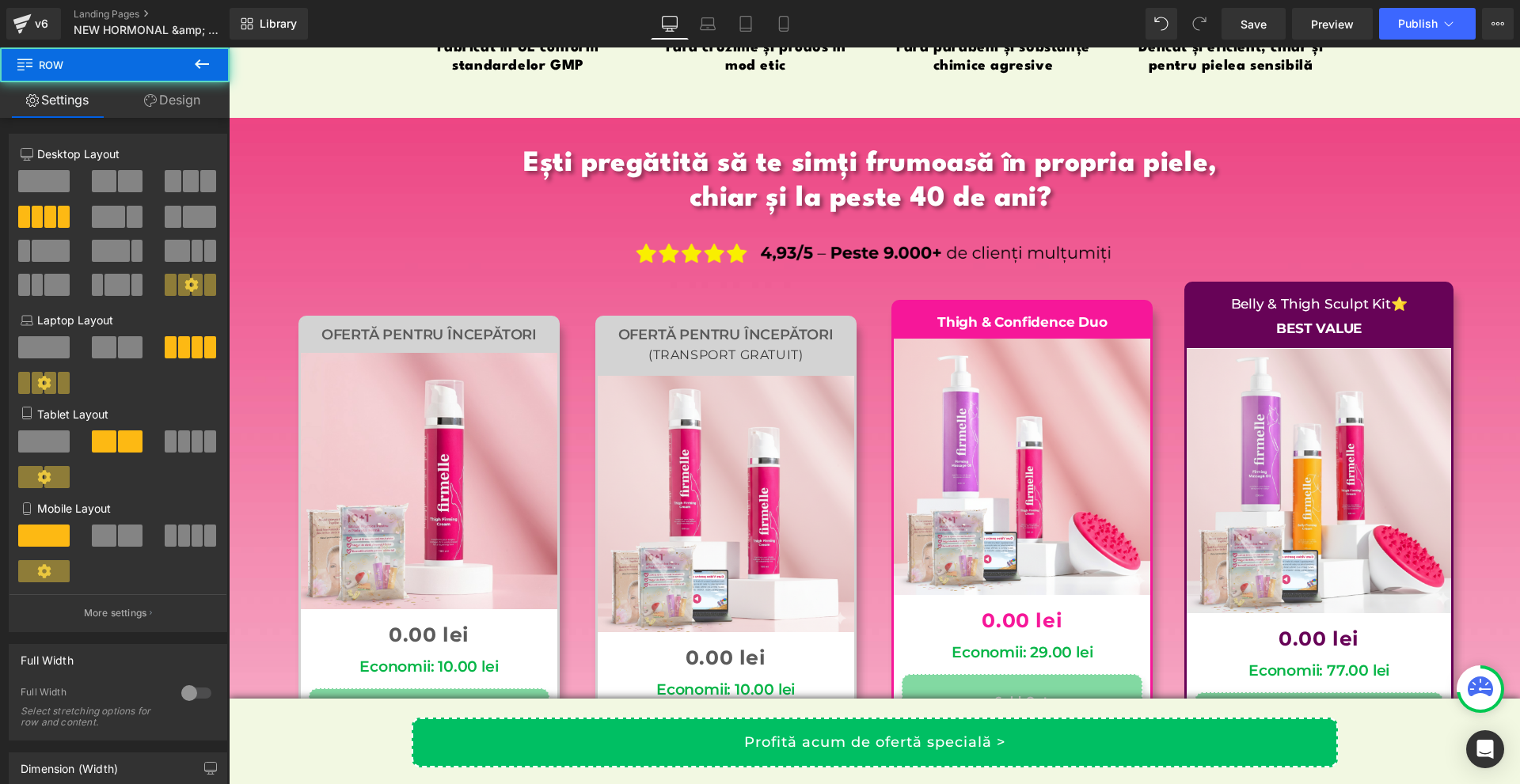
scroll to position [15262, 0]
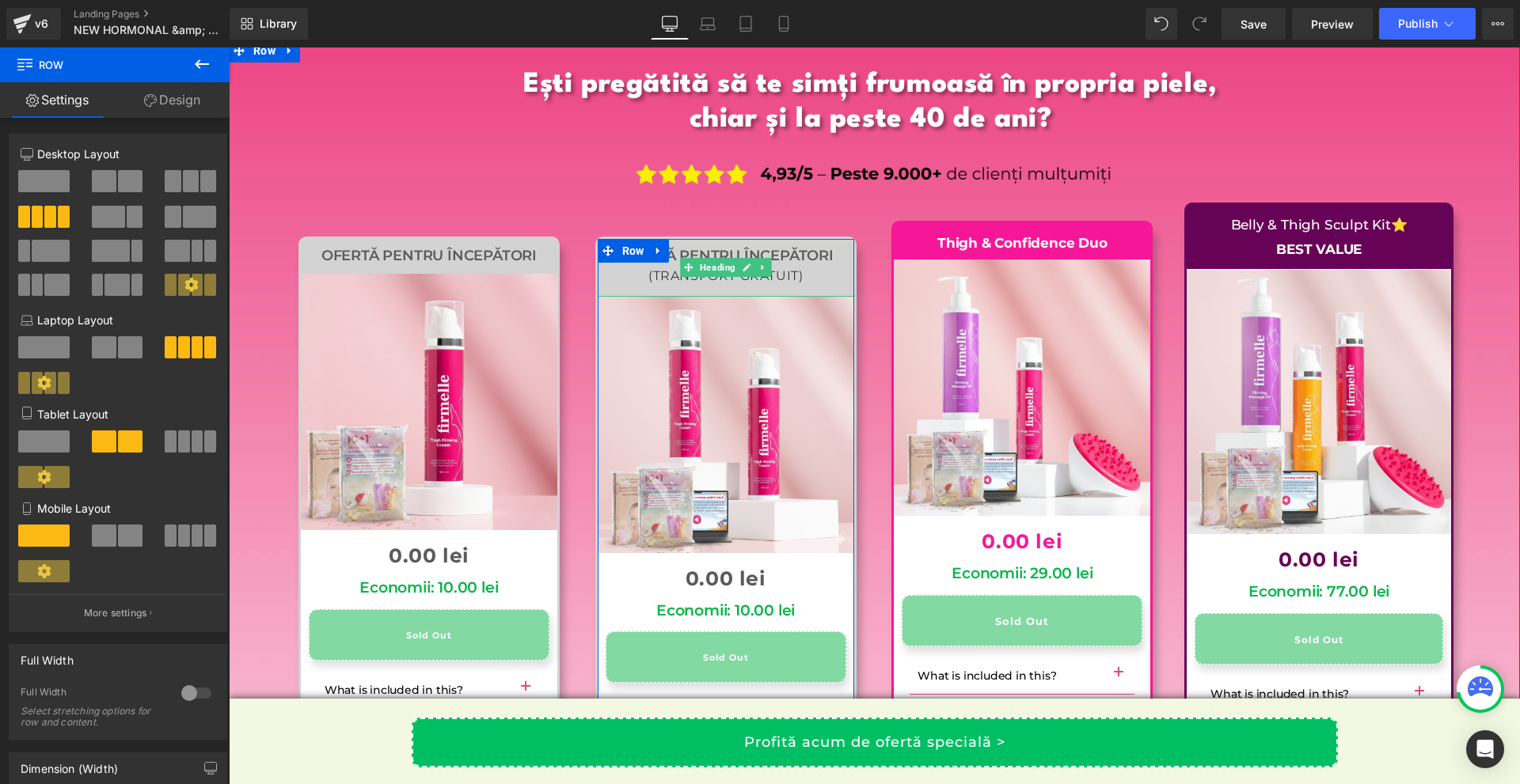
click at [809, 265] on div "(TRANSPORT GRATUIT)" at bounding box center [726, 276] width 256 height 23
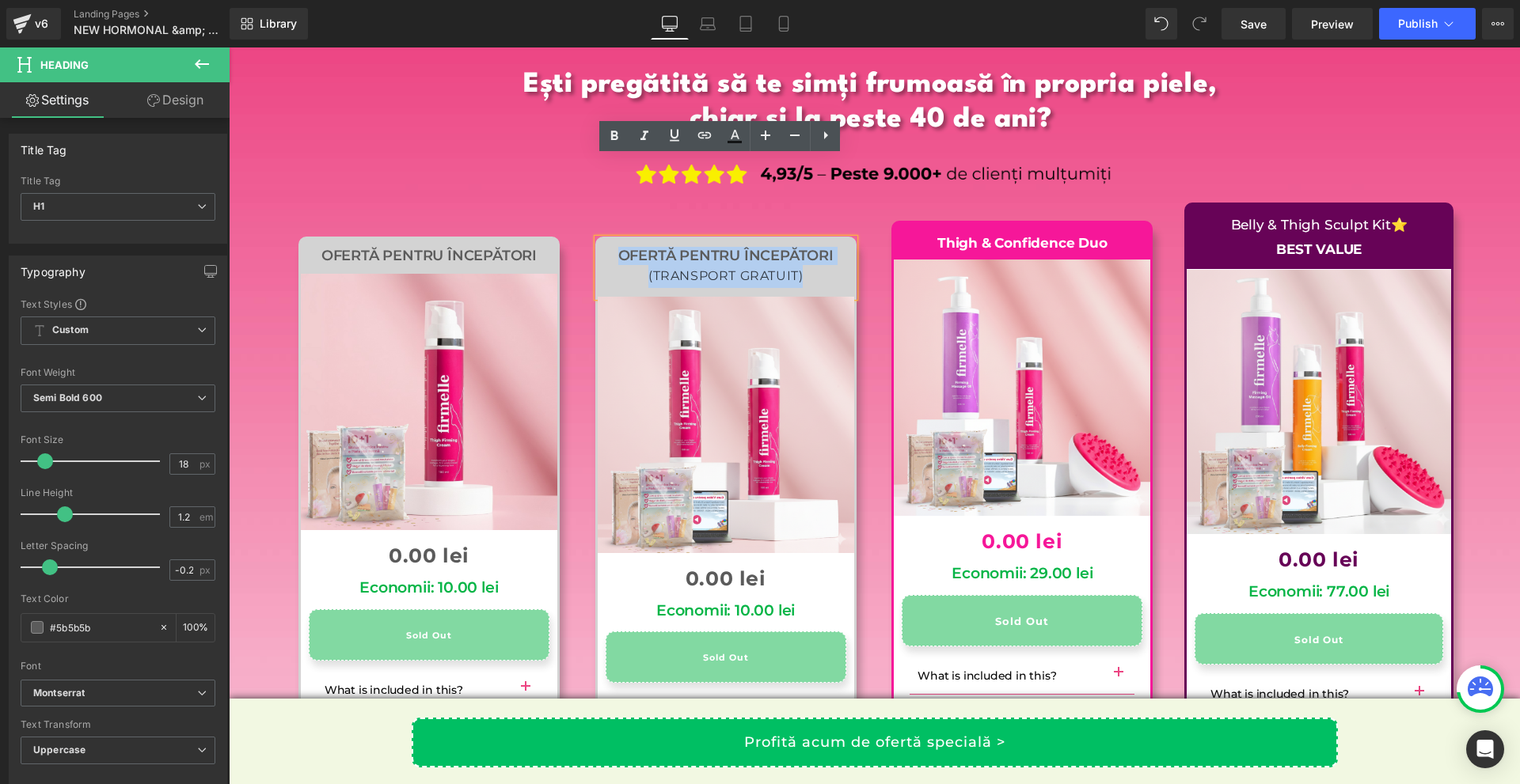
drag, startPoint x: 810, startPoint y: 194, endPoint x: 599, endPoint y: 175, distance: 211.9
click at [599, 239] on div "Ofertă pentru începători (TRANSPORT GRATUIT)" at bounding box center [726, 267] width 256 height 57
paste div
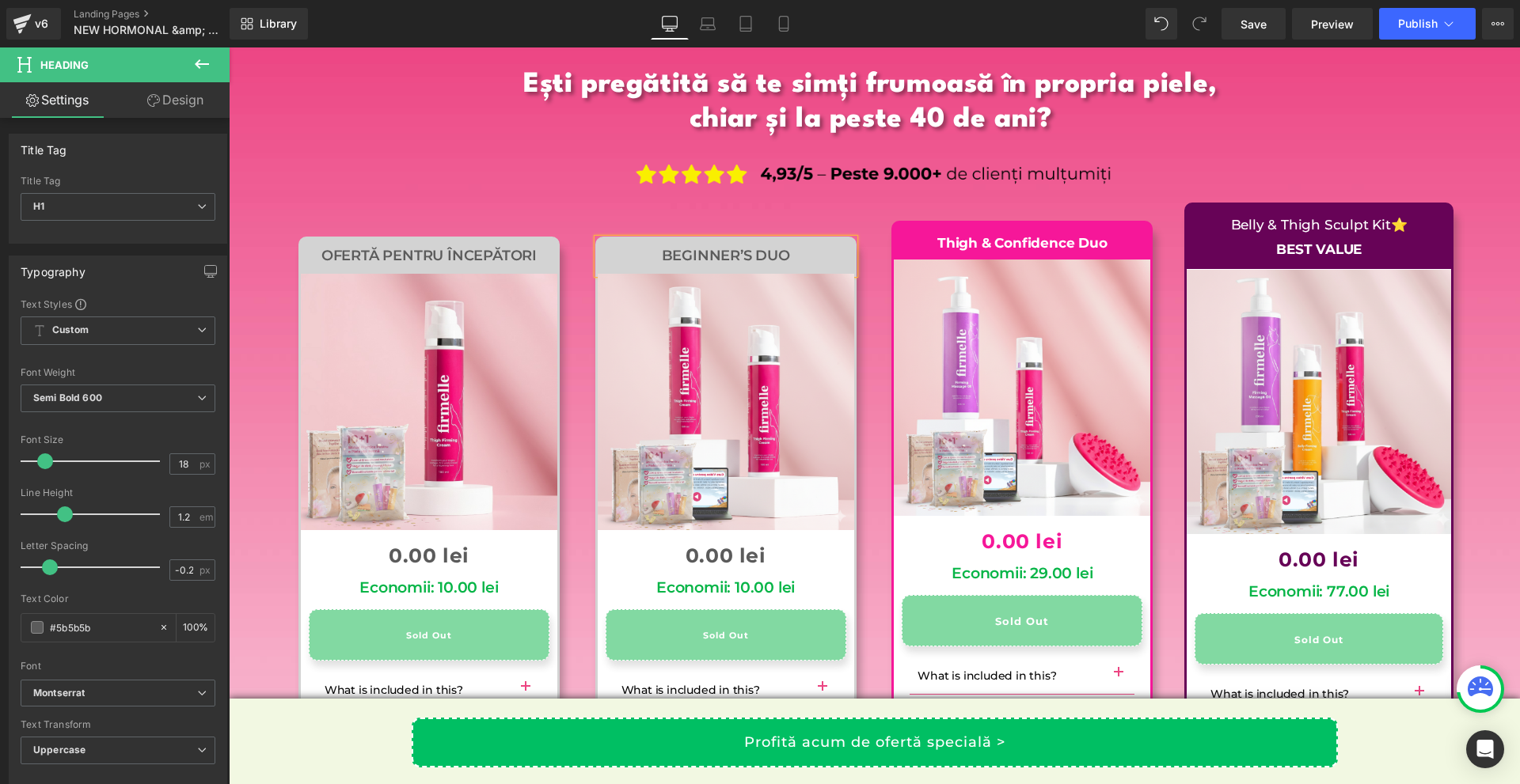
click at [880, 268] on div "Thigh & Confidence Duo Text Block Sale Off (P) Image 0 lei 0.00 lei (P) Price E…" at bounding box center [1022, 532] width 297 height 638
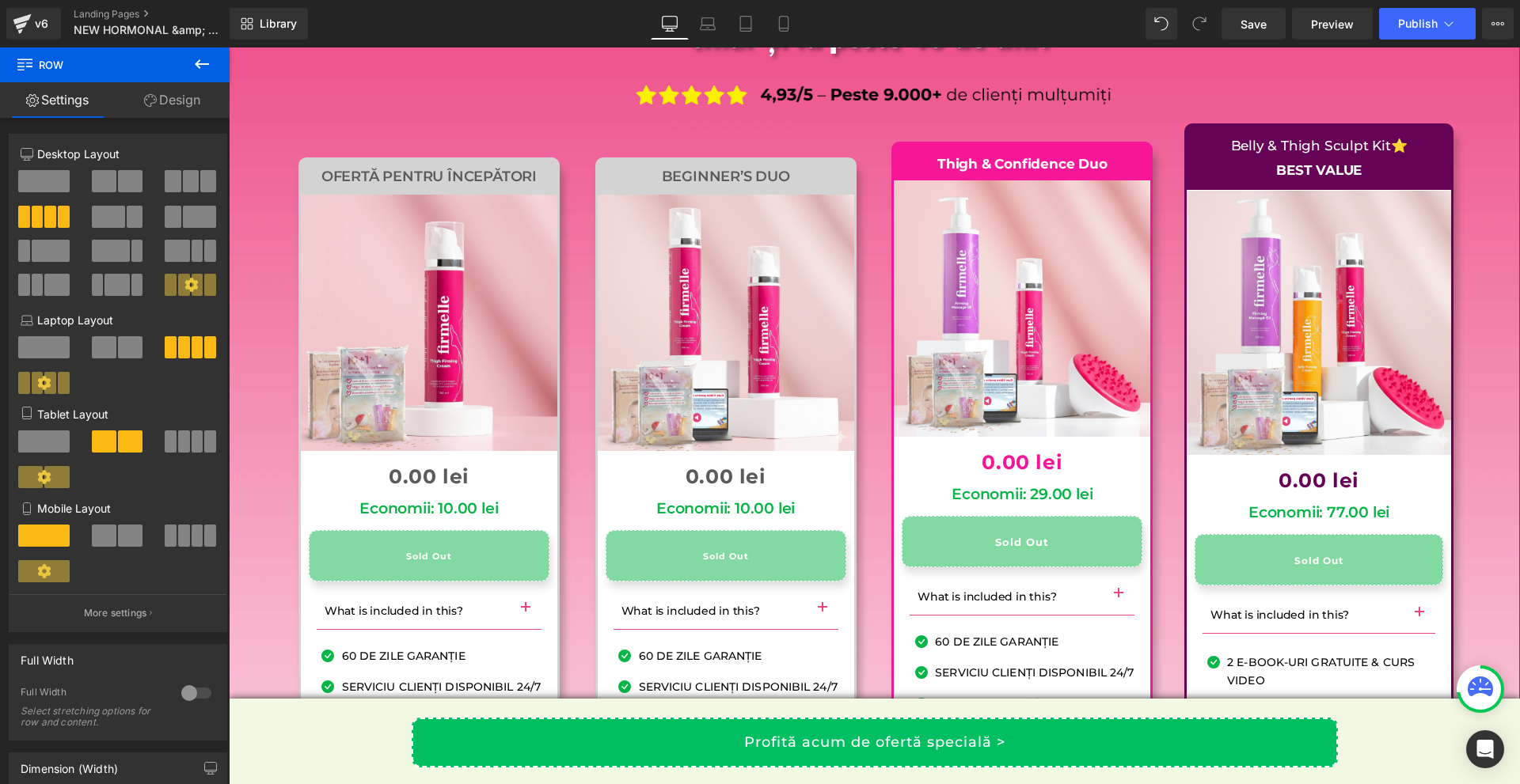
scroll to position [15183, 0]
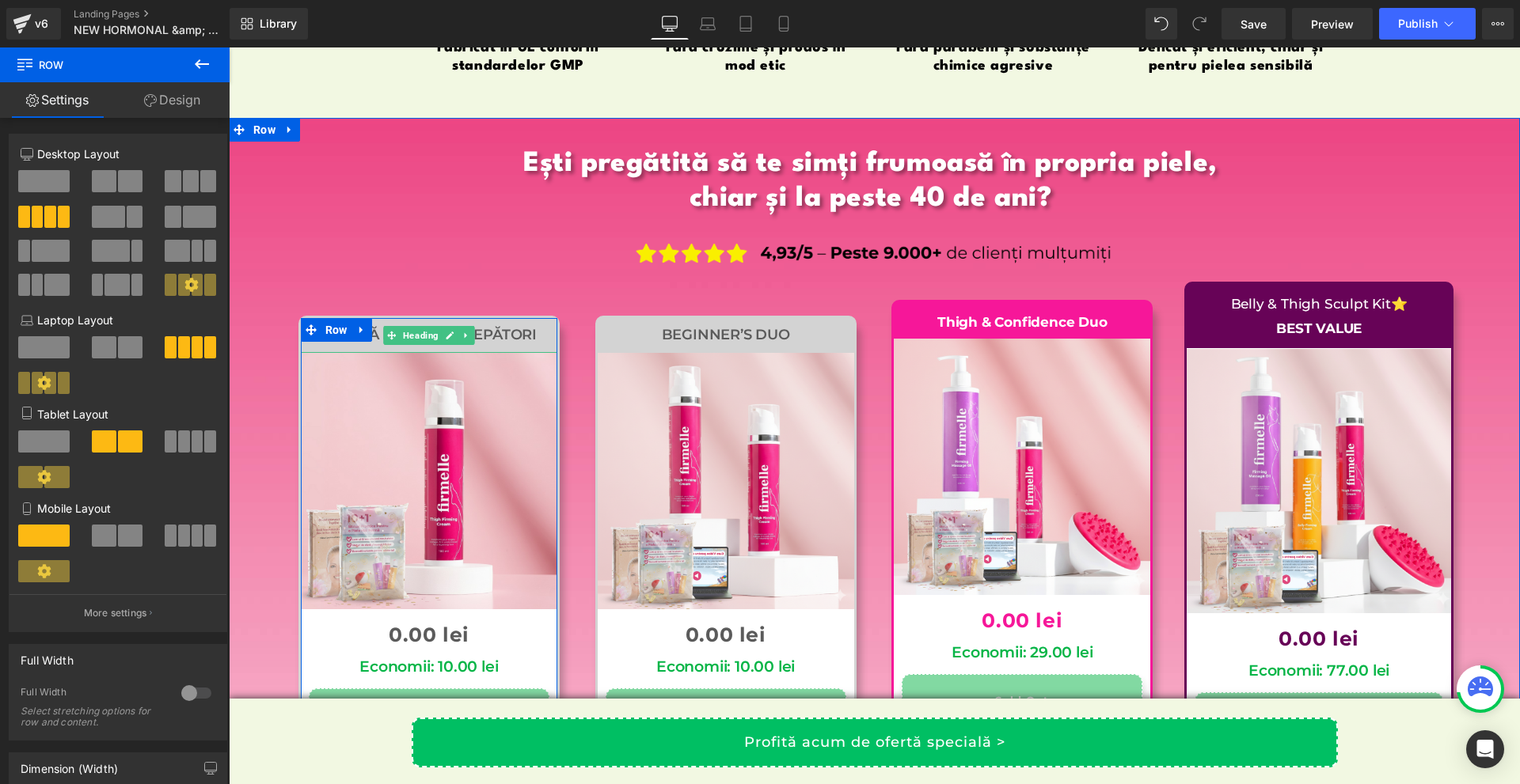
click at [519, 327] on h1 "Ofertă pentru începători" at bounding box center [429, 335] width 256 height 17
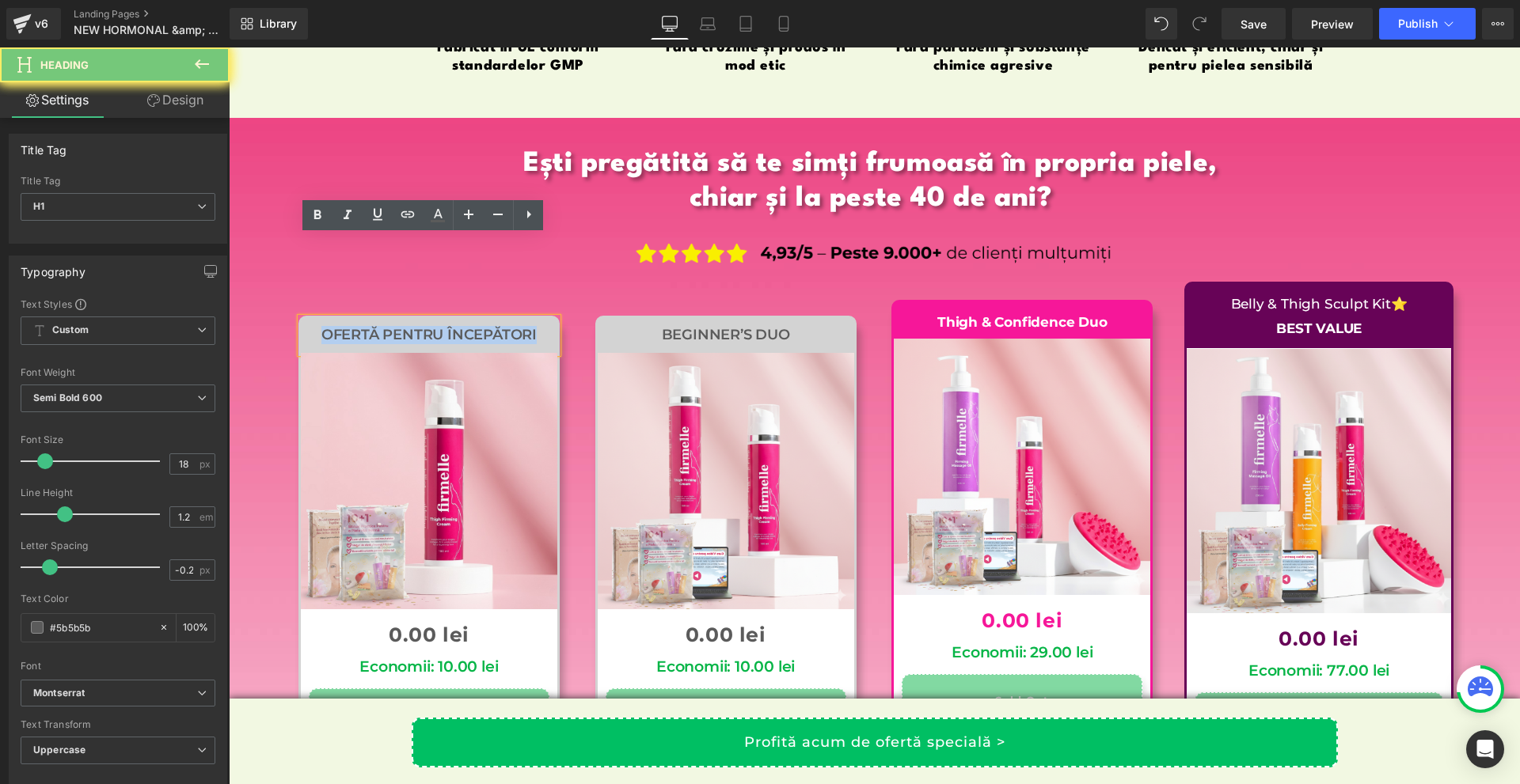
paste div
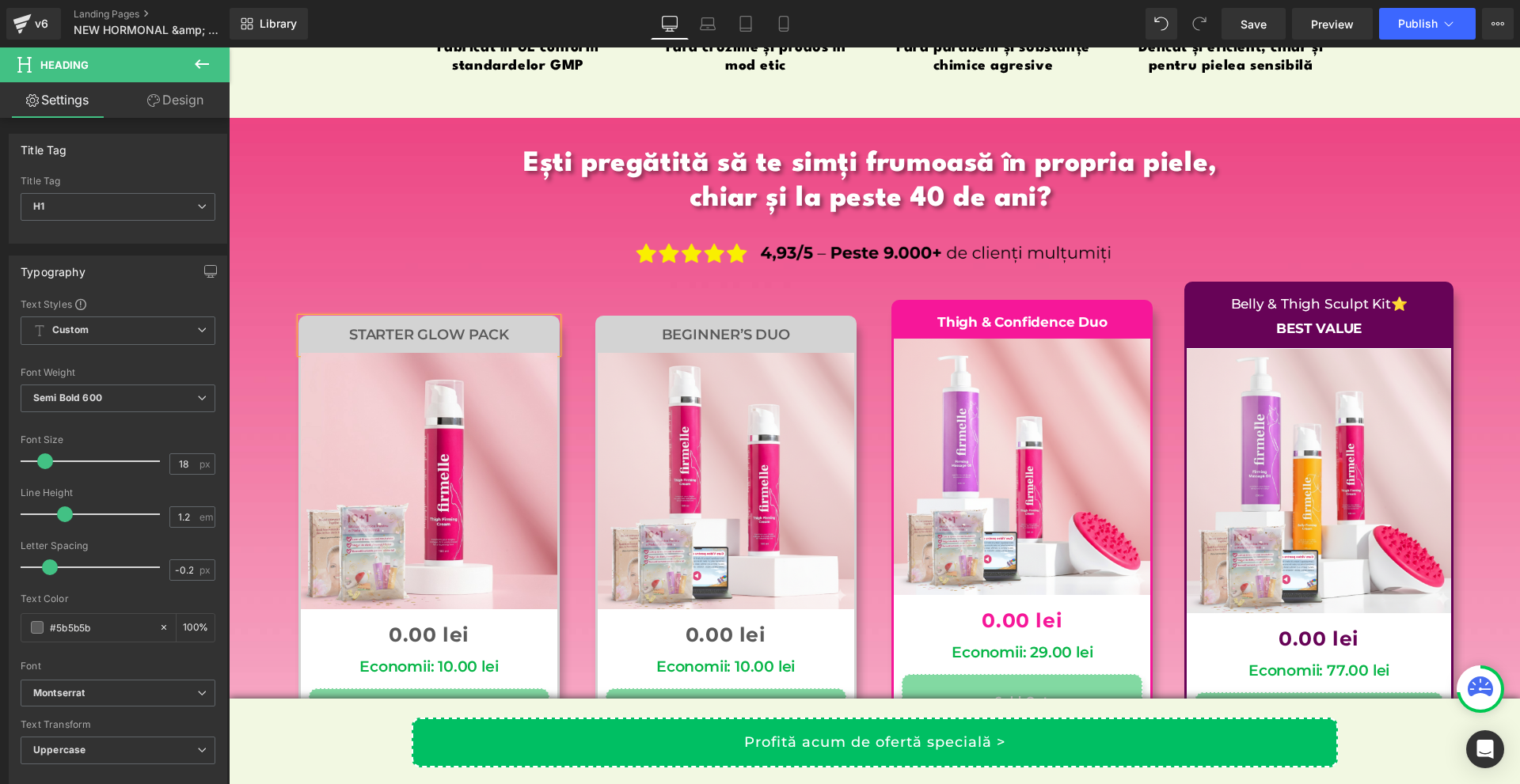
click at [585, 292] on div "Beginner’s Duo Heading Sale Off (P) Image 0 lei 0.00 lei (P) Price Economii: 10…" at bounding box center [725, 618] width 297 height 653
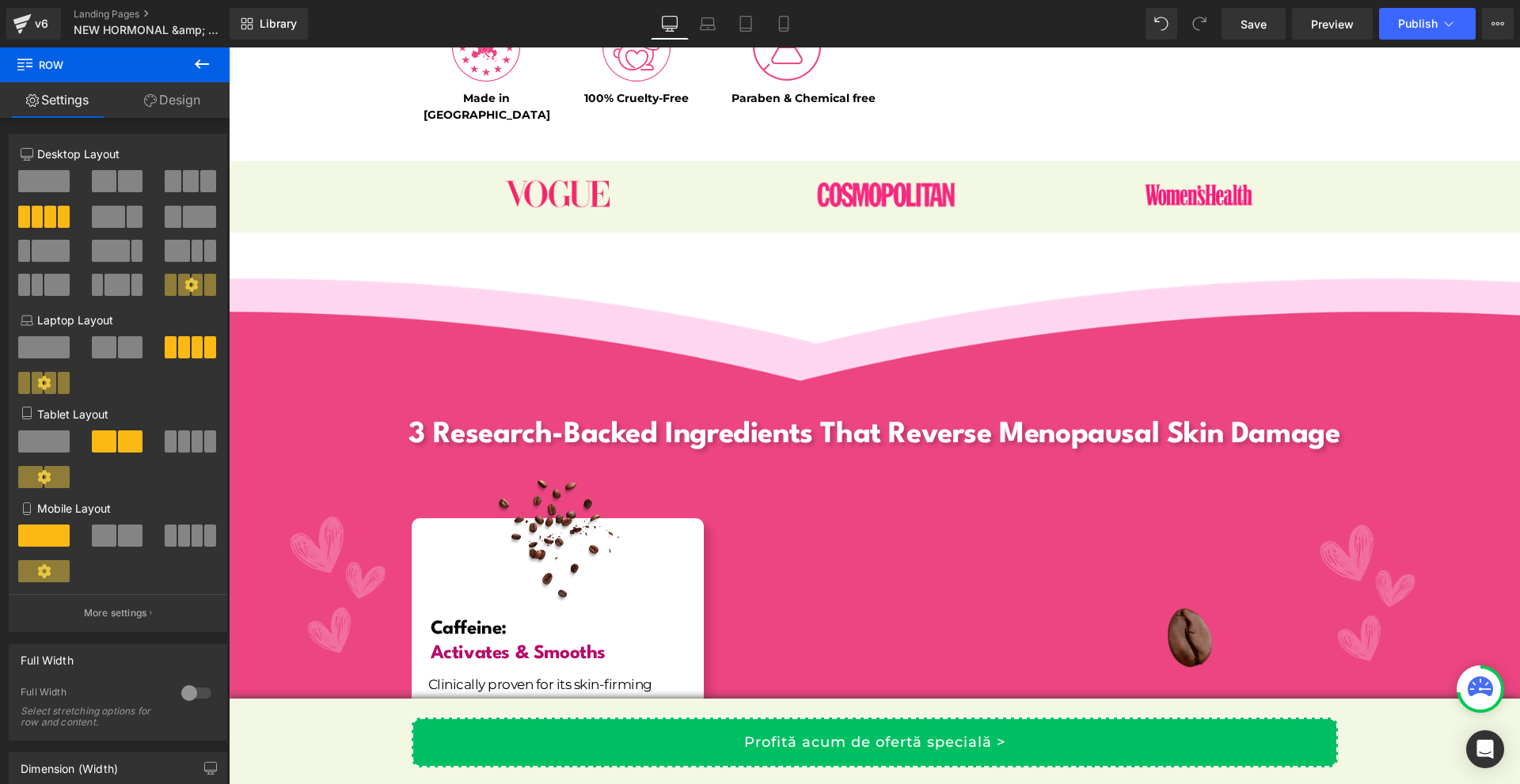
scroll to position [0, 0]
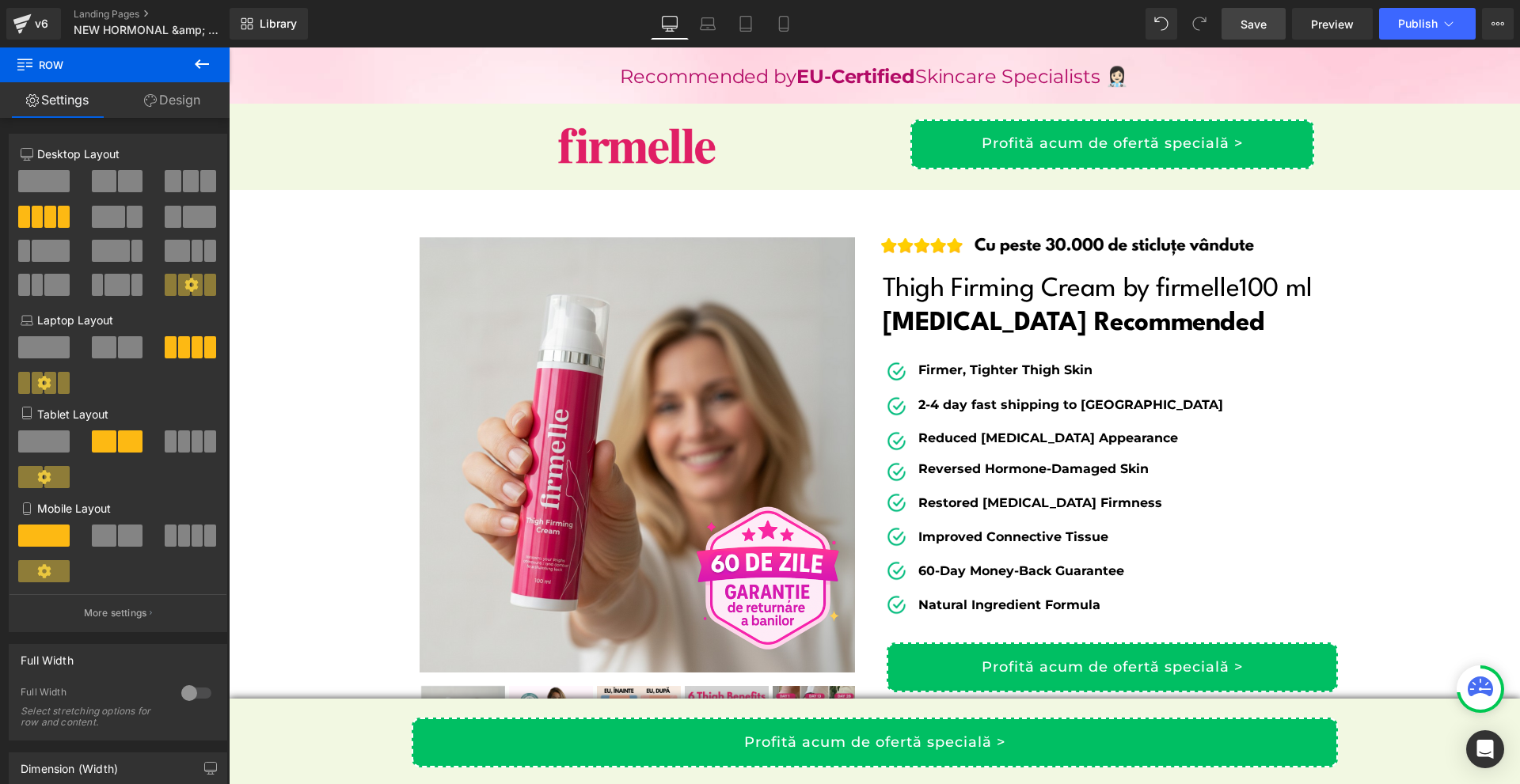
click at [1234, 28] on link "Save" at bounding box center [1254, 24] width 64 height 31
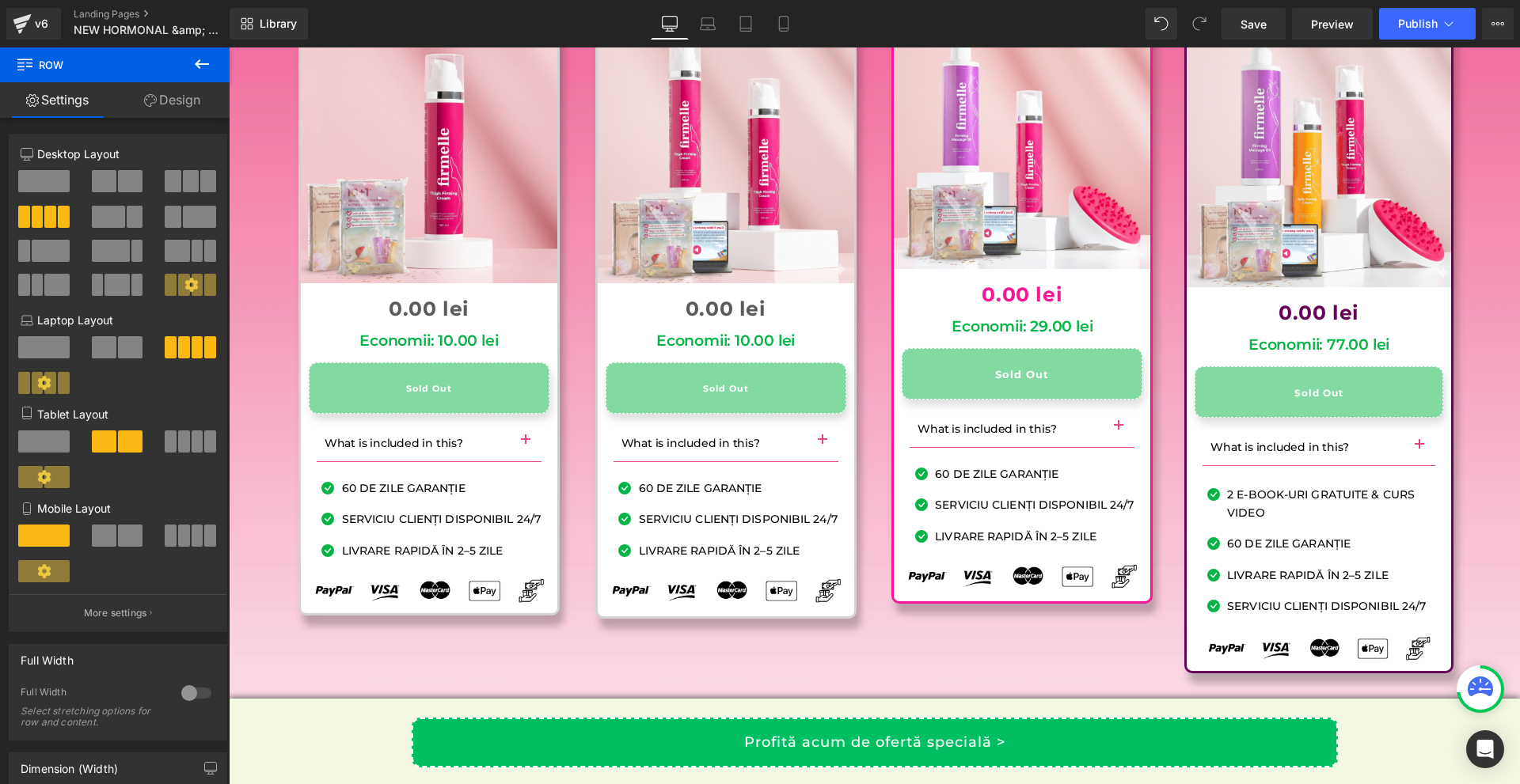
scroll to position [15588, 0]
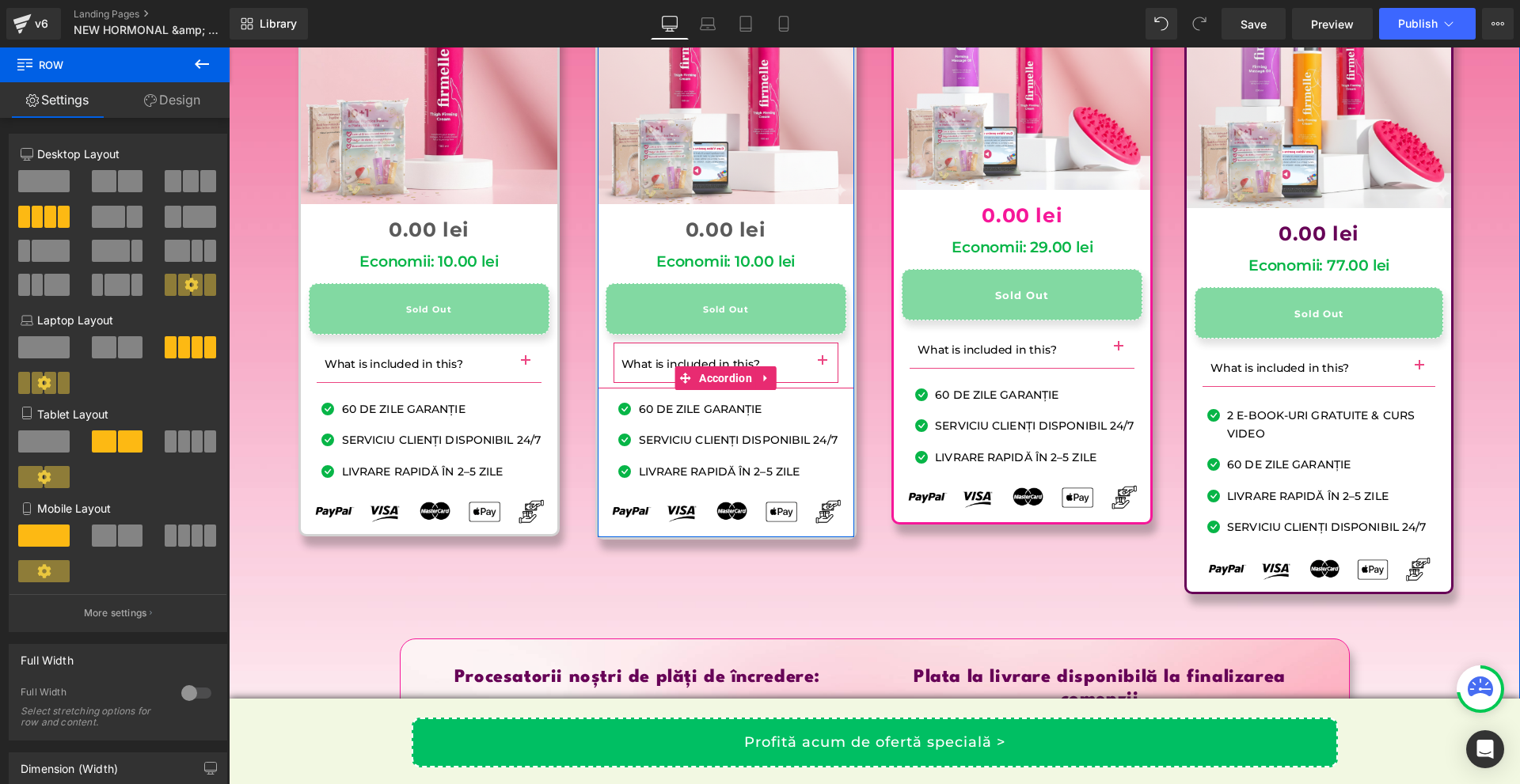
click at [817, 342] on button "button" at bounding box center [822, 362] width 31 height 39
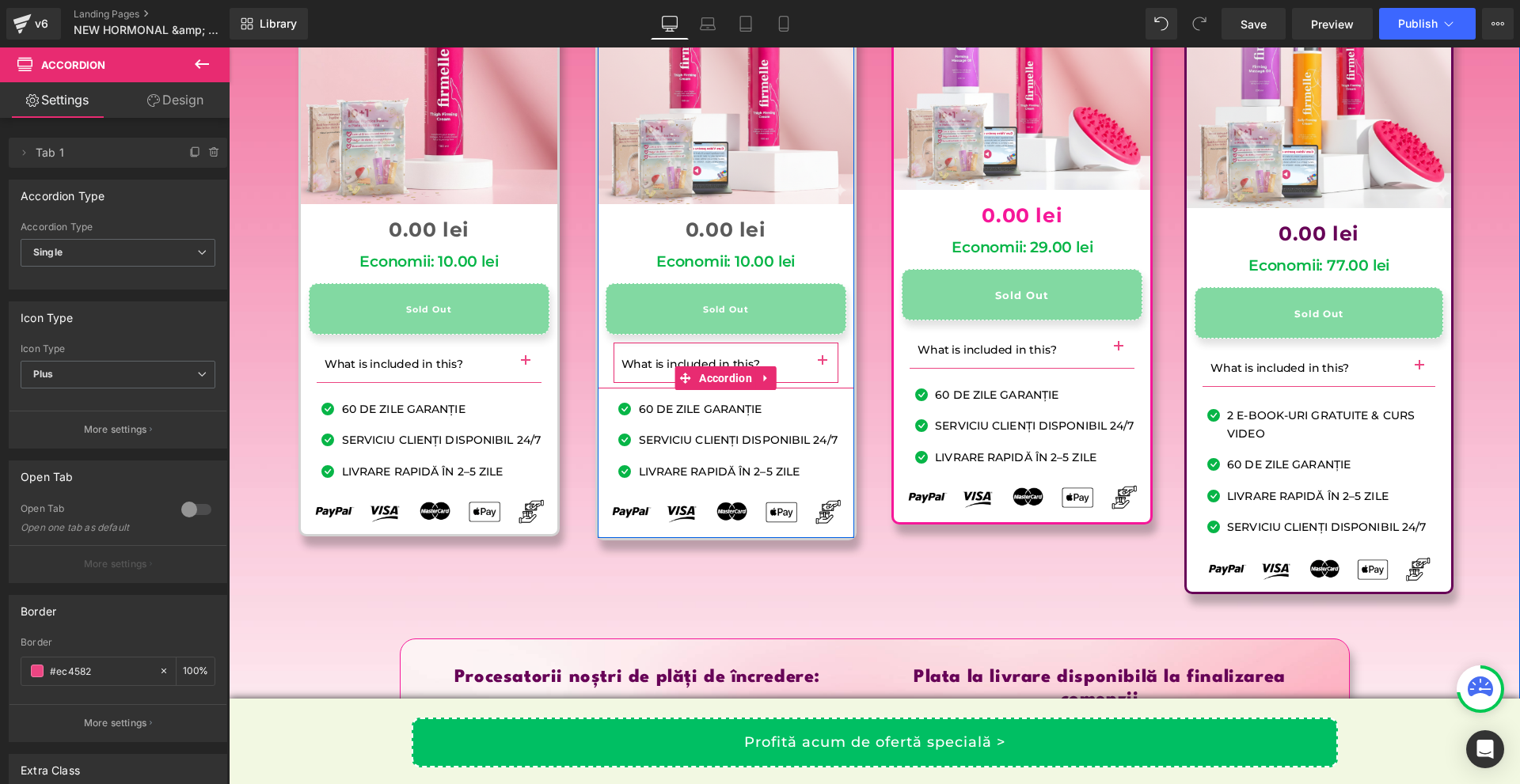
click at [817, 342] on button "button" at bounding box center [822, 362] width 31 height 39
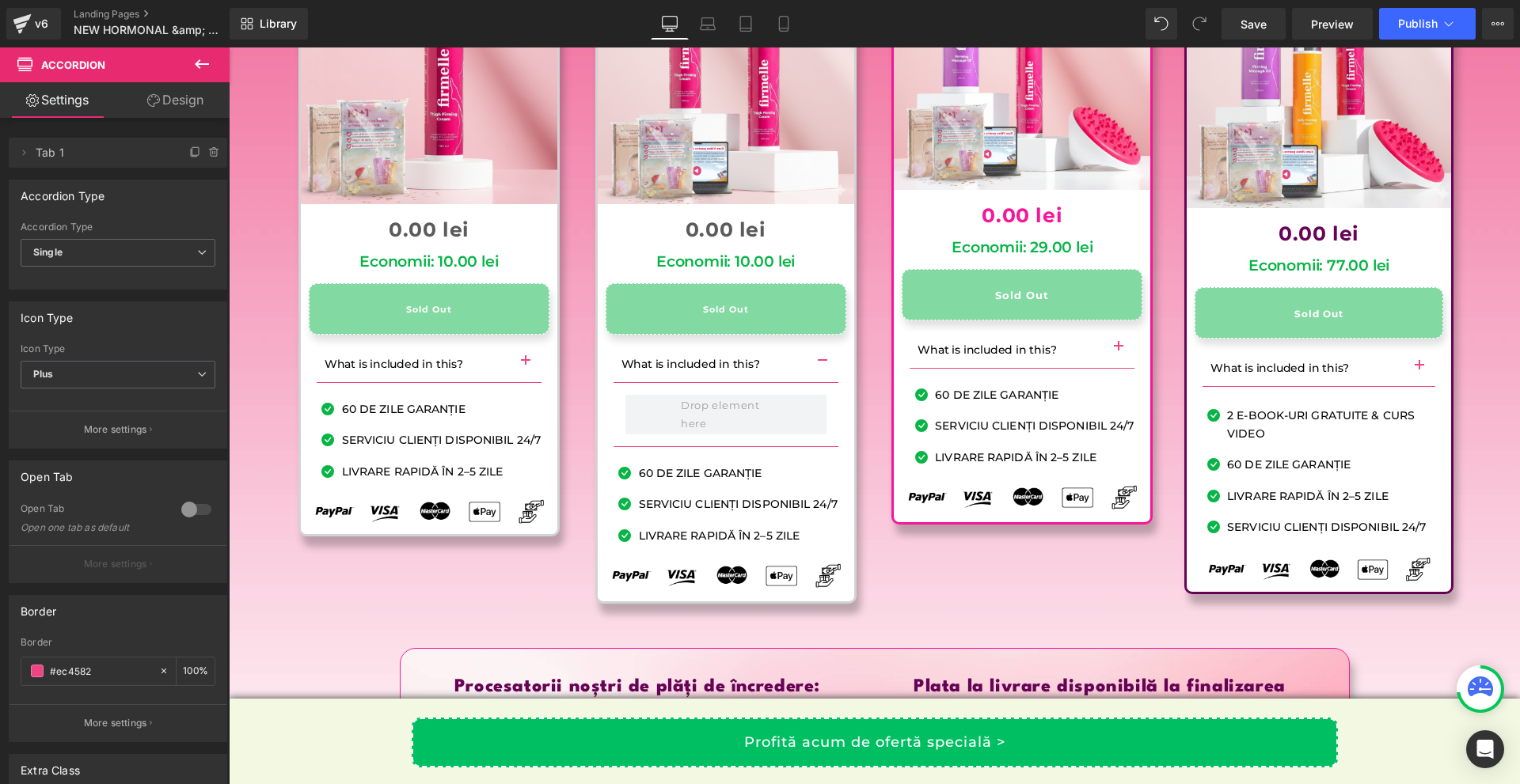
click at [192, 62] on icon at bounding box center [201, 63] width 19 height 19
